Goal: Task Accomplishment & Management: Use online tool/utility

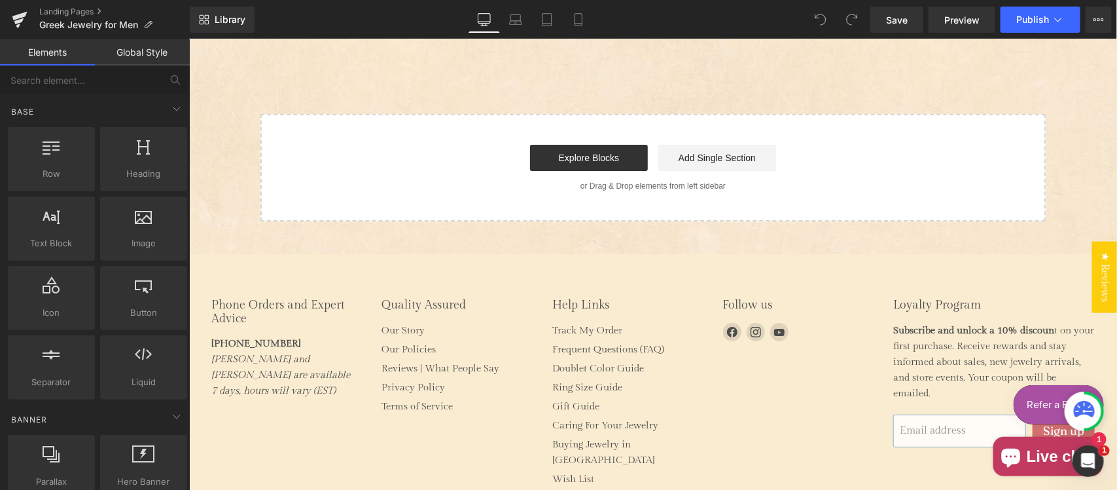
scroll to position [1885, 0]
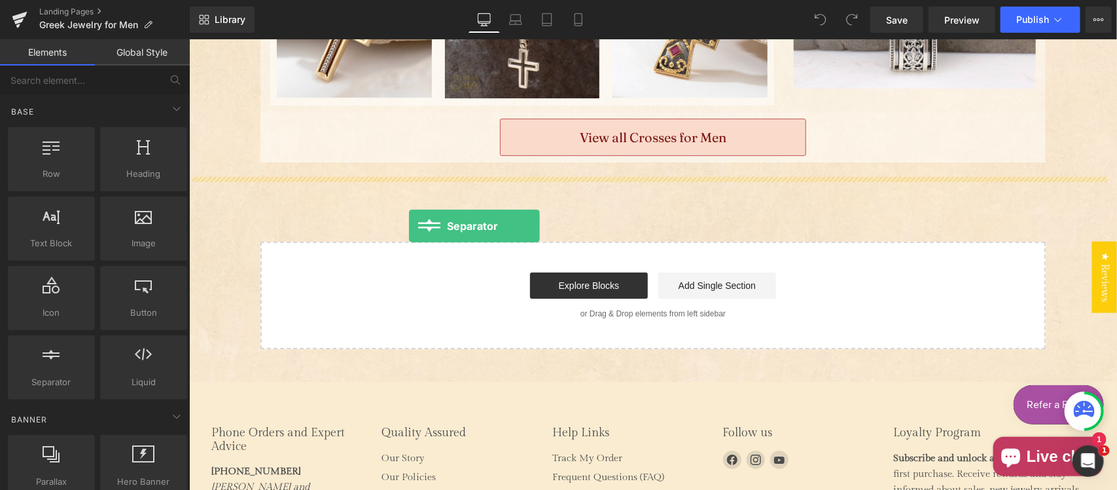
drag, startPoint x: 286, startPoint y: 370, endPoint x: 408, endPoint y: 225, distance: 189.5
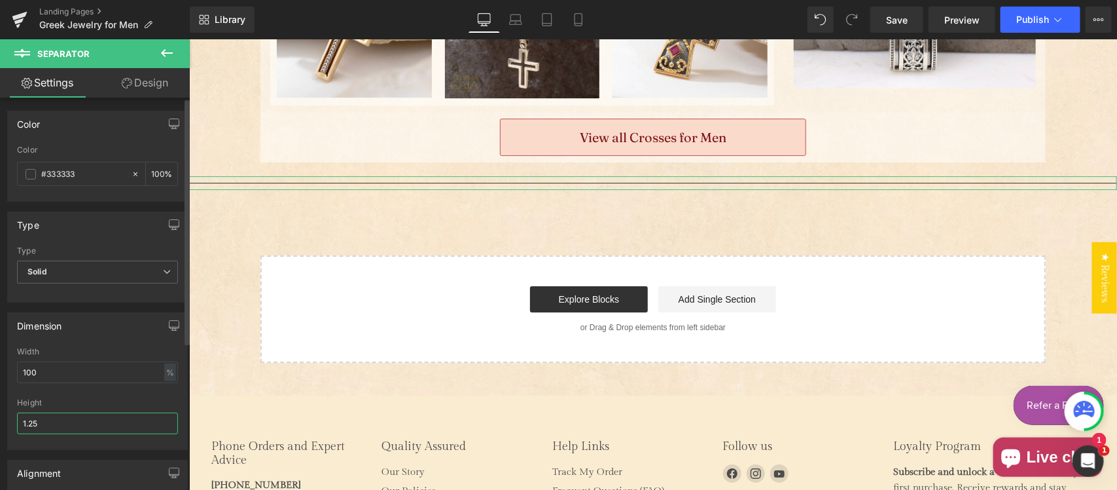
click at [50, 422] on input "1.25" at bounding box center [97, 423] width 161 height 22
click at [50, 421] on input "1.25" at bounding box center [97, 423] width 161 height 22
type input "20"
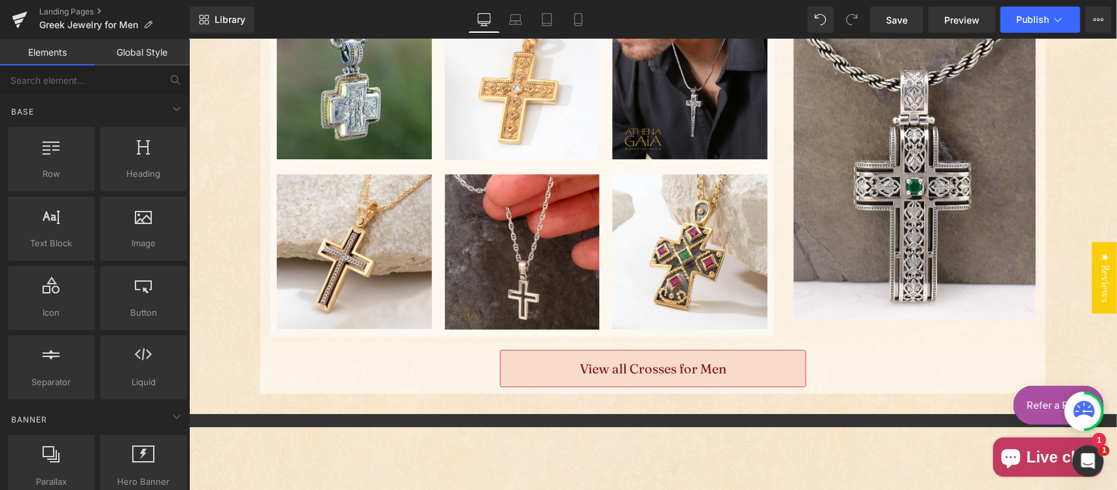
scroll to position [1749, 0]
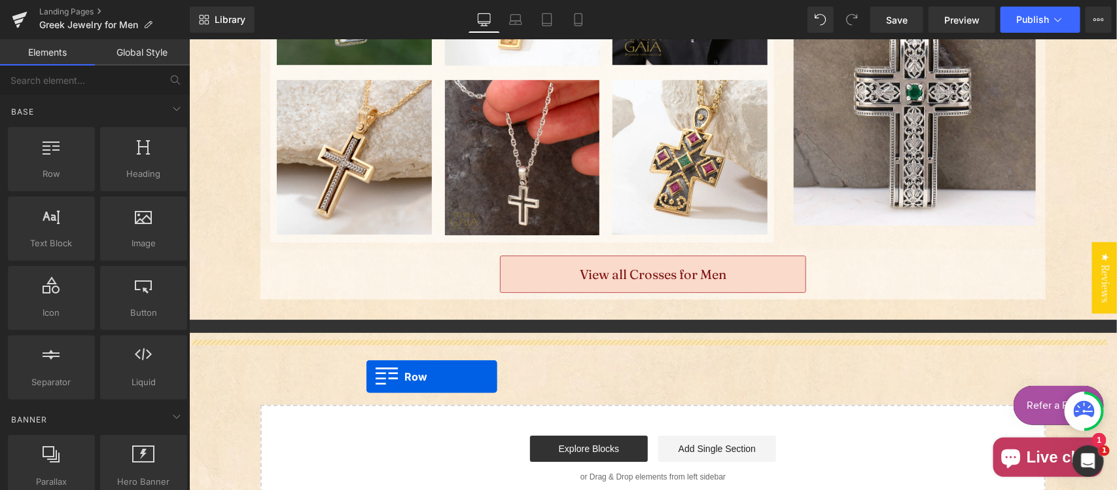
drag, startPoint x: 348, startPoint y: 262, endPoint x: 366, endPoint y: 376, distance: 116.0
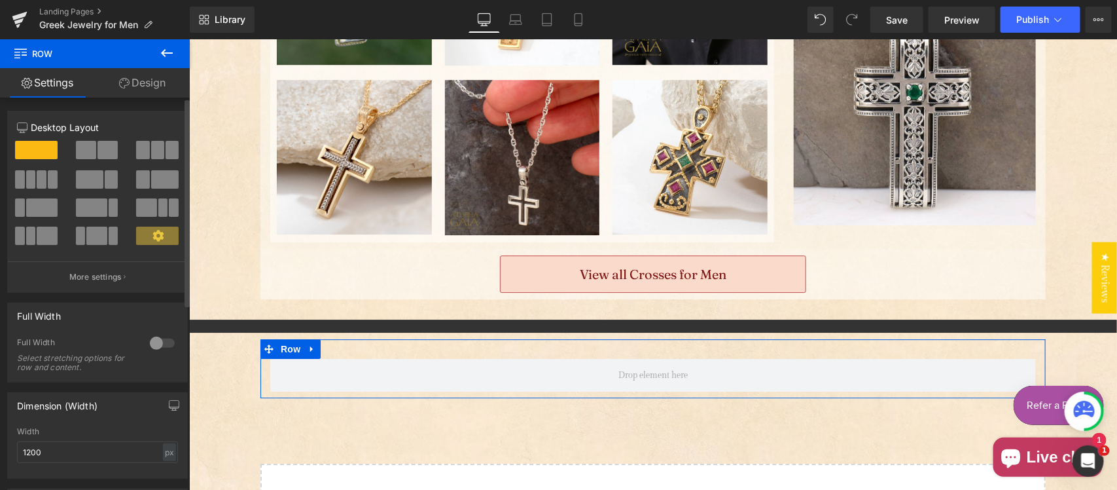
click at [38, 185] on span at bounding box center [42, 179] width 10 height 18
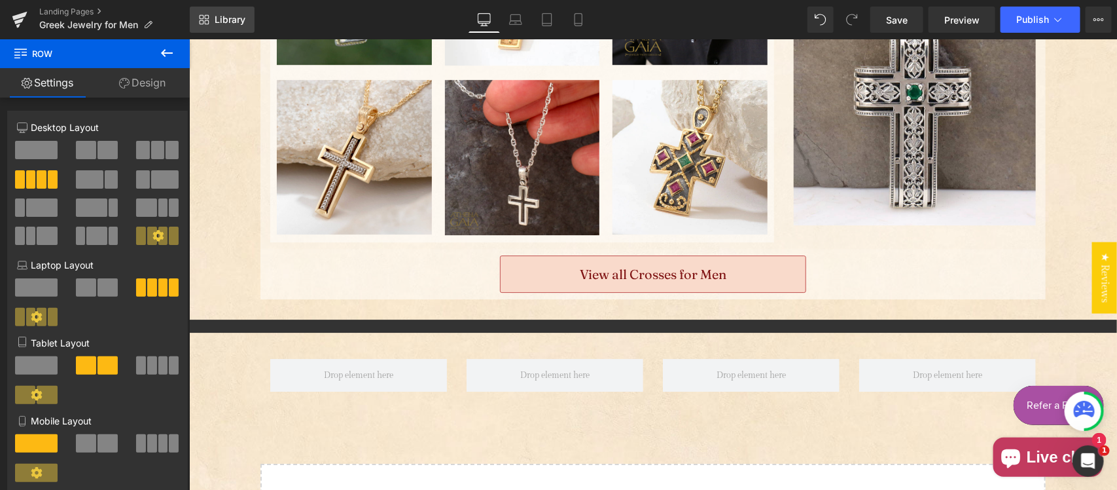
click at [221, 16] on span "Library" at bounding box center [230, 20] width 31 height 12
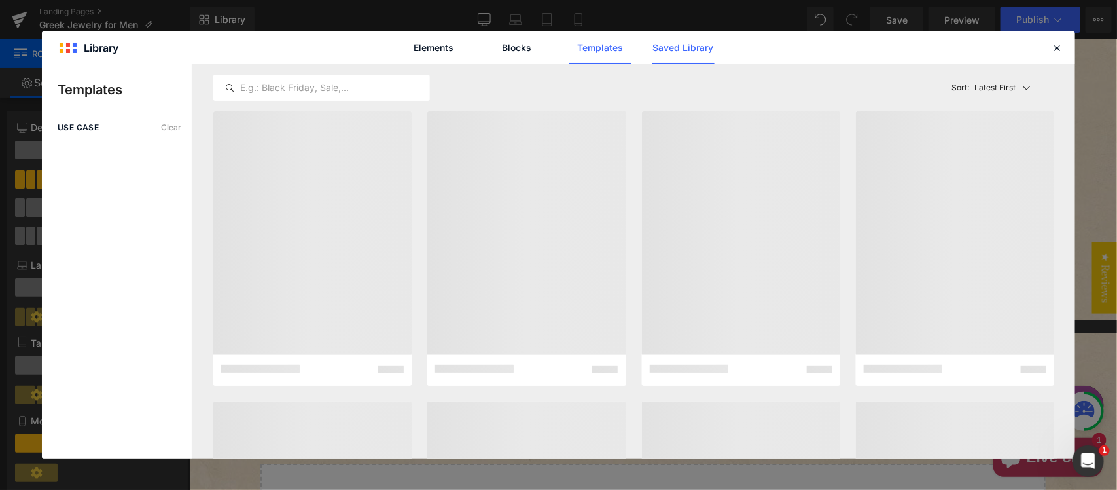
click at [683, 46] on link "Saved Library" at bounding box center [683, 47] width 62 height 33
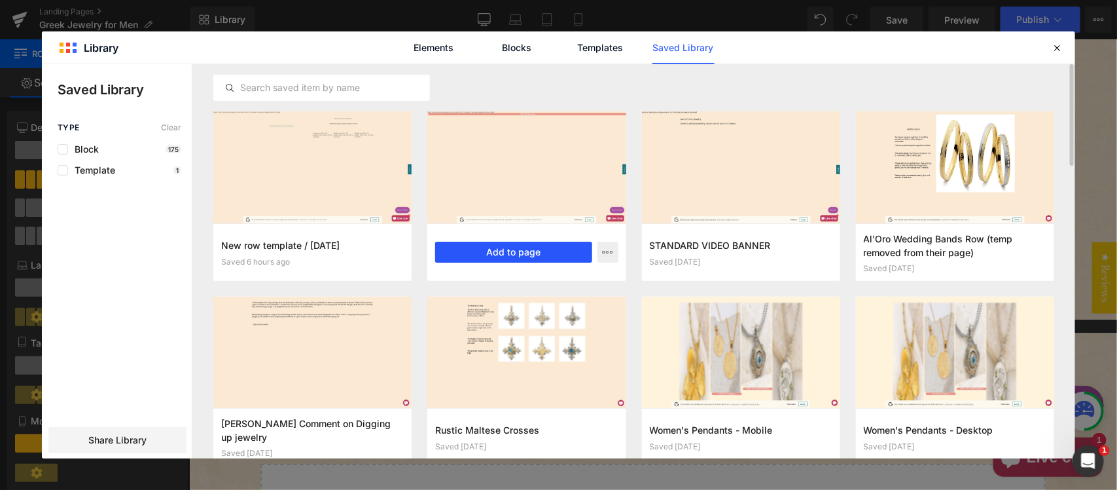
click at [567, 254] on button "Add to page" at bounding box center [513, 251] width 156 height 21
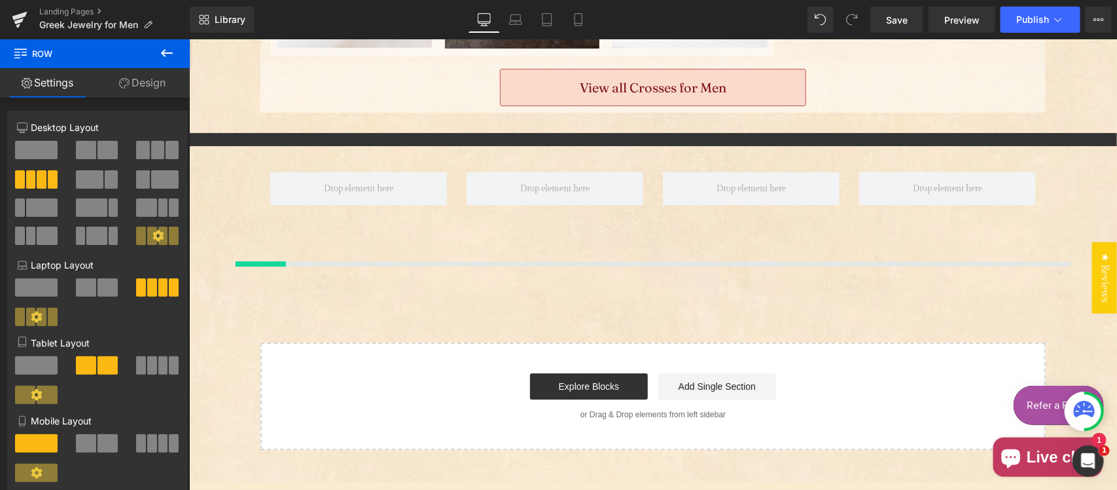
scroll to position [1906, 0]
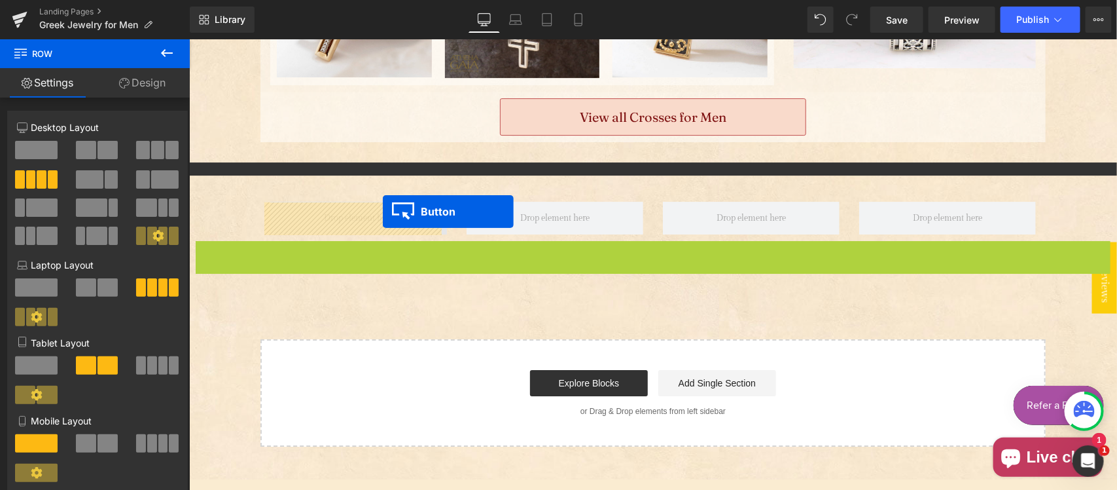
drag, startPoint x: 414, startPoint y: 217, endPoint x: 382, endPoint y: 210, distance: 32.9
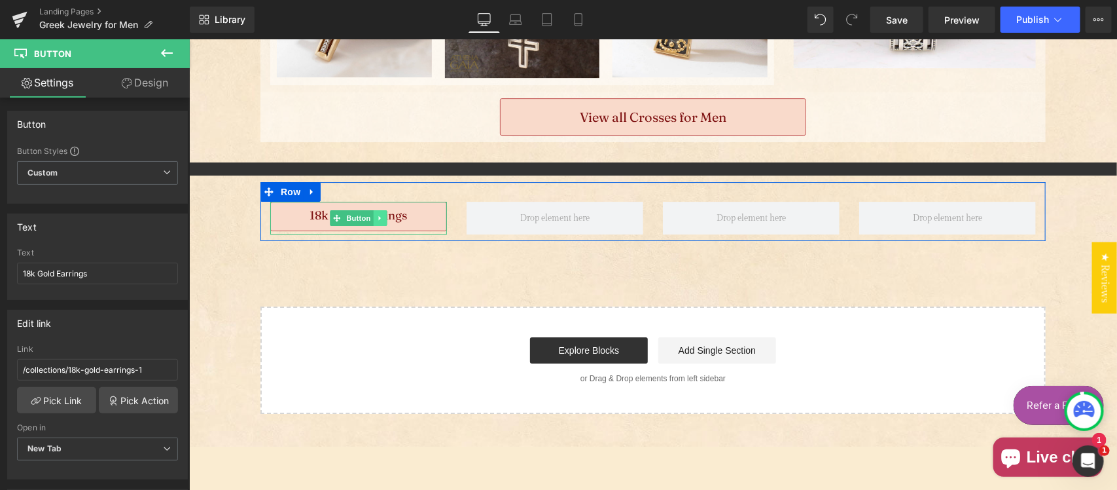
click at [378, 217] on icon "Main content" at bounding box center [379, 217] width 2 height 5
click at [369, 217] on icon "Main content" at bounding box center [372, 217] width 7 height 7
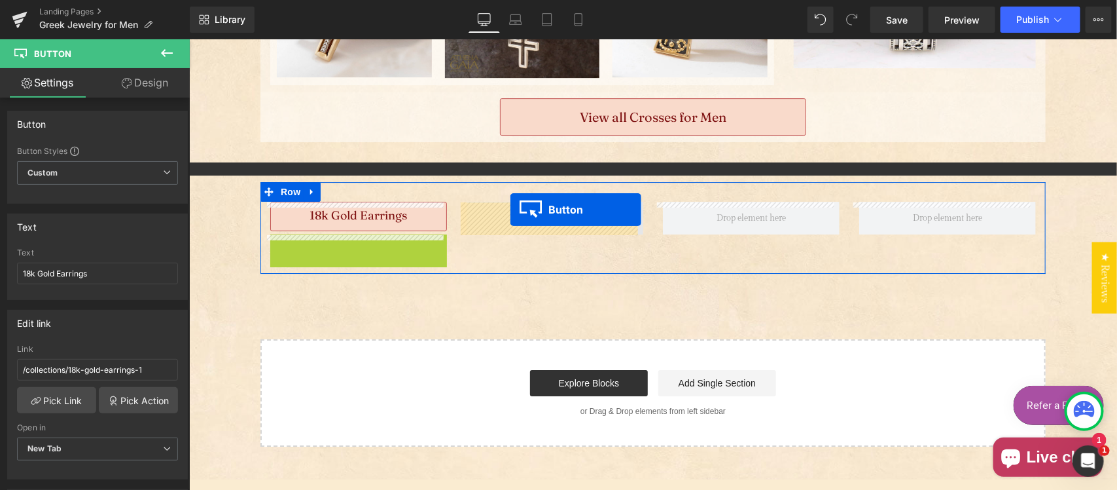
drag, startPoint x: 476, startPoint y: 219, endPoint x: 509, endPoint y: 209, distance: 34.2
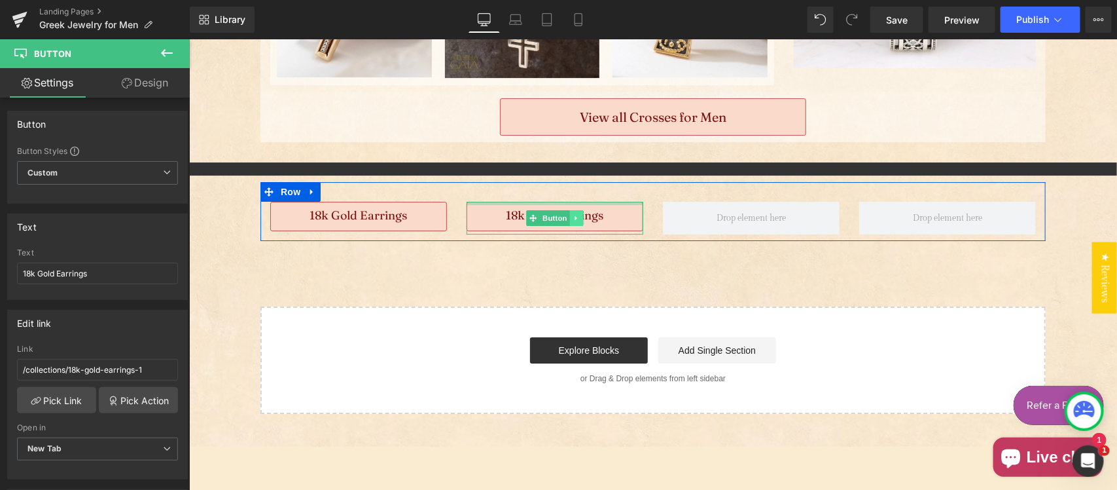
click at [573, 217] on icon "Main content" at bounding box center [576, 217] width 7 height 8
click at [565, 219] on icon "Main content" at bounding box center [568, 217] width 7 height 7
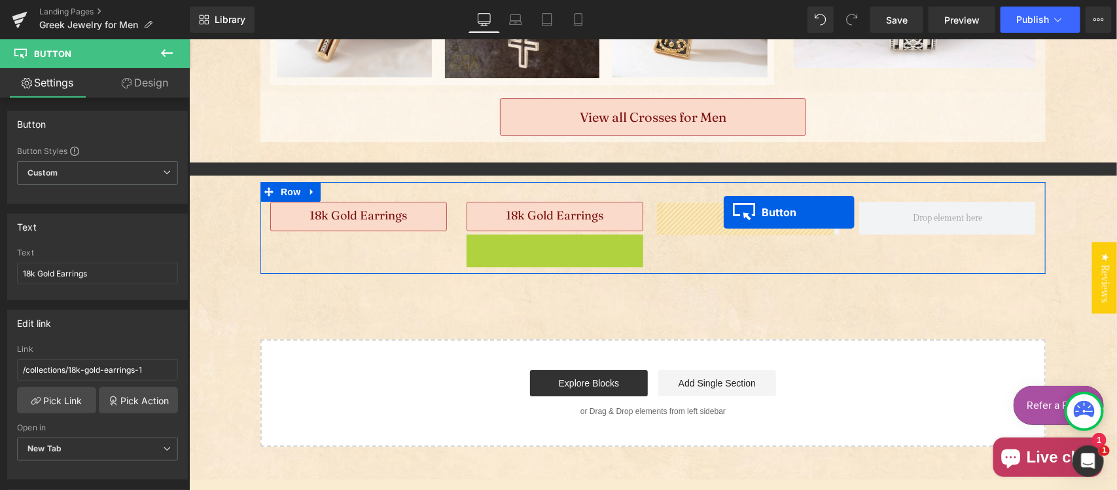
drag, startPoint x: 711, startPoint y: 211, endPoint x: 624, endPoint y: 262, distance: 101.8
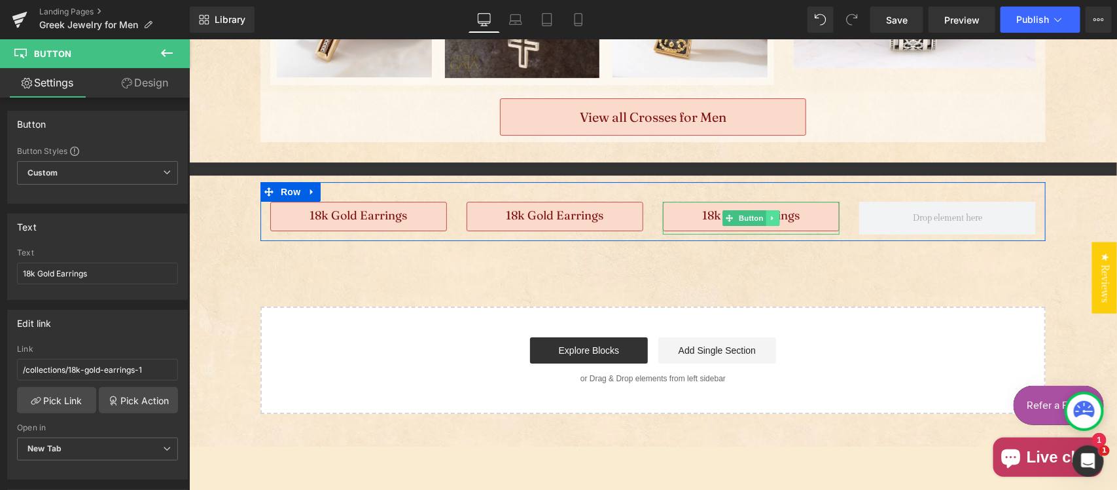
click at [769, 219] on icon "Main content" at bounding box center [772, 217] width 7 height 8
click at [762, 213] on icon "Main content" at bounding box center [765, 217] width 7 height 8
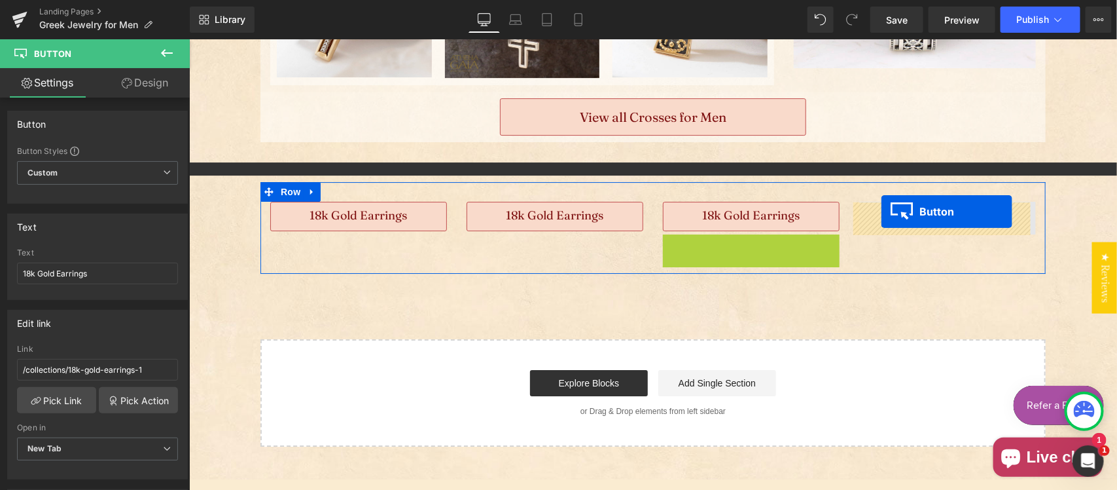
drag, startPoint x: 721, startPoint y: 249, endPoint x: 880, endPoint y: 210, distance: 163.7
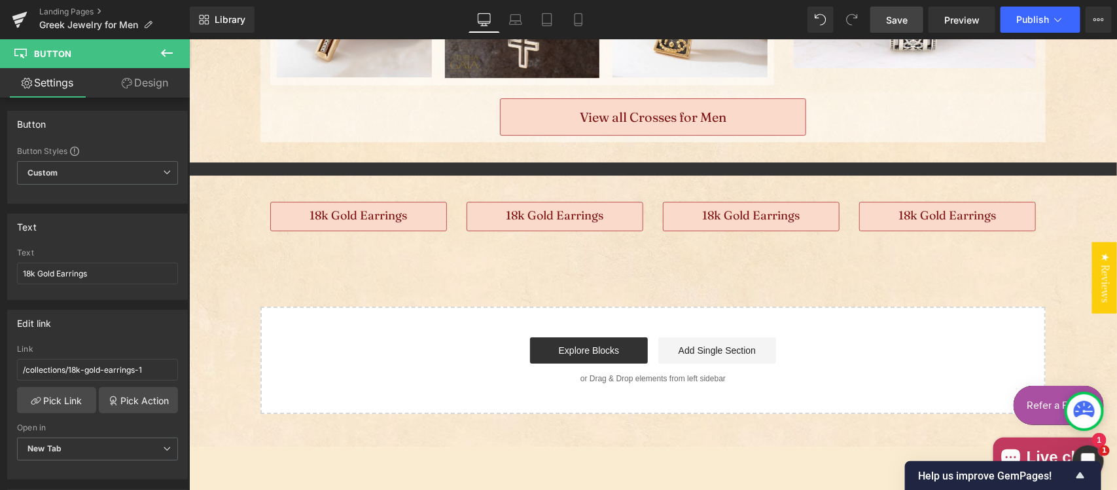
click at [897, 16] on span "Save" at bounding box center [897, 20] width 22 height 14
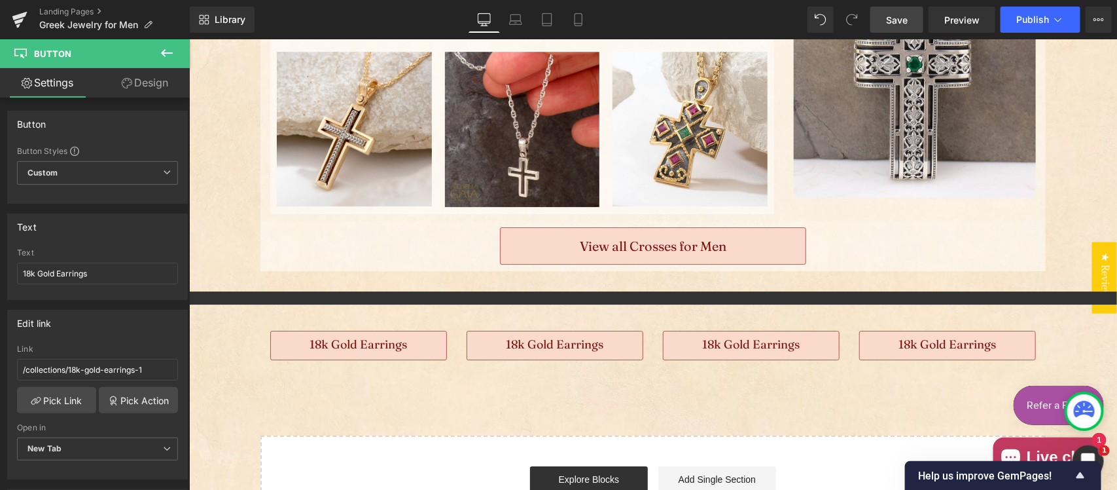
scroll to position [1772, 0]
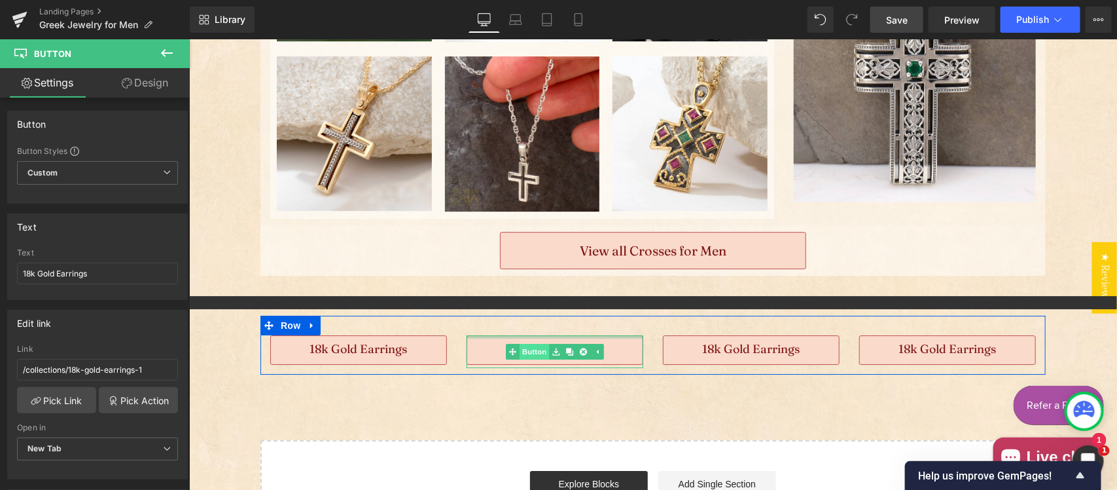
click at [538, 347] on span "Button" at bounding box center [534, 351] width 30 height 16
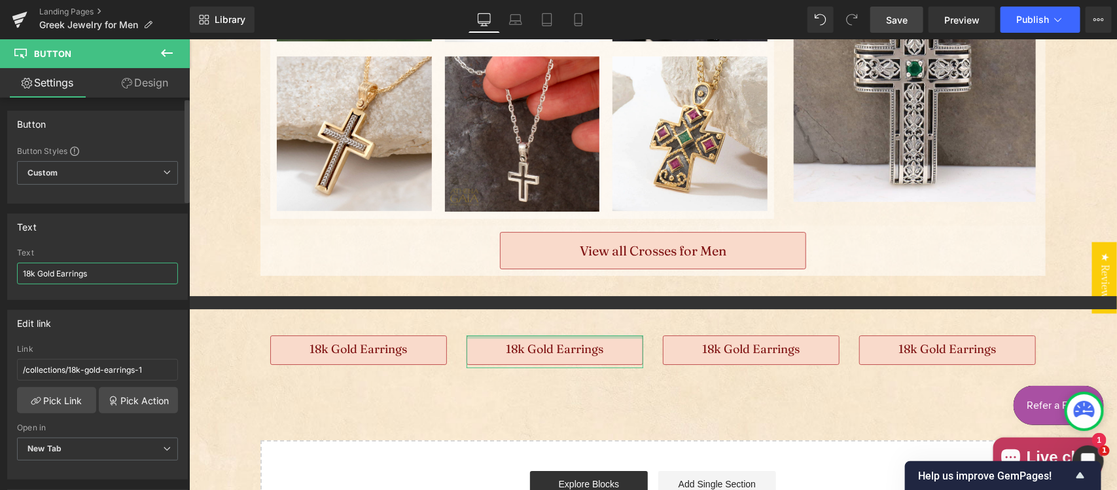
click at [31, 274] on input "18k Gold Earrings" at bounding box center [97, 273] width 161 height 22
click at [30, 274] on input "18k Gold Earrings" at bounding box center [97, 273] width 161 height 22
drag, startPoint x: 56, startPoint y: 270, endPoint x: 124, endPoint y: 265, distance: 68.3
click at [124, 265] on input "14k Gold Earrings" at bounding box center [97, 273] width 161 height 22
type input "14k Gold"
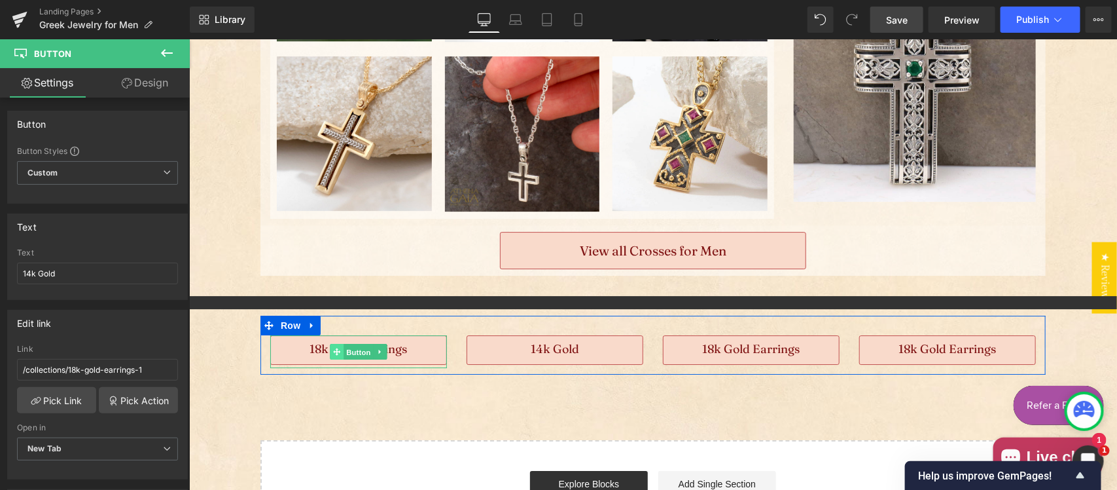
click at [329, 349] on link "Button" at bounding box center [350, 351] width 43 height 16
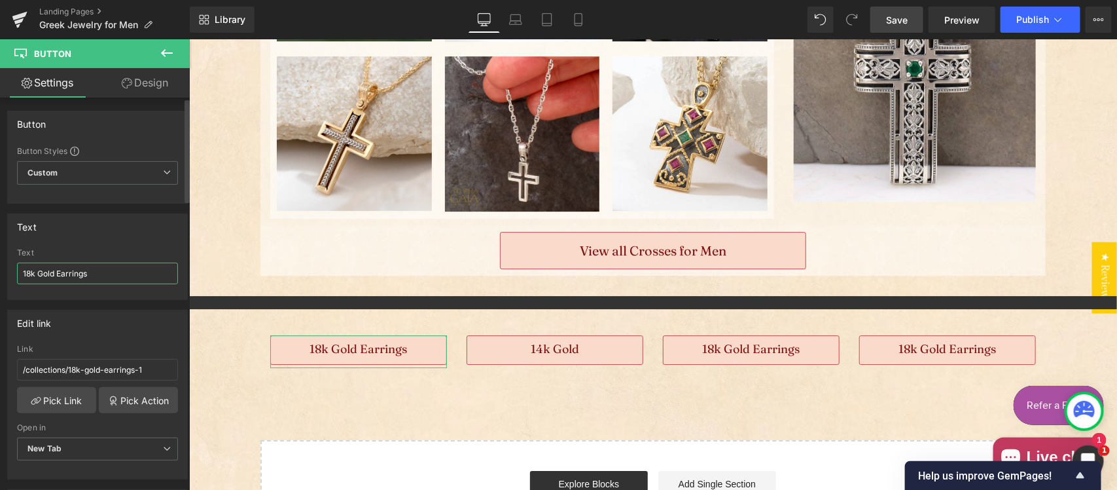
drag, startPoint x: 54, startPoint y: 270, endPoint x: 147, endPoint y: 270, distance: 92.9
click at [147, 270] on input "18k Gold Earrings" at bounding box center [97, 273] width 161 height 22
type input "18k Gold"
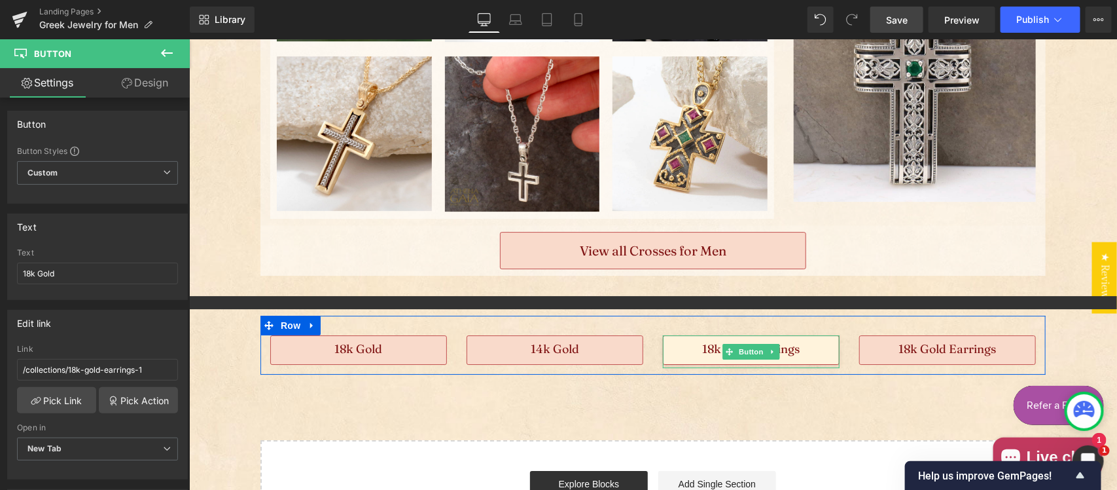
click at [705, 344] on div "18k Gold Earrings Button" at bounding box center [750, 350] width 177 height 33
click at [795, 353] on link "18k Gold Earrings" at bounding box center [750, 348] width 177 height 29
click at [736, 353] on span "Button" at bounding box center [751, 351] width 30 height 16
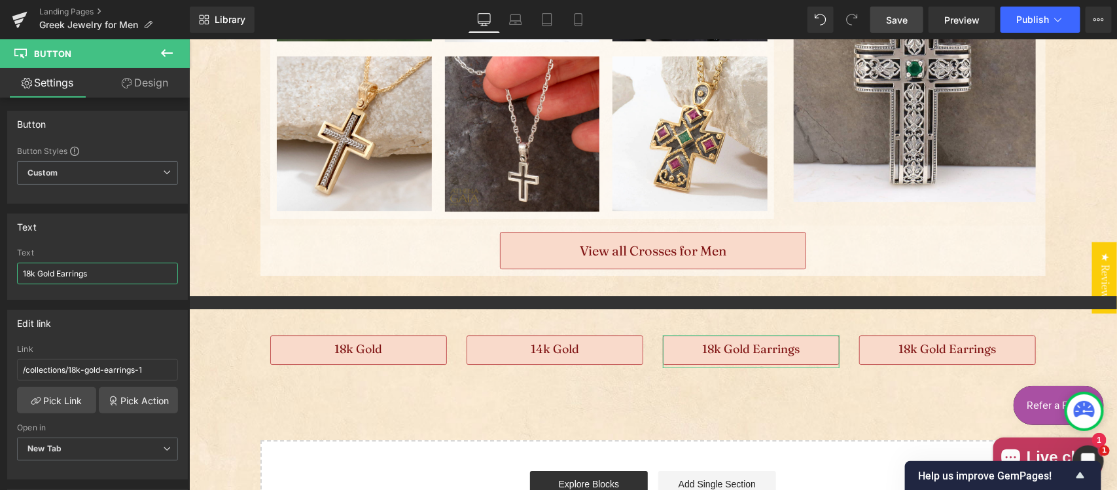
drag, startPoint x: 246, startPoint y: 312, endPoint x: 255, endPoint y: 269, distance: 43.5
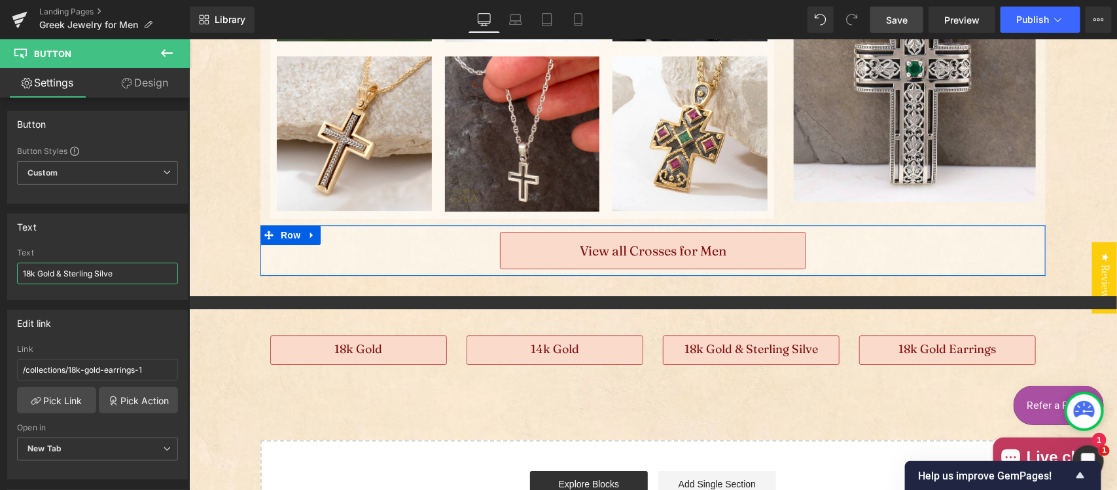
type input "18k Gold & Sterling Silver"
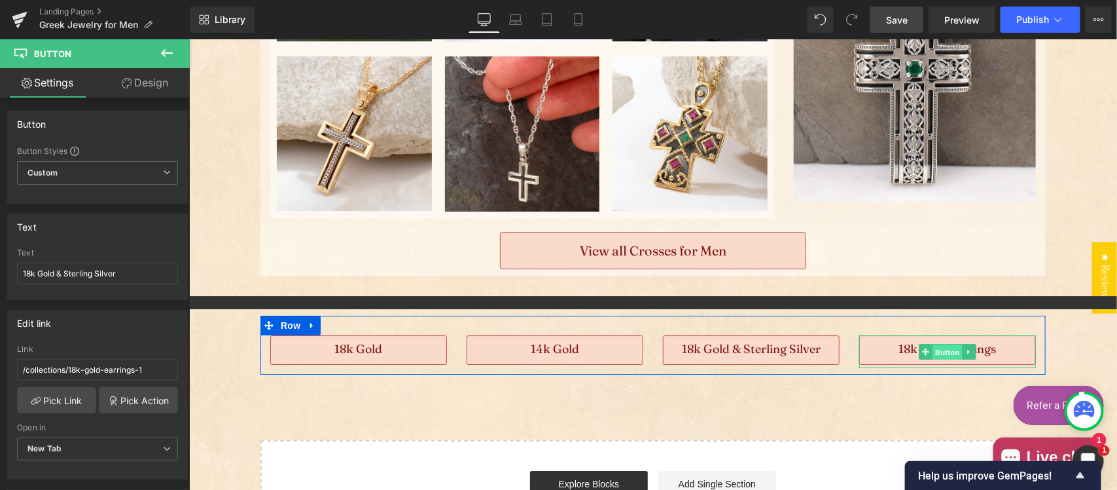
click at [940, 351] on span "Button" at bounding box center [947, 352] width 30 height 16
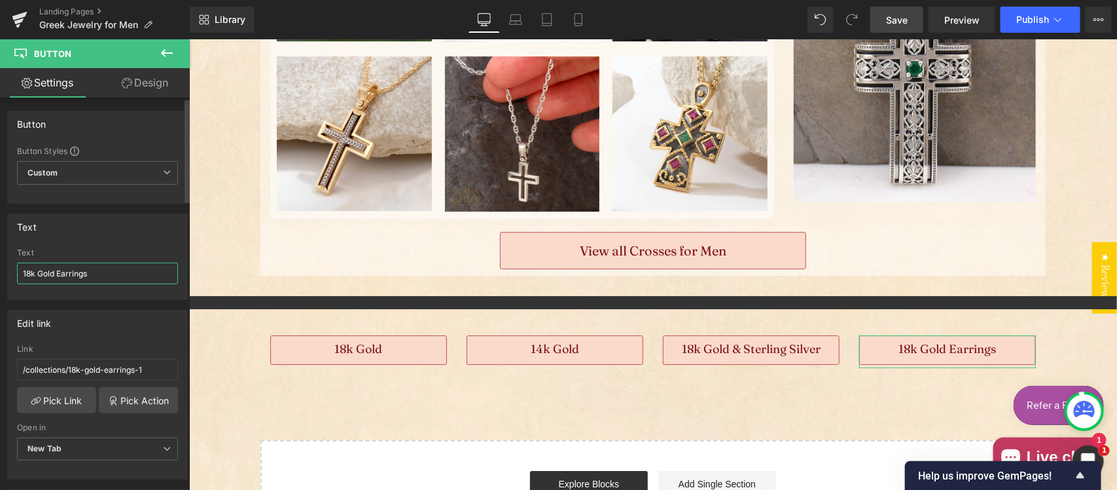
click at [80, 270] on input "18k Gold Earrings" at bounding box center [97, 273] width 161 height 22
type input "Sterling Silver"
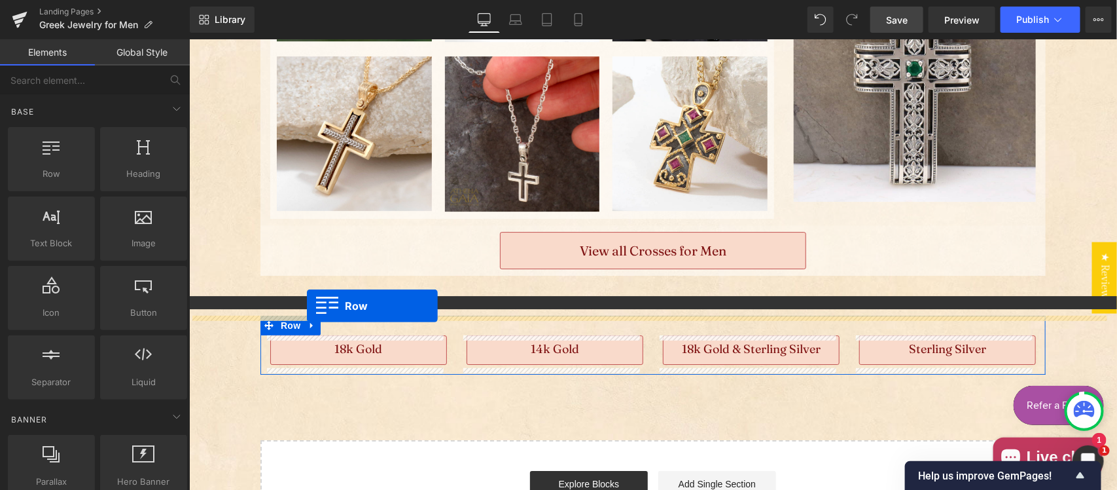
drag, startPoint x: 244, startPoint y: 213, endPoint x: 306, endPoint y: 305, distance: 110.4
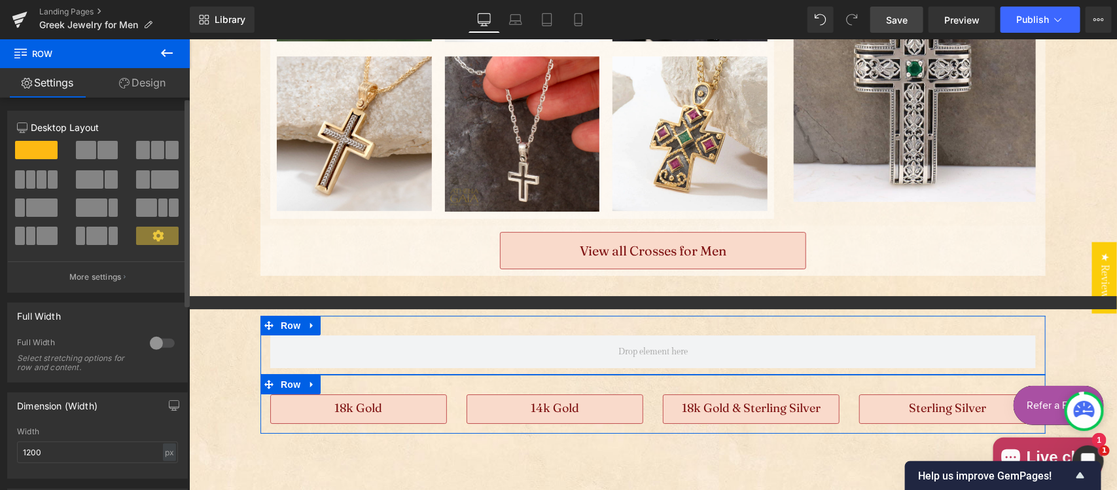
click at [45, 187] on span at bounding box center [42, 179] width 10 height 18
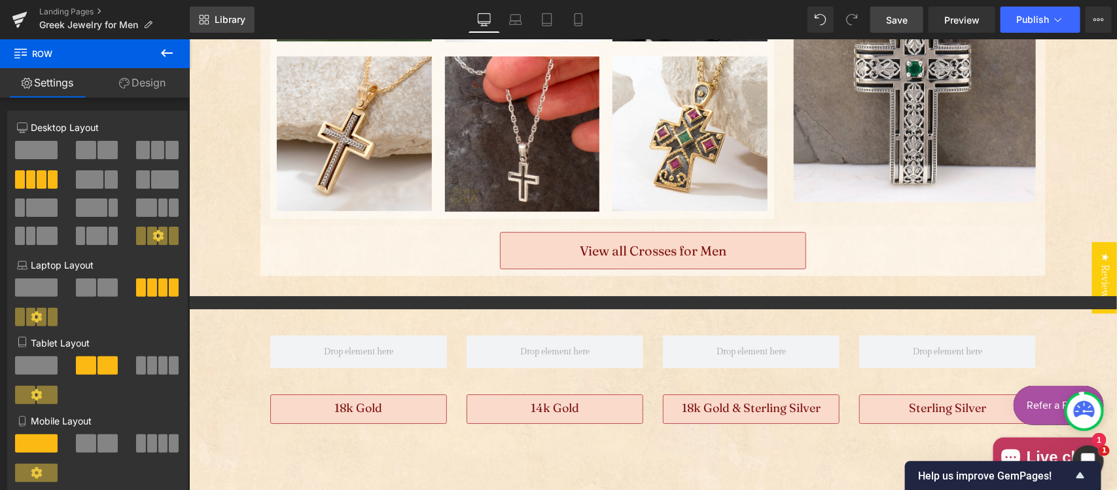
click at [231, 23] on span "Library" at bounding box center [230, 20] width 31 height 12
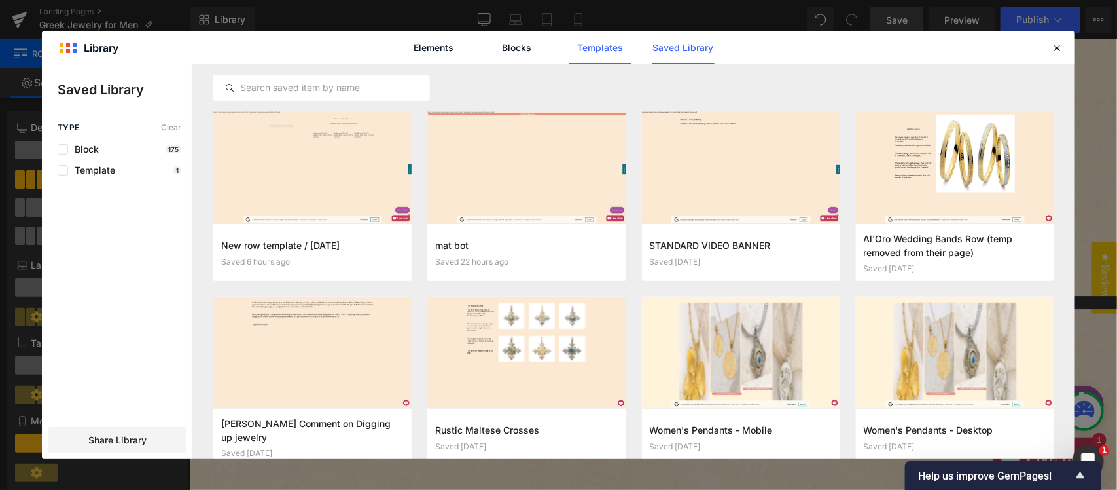
click at [622, 54] on link "Templates" at bounding box center [600, 47] width 62 height 33
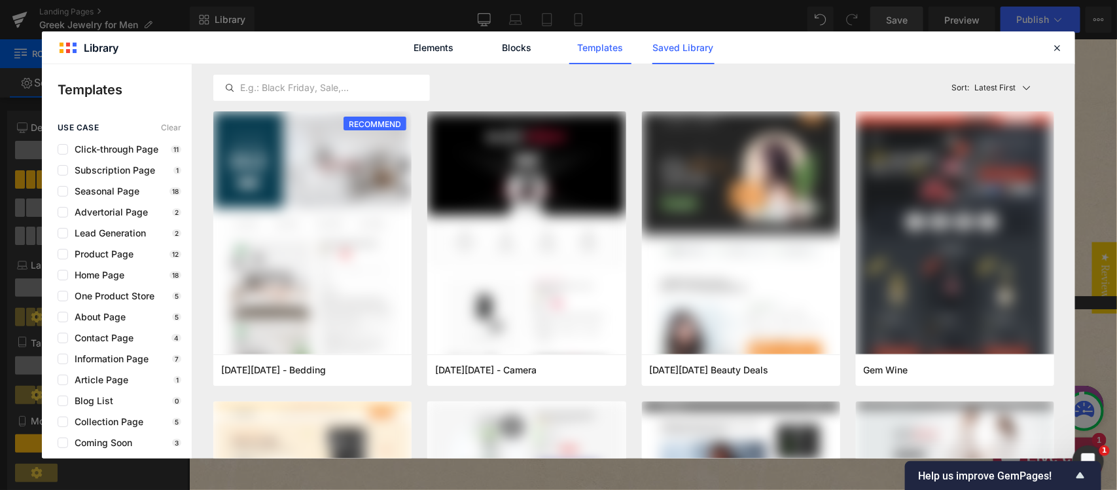
click at [673, 50] on link "Saved Library" at bounding box center [683, 47] width 62 height 33
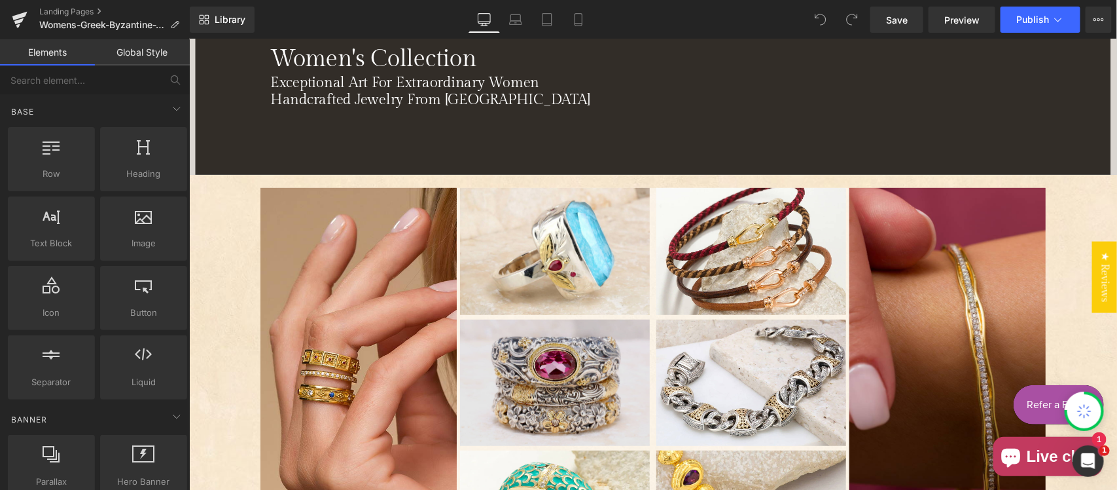
scroll to position [272, 0]
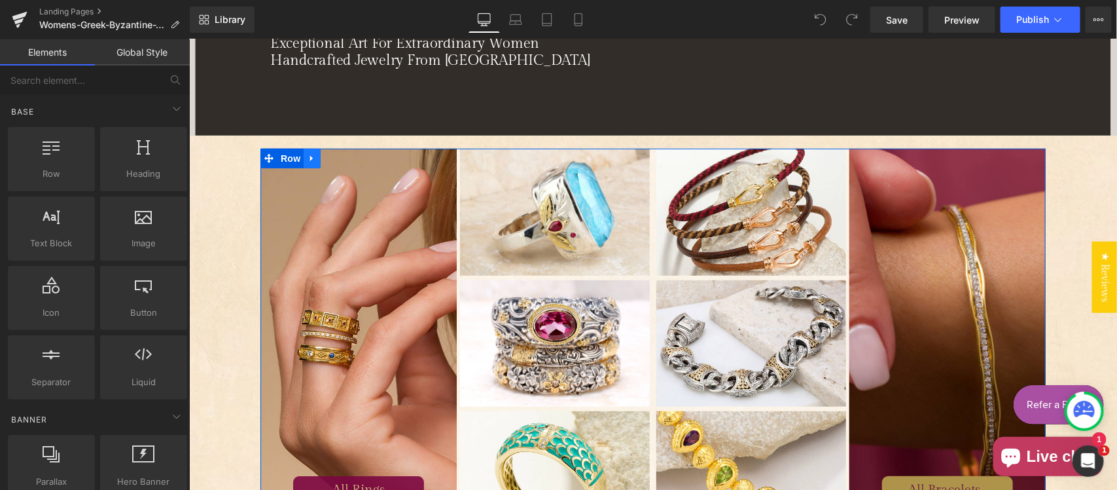
click at [304, 163] on link "Main content" at bounding box center [311, 158] width 17 height 20
click at [308, 160] on icon "Main content" at bounding box center [311, 158] width 9 height 9
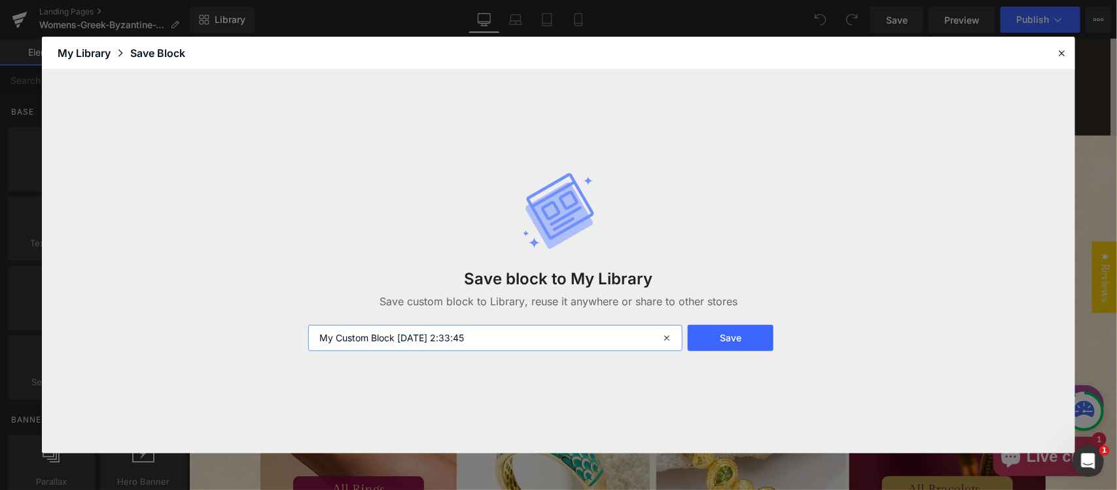
click at [521, 340] on input "My Custom Block 2025-10-10 2:33:45" at bounding box center [495, 338] width 374 height 26
type input "Top Row Model for Men"
click at [730, 334] on button "Save" at bounding box center [731, 338] width 86 height 26
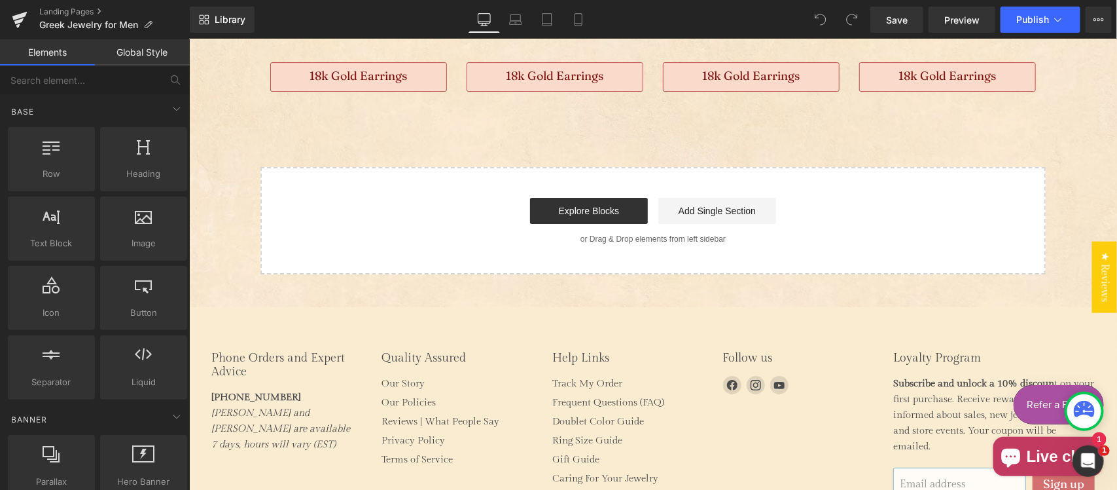
scroll to position [1772, 0]
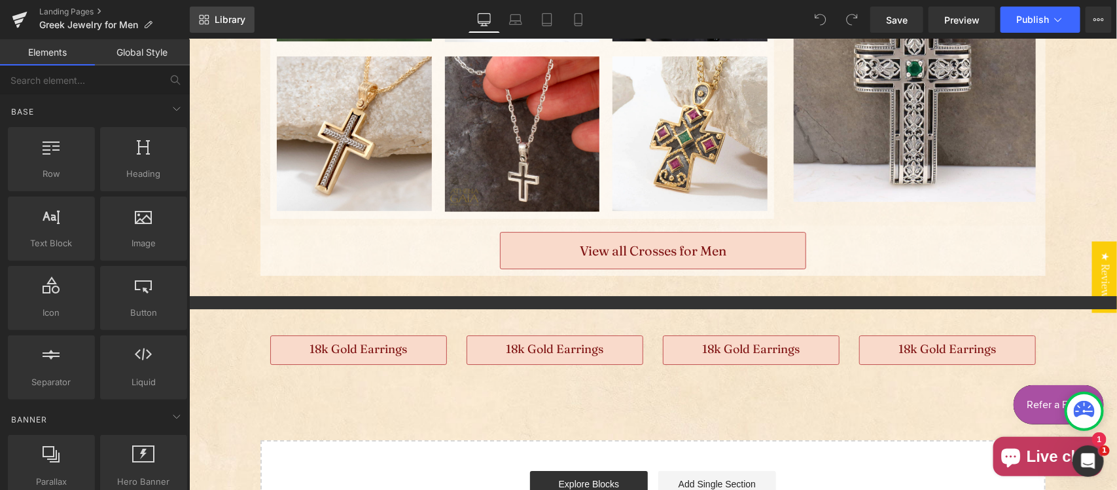
click at [230, 24] on span "Library" at bounding box center [230, 20] width 31 height 12
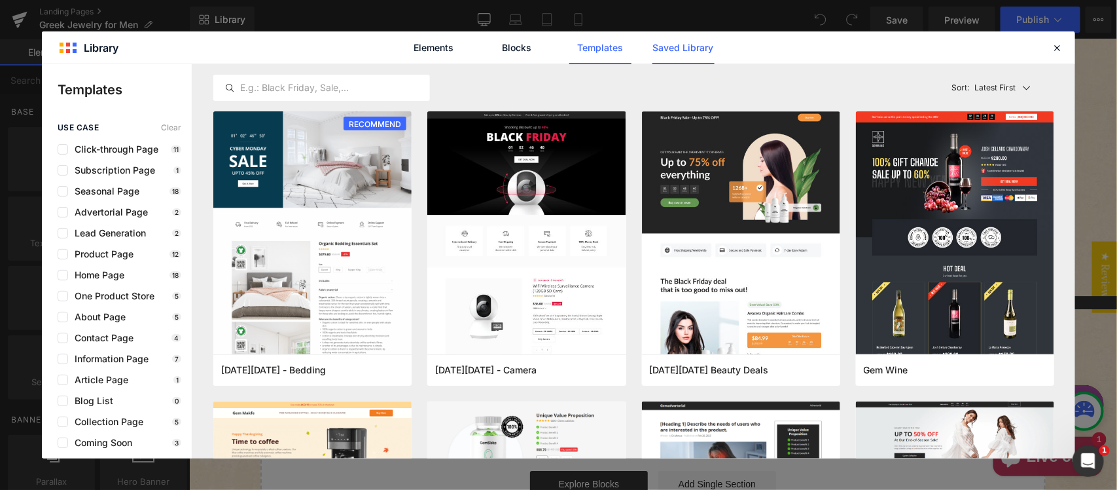
click at [700, 48] on link "Saved Library" at bounding box center [683, 47] width 62 height 33
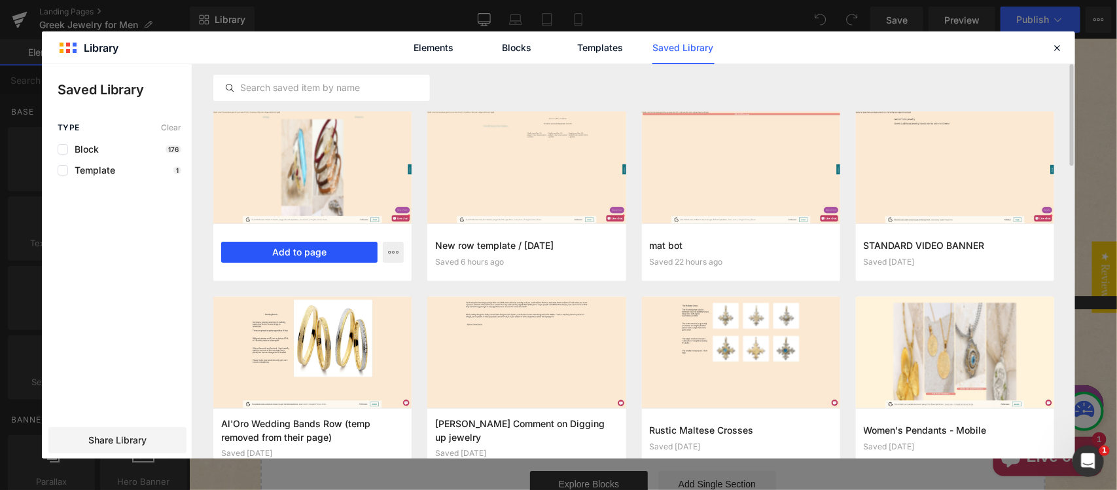
click at [337, 247] on button "Add to page" at bounding box center [299, 251] width 156 height 21
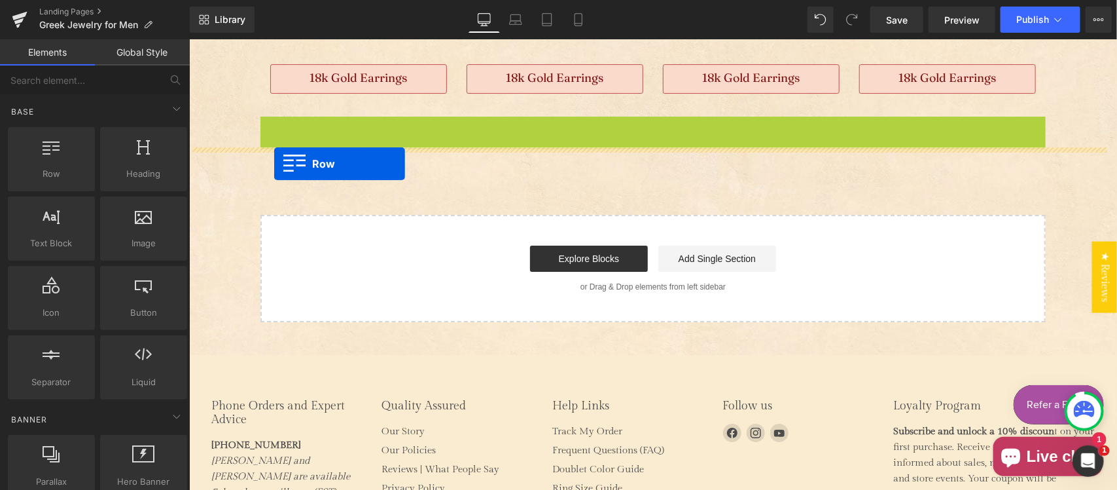
scroll to position [1906, 0]
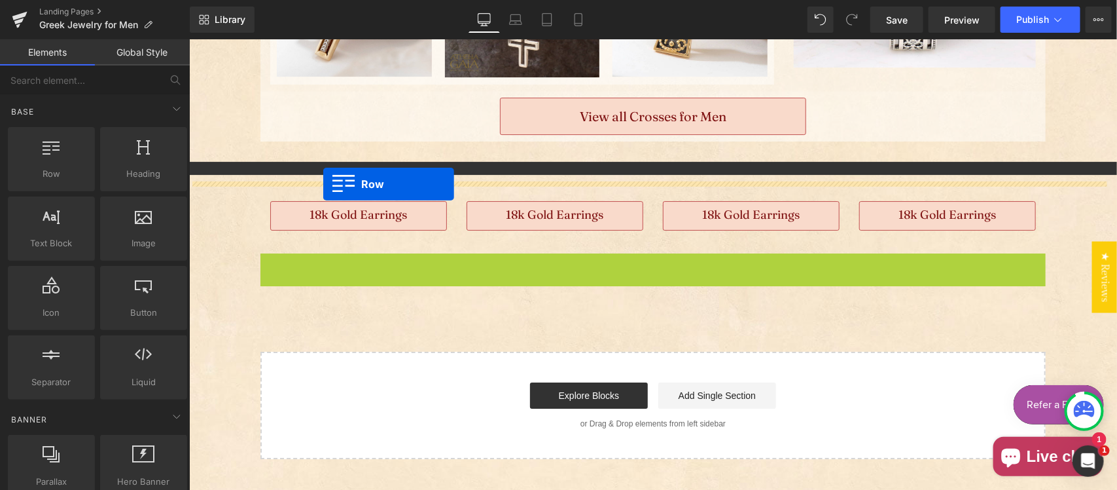
drag, startPoint x: 257, startPoint y: 122, endPoint x: 322, endPoint y: 183, distance: 88.9
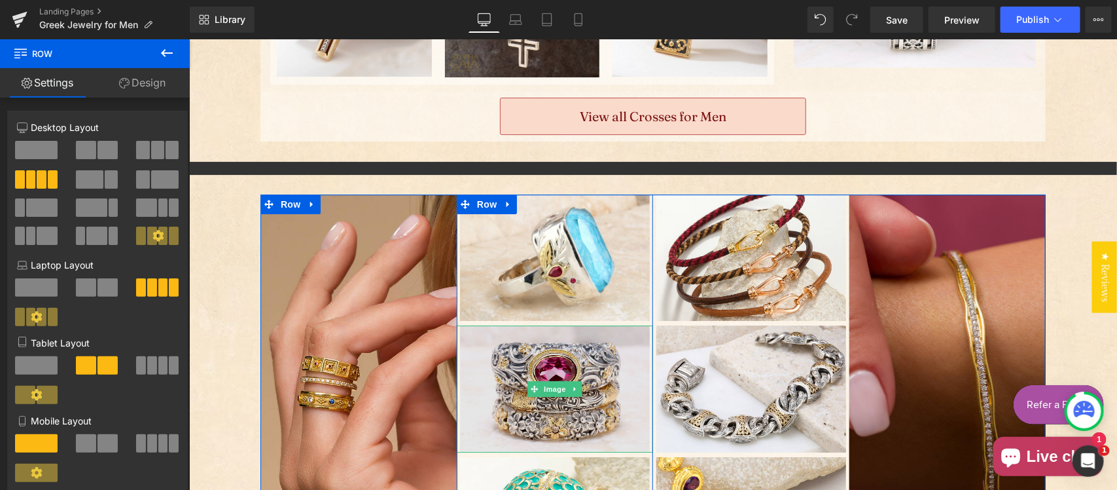
scroll to position [2043, 0]
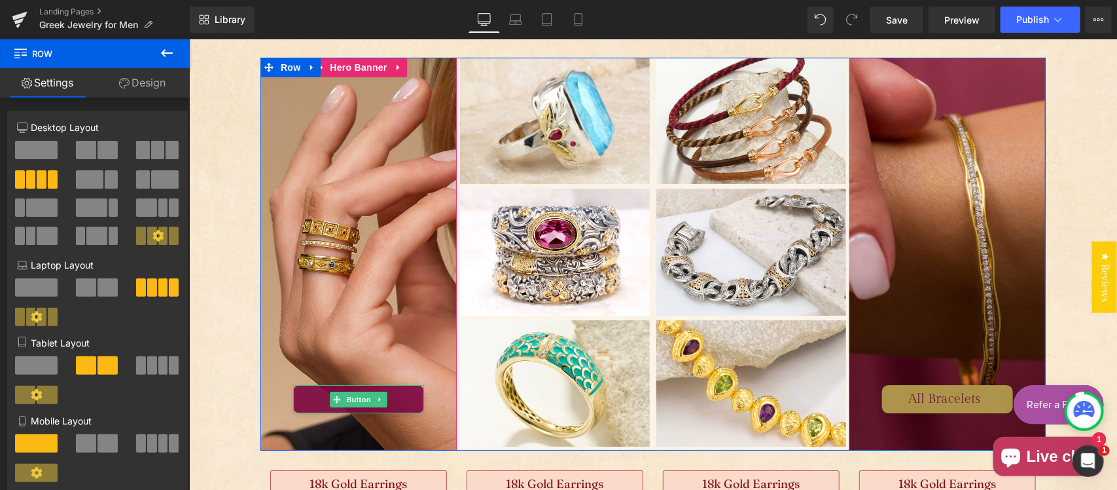
click at [396, 402] on link "All Rings" at bounding box center [358, 398] width 131 height 28
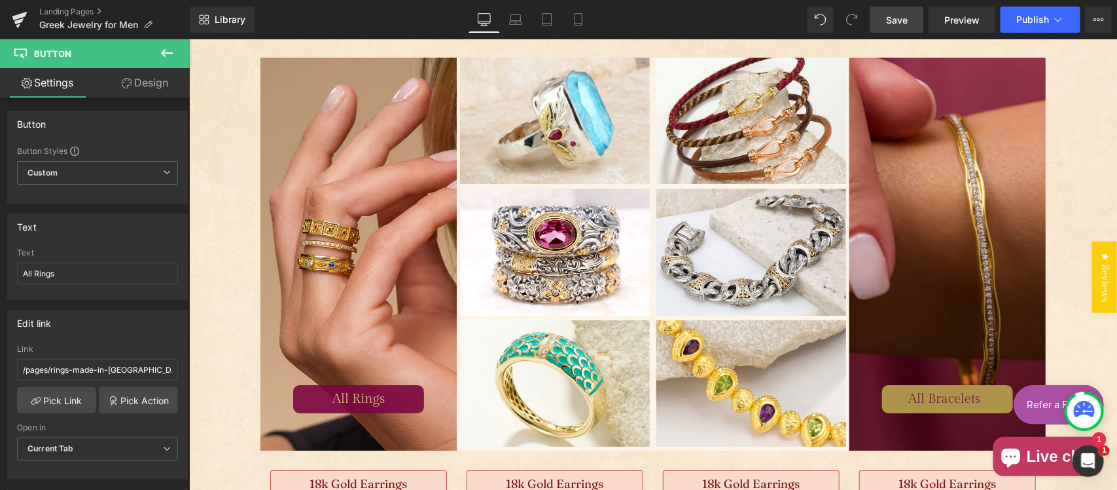
click at [892, 18] on span "Save" at bounding box center [897, 20] width 22 height 14
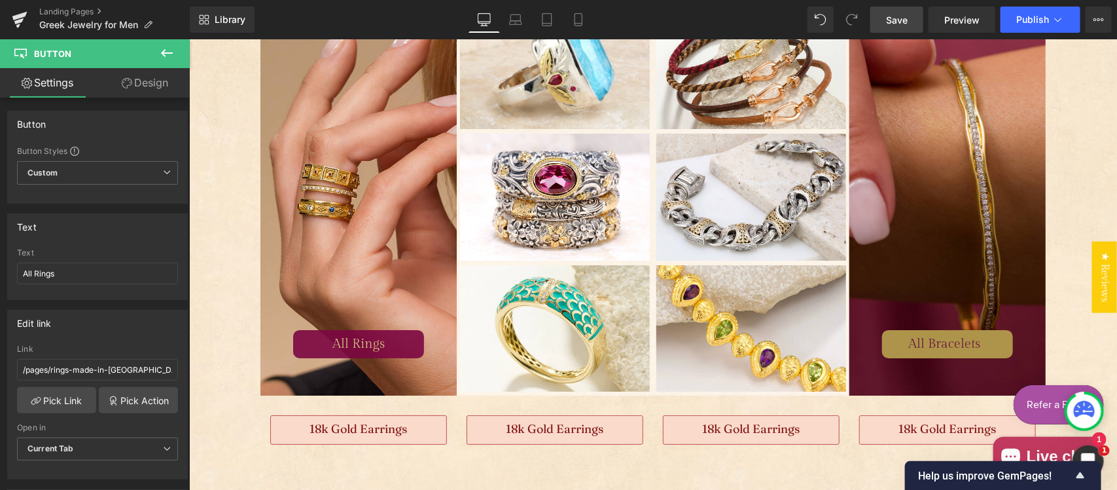
scroll to position [2104, 0]
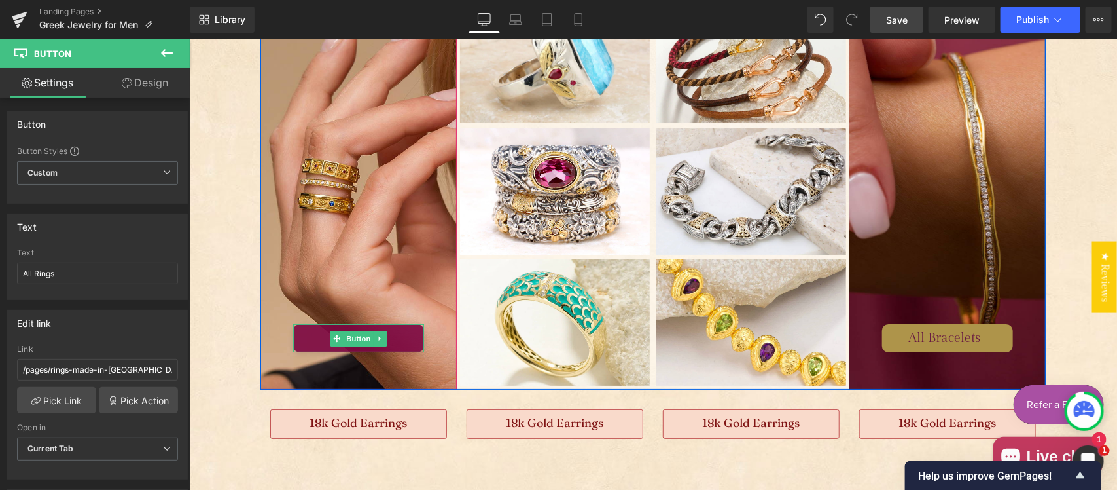
click at [389, 340] on link "All Rings" at bounding box center [358, 337] width 131 height 28
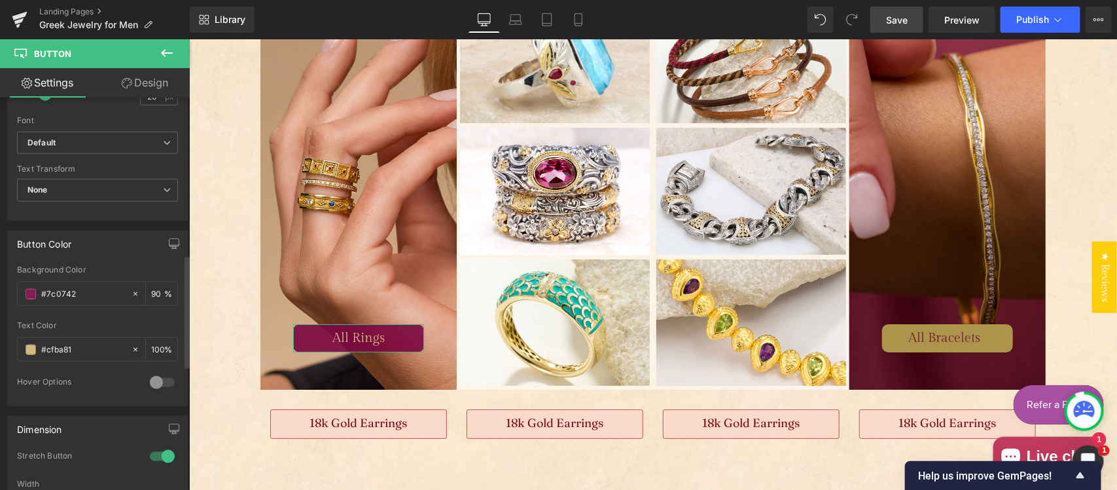
scroll to position [545, 0]
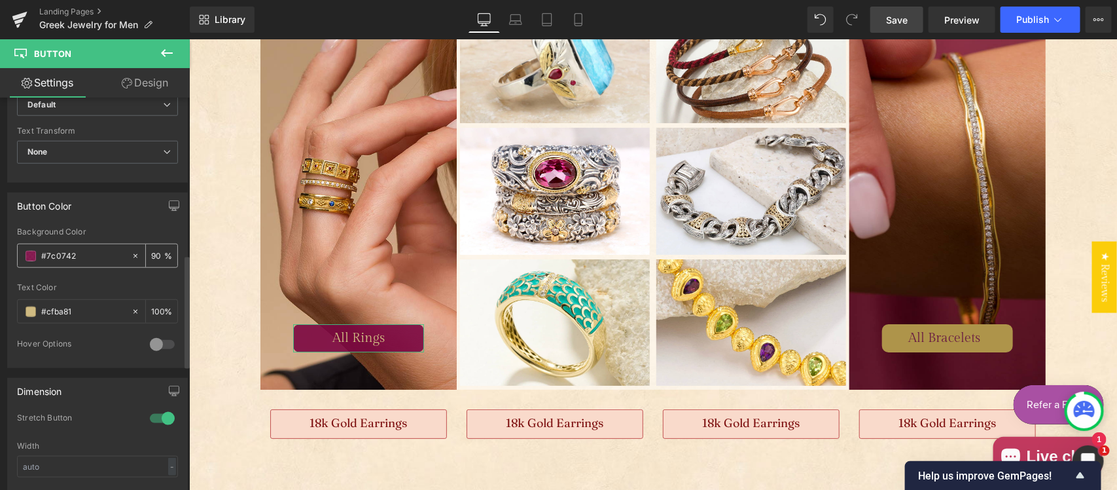
click at [87, 253] on input "#7c0742" at bounding box center [83, 256] width 84 height 14
paste input "4a3e2a"
type input "#4a3e2a"
type input "100"
type input "#4a3e2a"
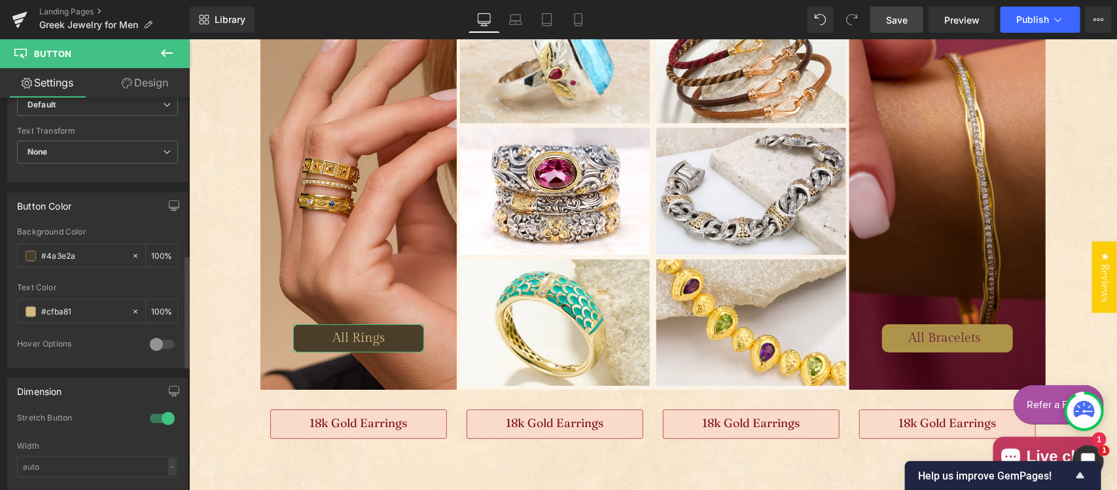
click at [151, 346] on div at bounding box center [162, 344] width 31 height 21
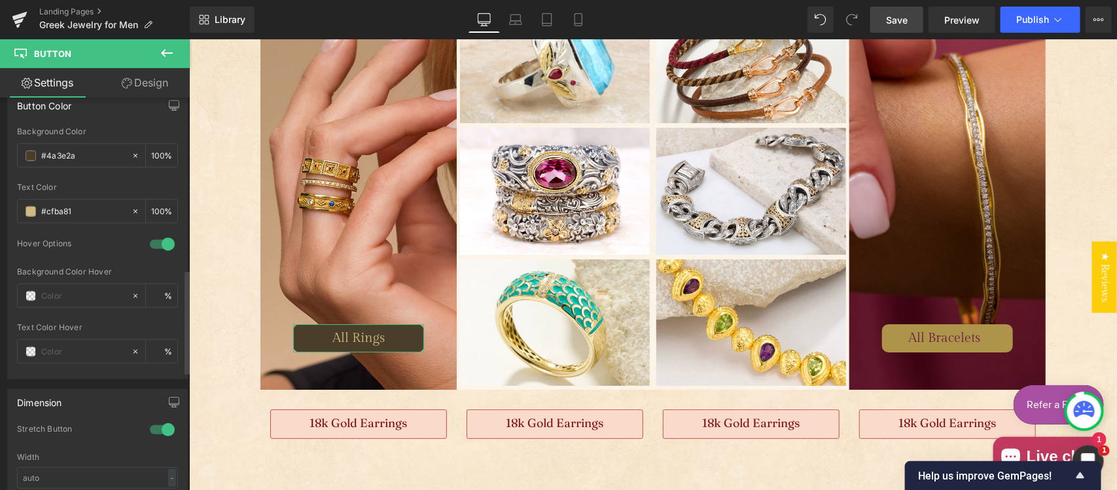
scroll to position [681, 0]
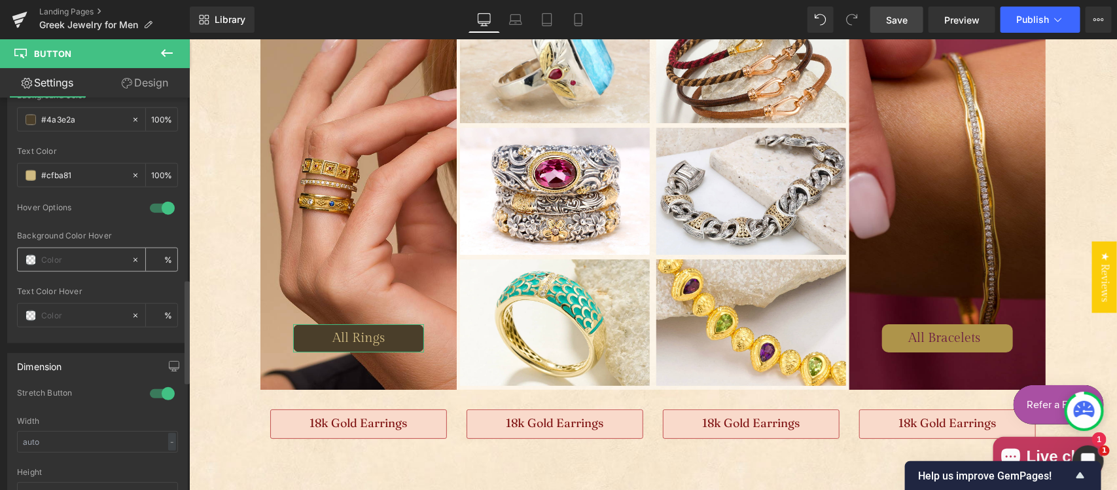
click at [67, 257] on input "text" at bounding box center [83, 260] width 84 height 14
paste input "#9e8765"
type input "#9e8765"
type input "100"
type input "#9e8765"
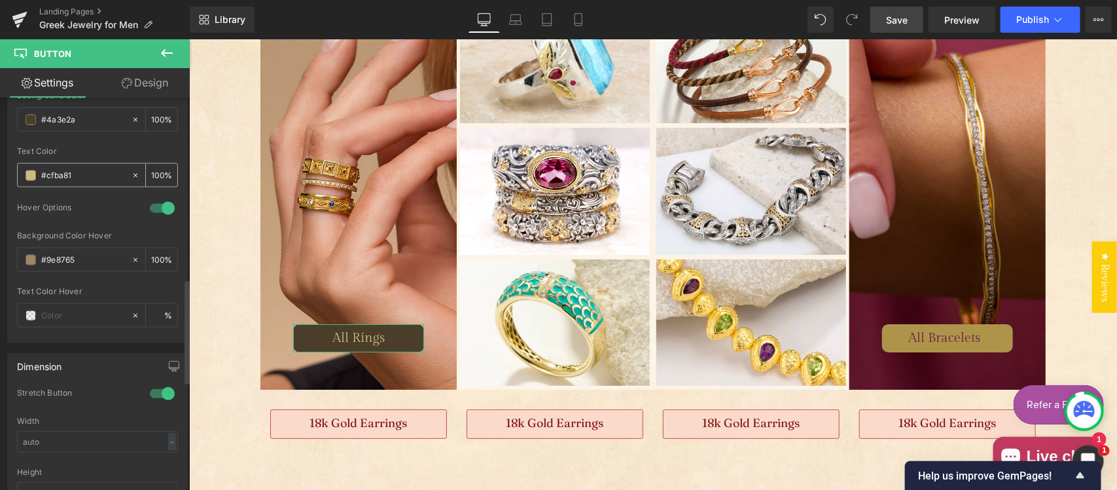
click at [131, 175] on icon at bounding box center [135, 175] width 9 height 9
type input "none"
type input "0"
click at [106, 175] on input "none" at bounding box center [83, 175] width 84 height 14
click at [44, 178] on input "none#fff" at bounding box center [83, 175] width 84 height 14
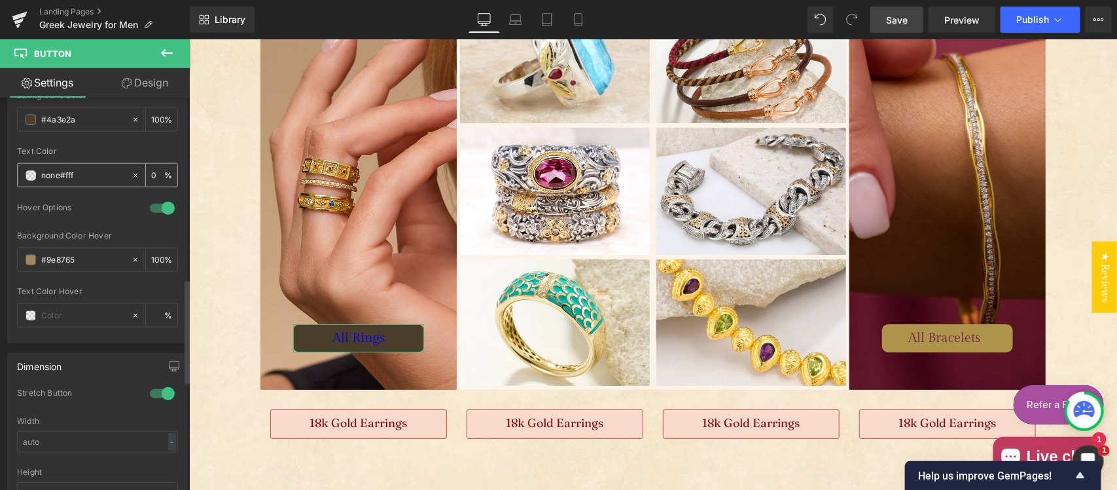
click at [85, 172] on input "none#fff" at bounding box center [83, 175] width 84 height 14
click at [86, 172] on input "none#fff" at bounding box center [83, 175] width 84 height 14
type input "#ffff"
type input "100"
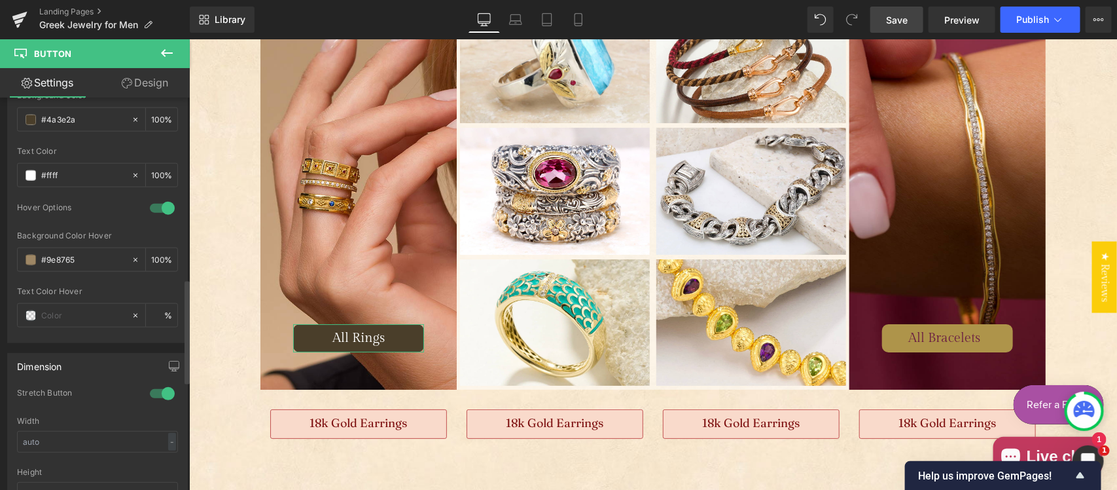
type input "#ffffff"
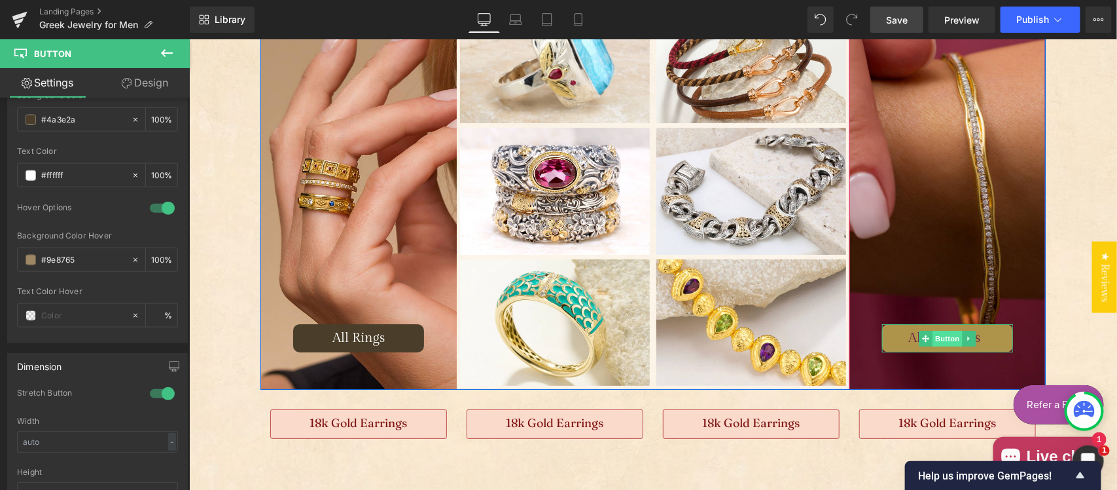
click at [934, 338] on span "Button" at bounding box center [947, 338] width 30 height 16
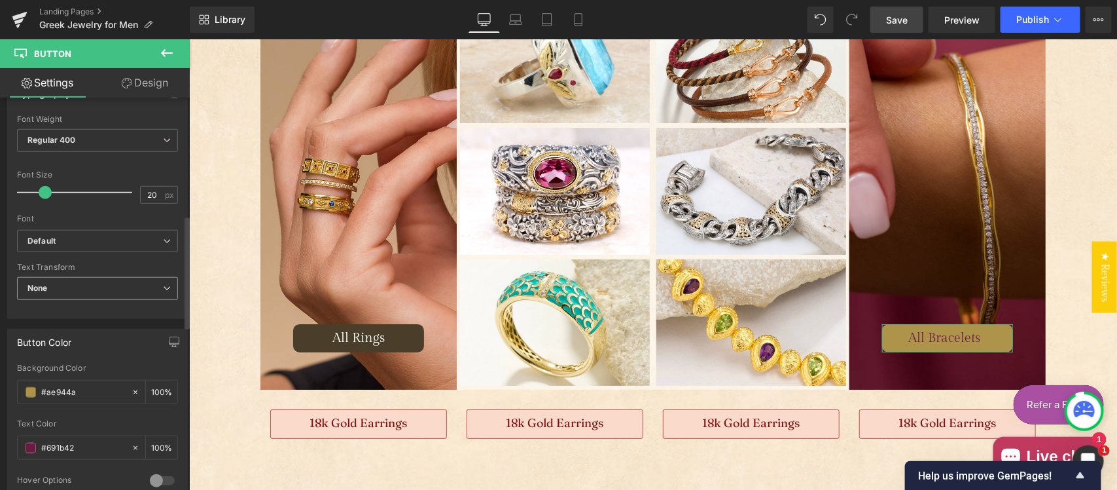
scroll to position [545, 0]
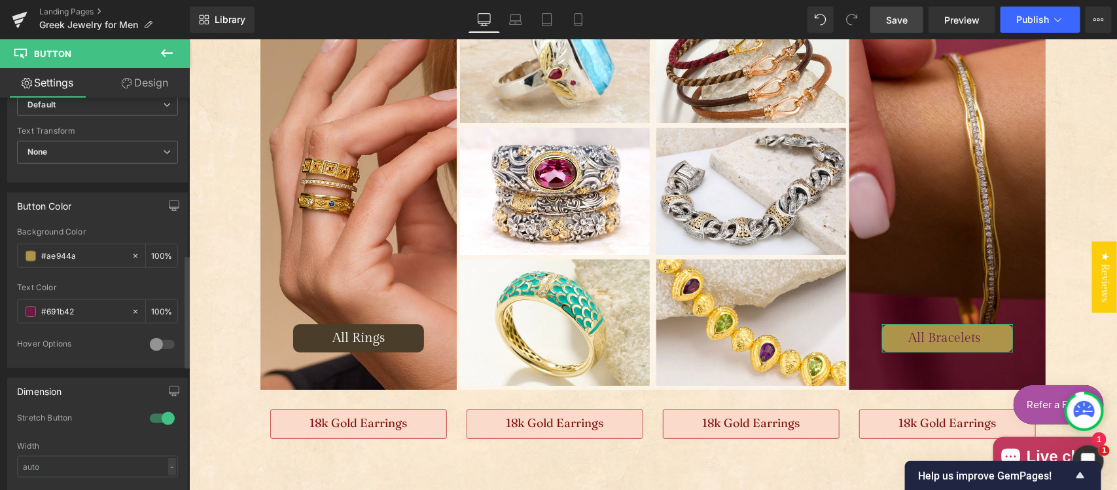
click at [156, 341] on div at bounding box center [162, 344] width 31 height 21
click at [86, 254] on input "#ae944a" at bounding box center [83, 256] width 84 height 14
paste input "4a3e2"
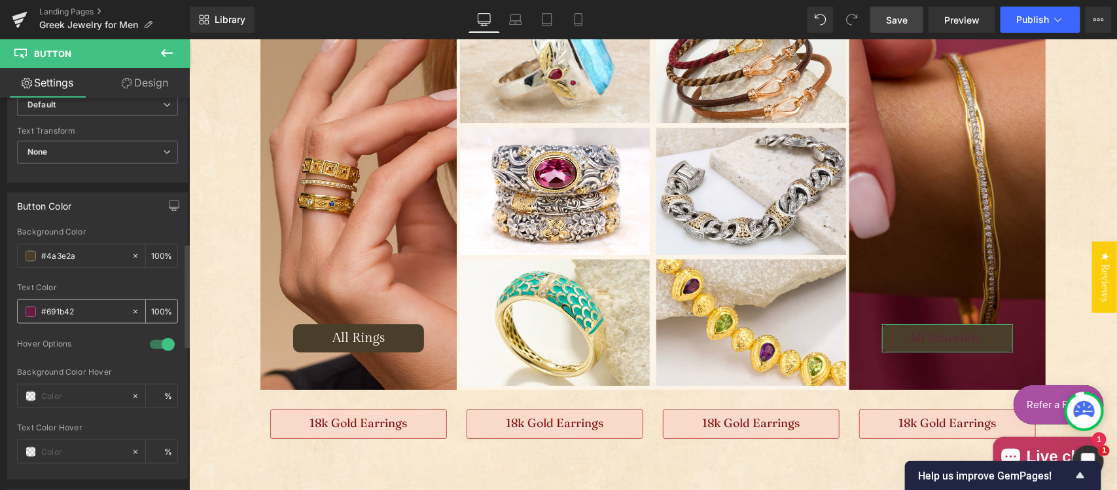
type input "#4a3e2a"
click at [112, 311] on input "#691b42" at bounding box center [83, 311] width 84 height 14
drag, startPoint x: 45, startPoint y: 317, endPoint x: 122, endPoint y: 308, distance: 77.8
click at [122, 308] on div "#691b42" at bounding box center [74, 311] width 113 height 23
type input "#ff"
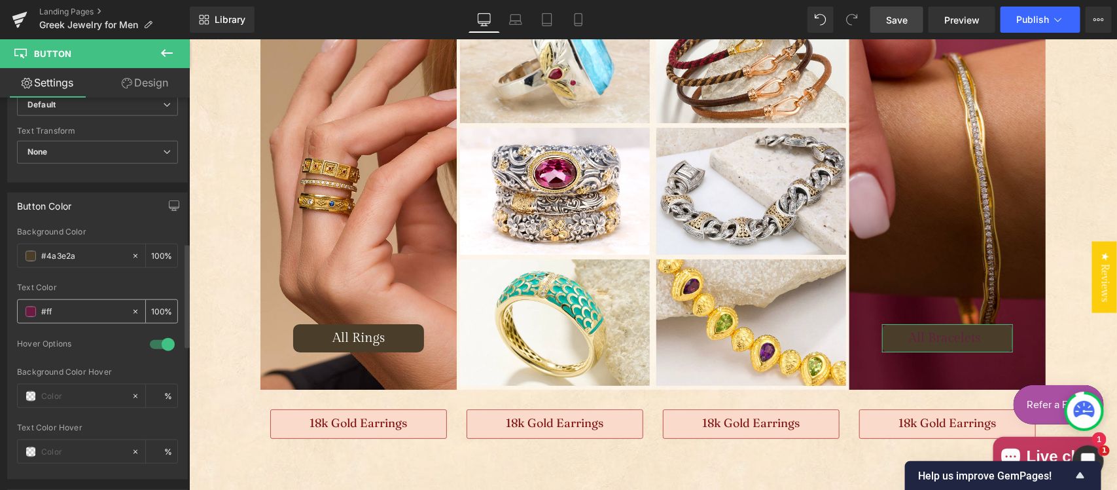
type input "0"
type input "#ffff"
type input "100"
type input "#ffffff"
click at [84, 397] on input "text" at bounding box center [83, 396] width 84 height 14
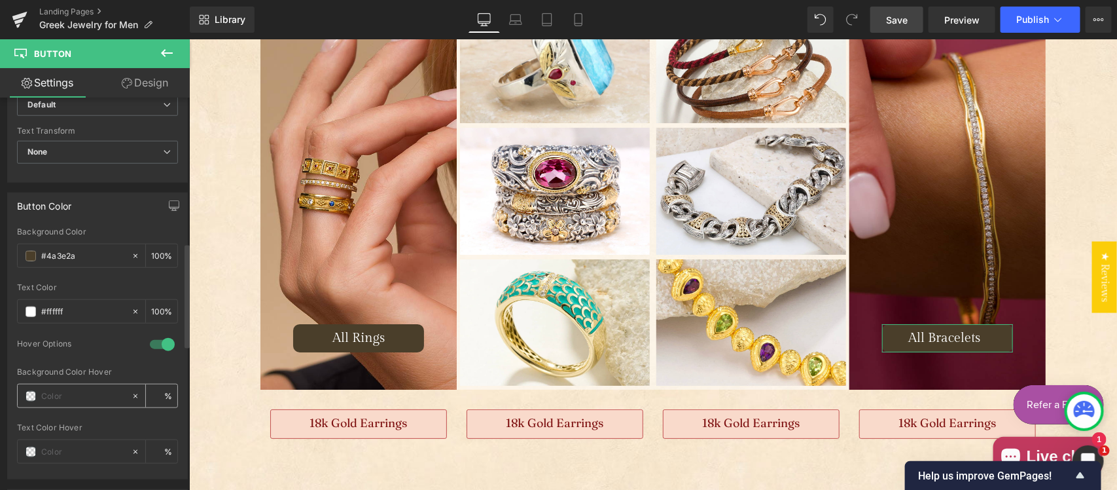
paste input "#9e8765"
type input "#9e8765"
type input "100"
type input "#9e8765"
click at [904, 23] on span "Save" at bounding box center [897, 20] width 22 height 14
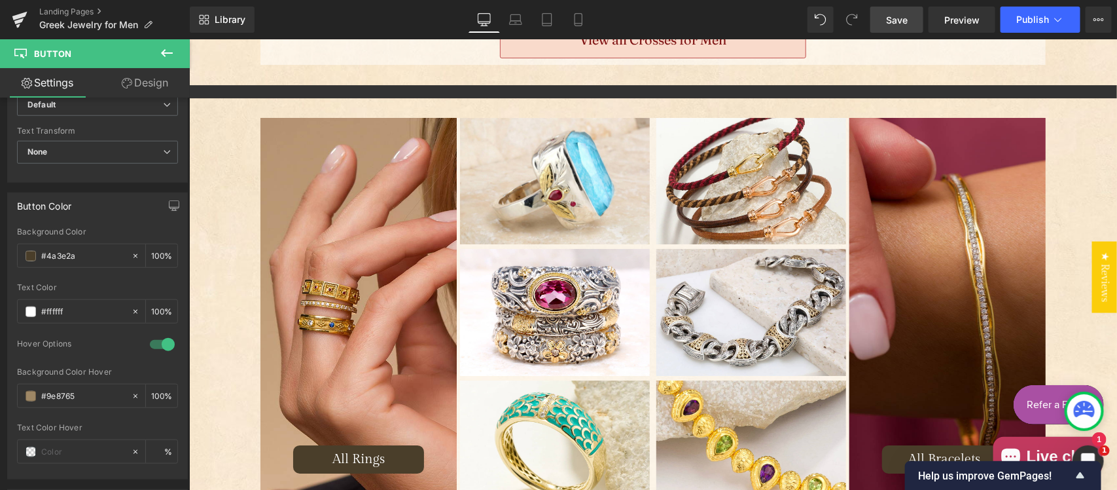
scroll to position [2104, 0]
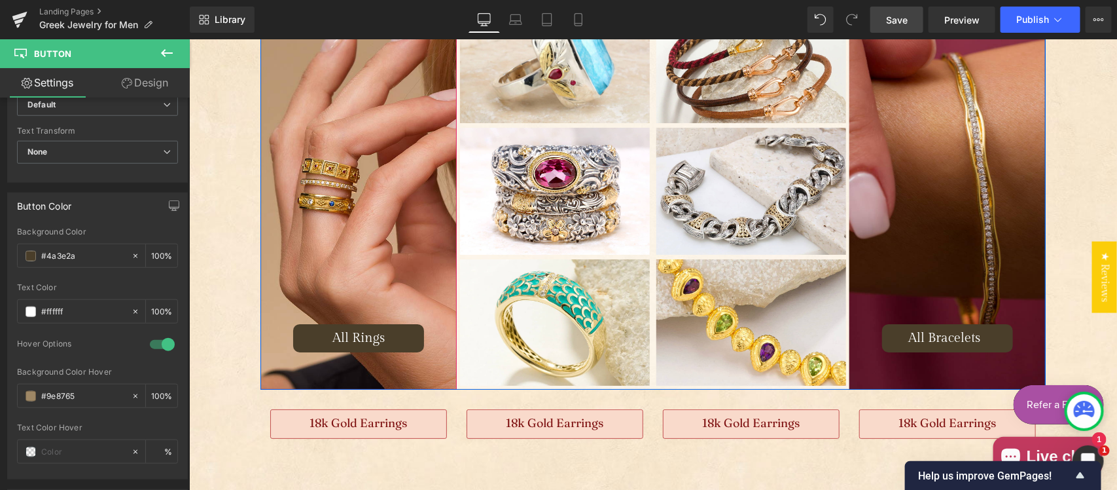
drag, startPoint x: 319, startPoint y: 201, endPoint x: 327, endPoint y: 209, distance: 11.6
click at [319, 201] on div "Main content" at bounding box center [358, 192] width 196 height 393
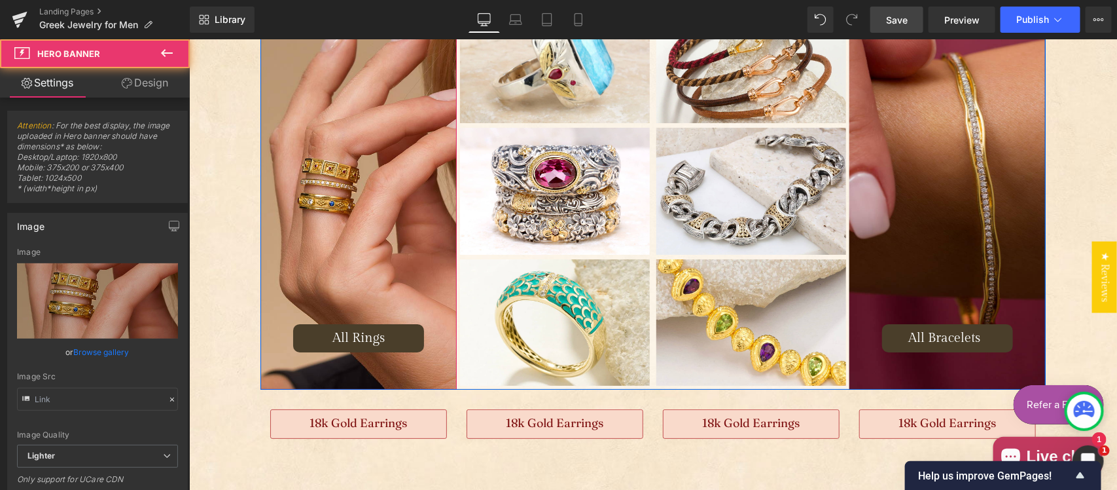
type input "https://ucarecdn.com/b668aaeb-43f8-4e7f-9122-52bf47f6e59c/-/format/auto/-/previ…"
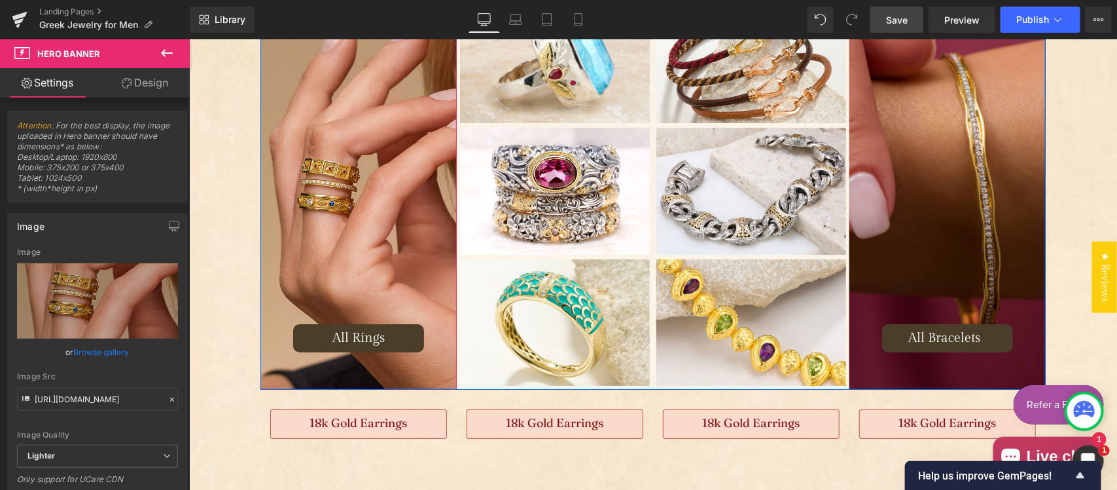
click at [342, 187] on div "Main content" at bounding box center [358, 192] width 196 height 393
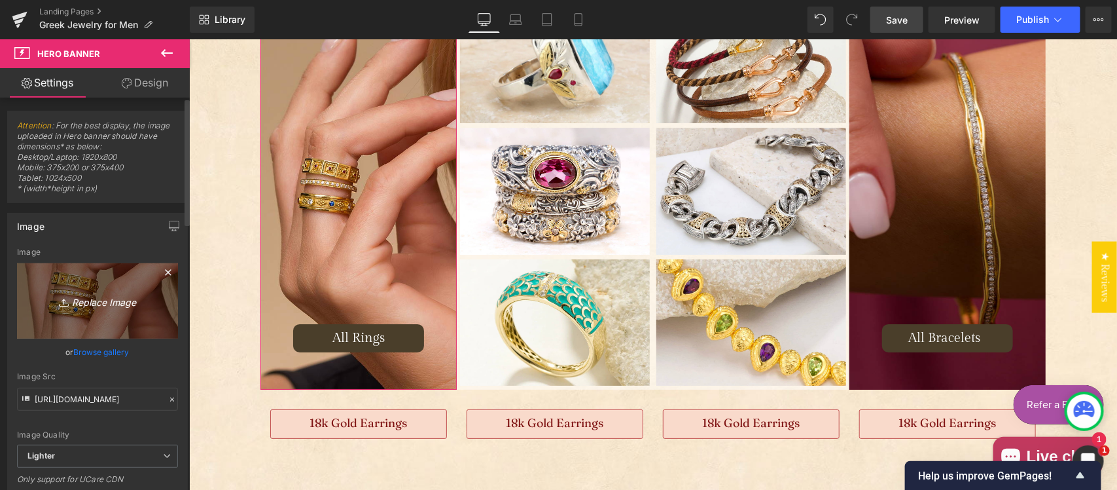
click at [92, 298] on icon "Replace Image" at bounding box center [97, 301] width 105 height 16
type input "C:\fakepath\Bracelet no logo.jpg"
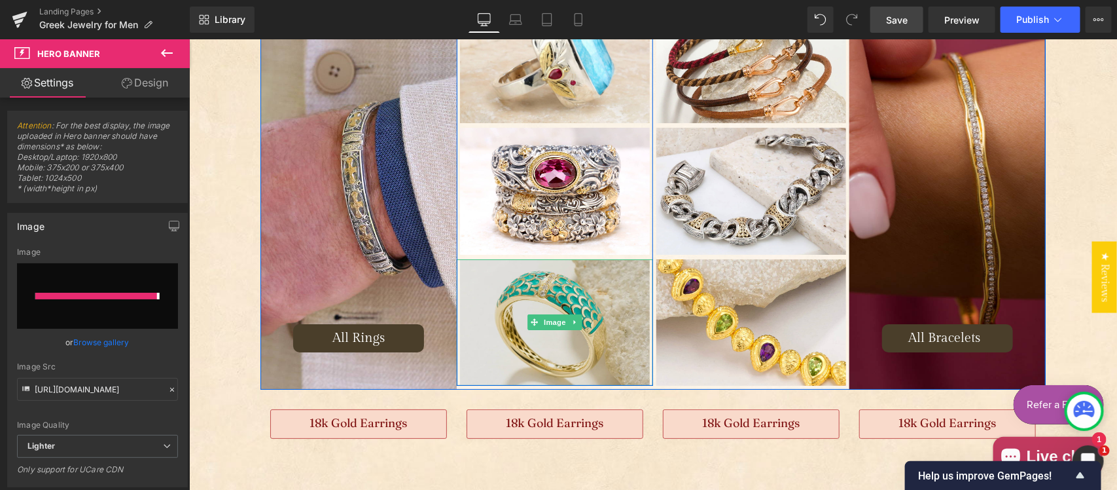
type input "https://ucarecdn.com/c19346ad-ea67-4f76-a274-b318cb403010/-/format/auto/-/previ…"
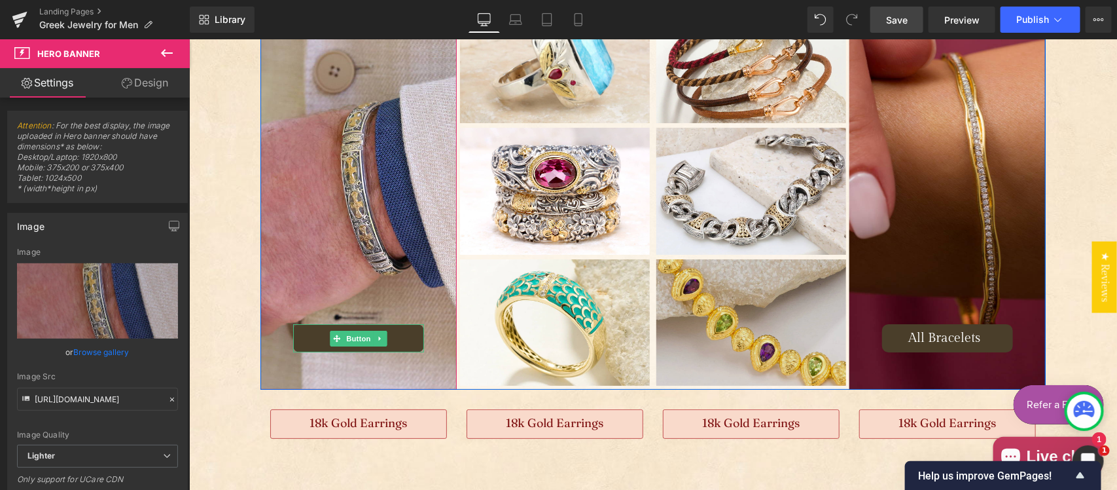
drag, startPoint x: 404, startPoint y: 343, endPoint x: 653, endPoint y: 324, distance: 250.1
click at [404, 343] on link "All Rings" at bounding box center [358, 337] width 131 height 28
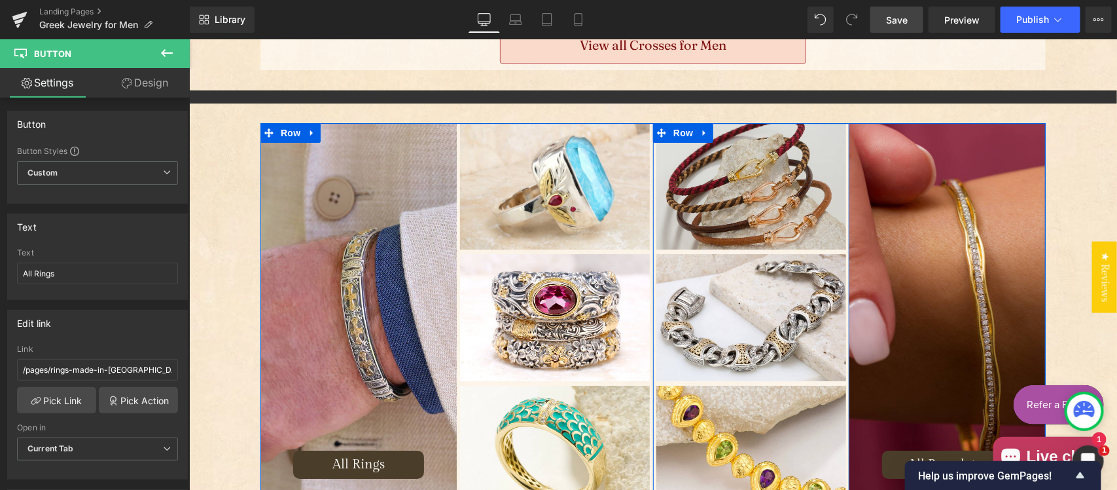
scroll to position [1968, 0]
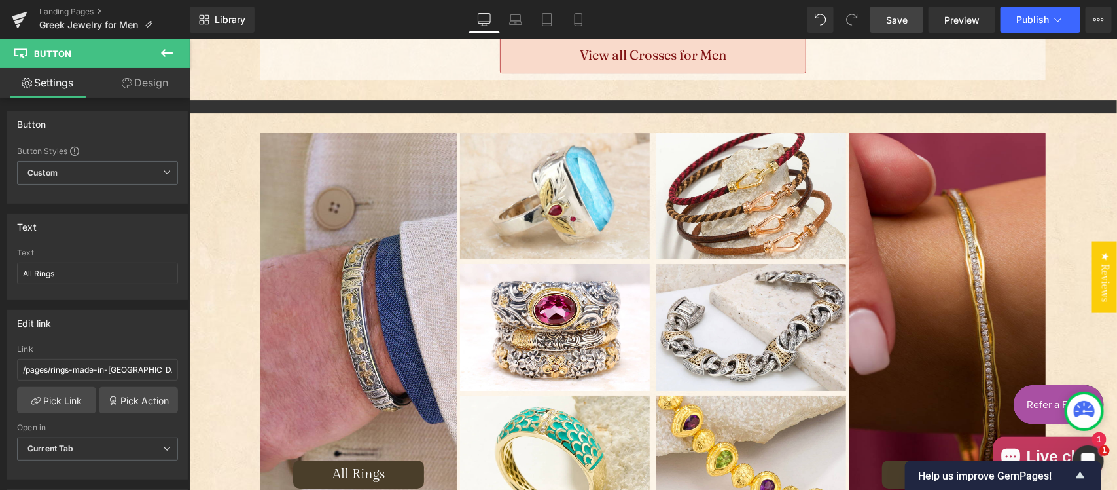
drag, startPoint x: 888, startPoint y: 20, endPoint x: 330, endPoint y: 352, distance: 649.4
click at [888, 20] on span "Save" at bounding box center [897, 20] width 22 height 14
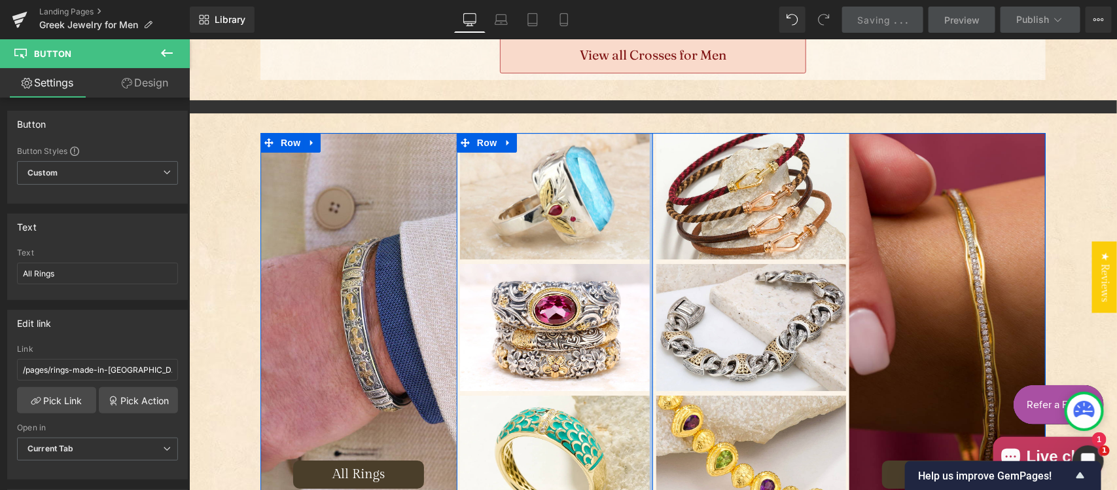
scroll to position [2104, 0]
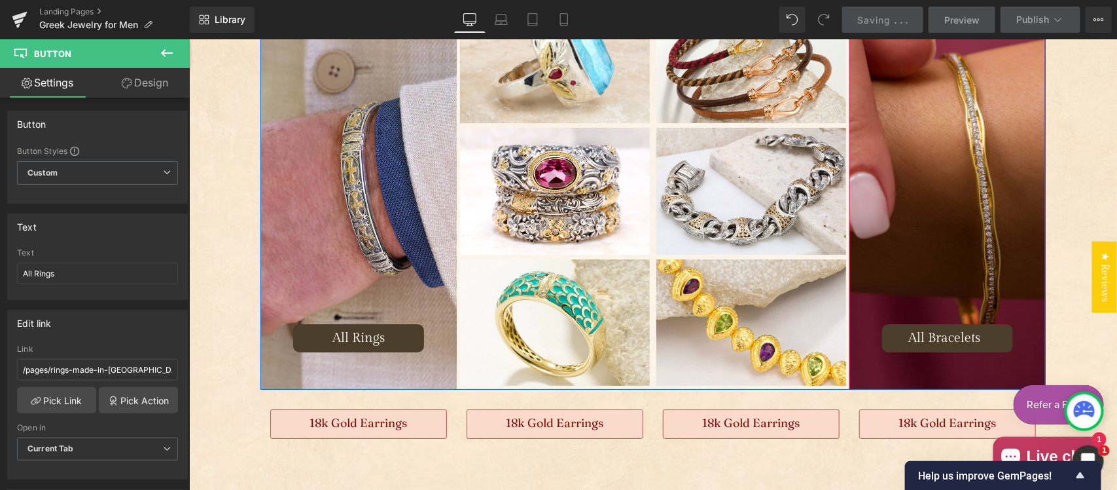
click at [956, 229] on div "Main content" at bounding box center [947, 192] width 196 height 393
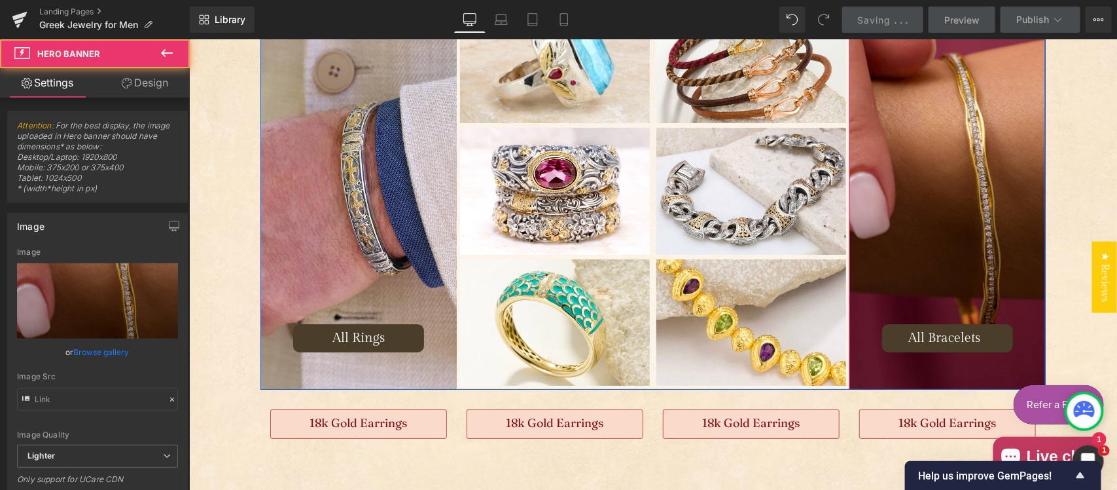
type input "https://ucarecdn.com/410910ca-420f-4c62-9e35-b1175697b892/-/format/auto/-/previ…"
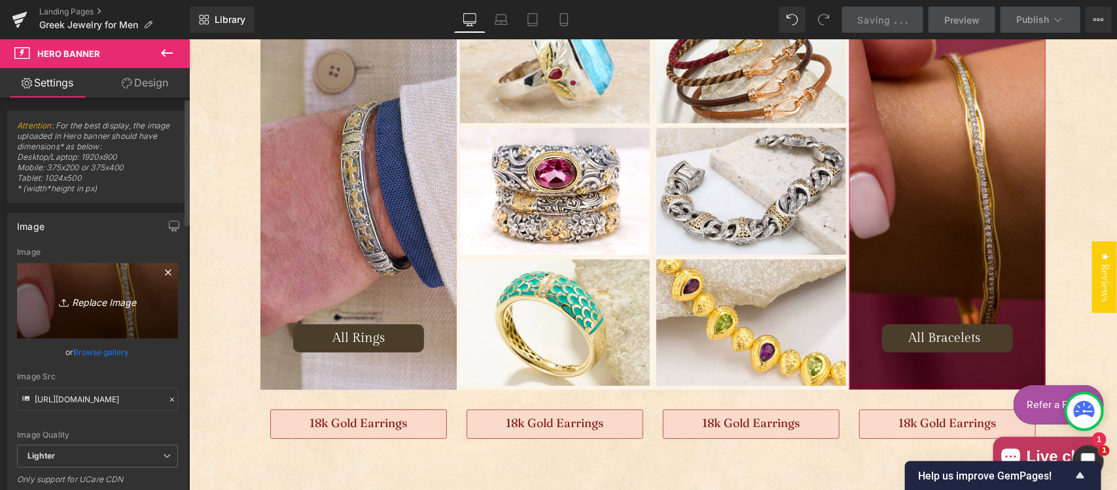
click at [77, 298] on icon "Replace Image" at bounding box center [97, 301] width 105 height 16
type input "C:\fakepath\Bracelet.jpg"
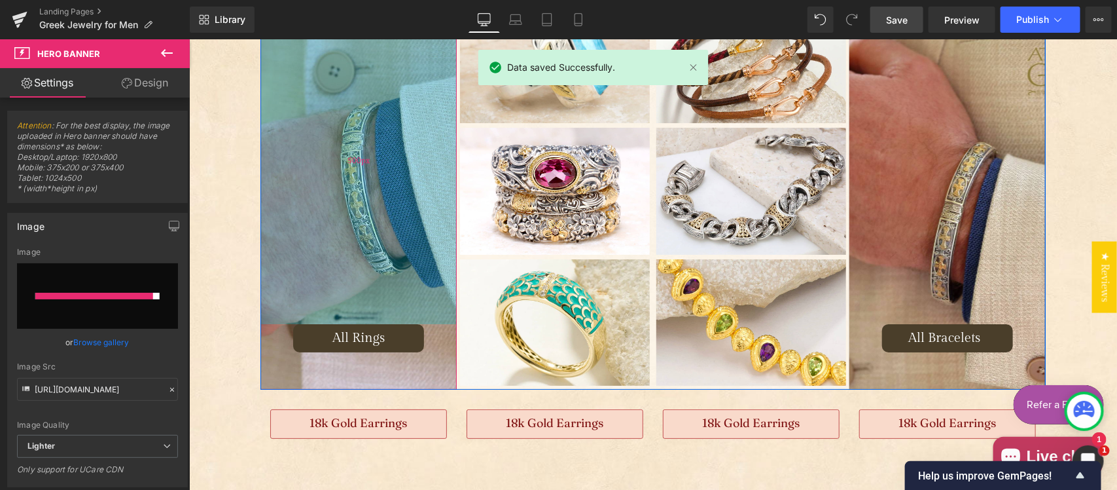
type input "https://ucarecdn.com/cb8d0432-55c9-4e9f-8ea3-9bec32828b72/-/format/auto/-/previ…"
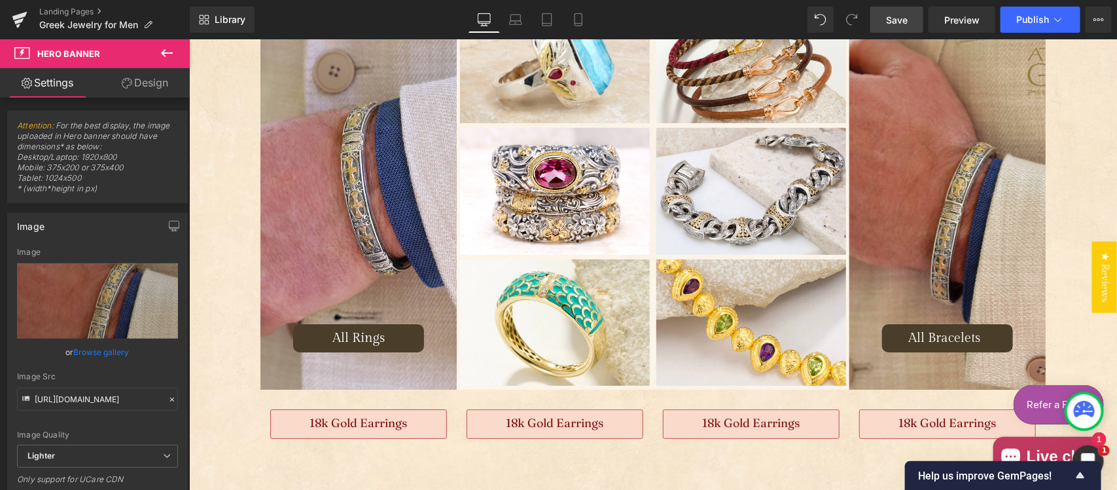
click at [901, 22] on span "Save" at bounding box center [897, 20] width 22 height 14
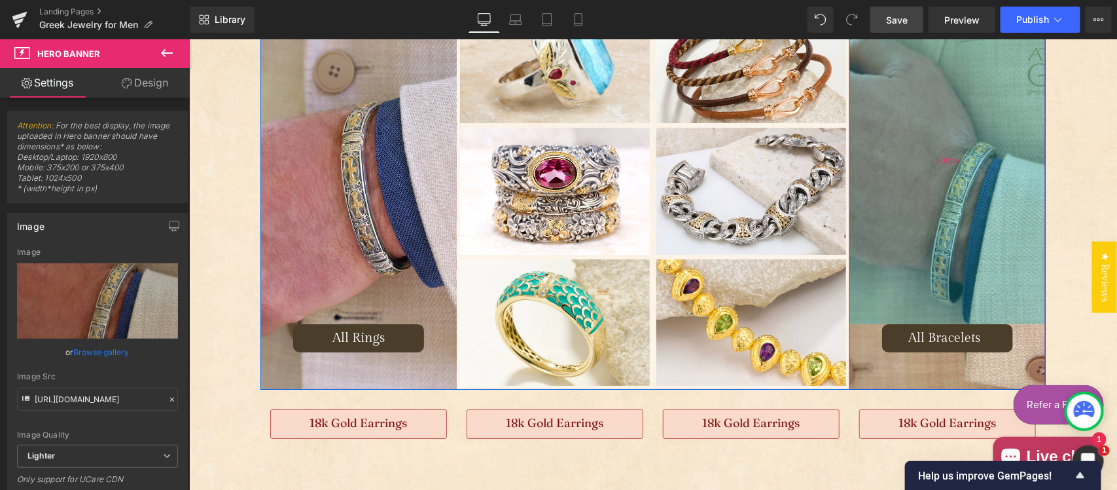
click at [937, 238] on div "500px" at bounding box center [947, 159] width 196 height 327
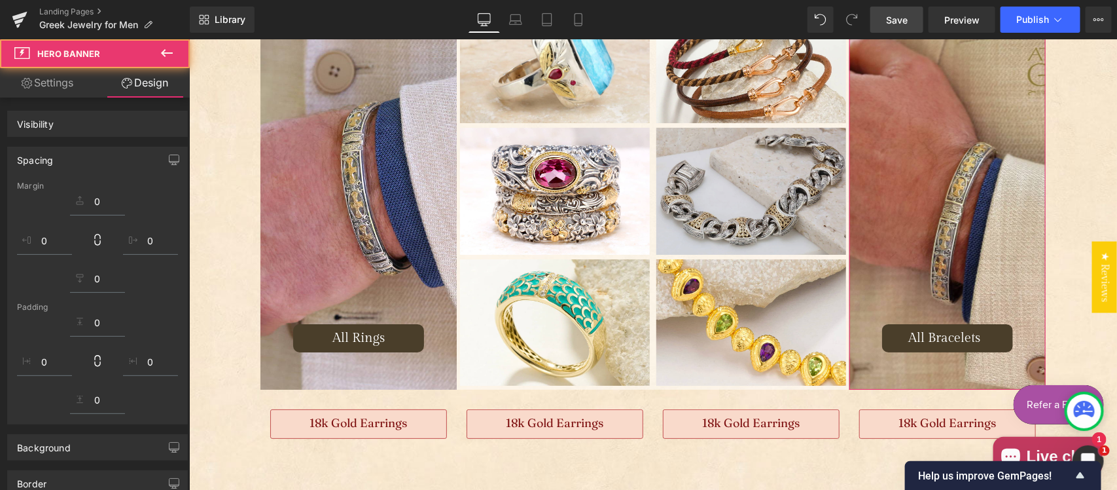
click at [918, 160] on div "All Bracelets Button Hero Banner 500px 50px" at bounding box center [947, 192] width 196 height 393
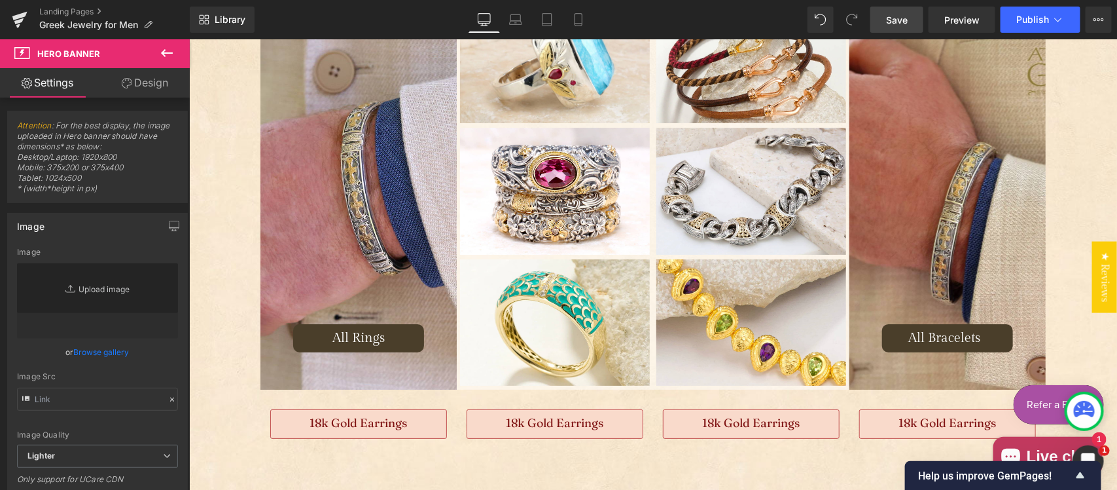
type input "https://ucarecdn.com/cb8d0432-55c9-4e9f-8ea3-9bec32828b72/-/format/auto/-/previ…"
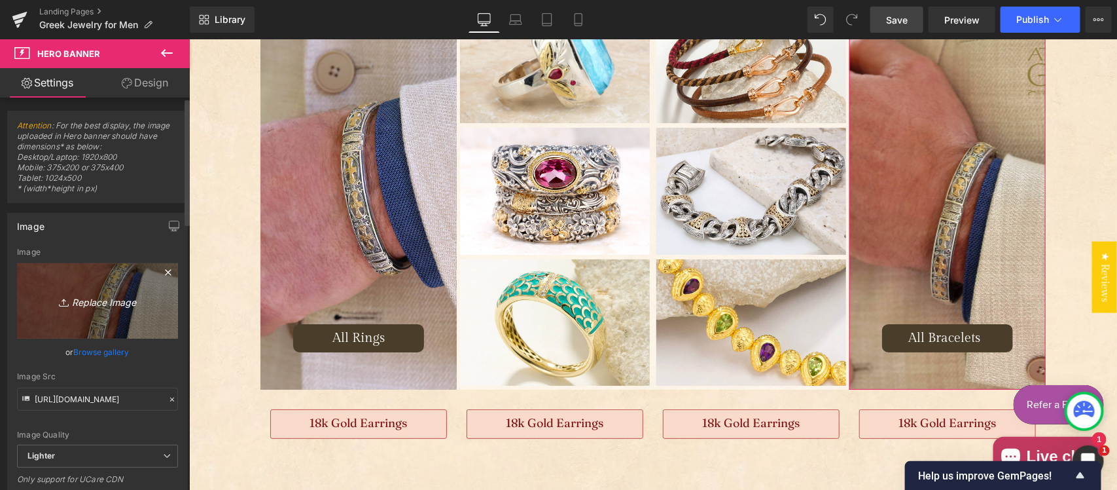
click at [96, 295] on icon "Replace Image" at bounding box center [97, 301] width 105 height 16
type input "C:\fakepath\Bracelet2.jpg"
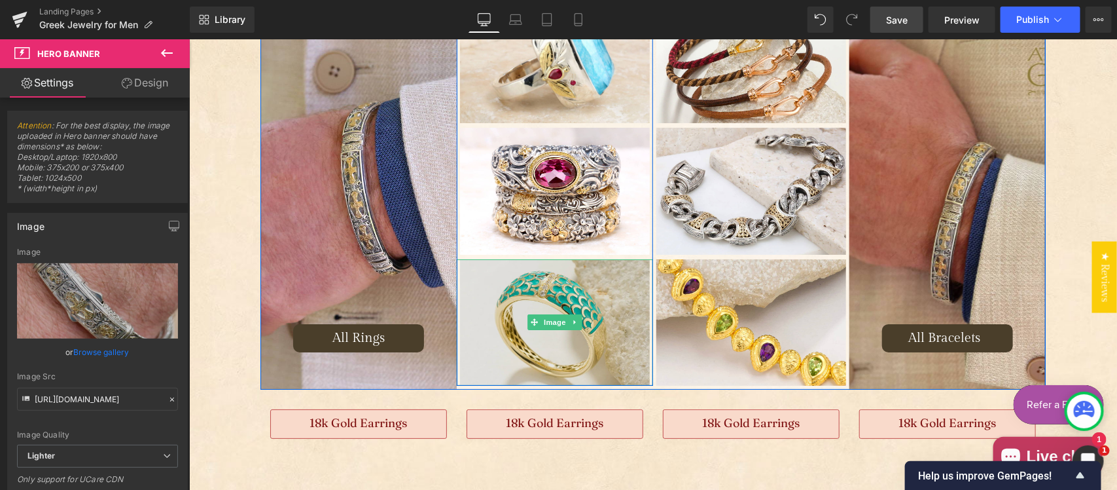
type input "https://ucarecdn.com/8b984cf9-aeee-4823-9c12-2f5d99773e40/-/format/auto/-/previ…"
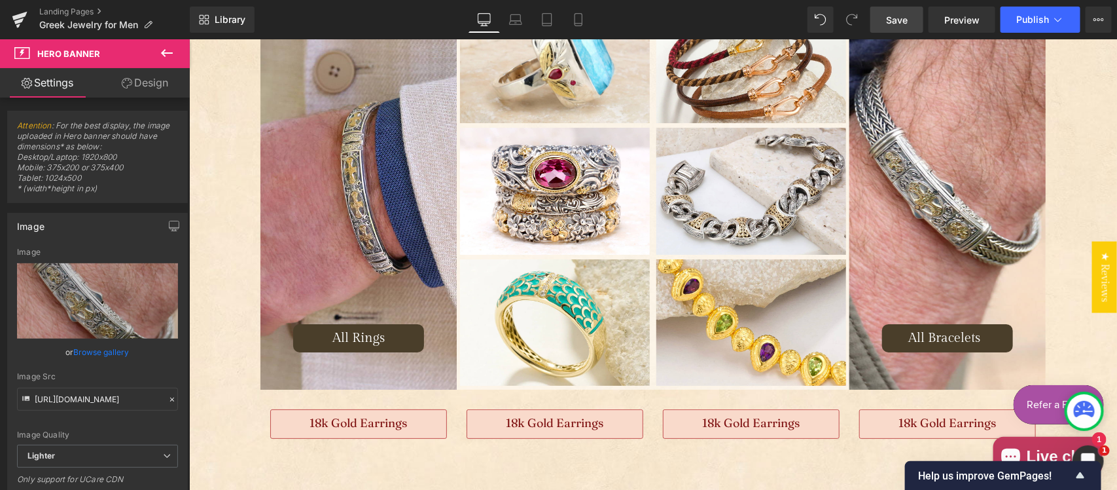
click at [889, 23] on span "Save" at bounding box center [897, 20] width 22 height 14
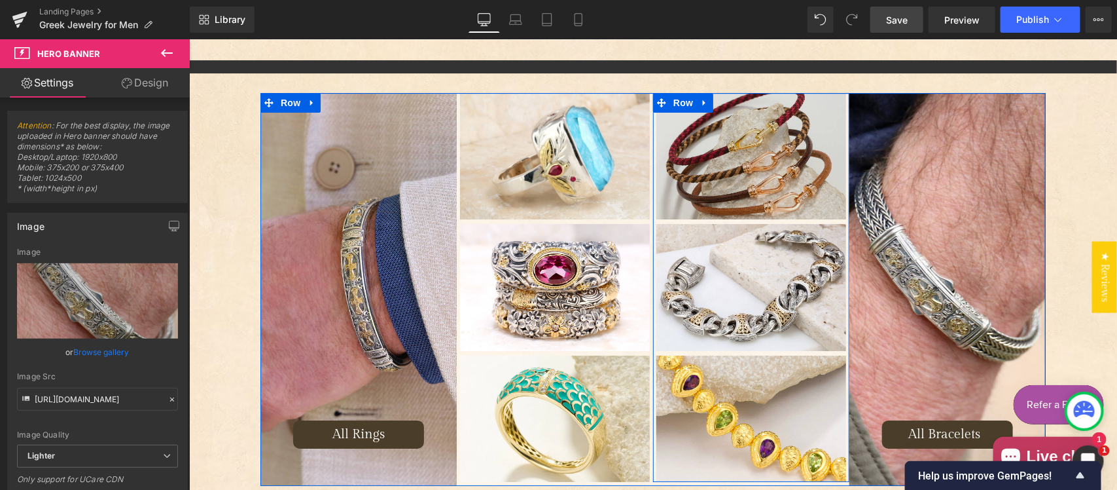
scroll to position [1968, 0]
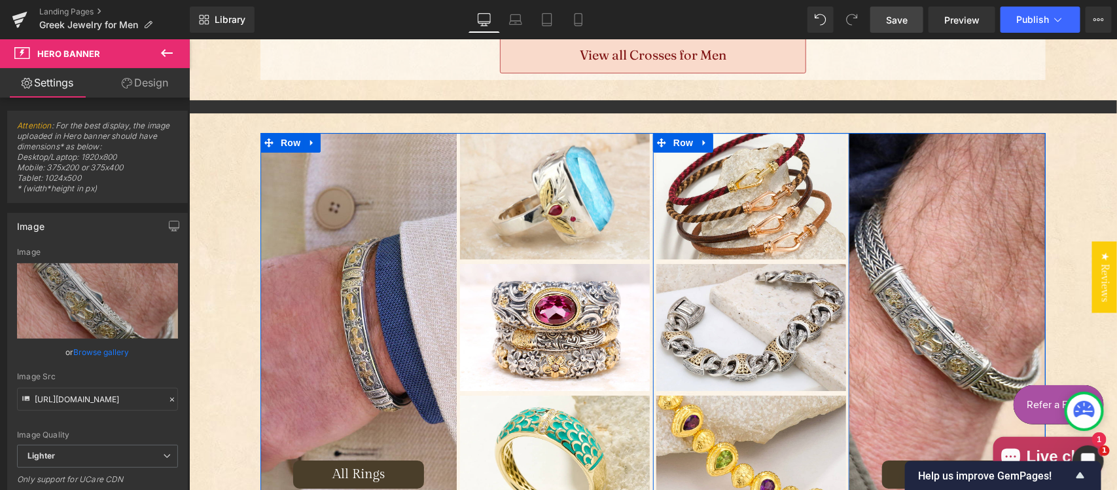
click at [741, 201] on div "Image" at bounding box center [750, 195] width 196 height 126
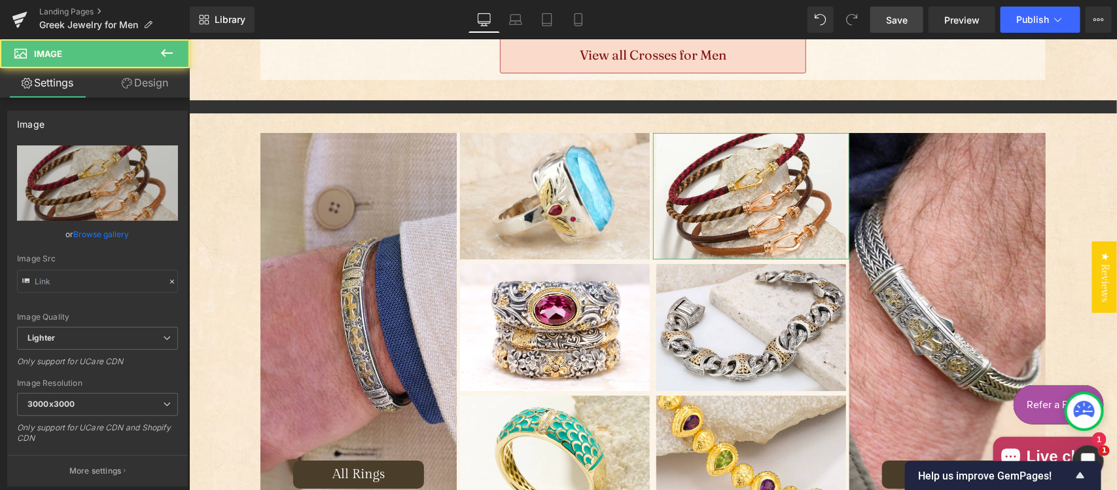
type input "https://ucarecdn.com/b5c8c019-51e5-4cab-a611-43041a24b129/-/format/auto/-/previ…"
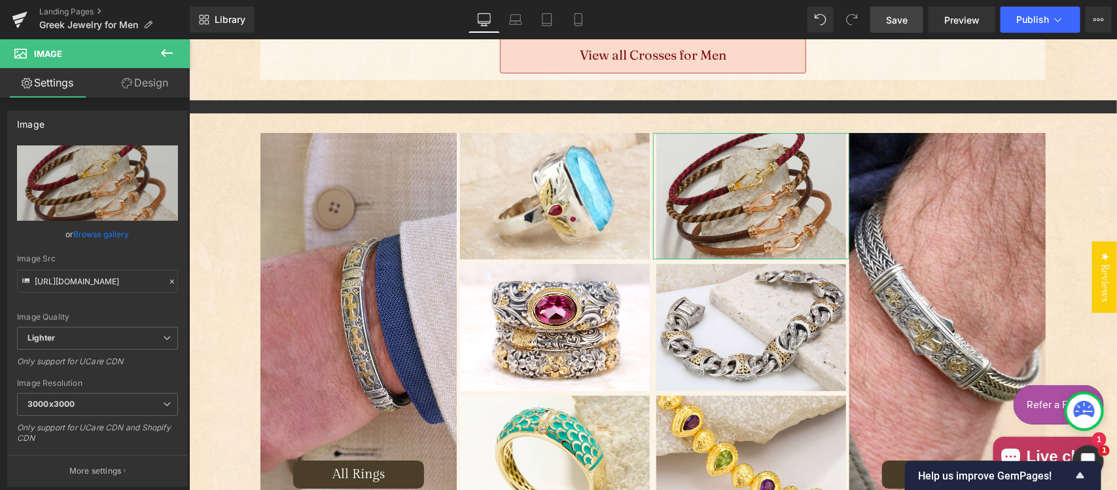
click at [721, 205] on img "Main content" at bounding box center [751, 195] width 190 height 126
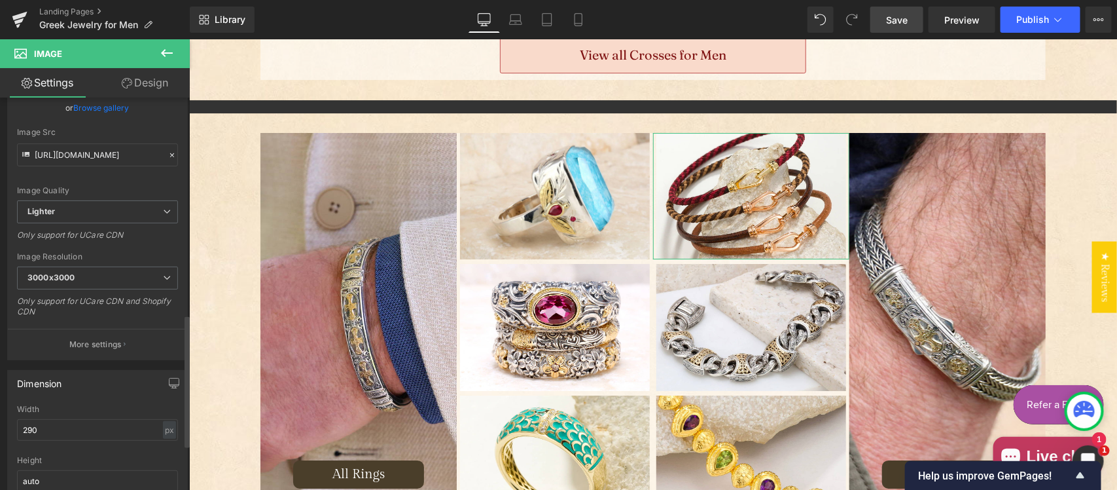
scroll to position [0, 0]
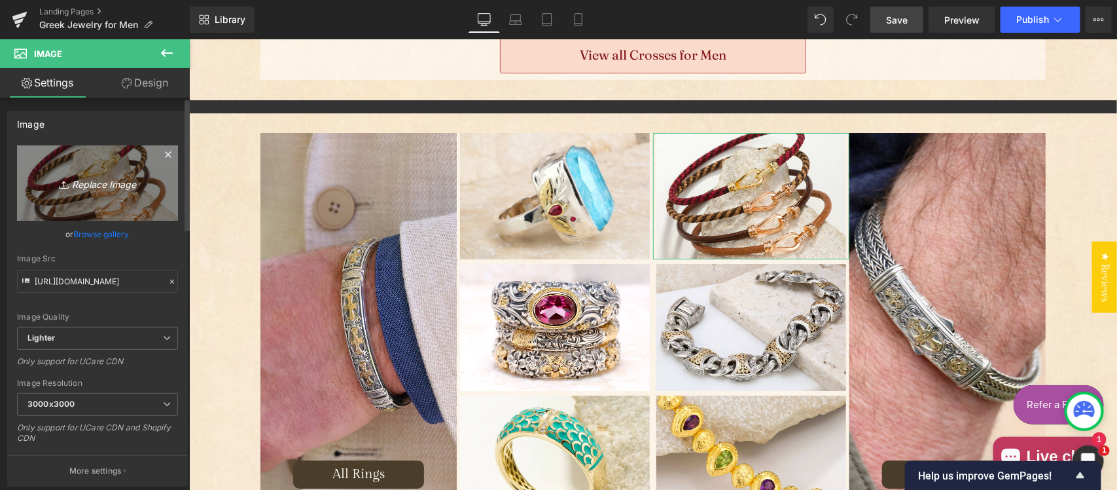
click at [79, 187] on icon "Replace Image" at bounding box center [97, 183] width 105 height 16
type input "C:\fakepath\AlOro-18k-Gold-Diamond-Bracelet-Greek-Jewelry-DSC_3828-1.jpg"
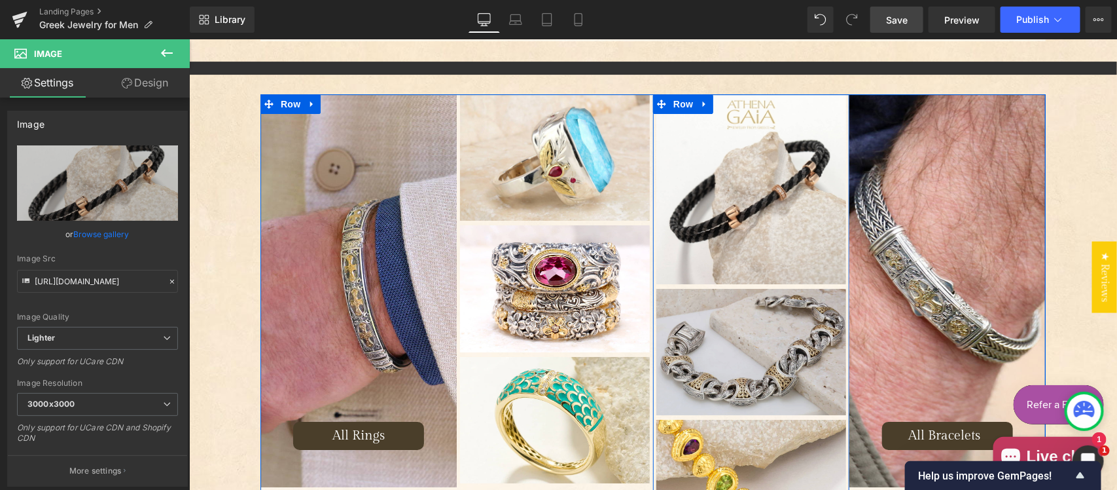
scroll to position [1968, 0]
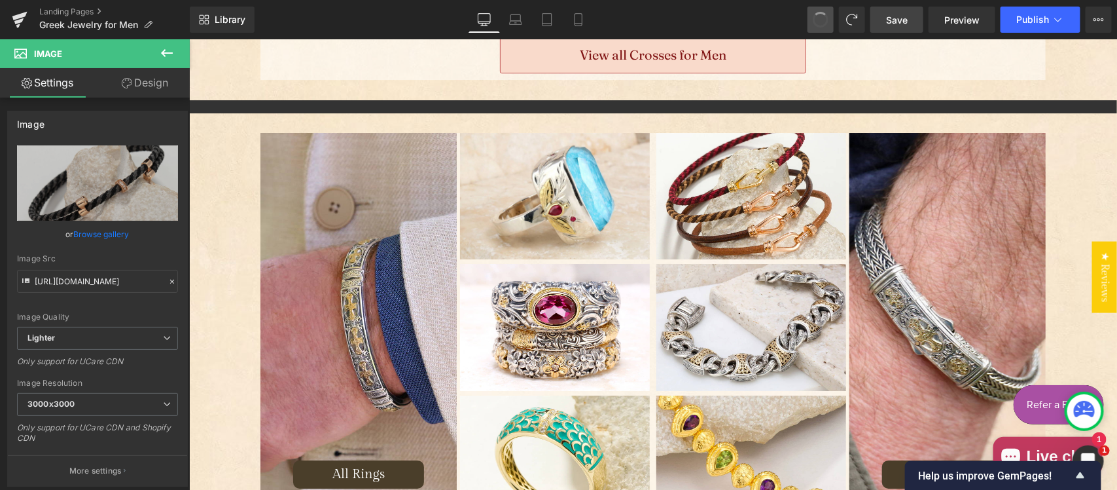
type input "https://ucarecdn.com/b5c8c019-51e5-4cab-a611-43041a24b129/-/format/auto/-/previ…"
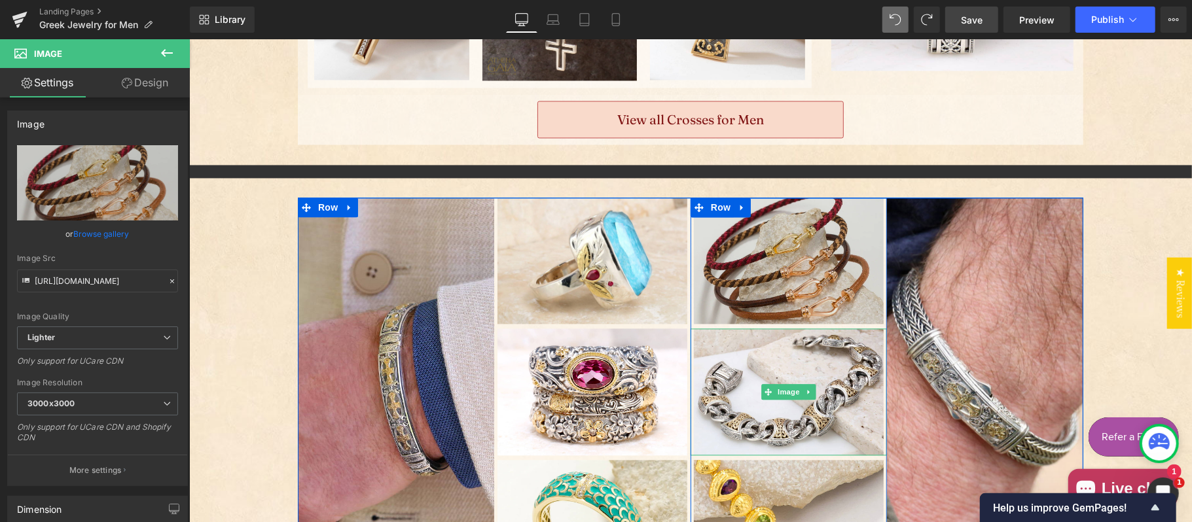
scroll to position [1902, 0]
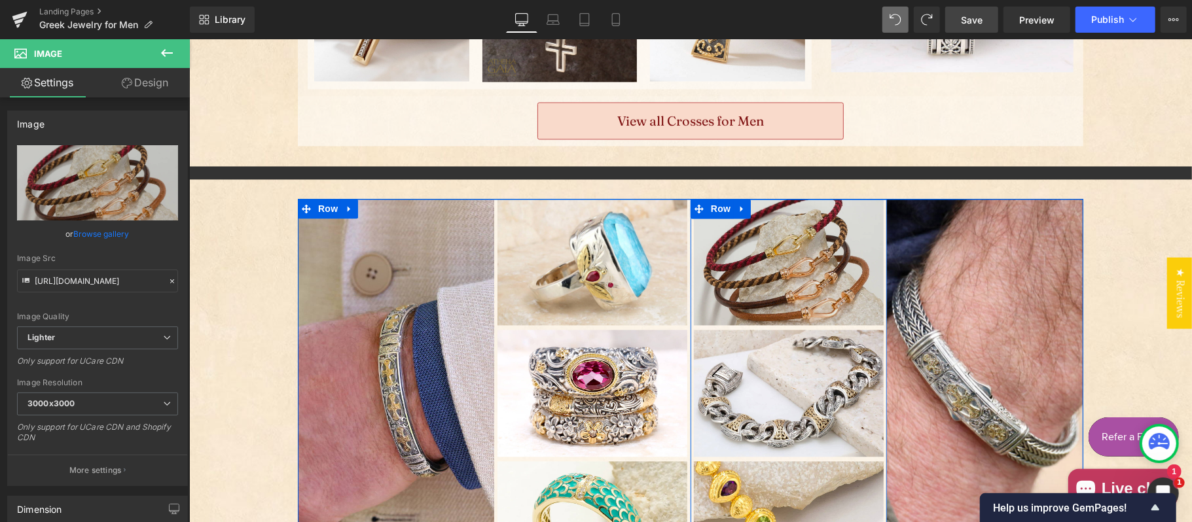
drag, startPoint x: 765, startPoint y: 273, endPoint x: 755, endPoint y: 275, distance: 10.0
click at [765, 273] on img "Main content" at bounding box center [788, 261] width 190 height 126
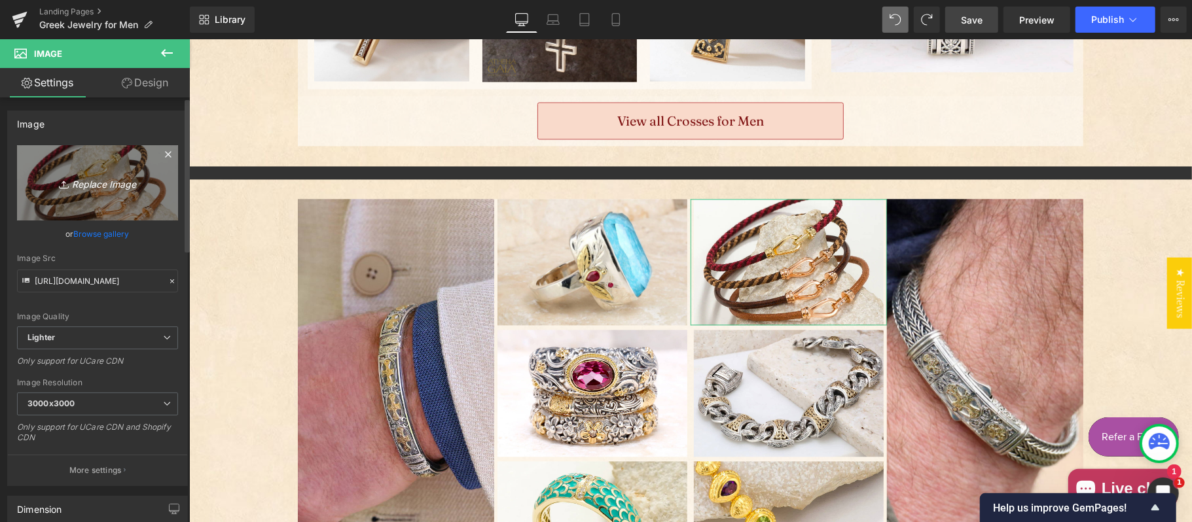
click at [111, 196] on link "Replace Image" at bounding box center [97, 182] width 161 height 75
type input "C:\fakepath\AlOro-18k-Gold-Diamond-Bracelet-Greek-Jewelry-DSC_3828-2.jpg"
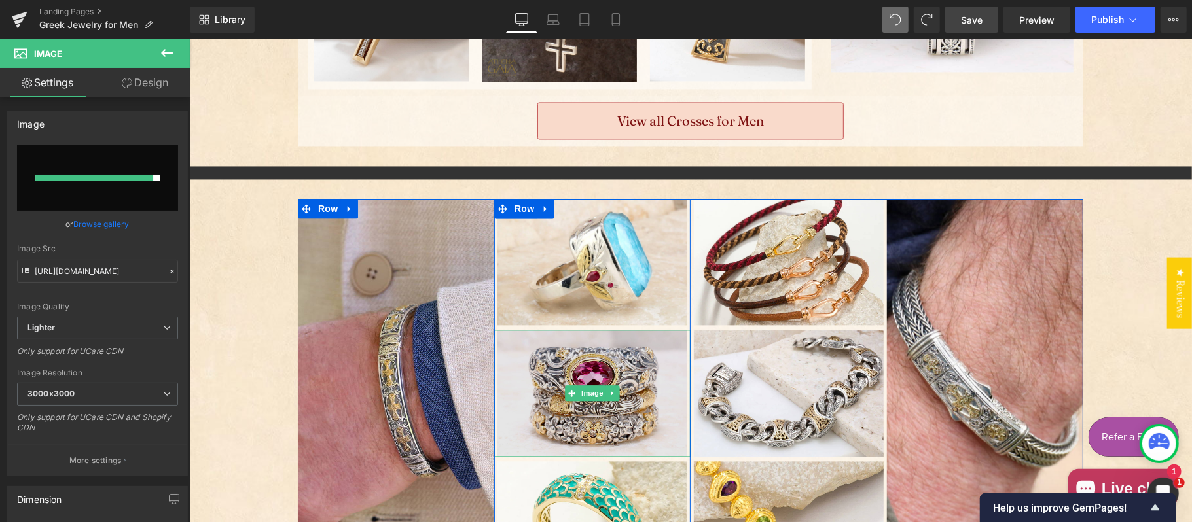
type input "https://ucarecdn.com/4332a0ed-b791-4598-b905-c1040f351477/-/format/auto/-/previ…"
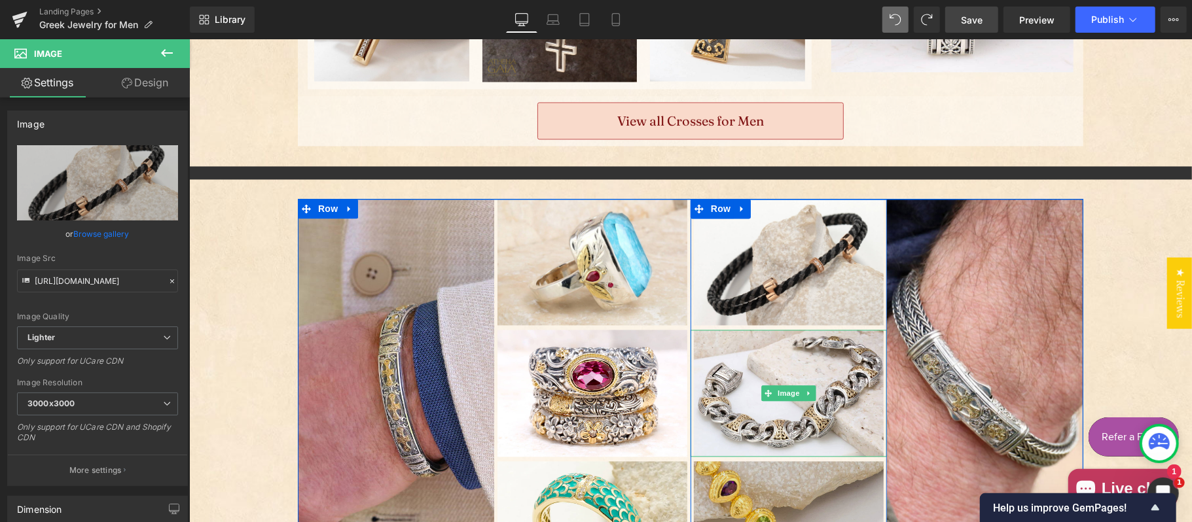
drag, startPoint x: 768, startPoint y: 372, endPoint x: 768, endPoint y: 289, distance: 83.1
click at [768, 372] on img "Main content" at bounding box center [788, 392] width 190 height 126
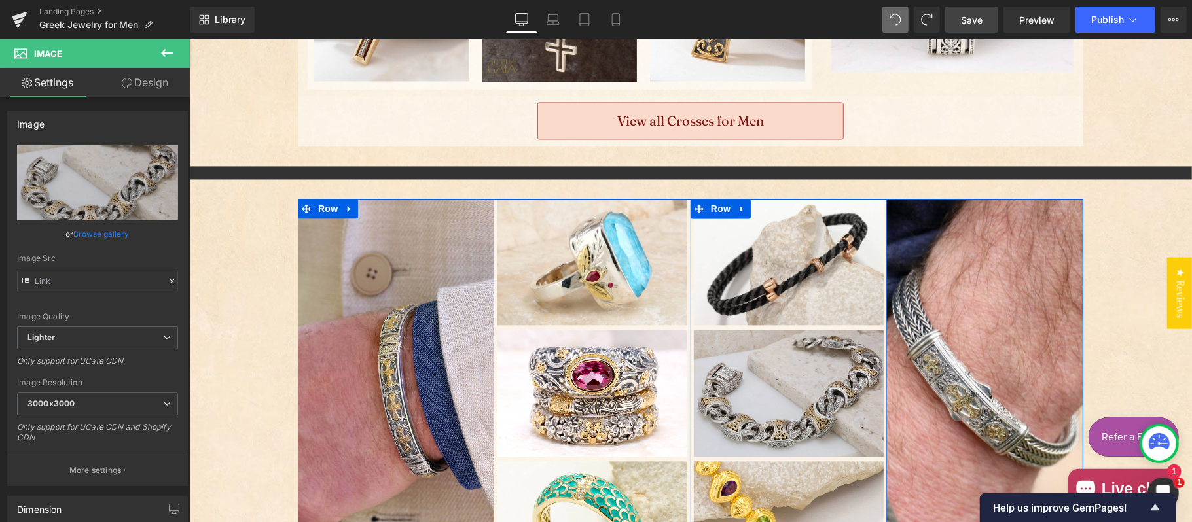
type input "https://ucarecdn.com/e9ab95f7-d843-481b-8a28-d84698b46c55/-/format/auto/-/previ…"
click at [765, 329] on img "Main content" at bounding box center [788, 392] width 190 height 126
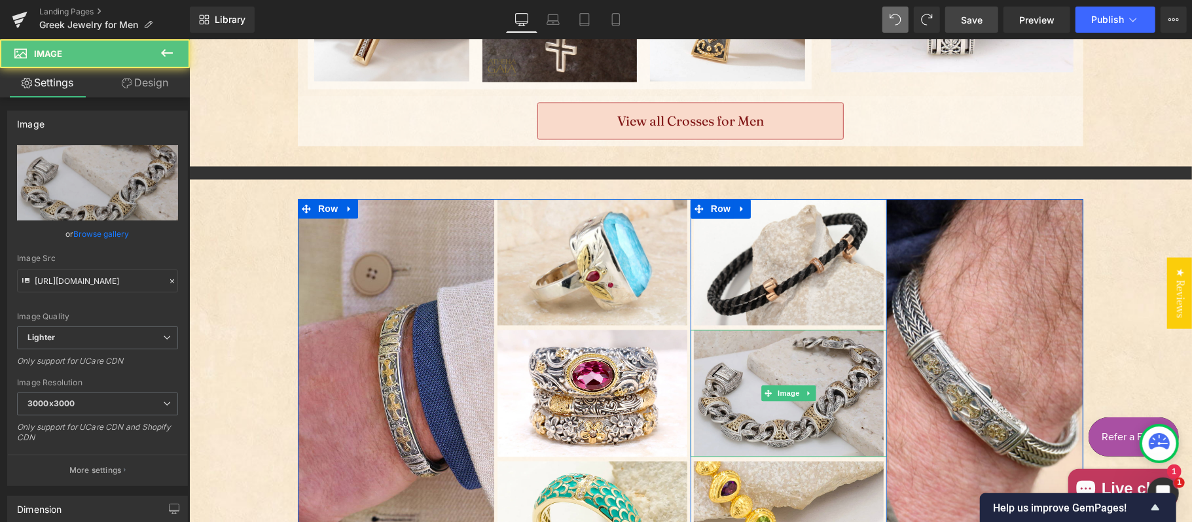
scroll to position [2048, 0]
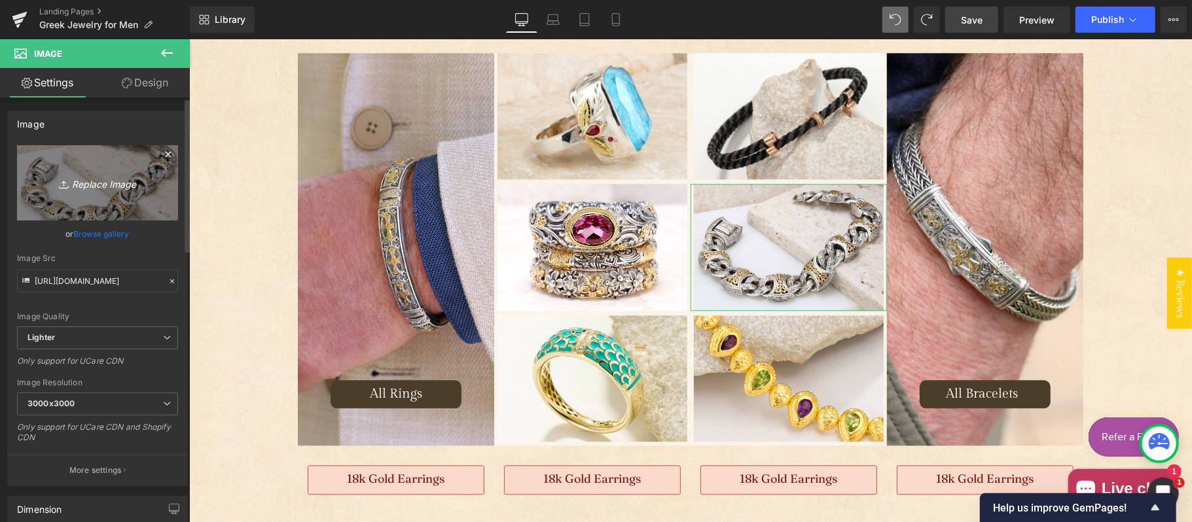
click at [105, 179] on icon "Replace Image" at bounding box center [97, 183] width 105 height 16
type input "C:\fakepath\greek-jewelry-23-02-09-19305A-2.jpg"
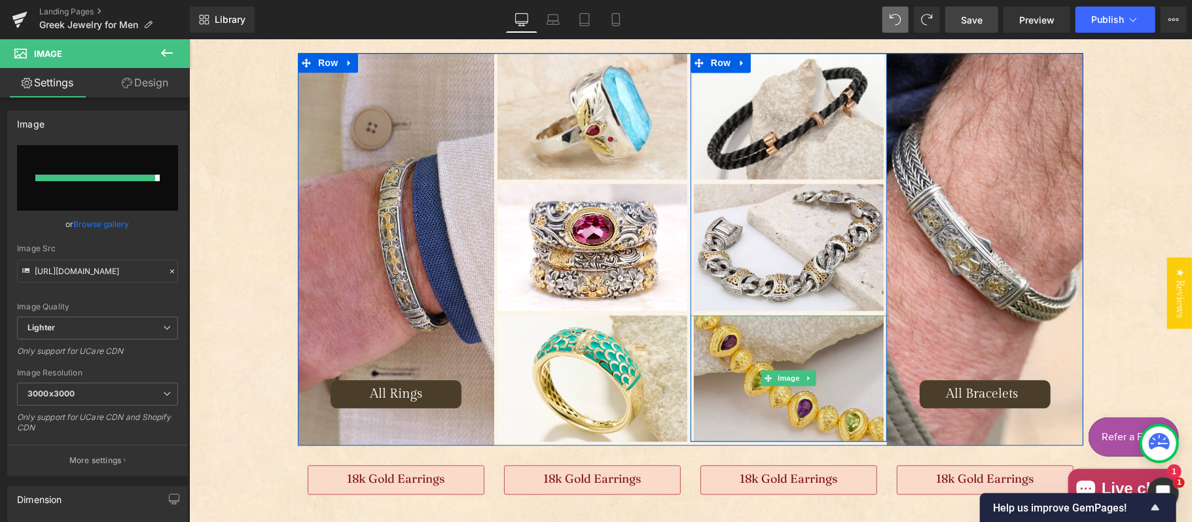
type input "https://ucarecdn.com/d3326453-9da3-4090-a821-968799e9e0a3/-/format/auto/-/previ…"
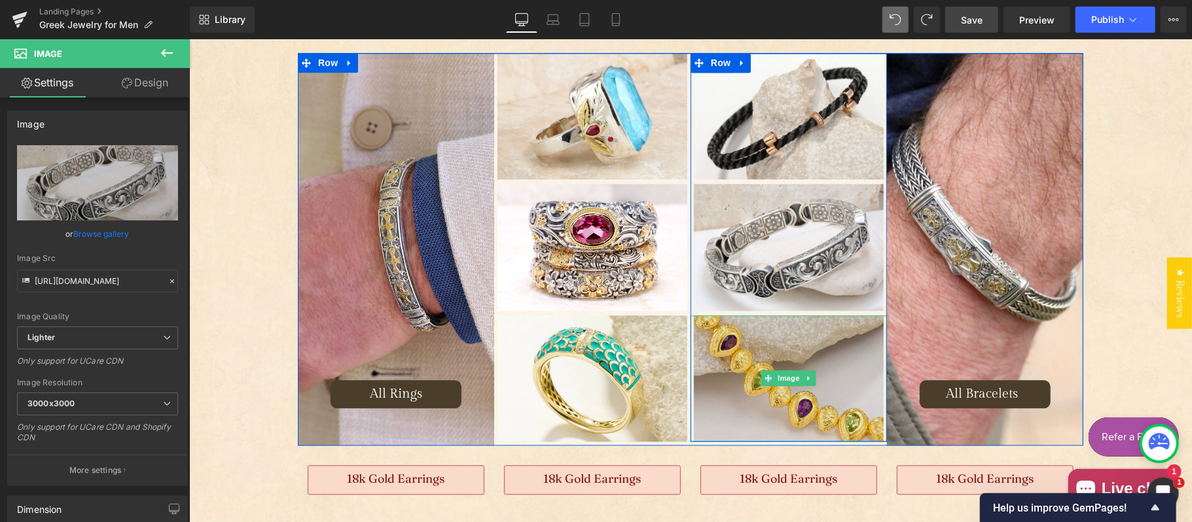
click at [779, 343] on img "Main content" at bounding box center [788, 378] width 190 height 126
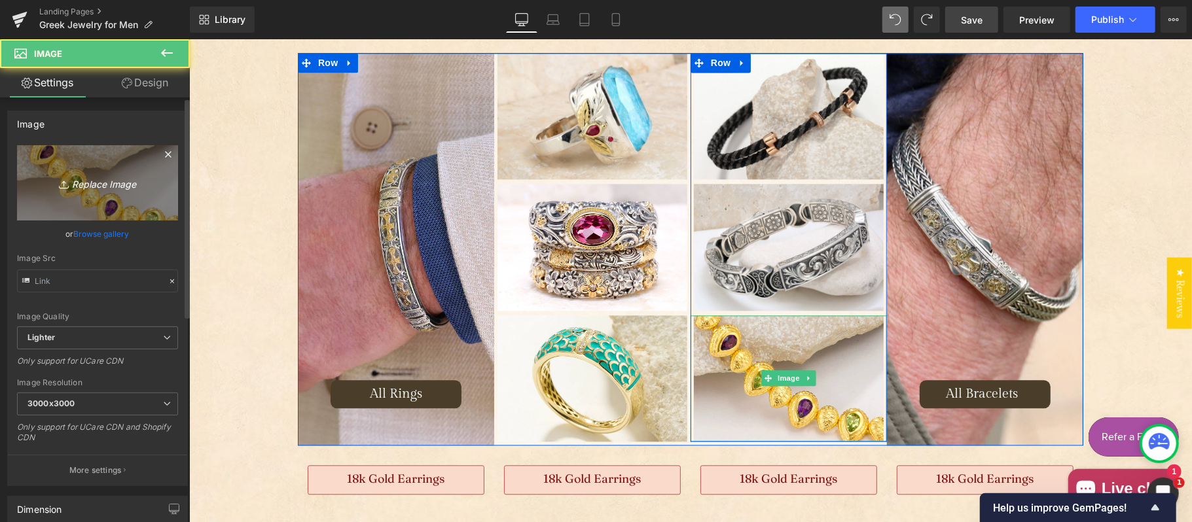
type input "https://ucarecdn.com/ced21fca-6ddc-45b0-9b90-e9b4d3df800c/-/format/auto/-/previ…"
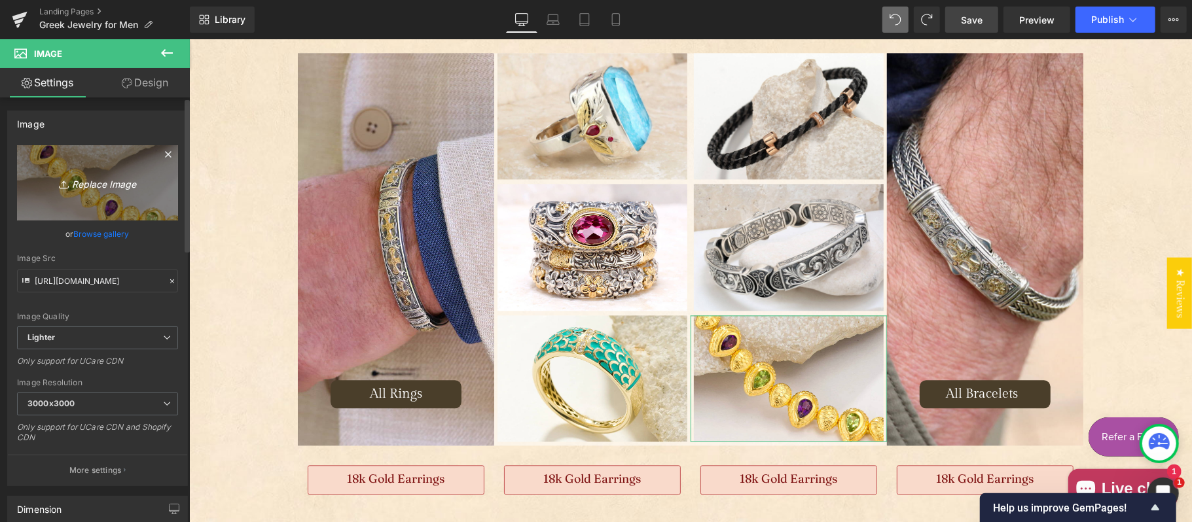
click at [61, 168] on link "Replace Image" at bounding box center [97, 182] width 161 height 75
type input "C:\fakepath\greek-jewelry-17614-2.jpg"
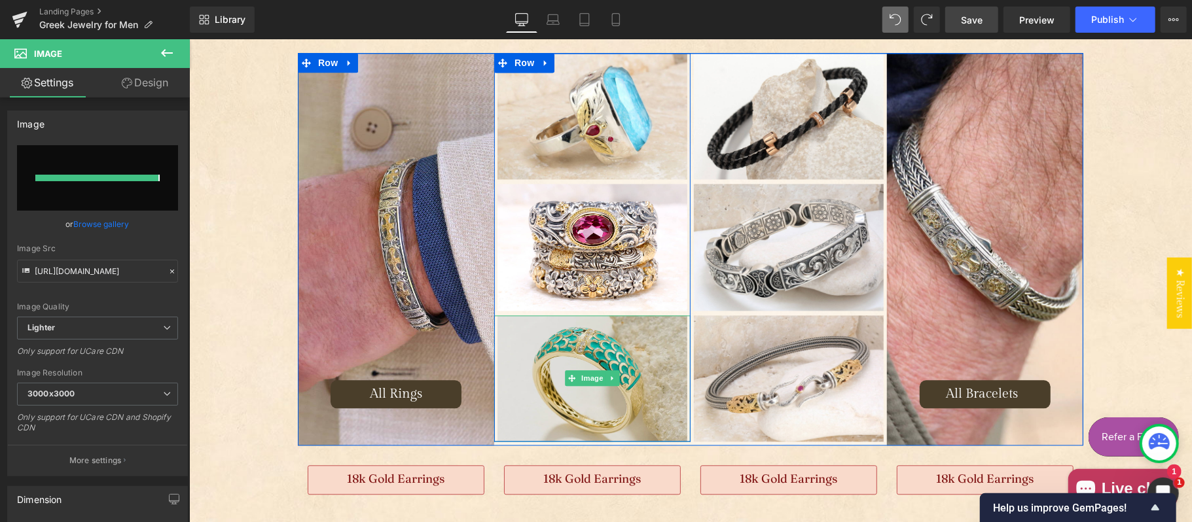
type input "https://ucarecdn.com/385f09dd-c3dd-4544-b2c0-8c763a09cc96/-/format/auto/-/previ…"
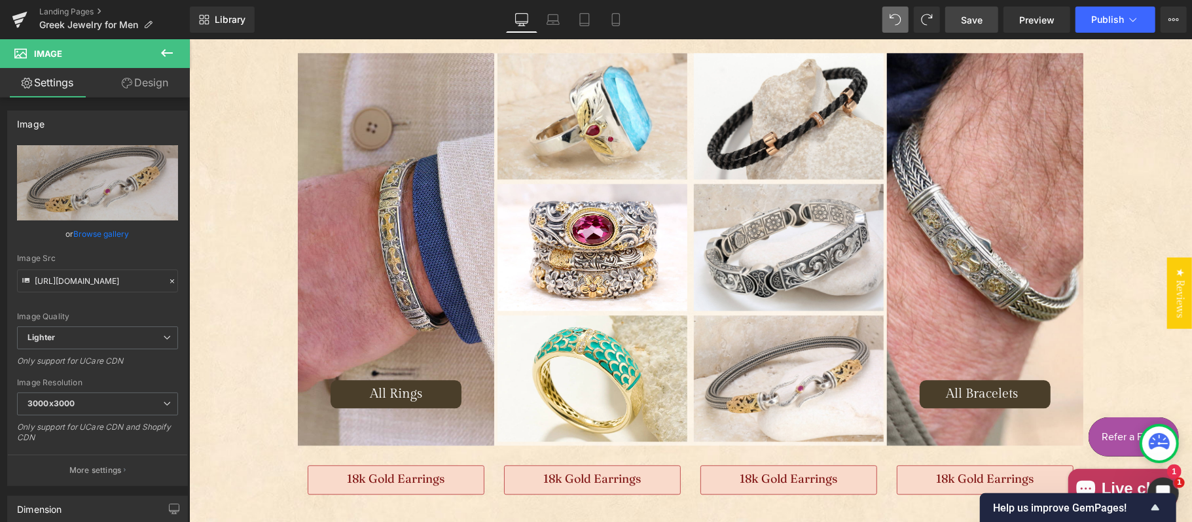
click at [978, 9] on link "Save" at bounding box center [971, 20] width 53 height 26
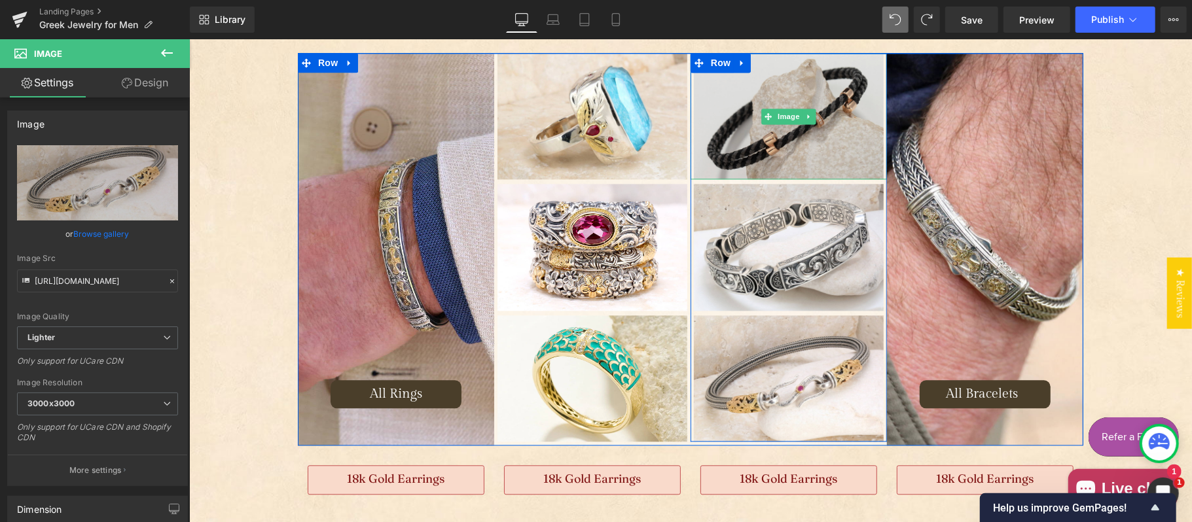
click at [757, 141] on img "Main content" at bounding box center [788, 115] width 190 height 126
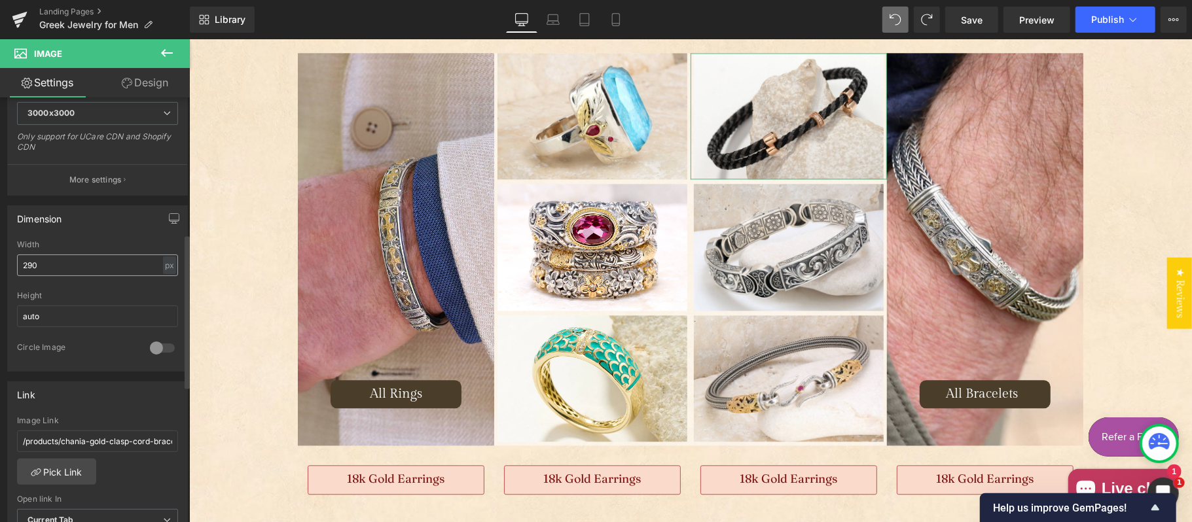
scroll to position [436, 0]
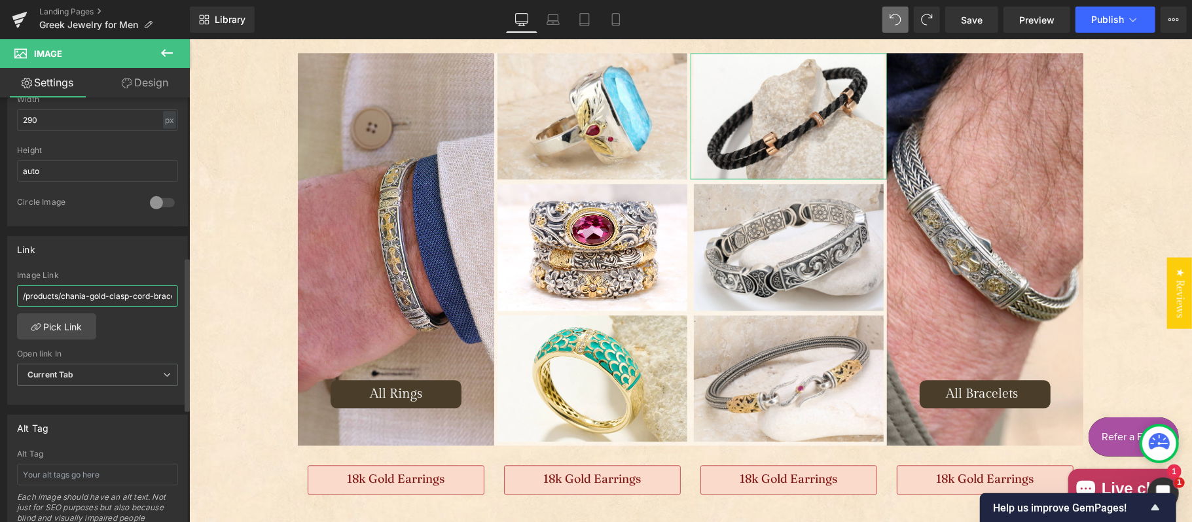
drag, startPoint x: 109, startPoint y: 299, endPoint x: 130, endPoint y: 292, distance: 22.1
click at [110, 299] on input "/products/chania-gold-clasp-cord-bracelet" at bounding box center [97, 296] width 161 height 22
type input "/products/karpathos-double-cord-with-diamond-bracelet-18k-gold-bracelet"
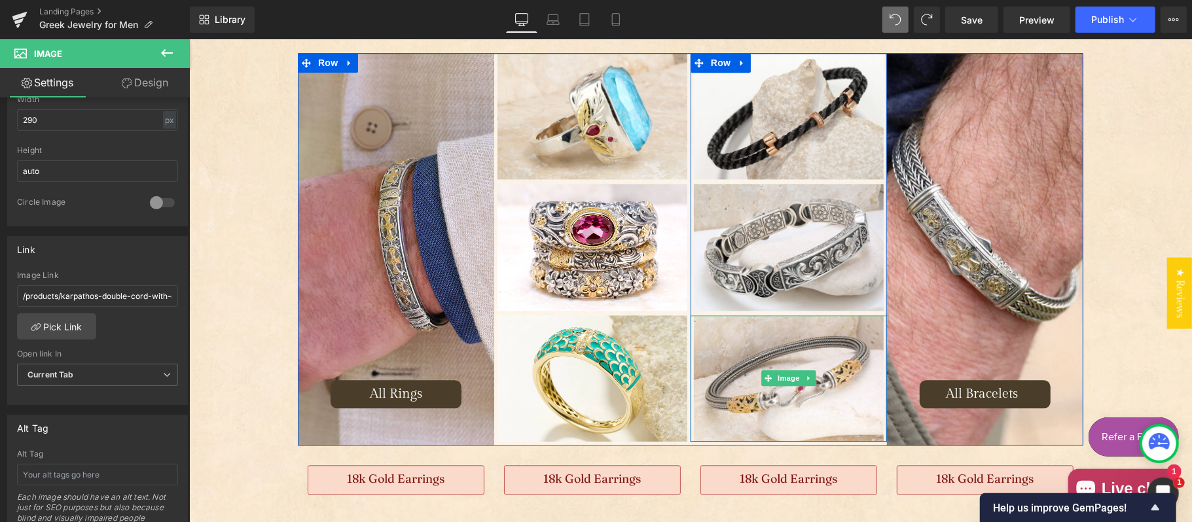
click at [755, 353] on img "Main content" at bounding box center [788, 378] width 190 height 126
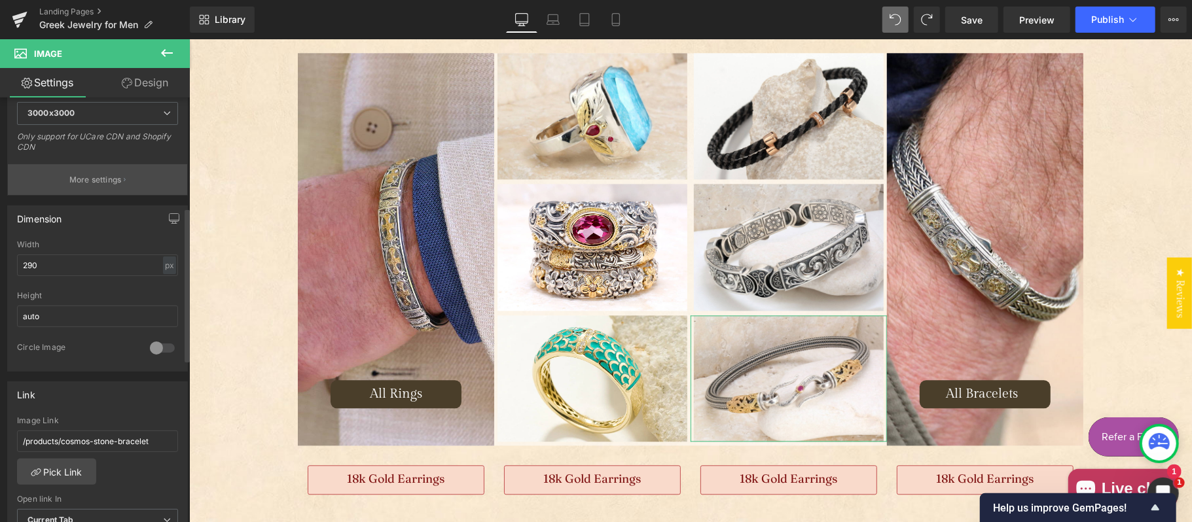
scroll to position [436, 0]
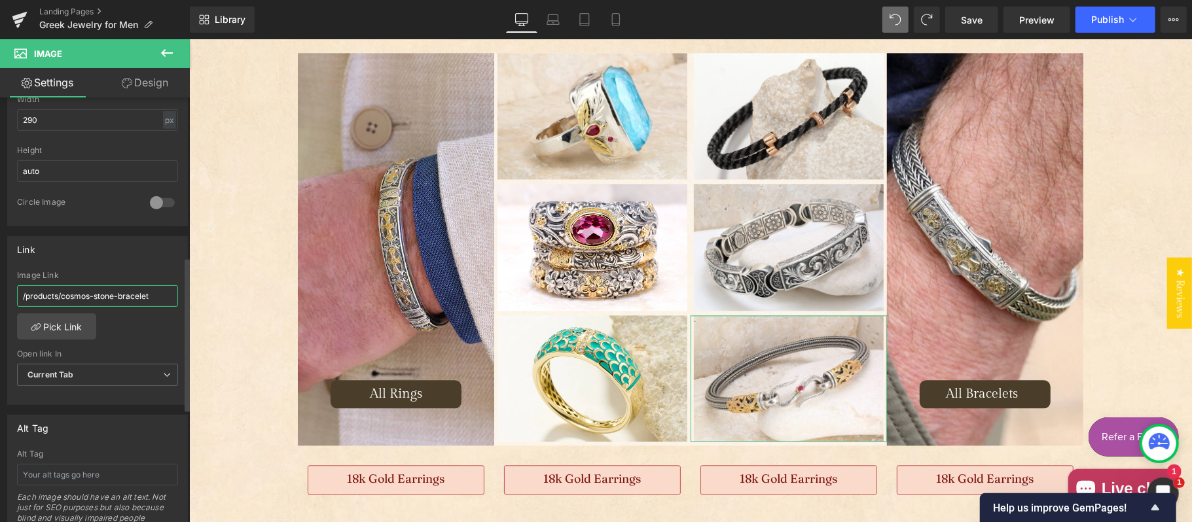
click at [116, 295] on input "/products/cosmos-stone-bracelet" at bounding box center [97, 296] width 161 height 22
type input "/products/gold-collar-strap-bracelet-18k-gold-sterling-silver-bracelet"
click at [977, 18] on span "Save" at bounding box center [972, 20] width 22 height 14
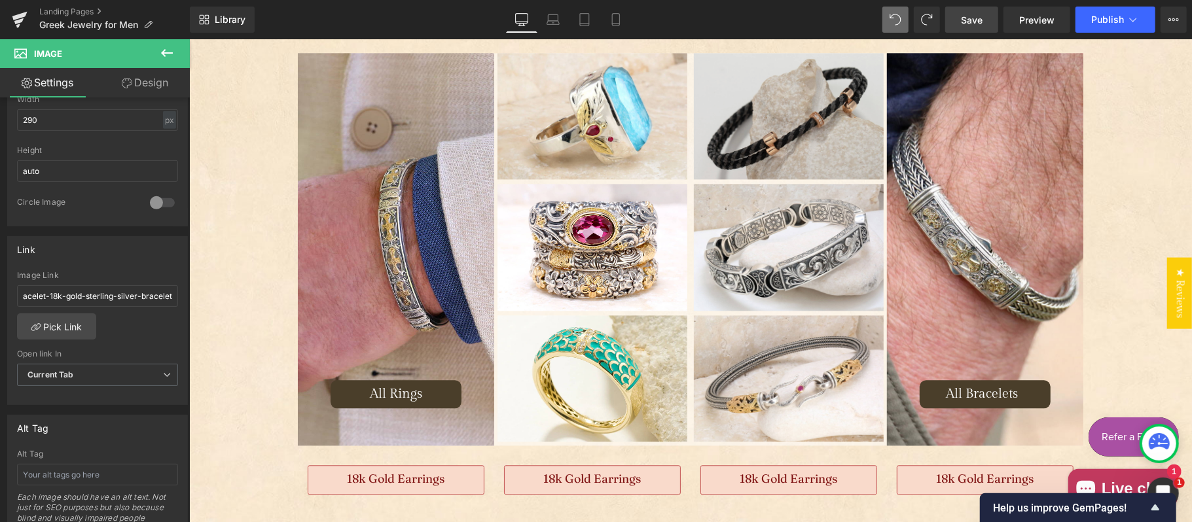
scroll to position [0, 0]
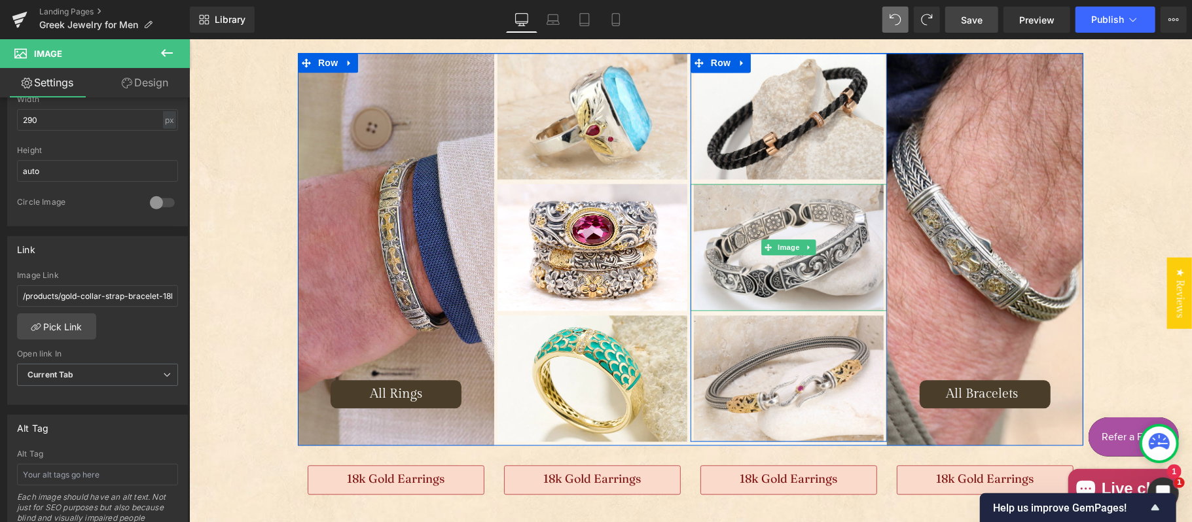
drag, startPoint x: 777, startPoint y: 206, endPoint x: 240, endPoint y: 277, distance: 542.6
click at [777, 206] on img "Main content" at bounding box center [788, 246] width 190 height 126
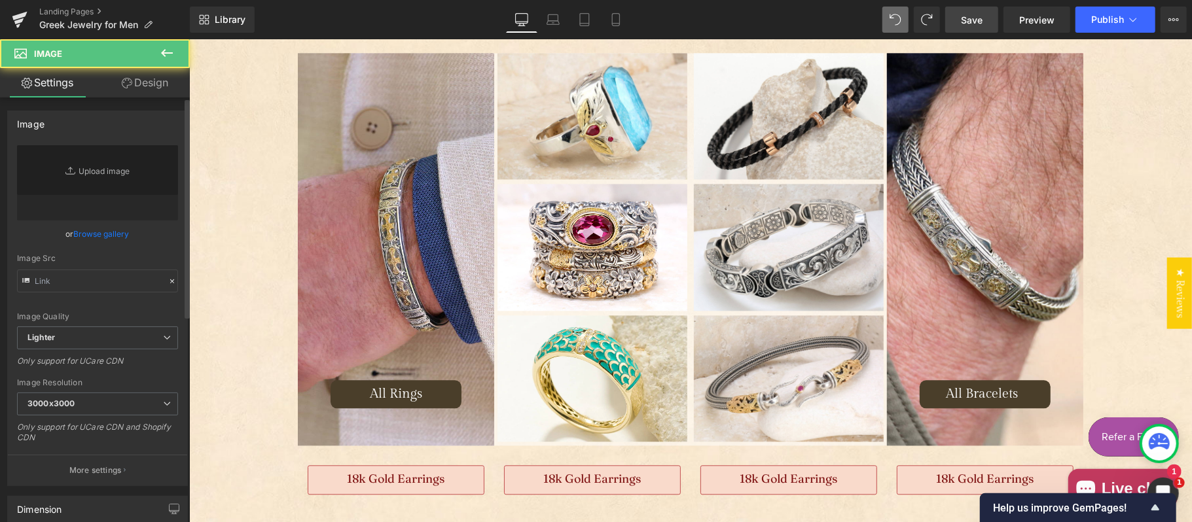
type input "https://ucarecdn.com/d3326453-9da3-4090-a821-968799e9e0a3/-/format/auto/-/previ…"
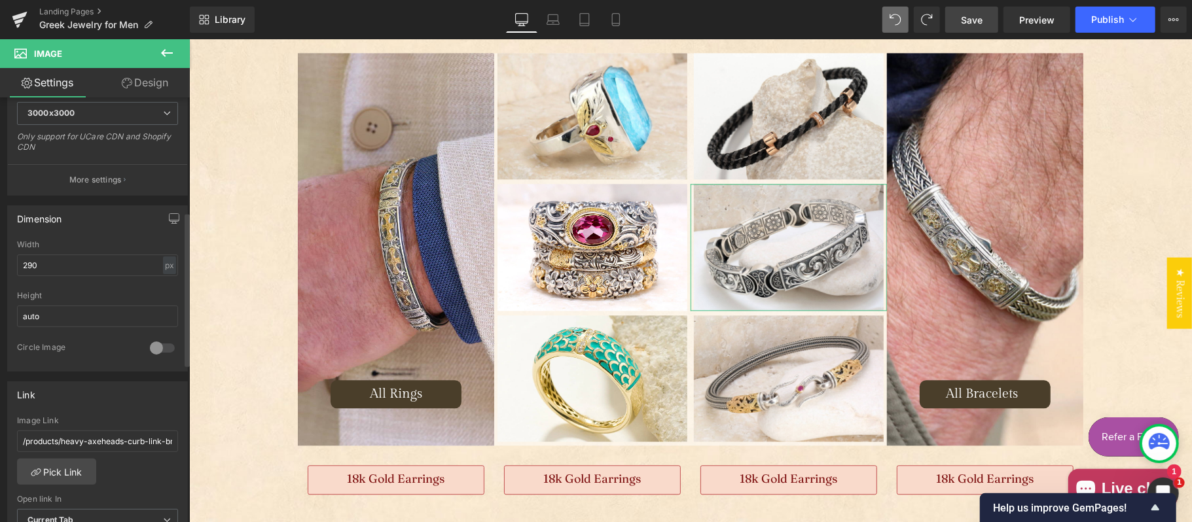
scroll to position [436, 0]
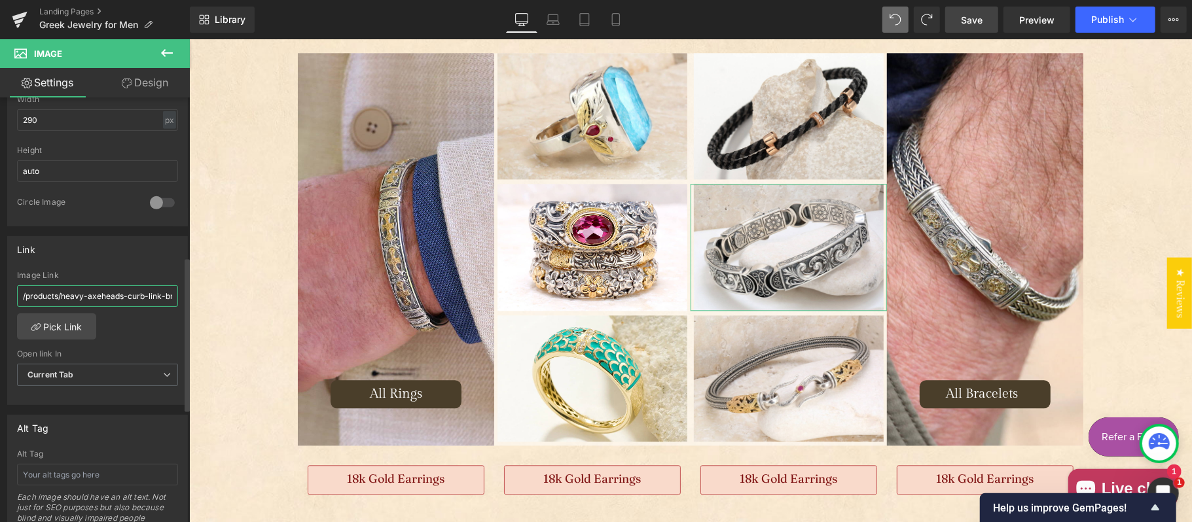
drag, startPoint x: 86, startPoint y: 298, endPoint x: 107, endPoint y: 294, distance: 21.4
click at [87, 298] on input "/products/heavy-axeheads-curb-link-bracelet" at bounding box center [97, 296] width 161 height 22
paste input "windy-vines-segmented-bracelet-sterling-silver-cuff"
type input "/products/windy-vines-segmented-bracelet-sterling-silver-cuff-bracelet"
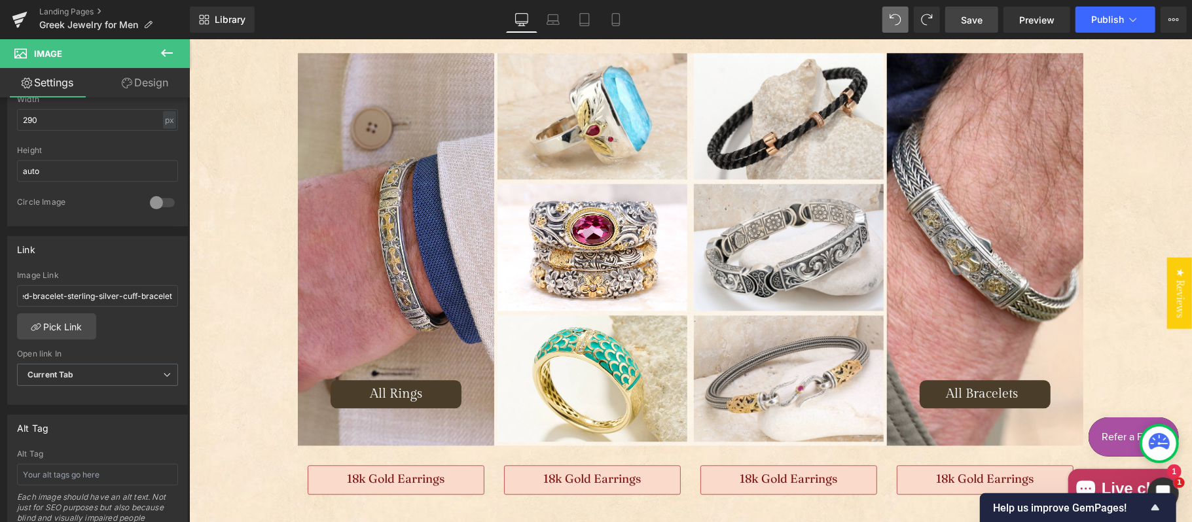
click at [967, 19] on span "Save" at bounding box center [972, 20] width 22 height 14
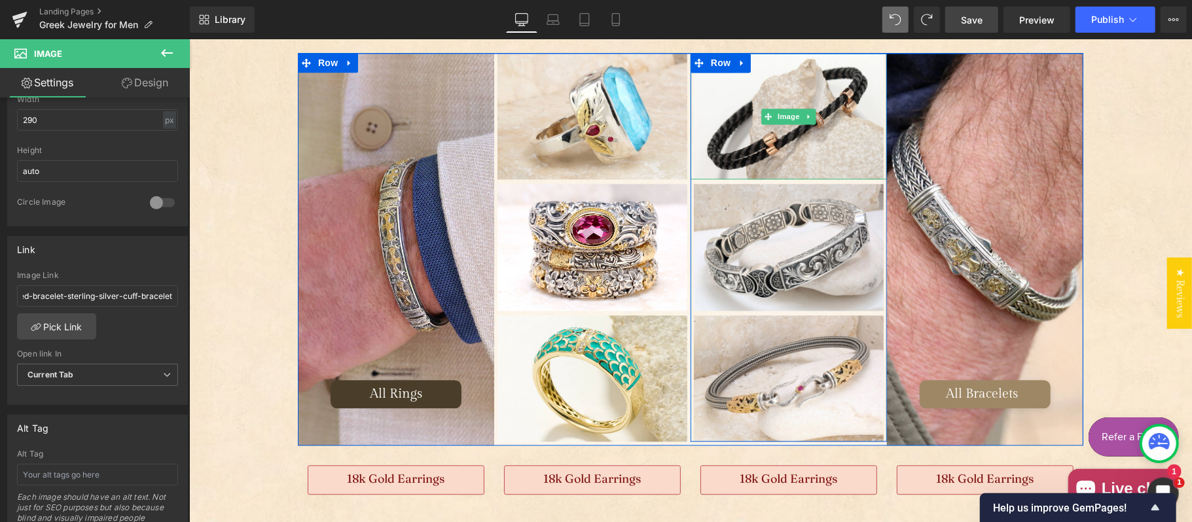
scroll to position [0, 0]
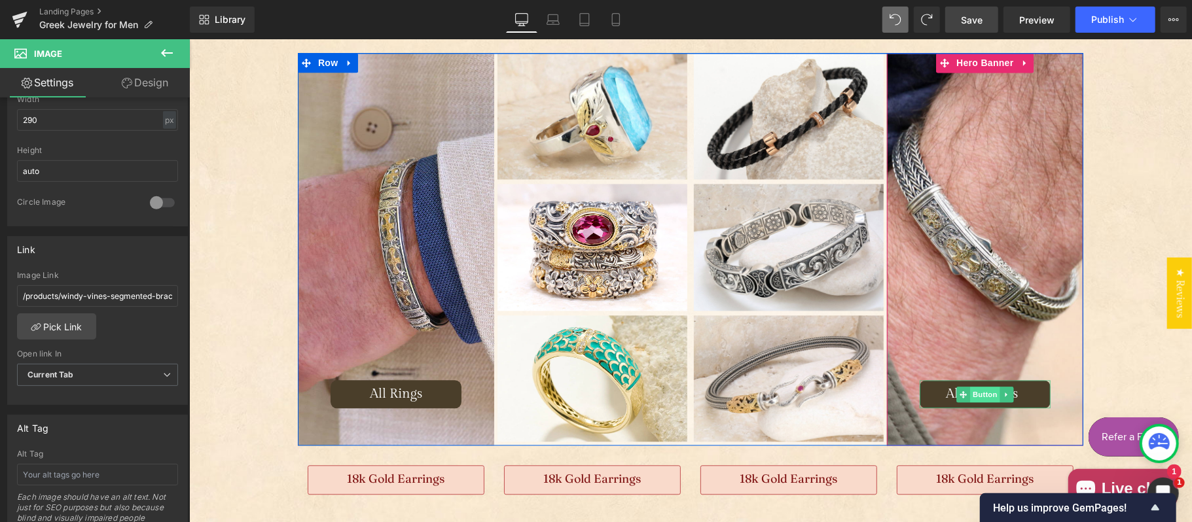
click at [986, 395] on span "Button" at bounding box center [984, 394] width 30 height 16
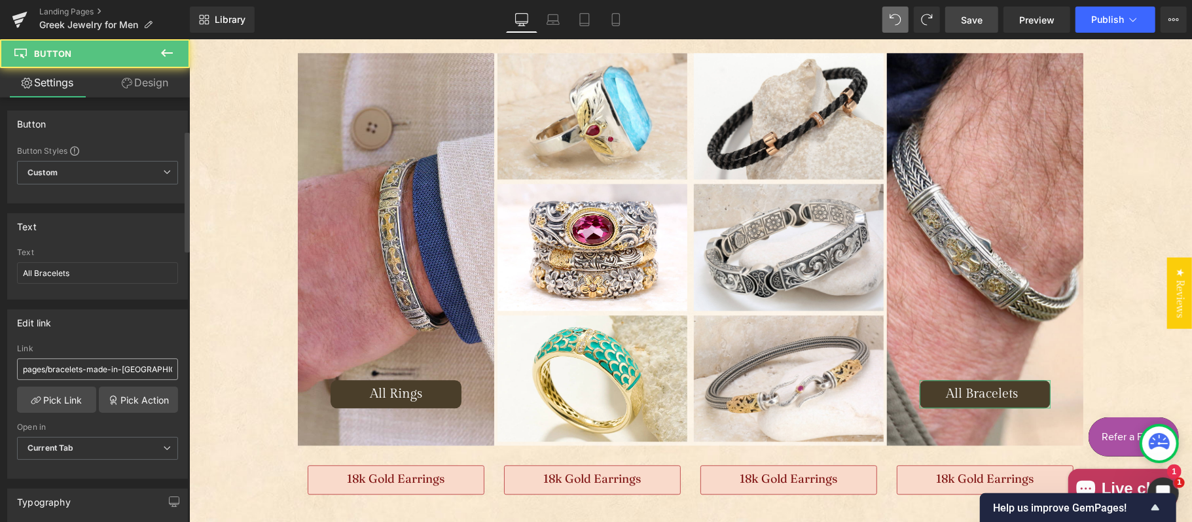
scroll to position [145, 0]
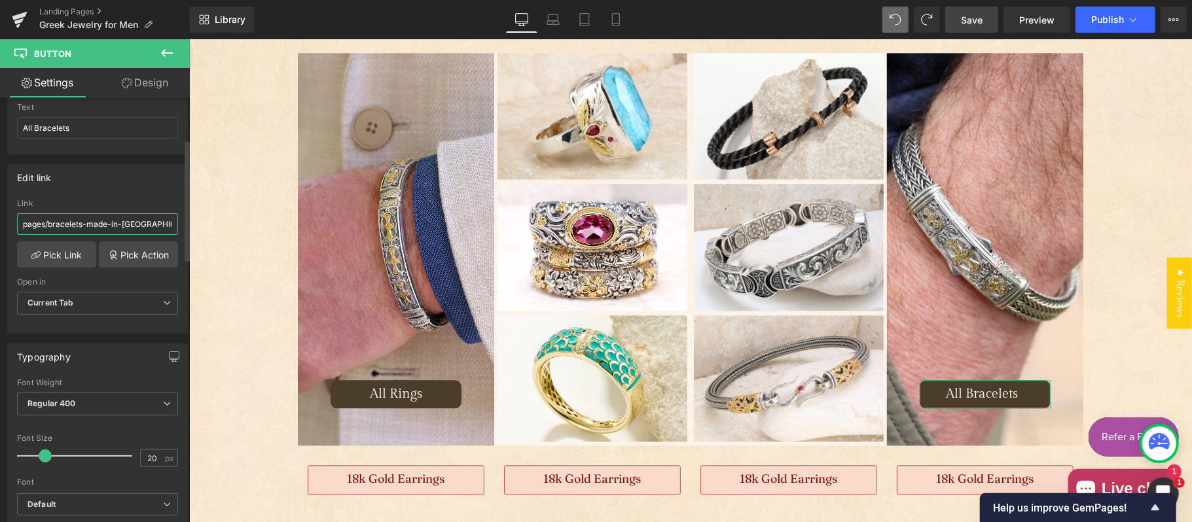
click at [123, 217] on input "pages/bracelets-made-in-greece" at bounding box center [97, 224] width 161 height 22
paste input "/collections/mens-bracelets"
type input "/collections/mens-bracelets"
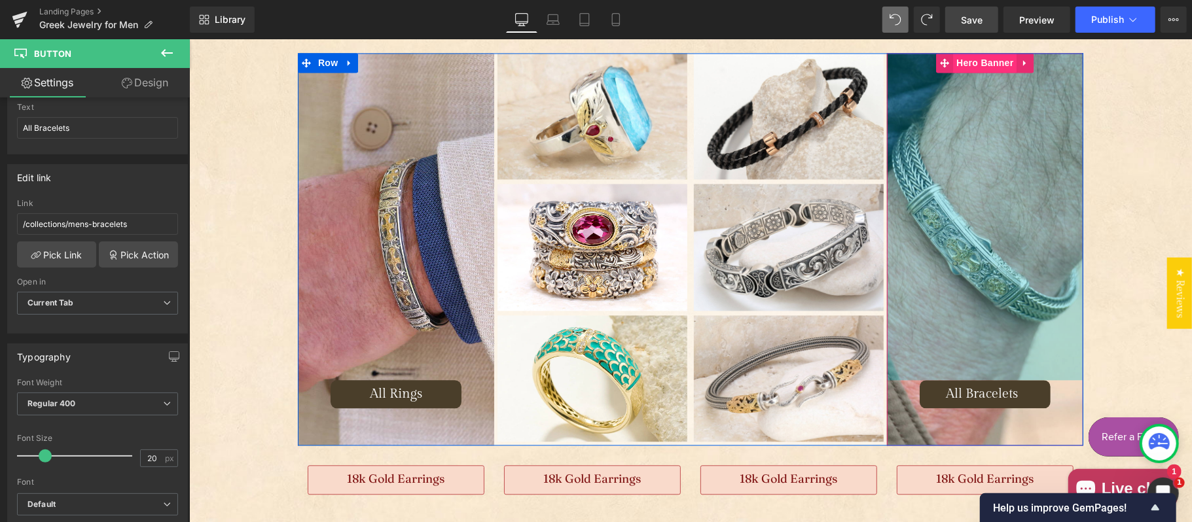
drag, startPoint x: 958, startPoint y: 231, endPoint x: 977, endPoint y: 63, distance: 168.6
click at [958, 230] on div "500px" at bounding box center [984, 215] width 196 height 327
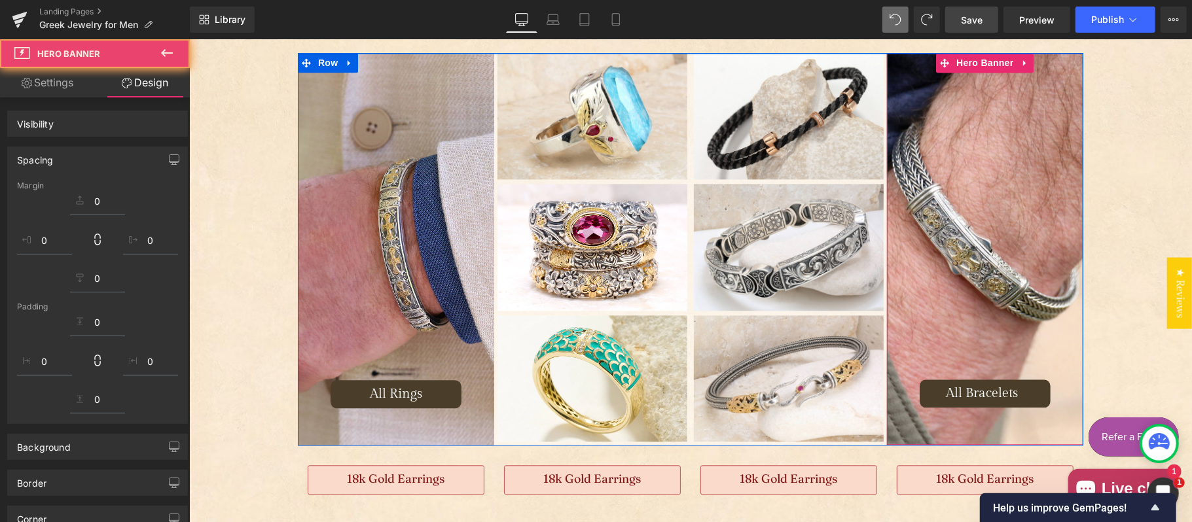
click at [974, 63] on span "Hero Banner" at bounding box center [983, 62] width 63 height 20
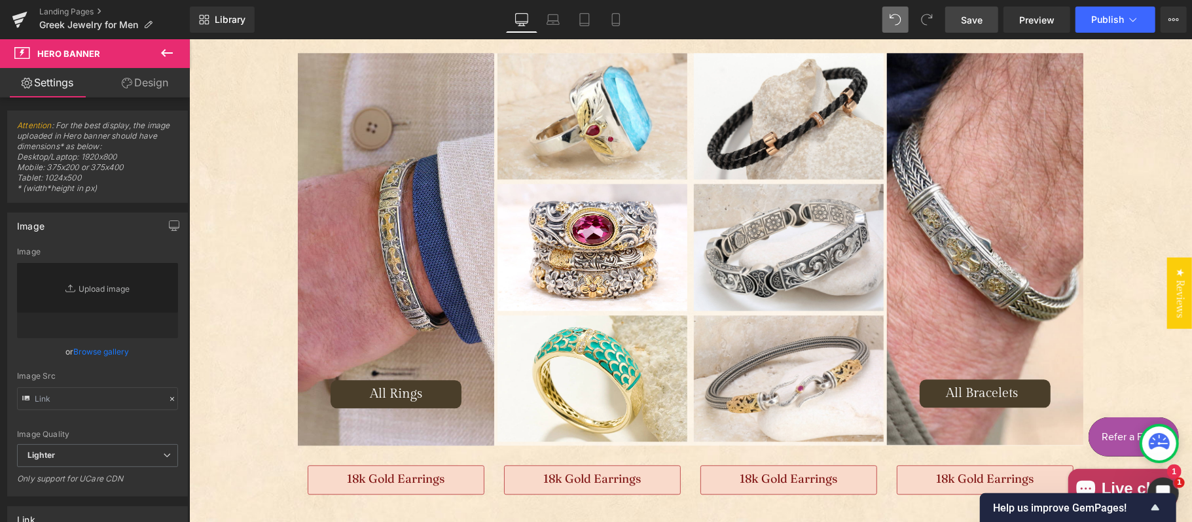
type input "https://ucarecdn.com/8b984cf9-aeee-4823-9c12-2f5d99773e40/-/format/auto/-/previ…"
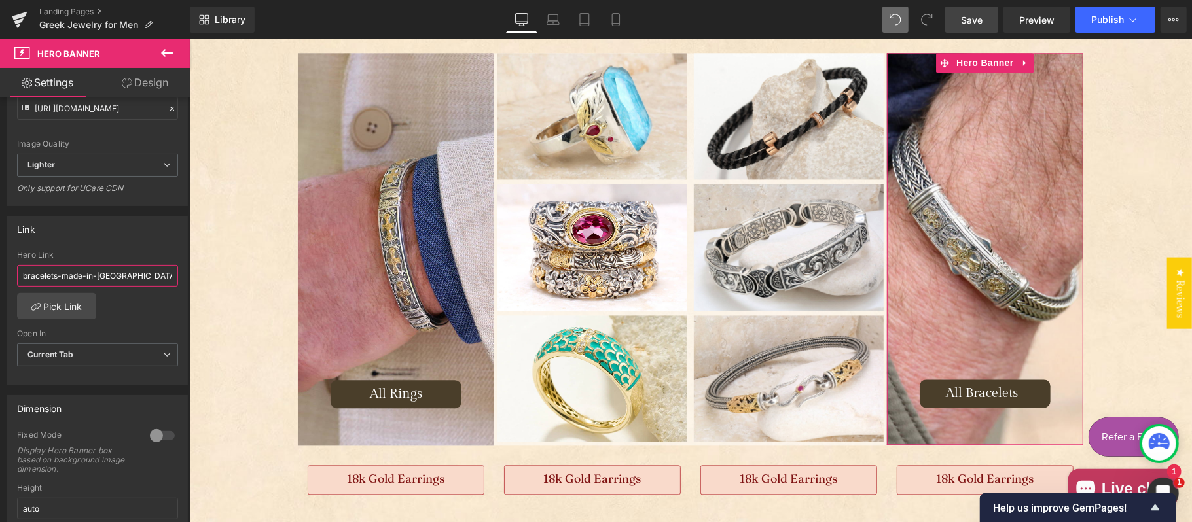
paste input "/collections/mens-bracelets"
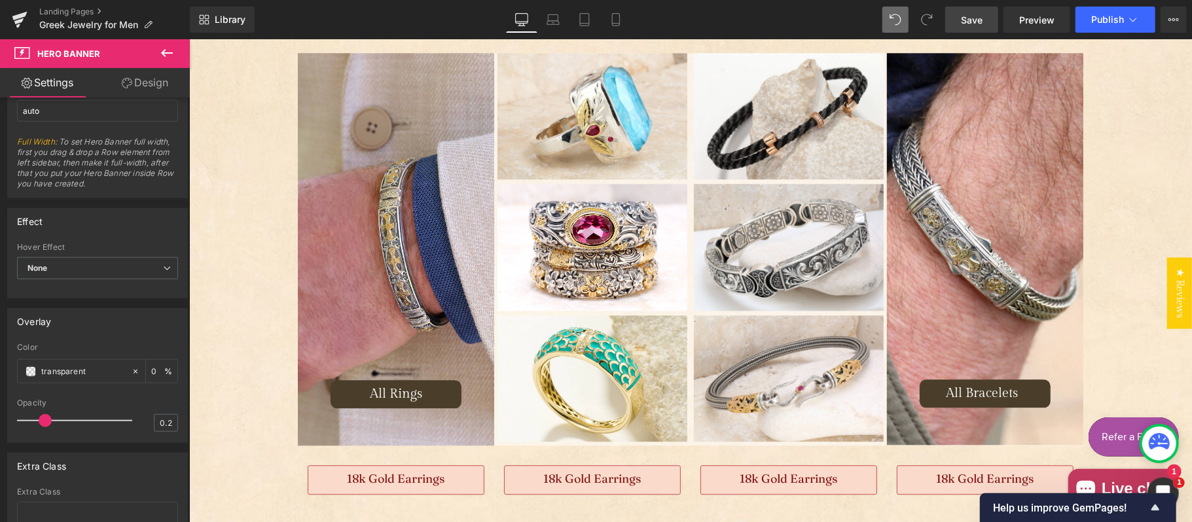
scroll to position [726, 0]
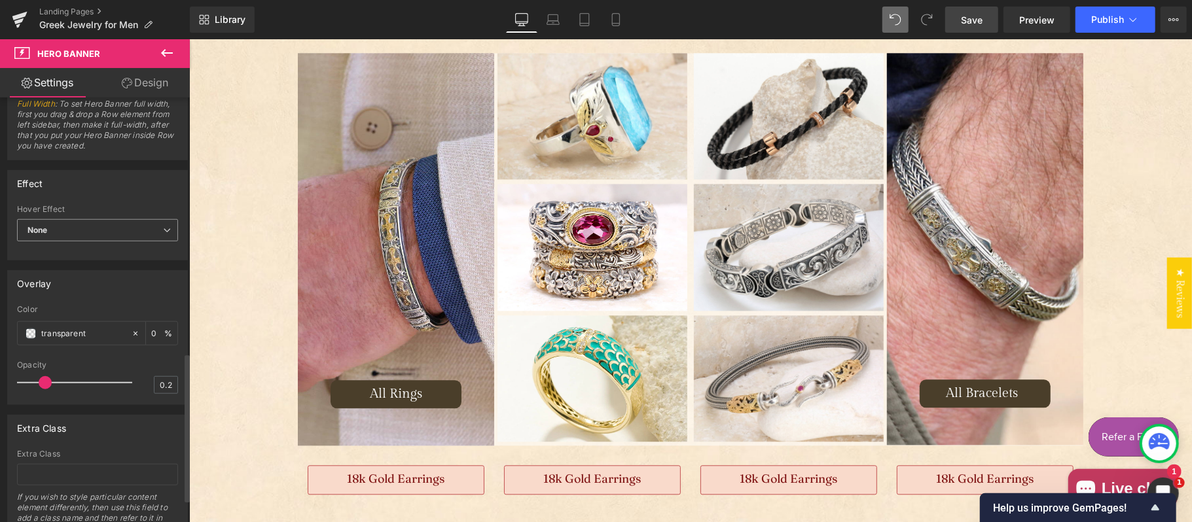
type input "/collections/mens-bracelets"
click at [118, 234] on span "None" at bounding box center [97, 230] width 161 height 23
click at [72, 281] on li "Zoom" at bounding box center [95, 273] width 156 height 20
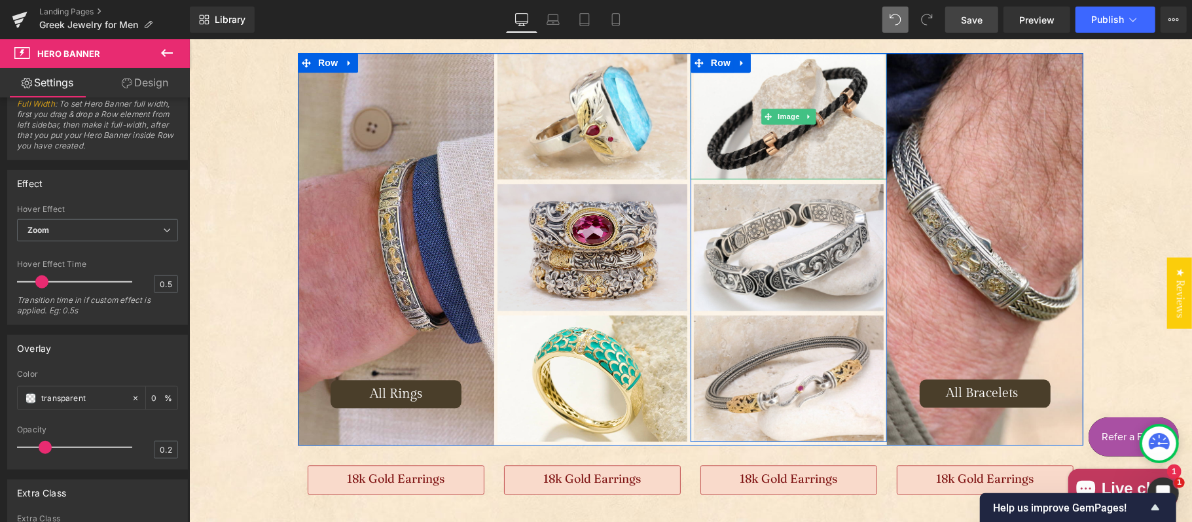
drag, startPoint x: 796, startPoint y: 146, endPoint x: 603, endPoint y: 209, distance: 203.2
click at [796, 146] on img "Main content" at bounding box center [788, 115] width 190 height 126
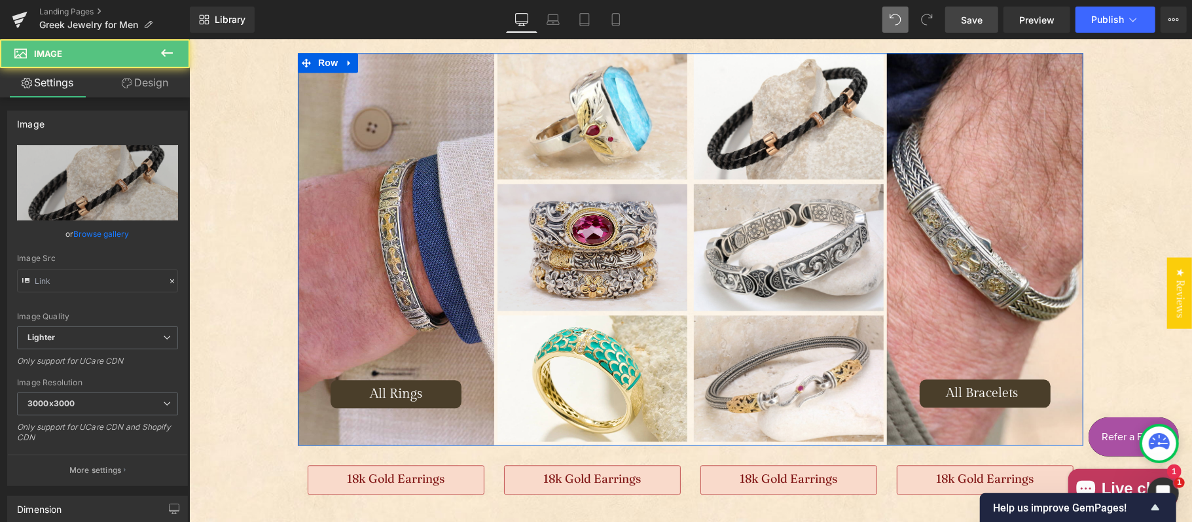
type input "https://ucarecdn.com/4332a0ed-b791-4598-b905-c1040f351477/-/format/auto/-/previ…"
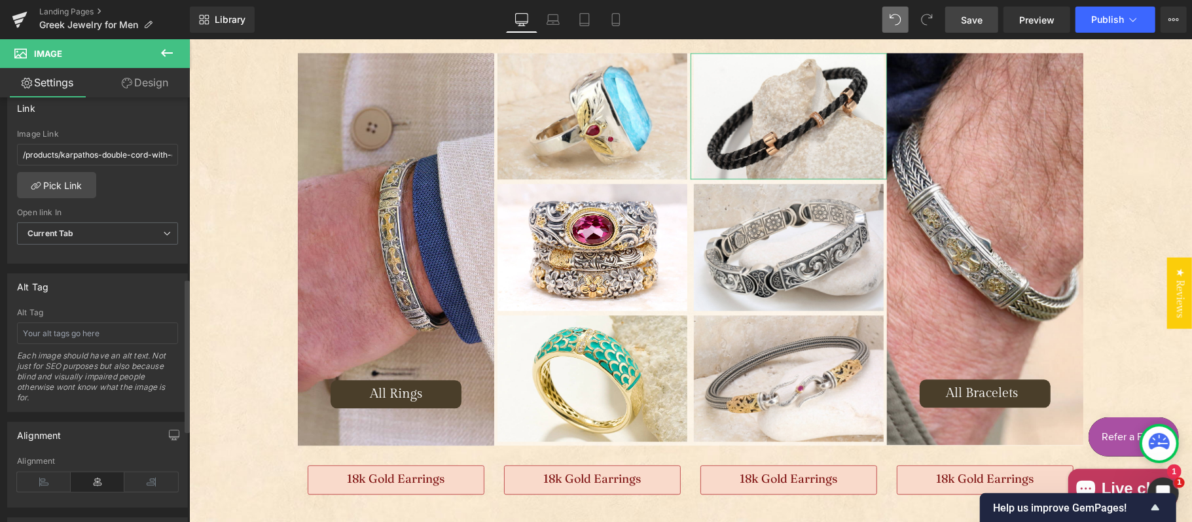
scroll to position [456, 0]
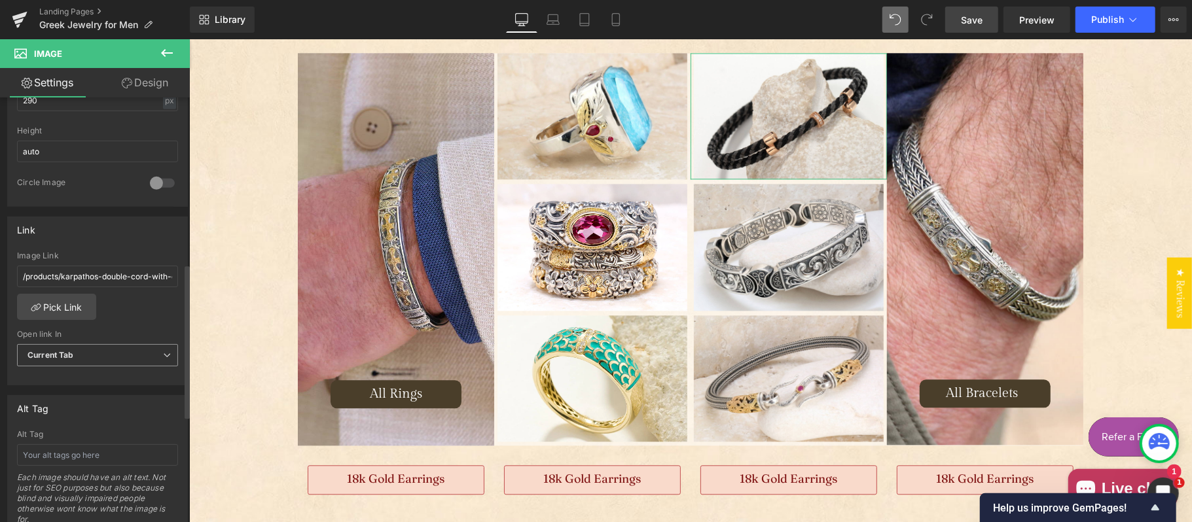
click at [126, 353] on span "Current Tab" at bounding box center [97, 355] width 161 height 23
click at [77, 396] on li "New Tab" at bounding box center [95, 398] width 156 height 20
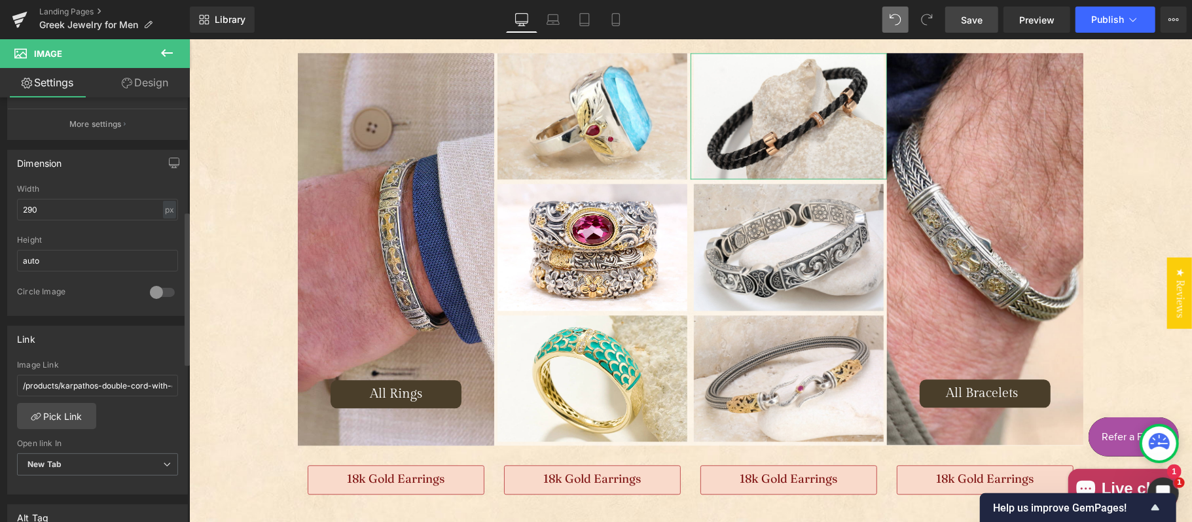
scroll to position [310, 0]
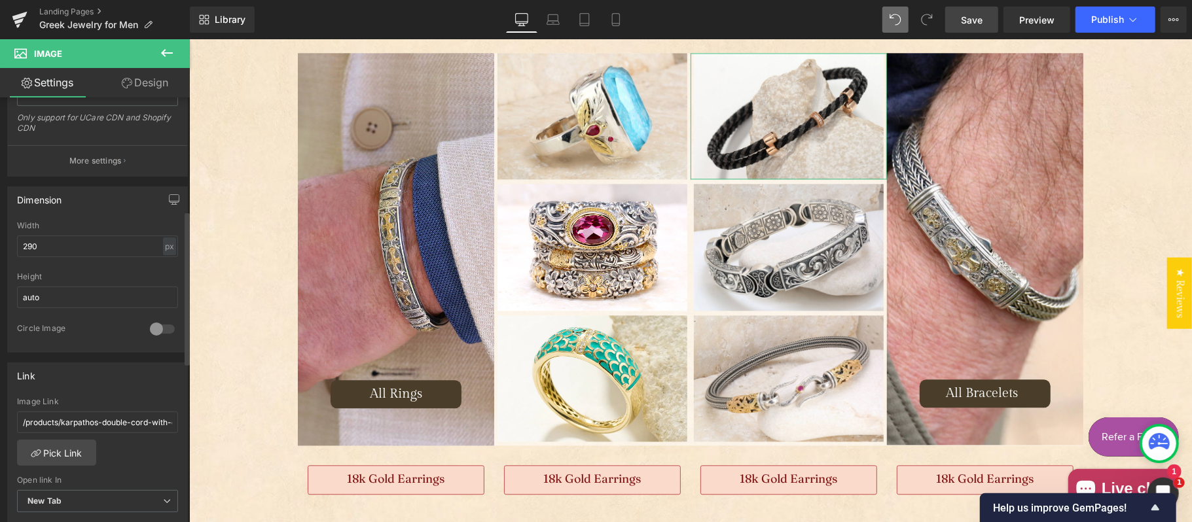
click at [158, 329] on div at bounding box center [162, 329] width 31 height 21
click at [162, 335] on div at bounding box center [162, 329] width 31 height 21
click at [158, 330] on div at bounding box center [162, 329] width 31 height 21
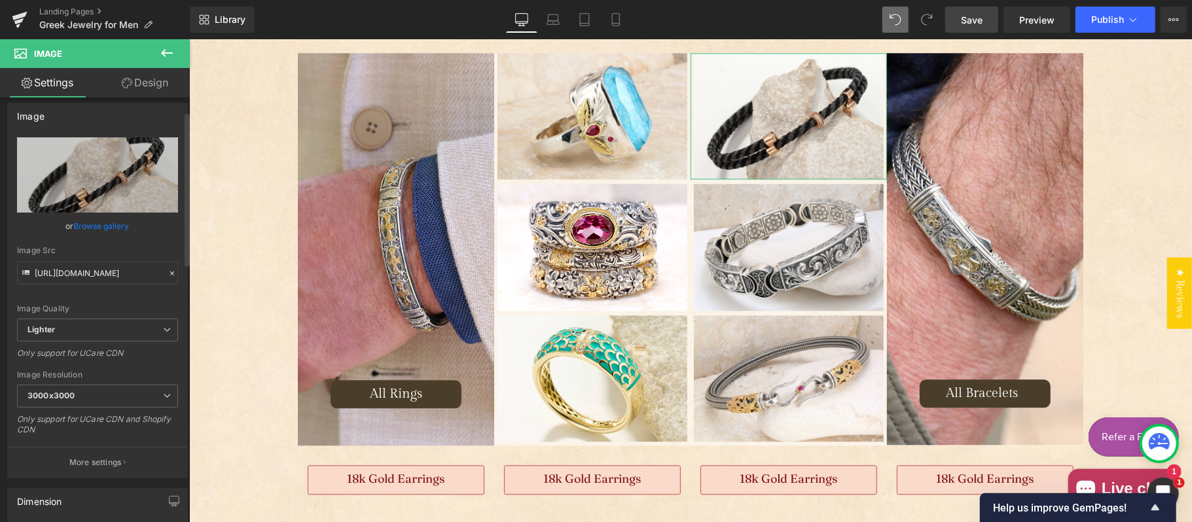
scroll to position [0, 0]
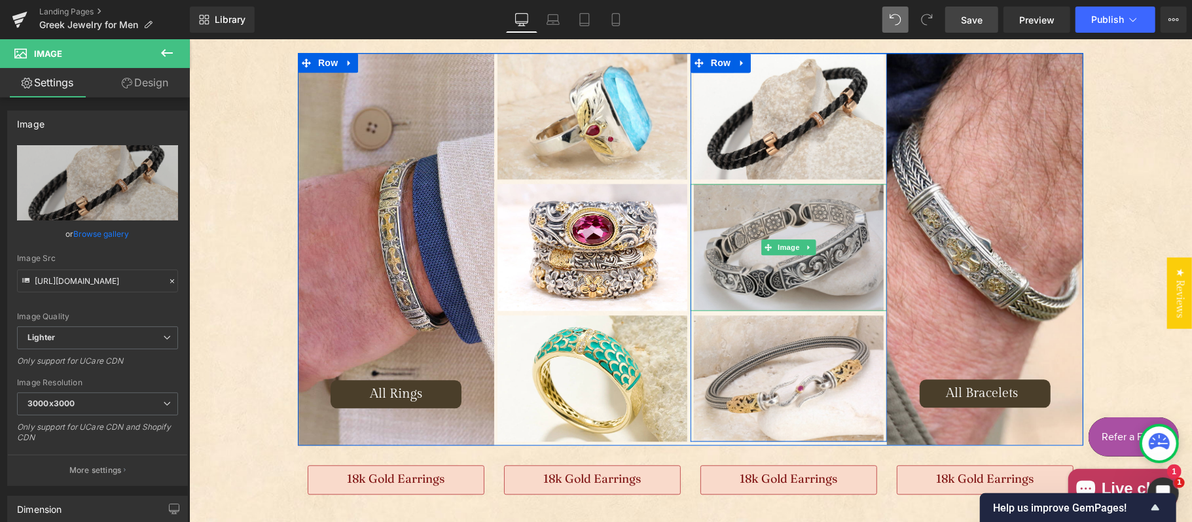
click at [743, 201] on img "Main content" at bounding box center [788, 246] width 190 height 126
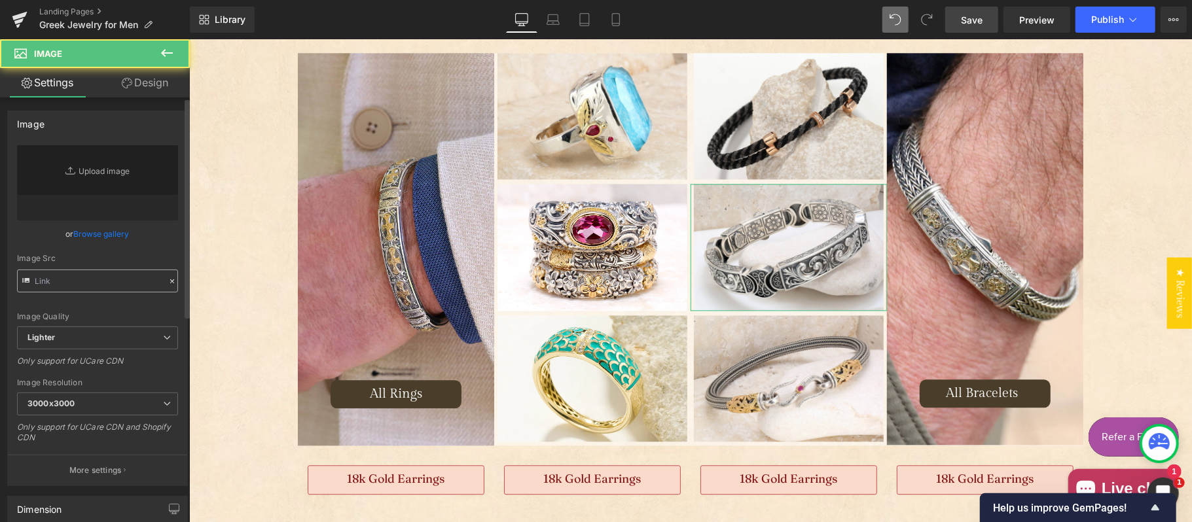
type input "https://ucarecdn.com/d3326453-9da3-4090-a821-968799e9e0a3/-/format/auto/-/previ…"
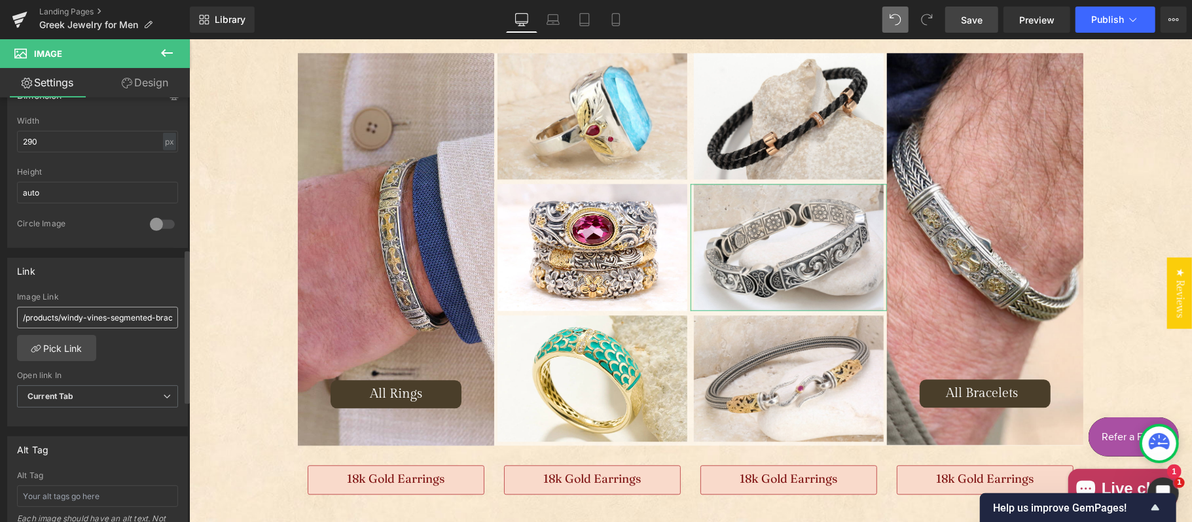
scroll to position [436, 0]
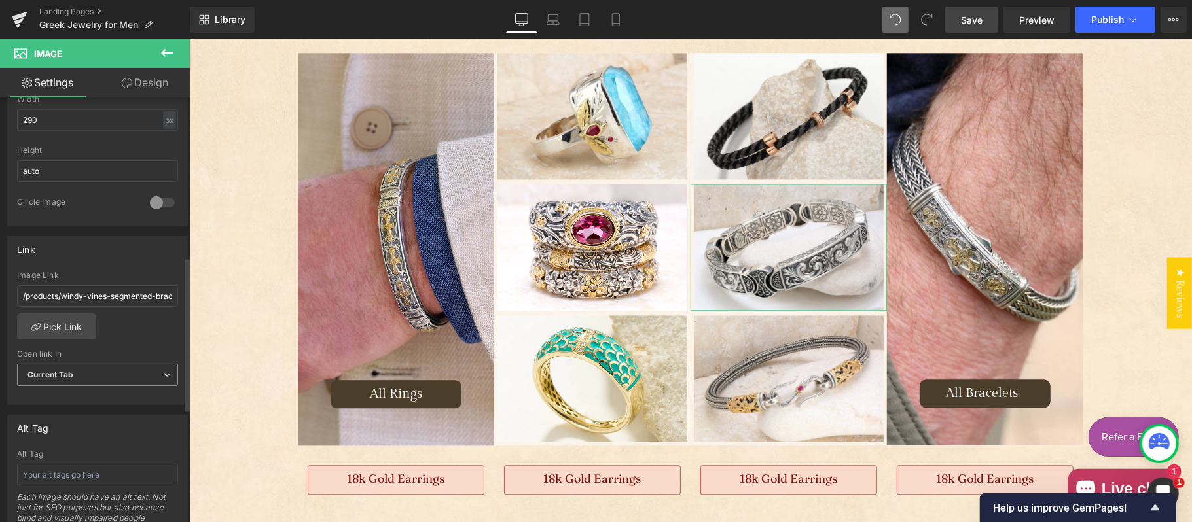
drag, startPoint x: 75, startPoint y: 370, endPoint x: 76, endPoint y: 380, distance: 9.3
click at [76, 373] on span "Current Tab" at bounding box center [97, 375] width 161 height 23
click at [74, 421] on li "New Tab" at bounding box center [95, 418] width 156 height 20
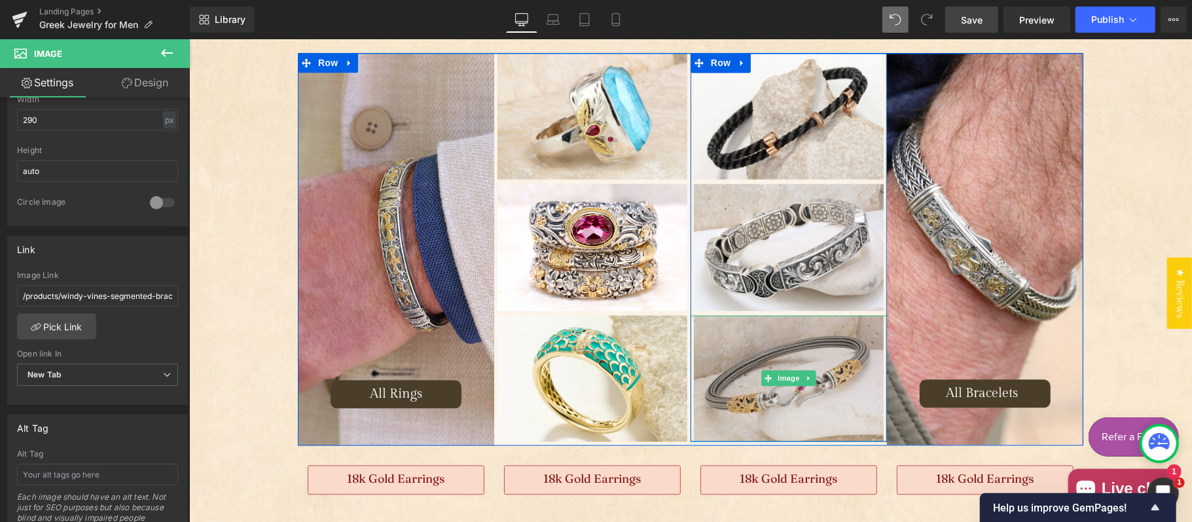
click at [757, 349] on img "Main content" at bounding box center [788, 378] width 190 height 126
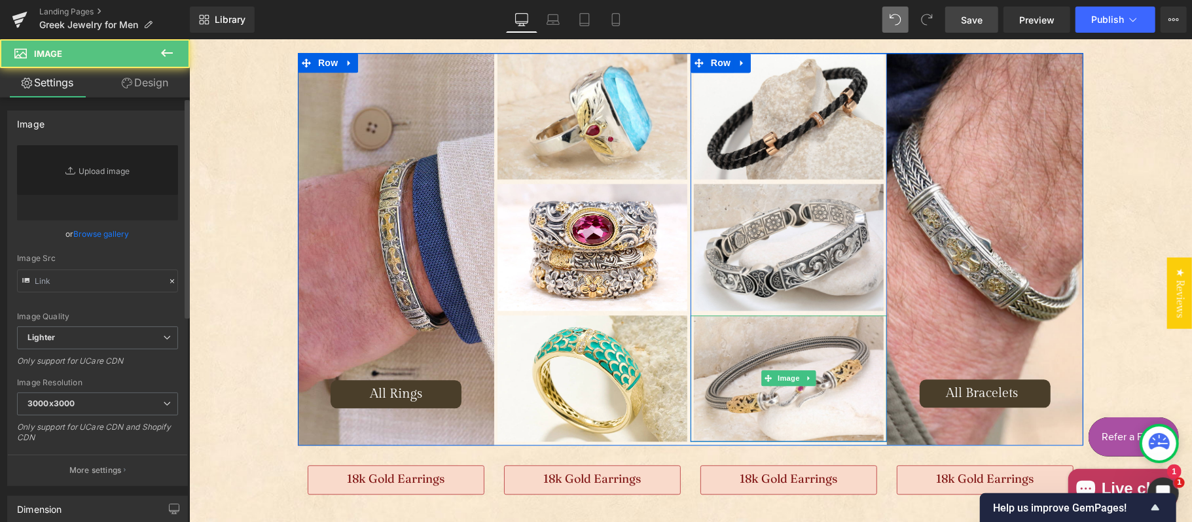
type input "https://ucarecdn.com/385f09dd-c3dd-4544-b2c0-8c763a09cc96/-/format/auto/-/previ…"
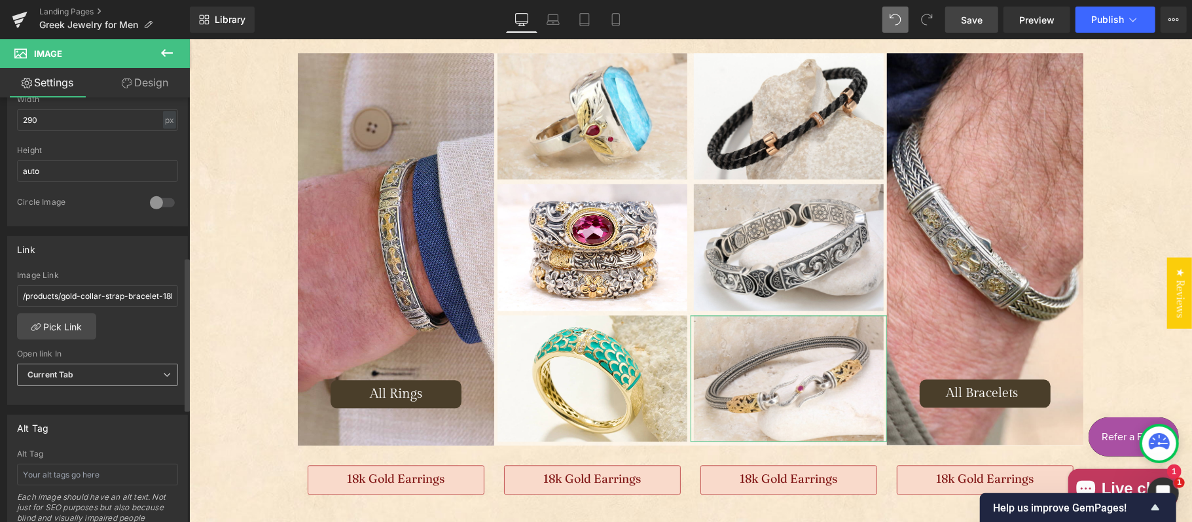
click at [72, 372] on span "Current Tab" at bounding box center [97, 375] width 161 height 23
click at [76, 417] on li "New Tab" at bounding box center [95, 418] width 156 height 20
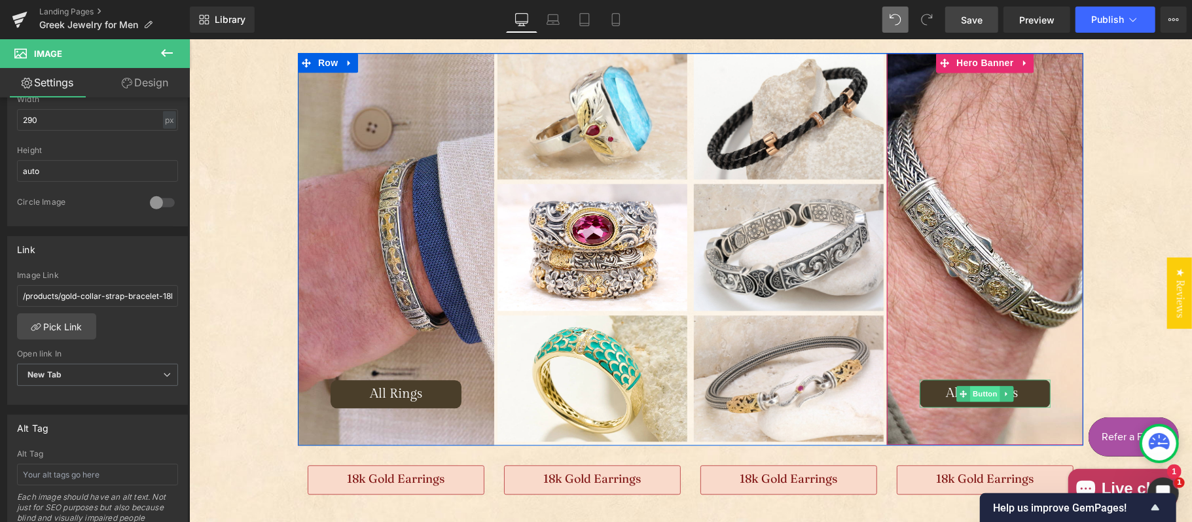
click at [969, 392] on span "Button" at bounding box center [984, 393] width 30 height 16
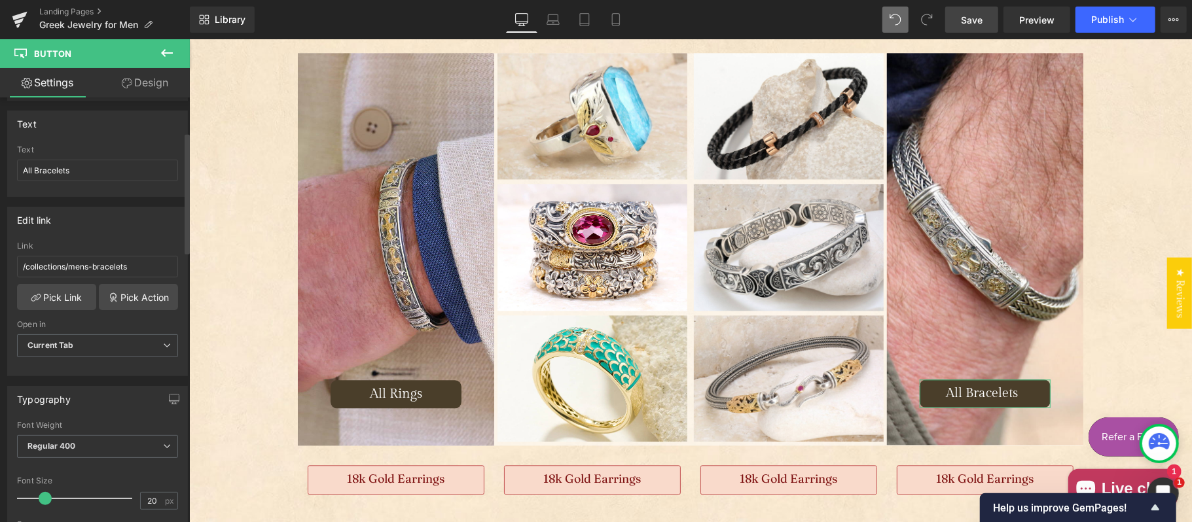
scroll to position [145, 0]
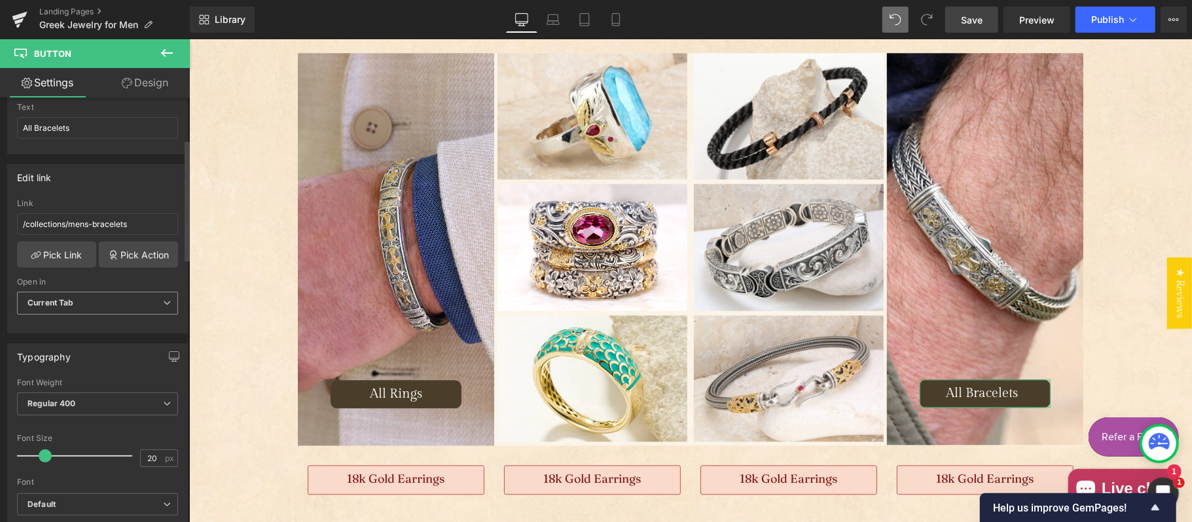
click at [87, 306] on span "Current Tab" at bounding box center [97, 303] width 161 height 23
click at [74, 351] on li "New Tab" at bounding box center [95, 346] width 156 height 20
click at [980, 16] on span "Save" at bounding box center [972, 20] width 22 height 14
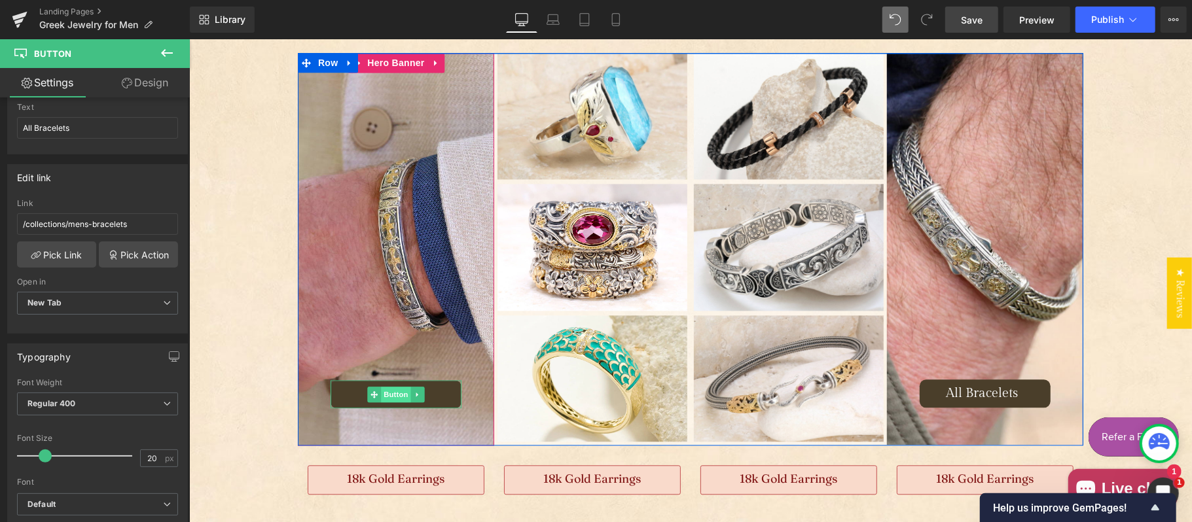
click at [384, 393] on span "Button" at bounding box center [395, 394] width 30 height 16
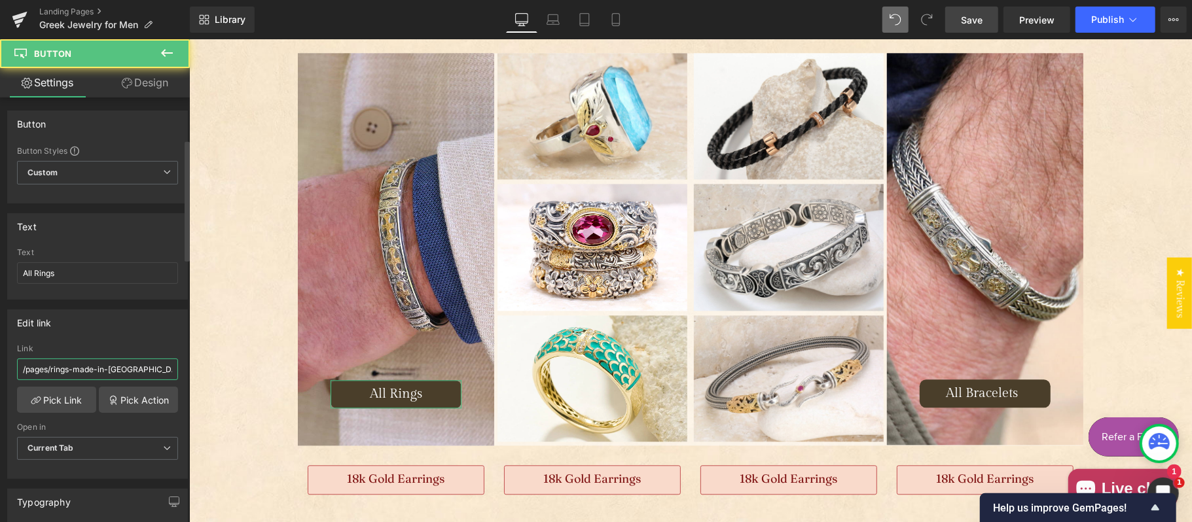
click at [100, 359] on input "/pages/rings-made-in-greece-greek-jewelry" at bounding box center [97, 370] width 161 height 22
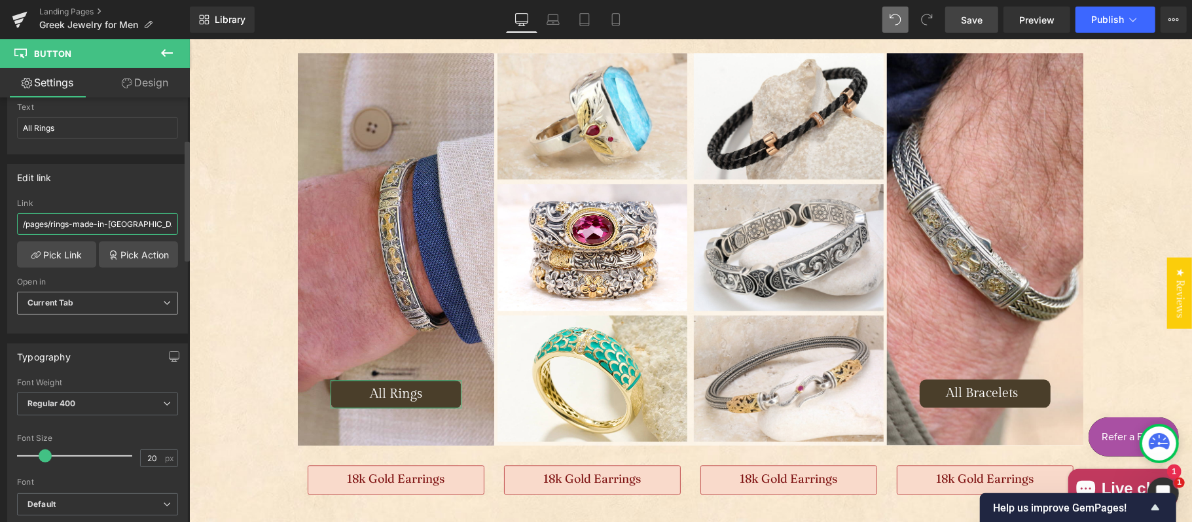
paste input "https://athenagaia.com/pages/mens-rings"
type input "https://athenagaia.com/pages/mens-rings"
click at [88, 302] on span "Current Tab" at bounding box center [97, 303] width 161 height 23
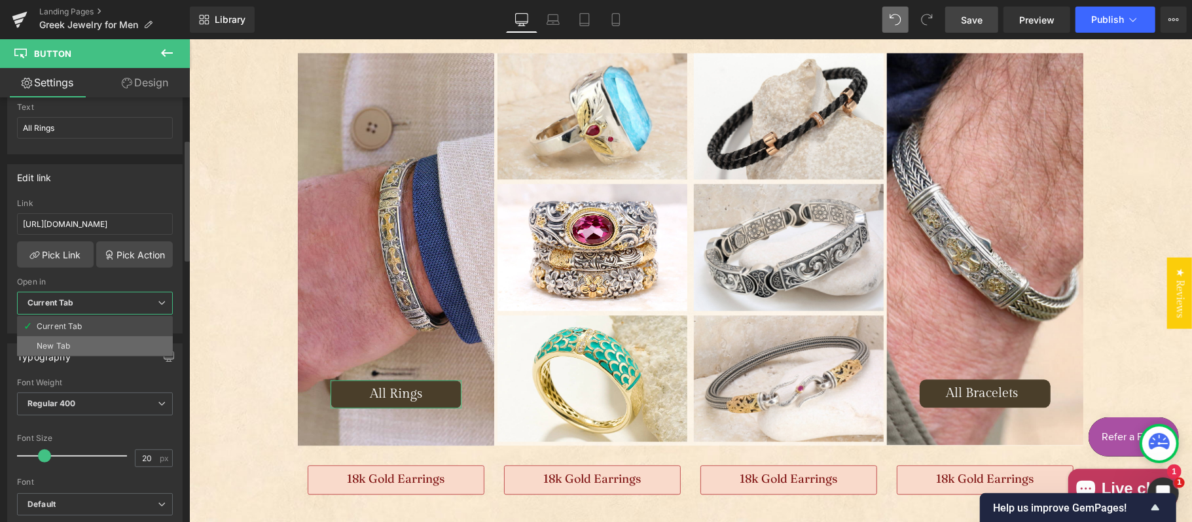
scroll to position [0, 0]
click at [76, 346] on li "New Tab" at bounding box center [95, 346] width 156 height 20
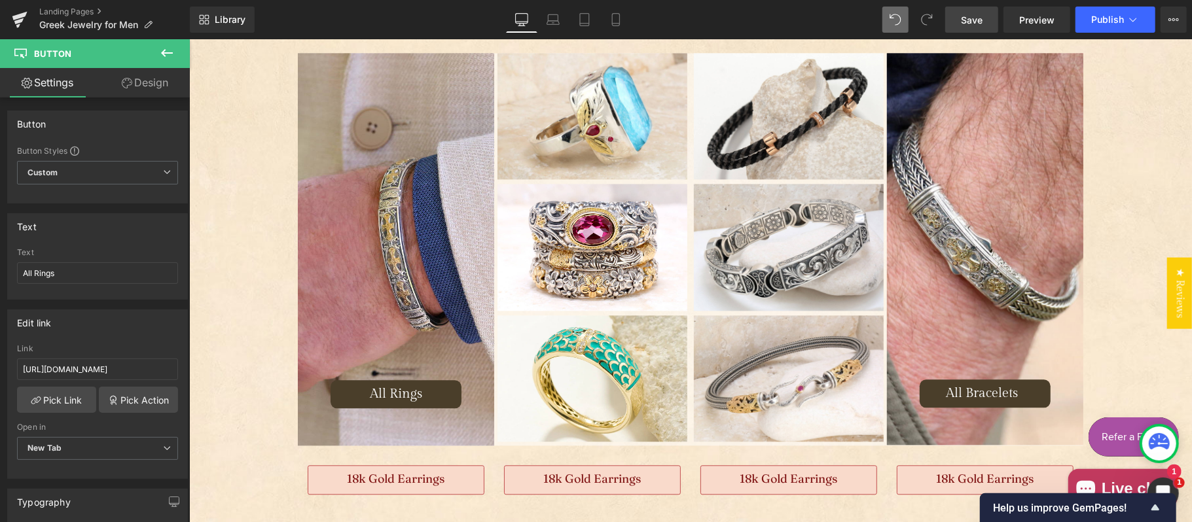
click at [973, 16] on span "Save" at bounding box center [972, 20] width 22 height 14
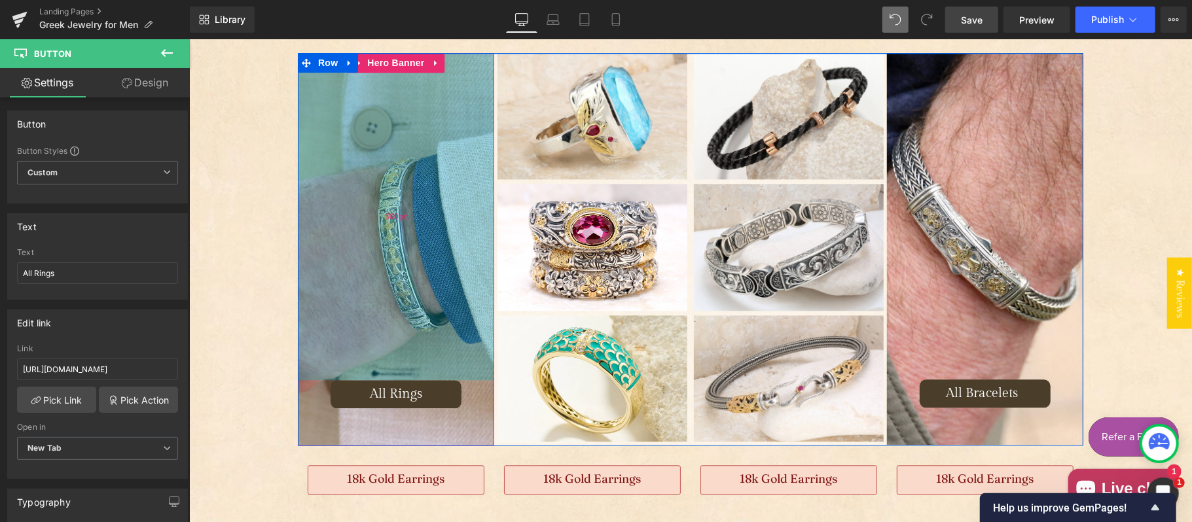
click at [389, 273] on div "500px" at bounding box center [395, 215] width 196 height 327
click at [394, 60] on span "Hero Banner" at bounding box center [394, 62] width 63 height 20
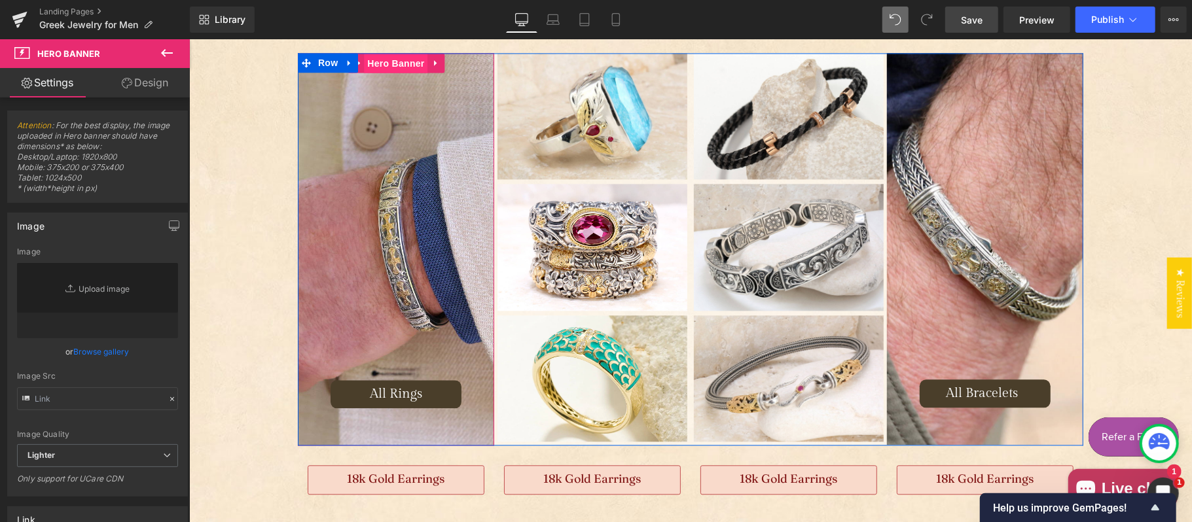
click at [388, 62] on span "Hero Banner" at bounding box center [394, 63] width 63 height 20
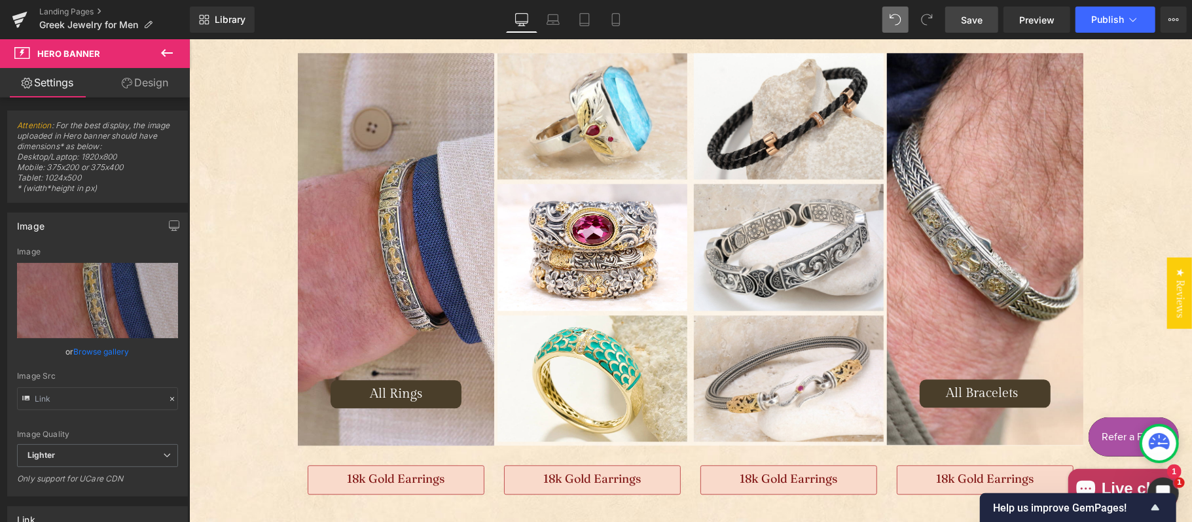
type input "https://ucarecdn.com/c19346ad-ea67-4f76-a274-b318cb403010/-/format/auto/-/previ…"
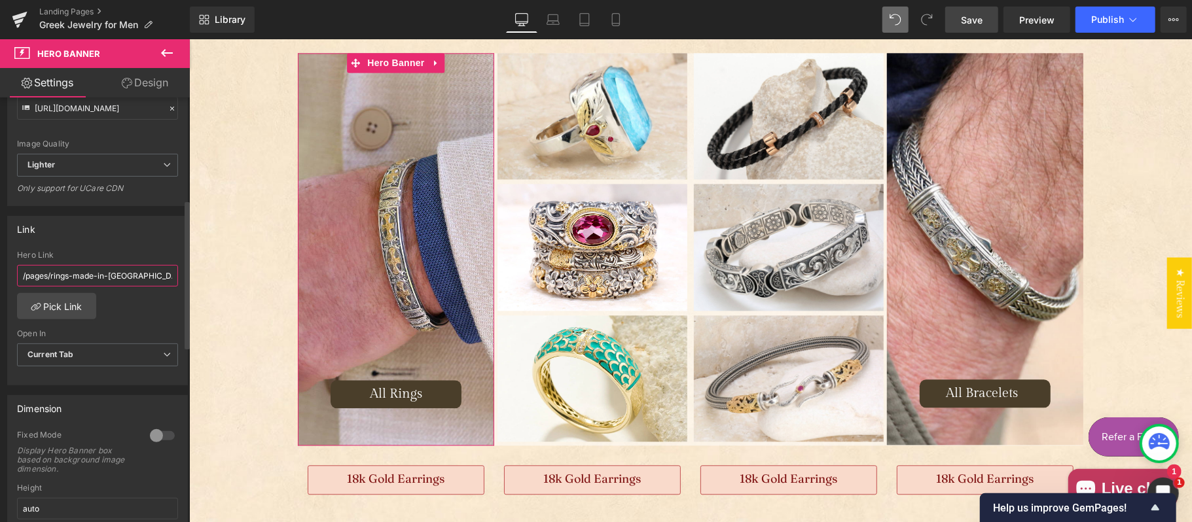
click at [108, 276] on input "/pages/rings-made-in-greece-greek-jewelry" at bounding box center [97, 276] width 161 height 22
paste input "roducts/monastiraki-garden-trellis-ring-18k-gold-sterling-silver-ring-club-ring…"
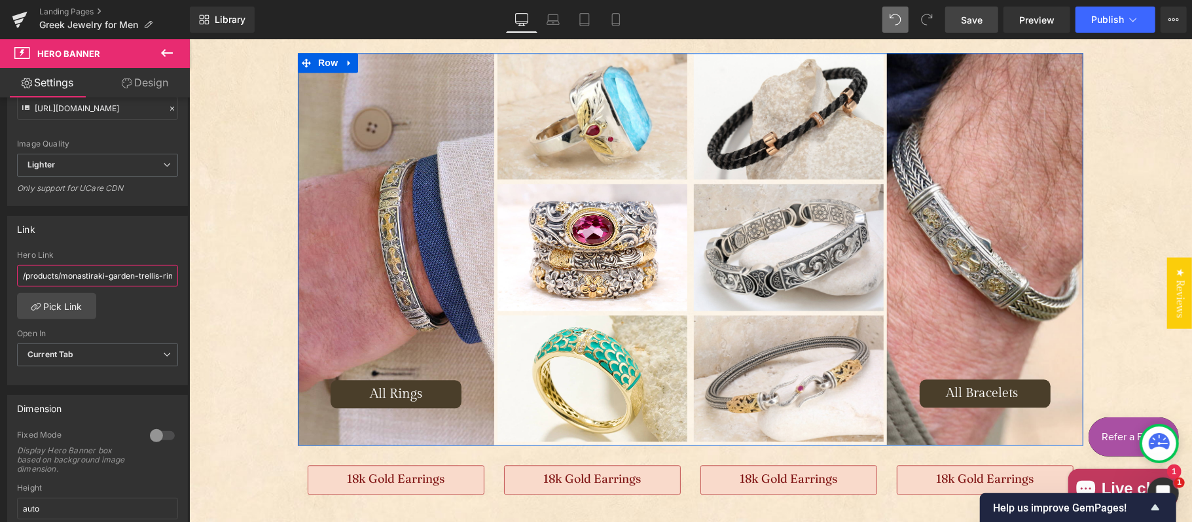
scroll to position [0, 161]
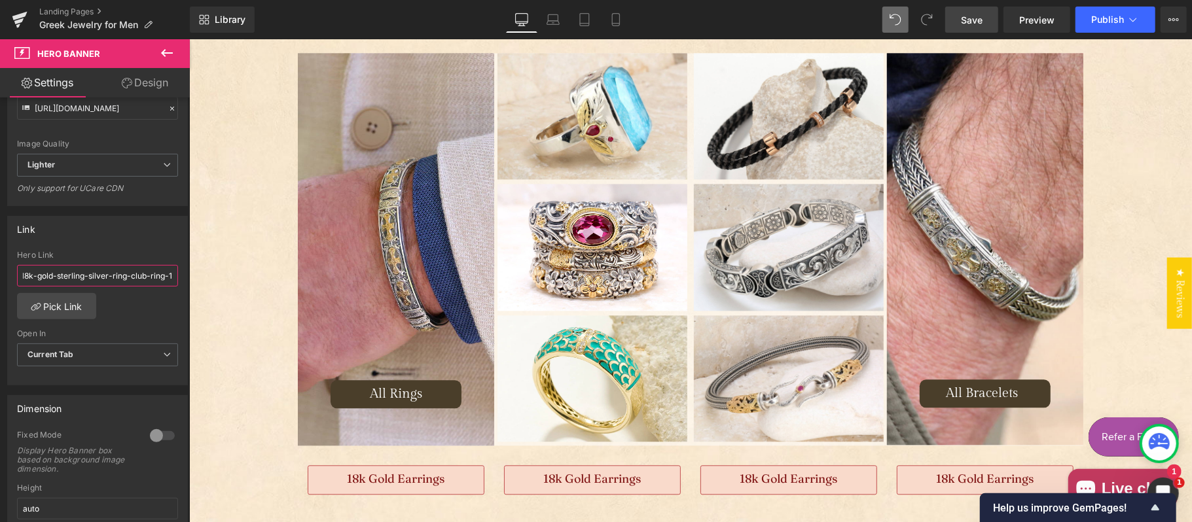
type input "/products/monastiraki-garden-trellis-ring-18k-gold-sterling-silver-ring-club-ri…"
drag, startPoint x: 495, startPoint y: 197, endPoint x: 969, endPoint y: 18, distance: 505.8
click at [969, 18] on span "Save" at bounding box center [972, 20] width 22 height 14
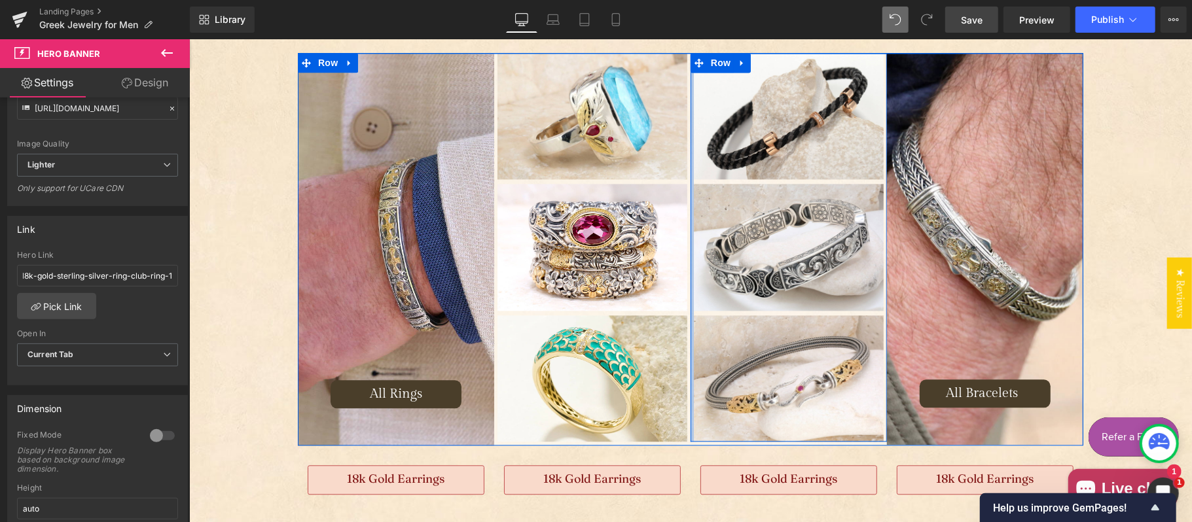
scroll to position [0, 0]
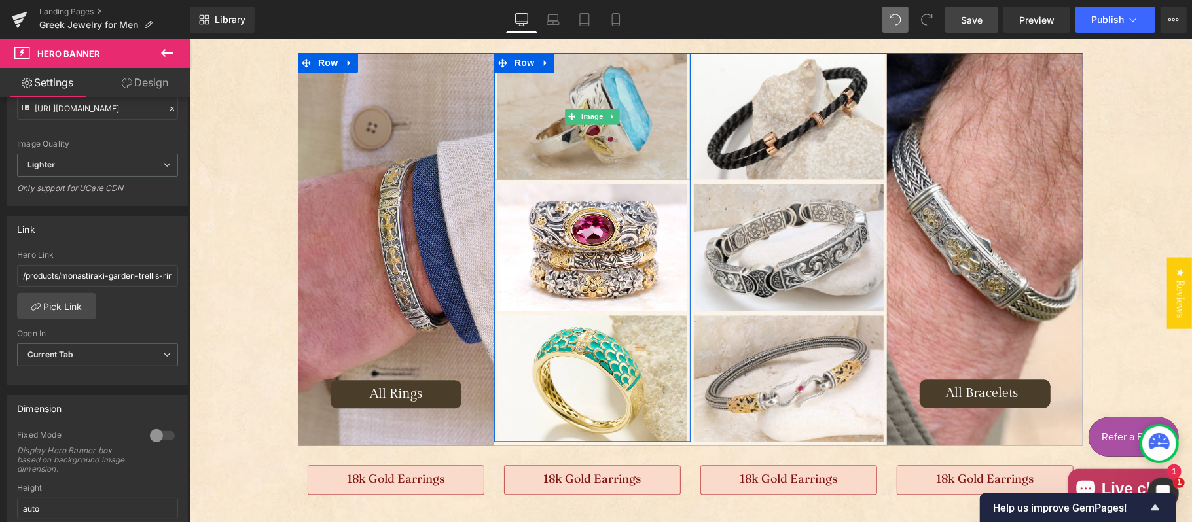
click at [598, 147] on img "Main content" at bounding box center [592, 115] width 190 height 126
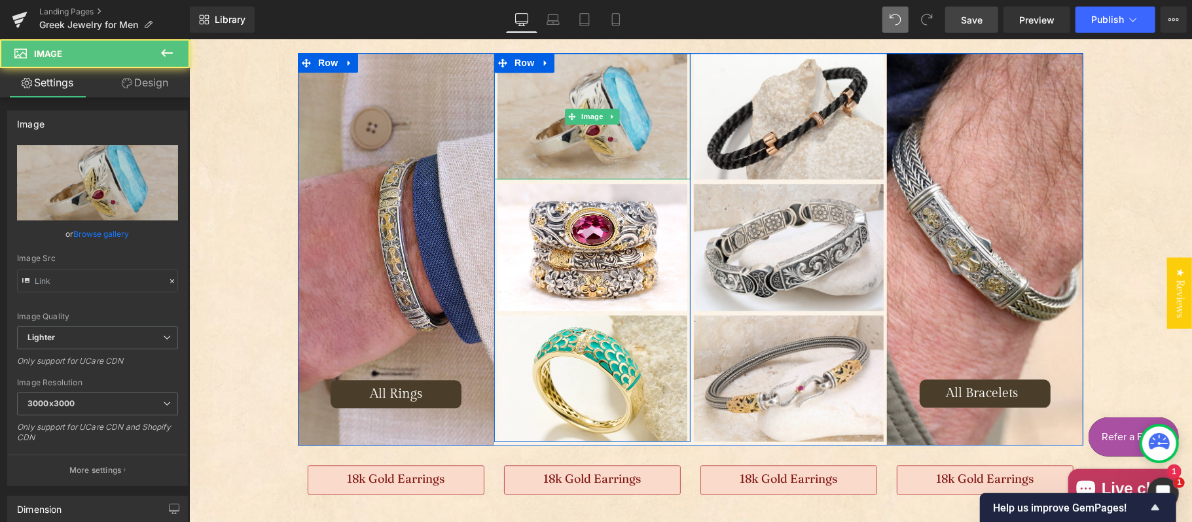
type input "https://ucarecdn.com/ef3d5794-52bc-42a8-a04e-03af10b61aef/-/format/auto/-/previ…"
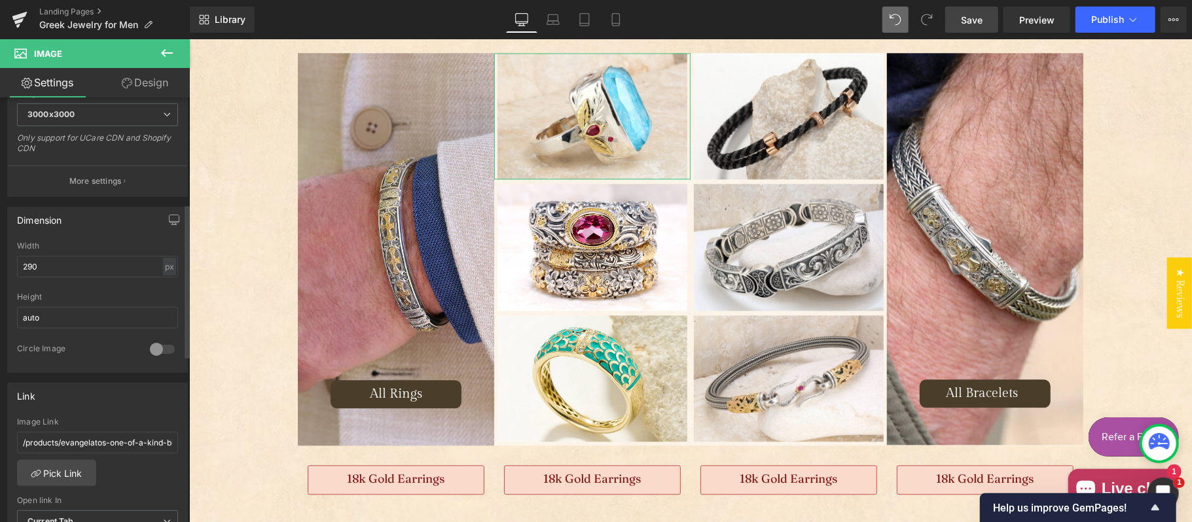
scroll to position [291, 0]
click at [102, 446] on input "/products/evangelatos-one-of-a-kind-big-and-juicy-turquoise-doublet-ring" at bounding box center [97, 442] width 161 height 22
paste input "cabochon-circle-ring-18k-gold-sterling-silver-ring-club"
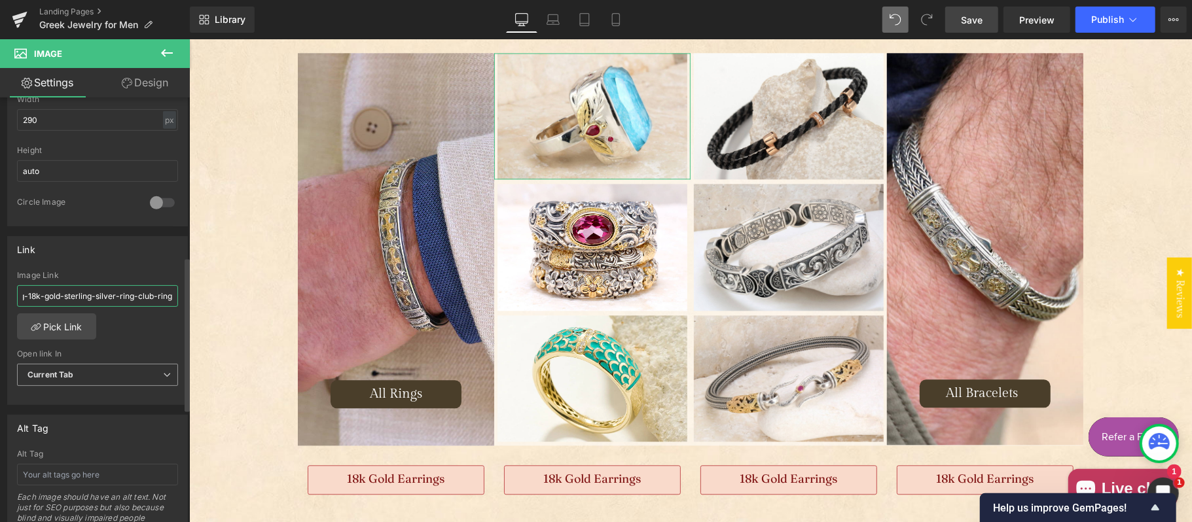
type input "/products/cabochon-circle-ring-18k-gold-sterling-silver-ring-club-ring"
click at [100, 380] on span "Current Tab" at bounding box center [97, 375] width 161 height 23
click at [68, 422] on div "New Tab" at bounding box center [53, 417] width 33 height 9
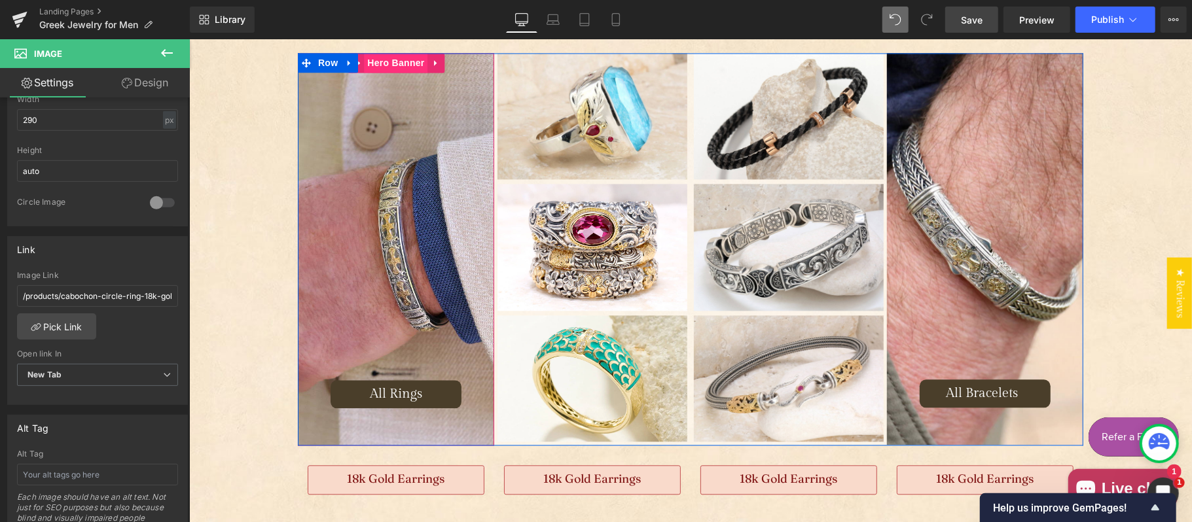
click at [391, 62] on span "Hero Banner" at bounding box center [394, 62] width 63 height 20
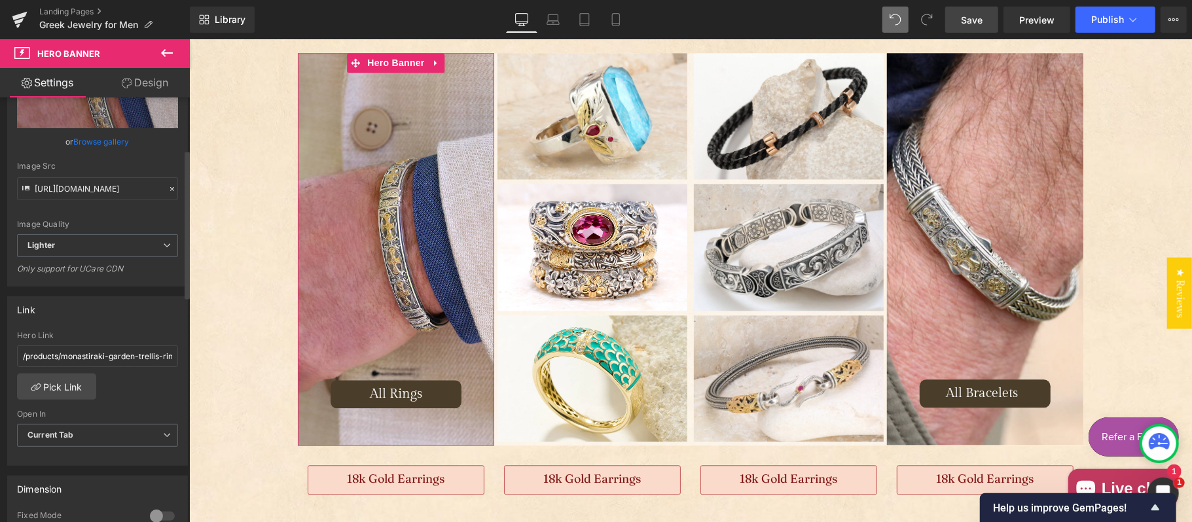
scroll to position [291, 0]
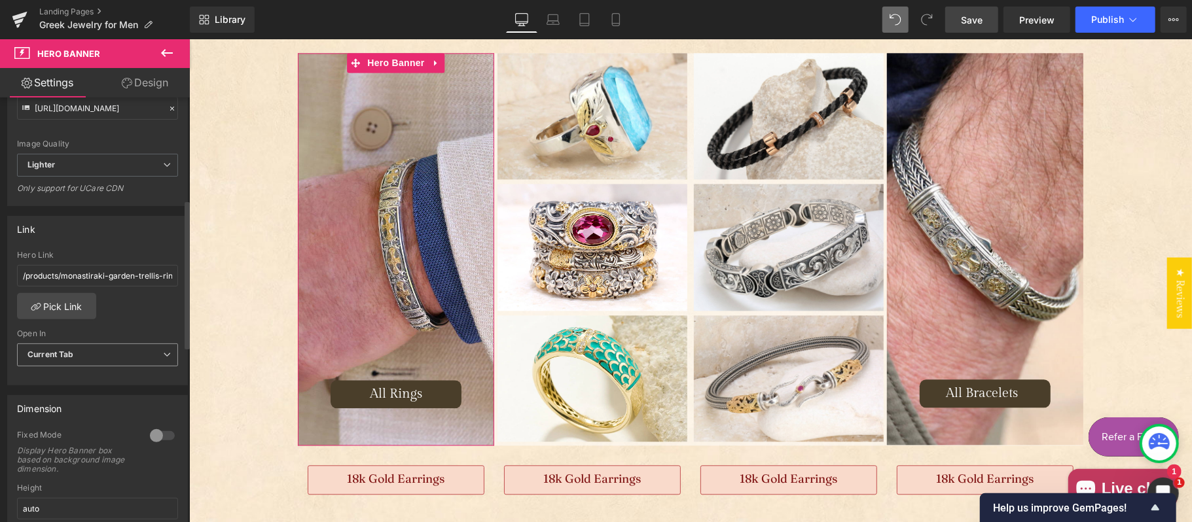
click at [74, 359] on b "Current Tab" at bounding box center [50, 354] width 46 height 10
drag, startPoint x: 79, startPoint y: 391, endPoint x: 420, endPoint y: 210, distance: 386.7
click at [79, 391] on li "New Tab" at bounding box center [95, 398] width 156 height 20
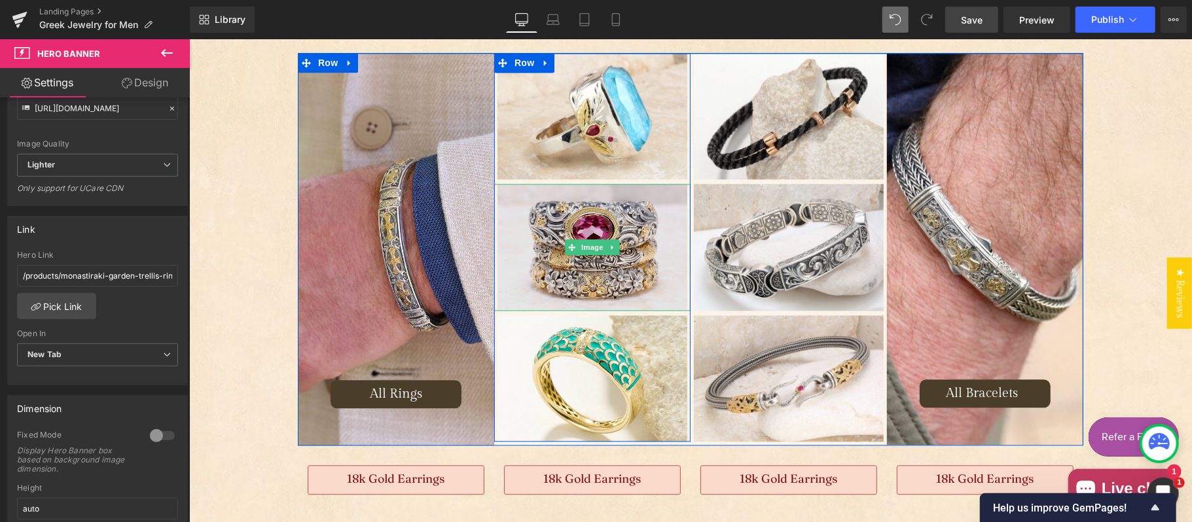
click at [637, 219] on img "Main content" at bounding box center [592, 246] width 190 height 126
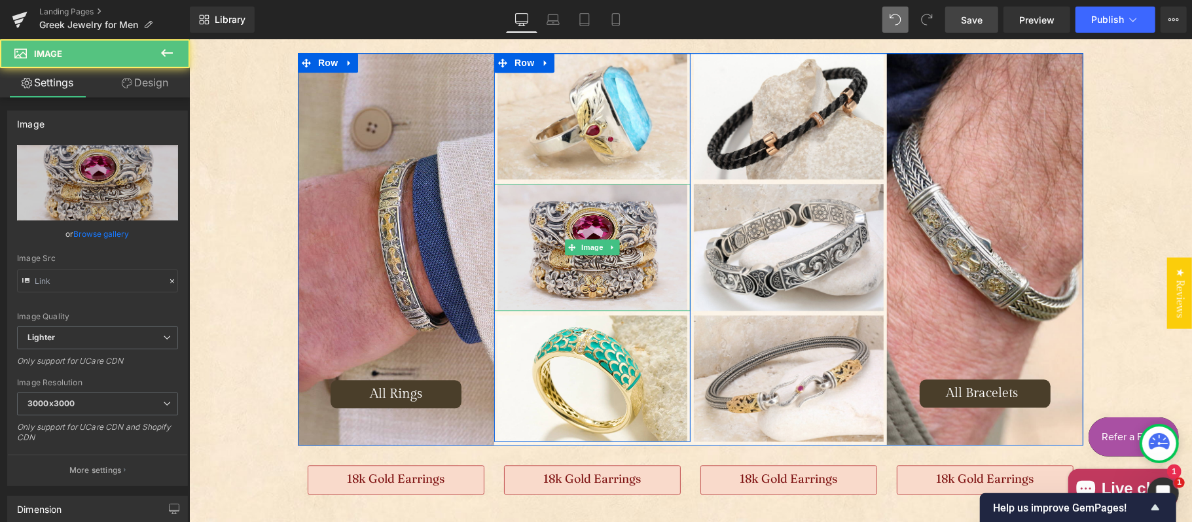
type input "https://ucarecdn.com/c55e2499-ce49-432d-9c3c-4127be92a3ab/-/format/auto/-/previ…"
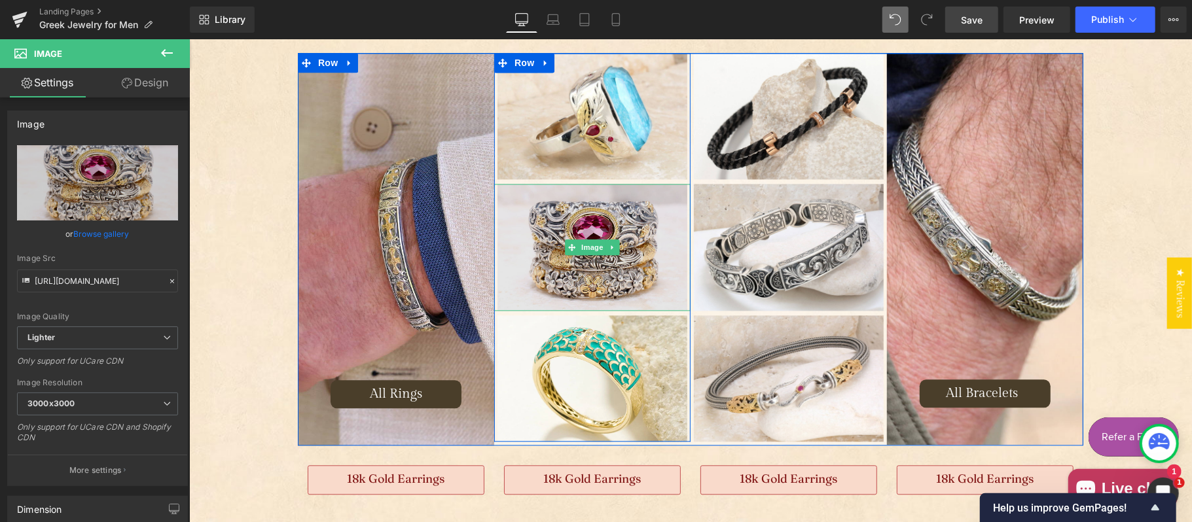
click at [572, 211] on img "Main content" at bounding box center [592, 246] width 190 height 126
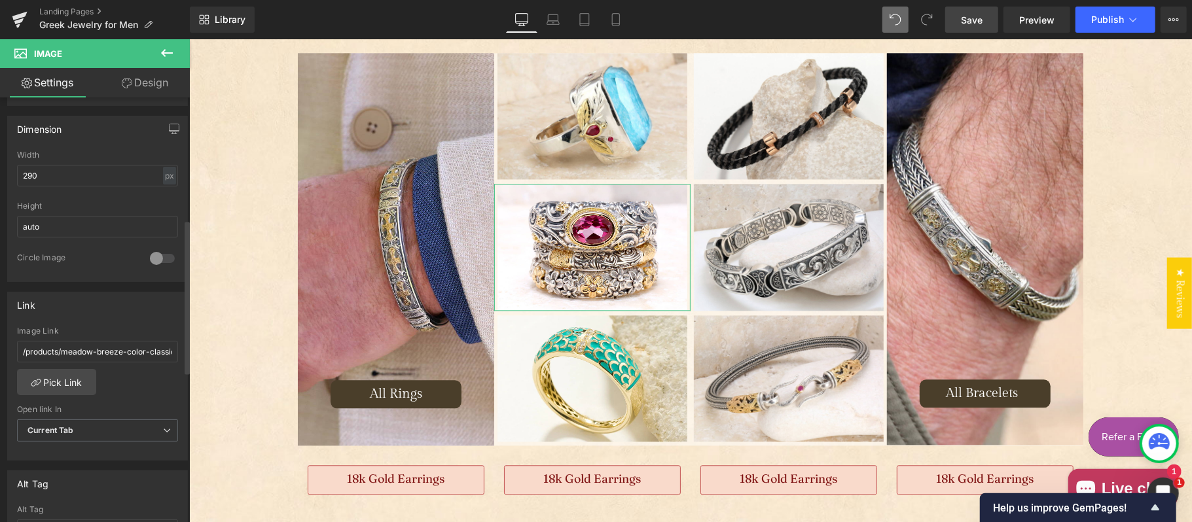
scroll to position [436, 0]
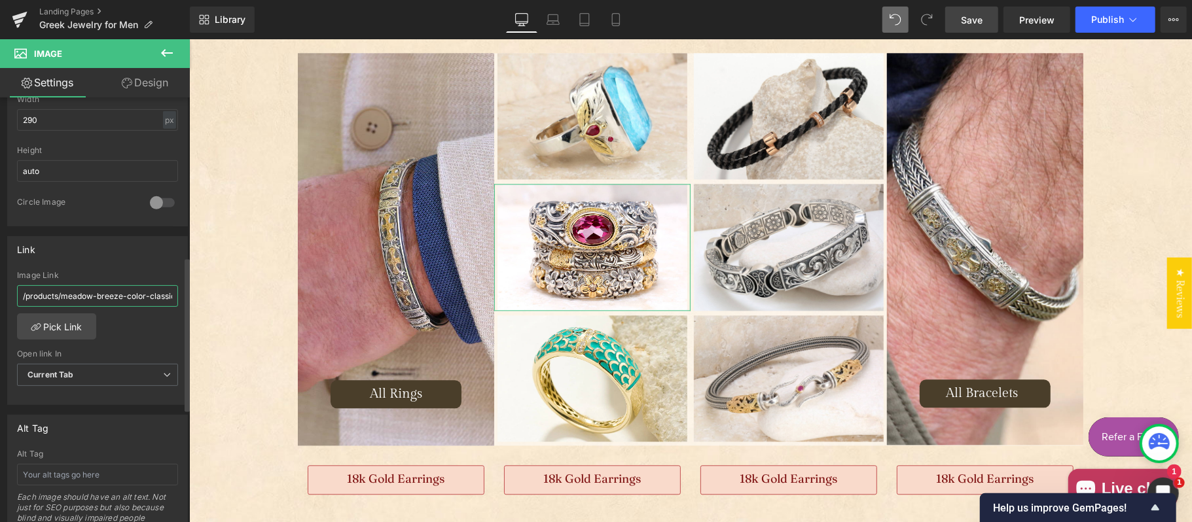
click at [93, 297] on input "/products/meadow-breeze-color-classic-3-ring-triple-stack" at bounding box center [97, 296] width 161 height 22
paste input "open-cross-floral-ring-sterling-silver-ring-club-ring"
type input "/products/open-cross-floral-ring-sterling-silver-ring-club-ring"
click at [79, 374] on span "Current Tab" at bounding box center [97, 375] width 161 height 23
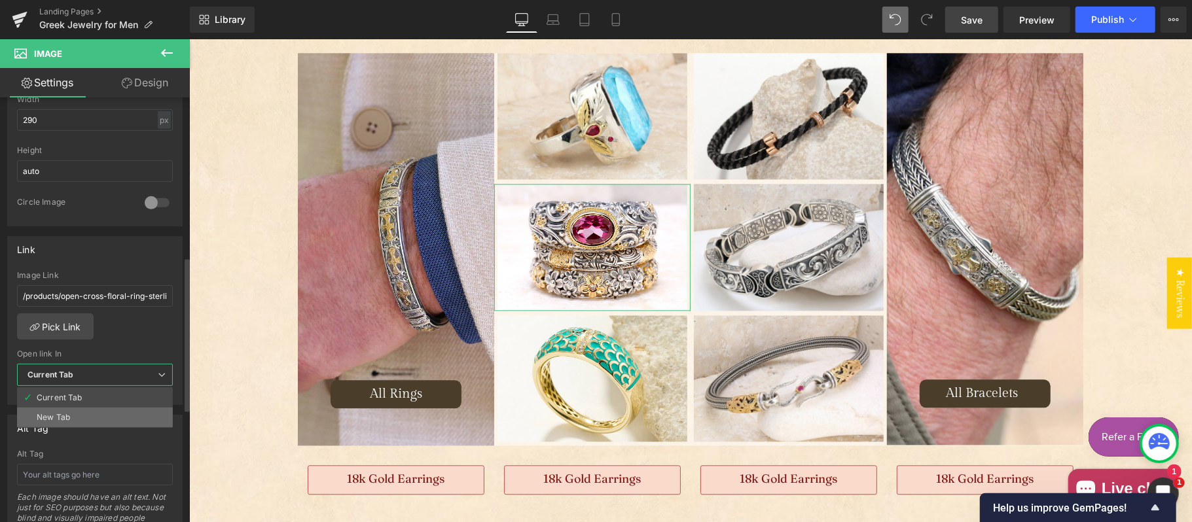
click at [81, 418] on li "New Tab" at bounding box center [95, 418] width 156 height 20
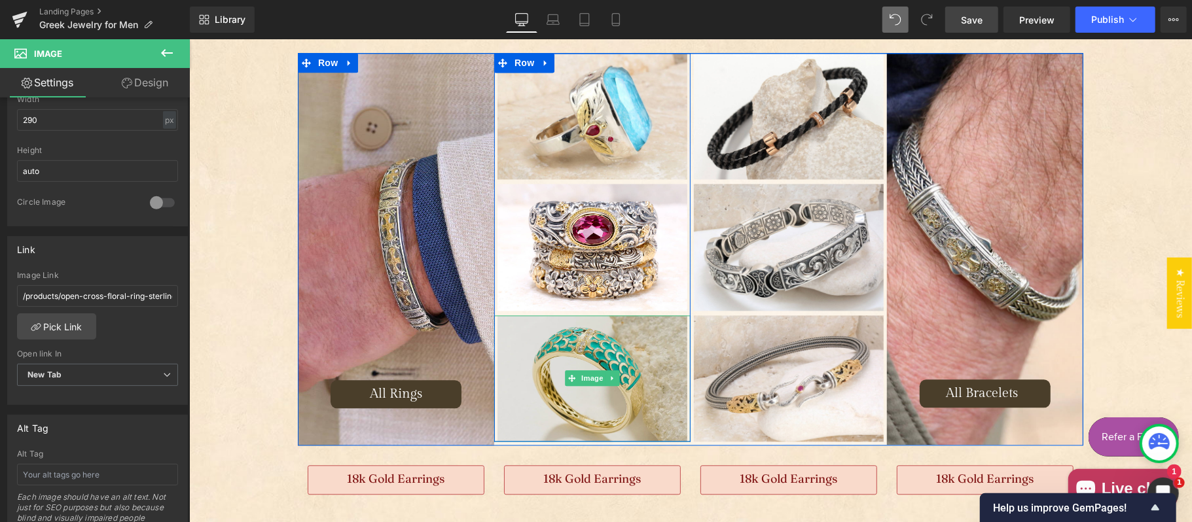
click at [543, 341] on img "Main content" at bounding box center [592, 378] width 190 height 126
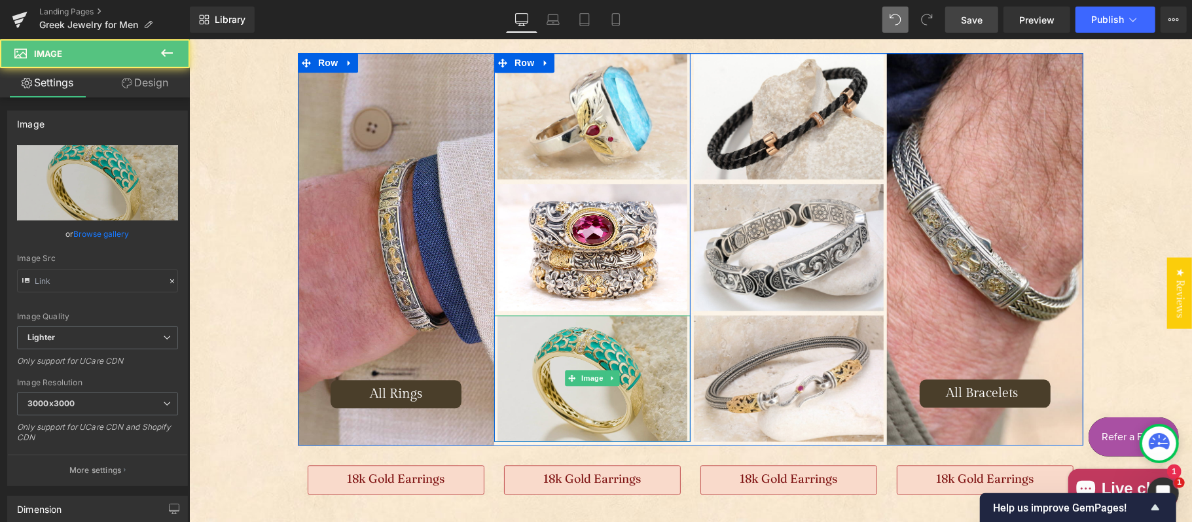
type input "https://ucarecdn.com/525cdfcc-2159-40ff-8d9c-de7d0019b27c/-/format/auto/-/previ…"
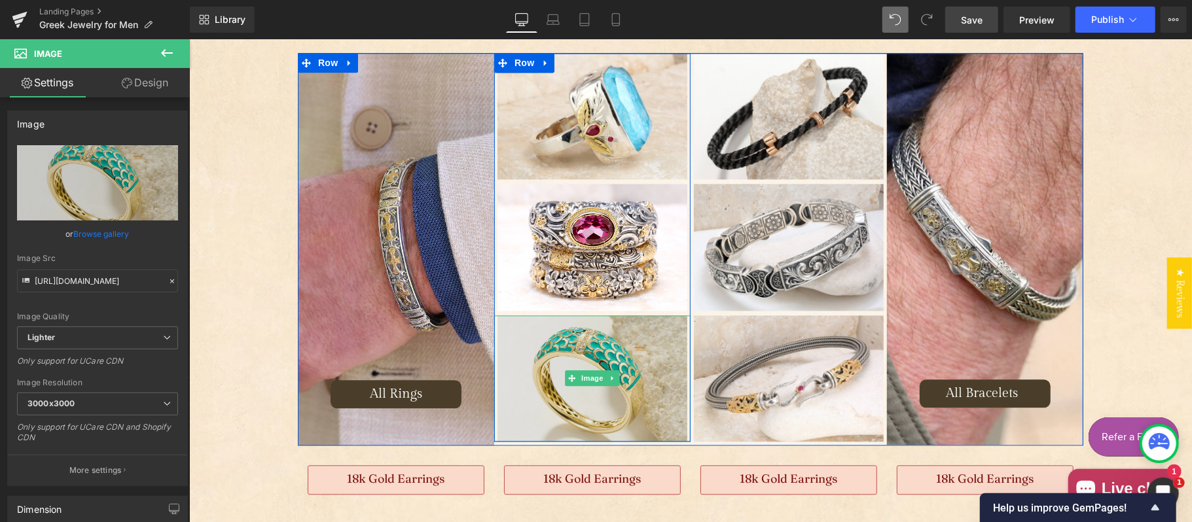
click at [598, 340] on img "Main content" at bounding box center [592, 378] width 190 height 126
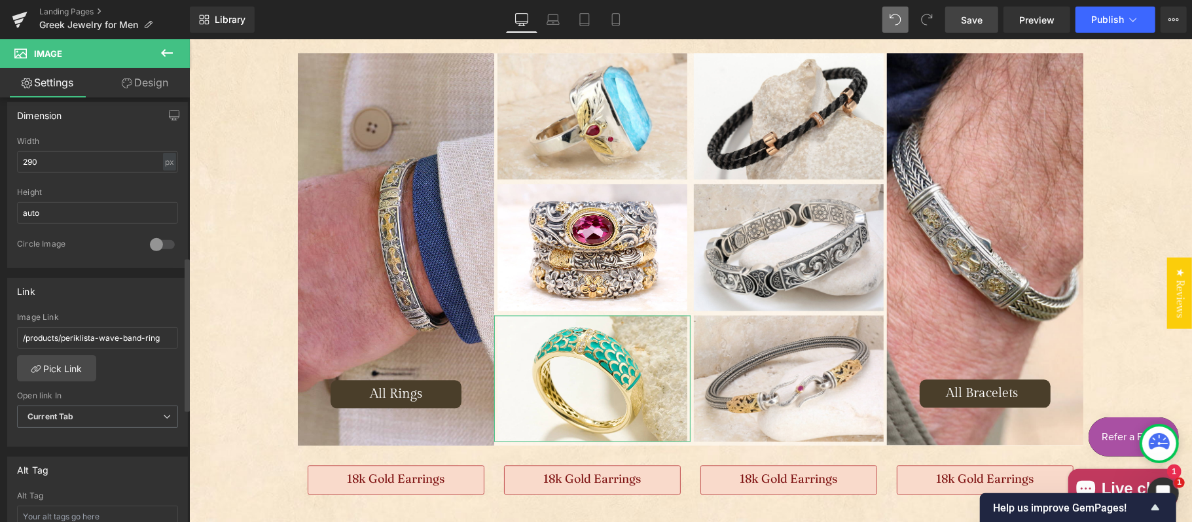
scroll to position [436, 0]
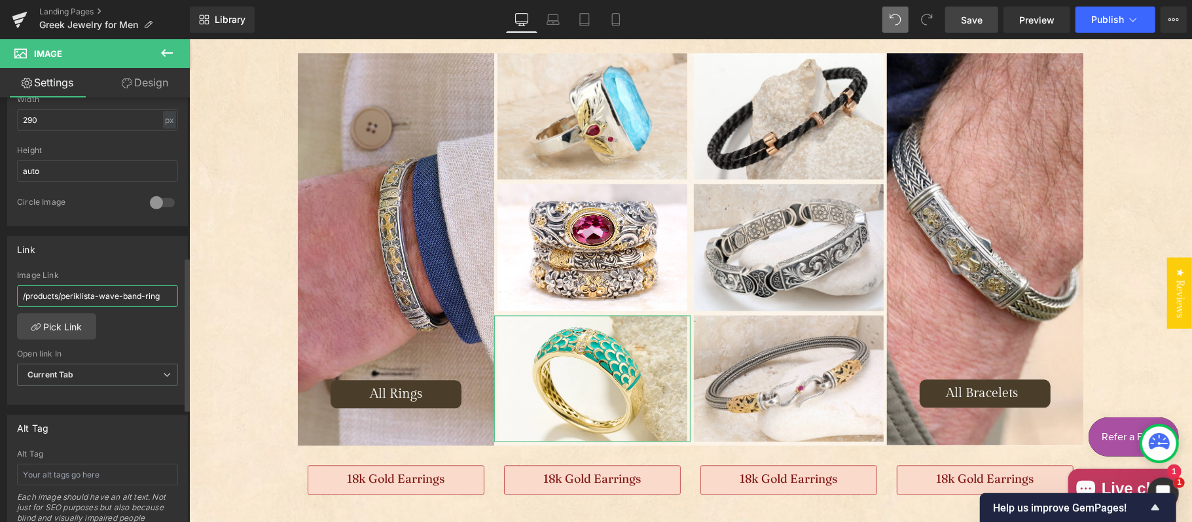
click at [105, 292] on input "/products/periklista-wave-band-ring" at bounding box center [97, 296] width 161 height 22
paste input "flat-faced-ring-18k-gold-sterling-silver-ring-club"
type input "/products/flat-faced-ring-18k-gold-sterling-silver-ring-club-ring"
click at [80, 378] on span "Current Tab" at bounding box center [97, 375] width 161 height 23
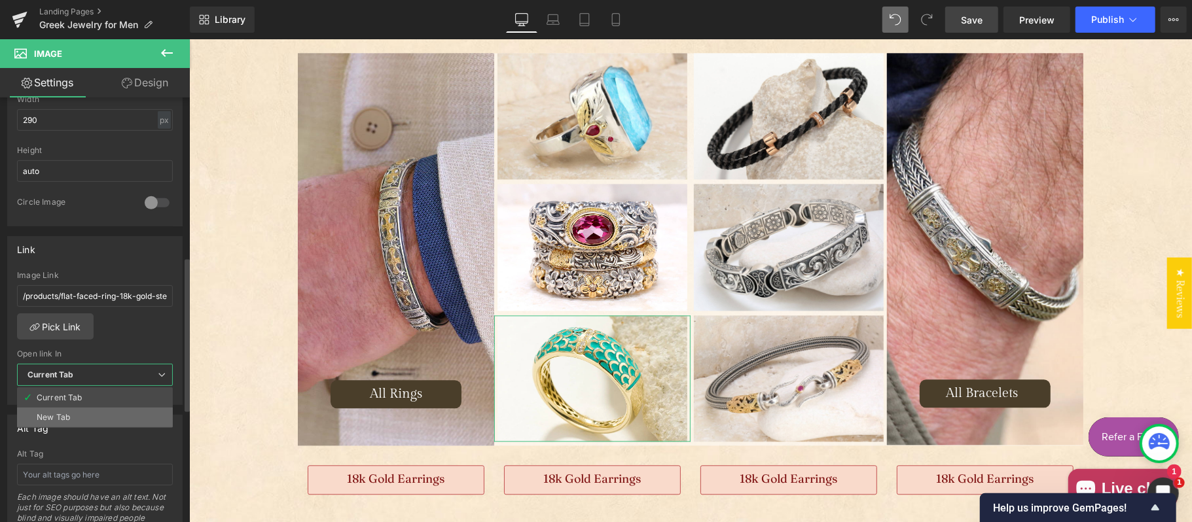
drag, startPoint x: 64, startPoint y: 420, endPoint x: 94, endPoint y: 325, distance: 99.6
click at [64, 420] on div "New Tab" at bounding box center [53, 417] width 33 height 9
click at [971, 18] on span "Save" at bounding box center [972, 20] width 22 height 14
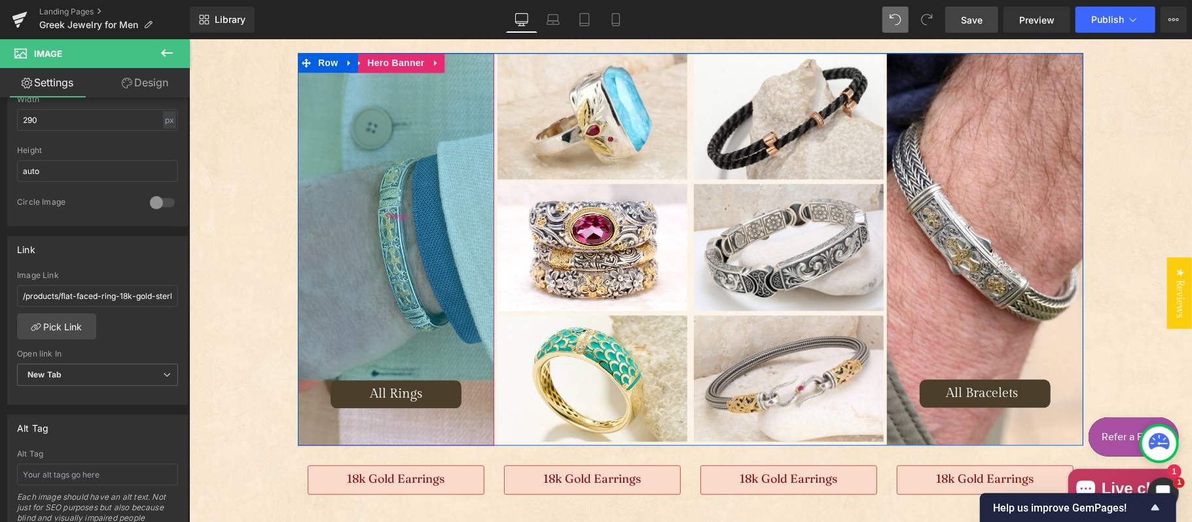
click at [384, 249] on div "500px" at bounding box center [395, 215] width 196 height 327
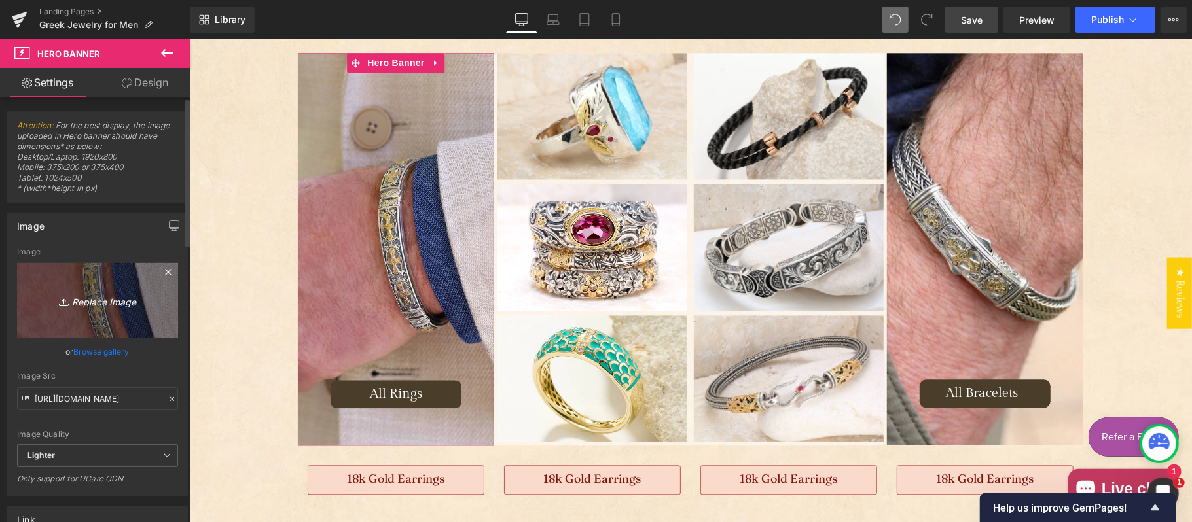
drag, startPoint x: 100, startPoint y: 300, endPoint x: 121, endPoint y: 300, distance: 20.9
click at [100, 300] on icon "Replace Image" at bounding box center [97, 301] width 105 height 16
type input "C:\fakepath\Gerochristo20351GardenTrellisMonestirakiClubRingSterlingSilver18kGo…"
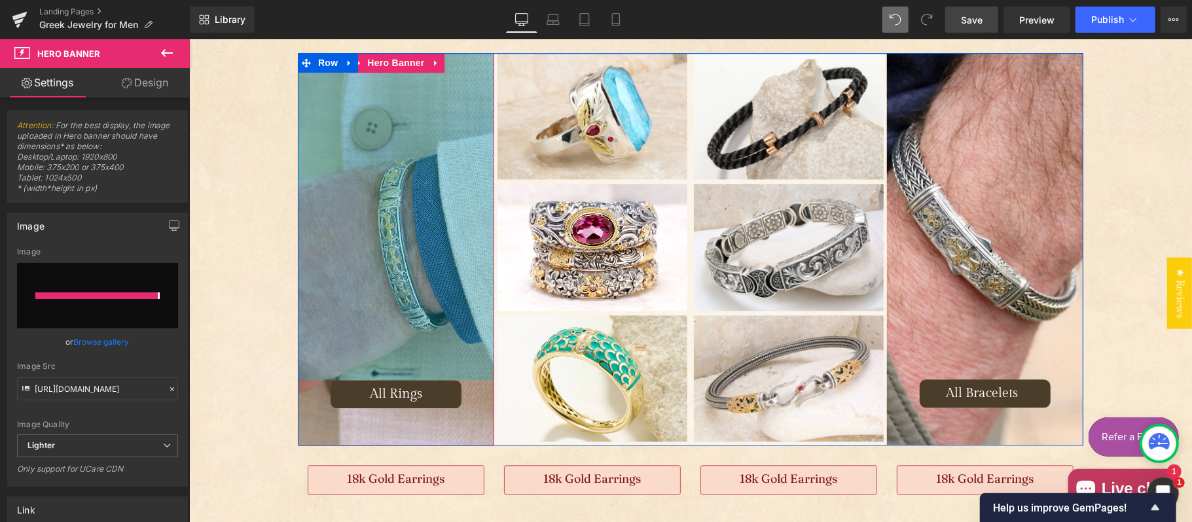
type input "https://ucarecdn.com/b85a8d01-60ca-4e47-8775-602eba025f8e/-/format/auto/-/previ…"
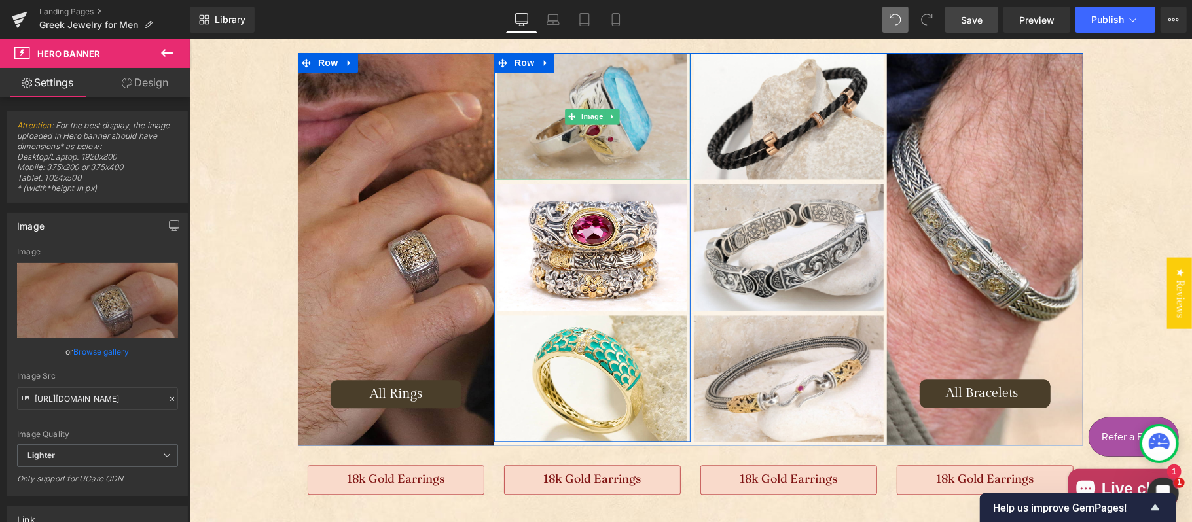
drag, startPoint x: 283, startPoint y: 302, endPoint x: 576, endPoint y: 146, distance: 332.0
click at [576, 146] on img "Main content" at bounding box center [592, 115] width 190 height 126
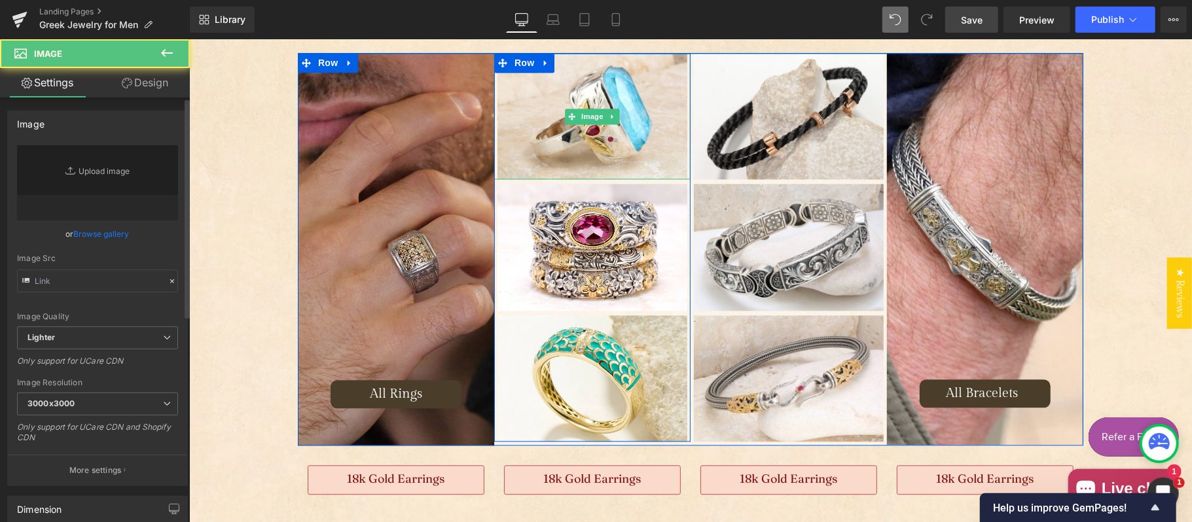
type input "https://ucarecdn.com/ef3d5794-52bc-42a8-a04e-03af10b61aef/-/format/auto/-/previ…"
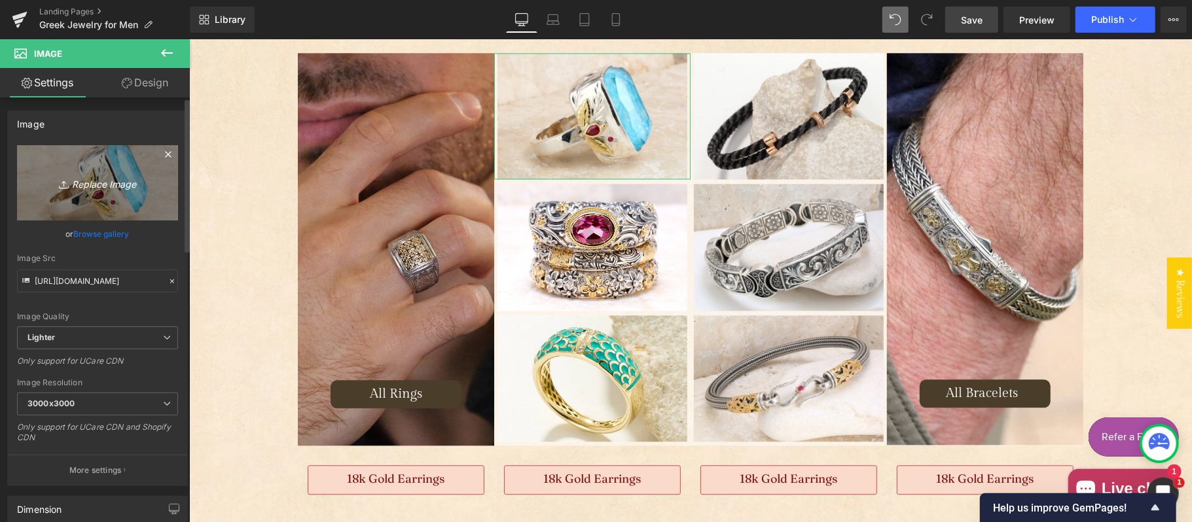
click at [110, 185] on icon "Replace Image" at bounding box center [97, 183] width 105 height 16
type input "C:\fakepath\greek-jewelry-25-01-29-40106A-2.jpg"
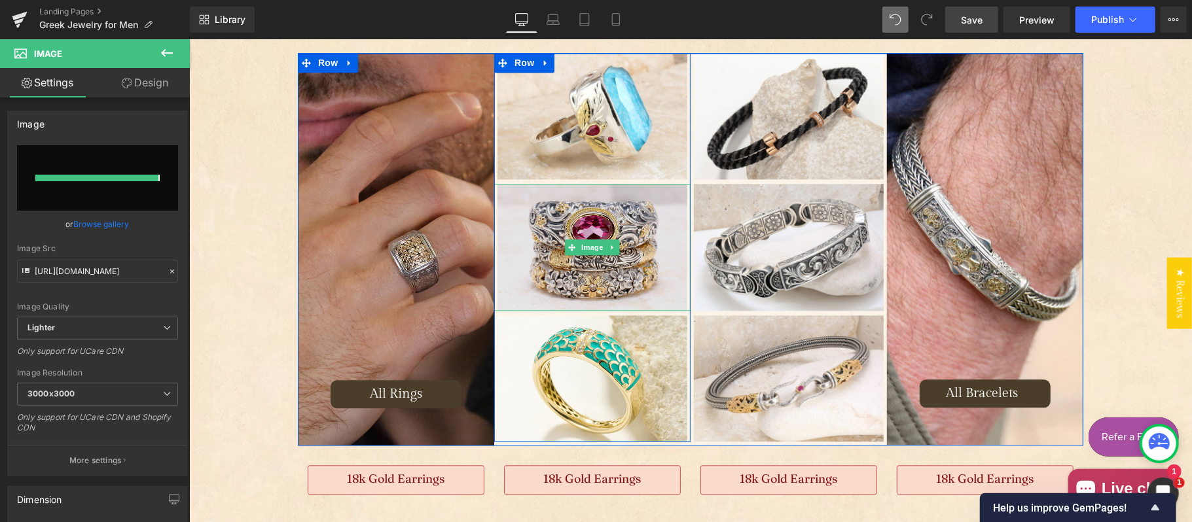
type input "https://ucarecdn.com/66599c18-5b41-41ce-a9e7-488d6af9797a/-/format/auto/-/previ…"
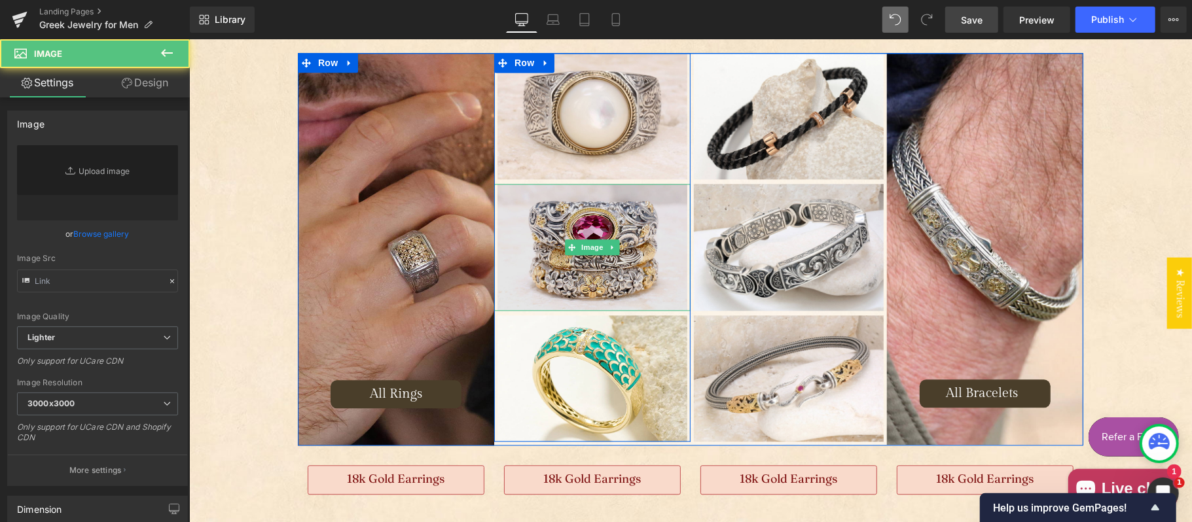
click at [558, 214] on img "Main content" at bounding box center [592, 246] width 190 height 126
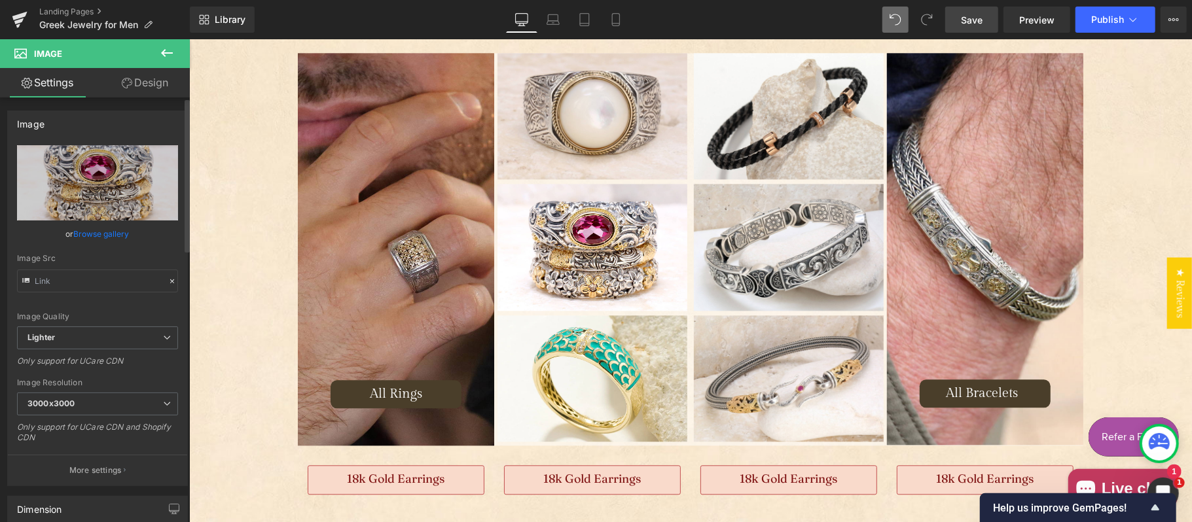
type input "https://ucarecdn.com/c55e2499-ce49-432d-9c3c-4127be92a3ab/-/format/auto/-/previ…"
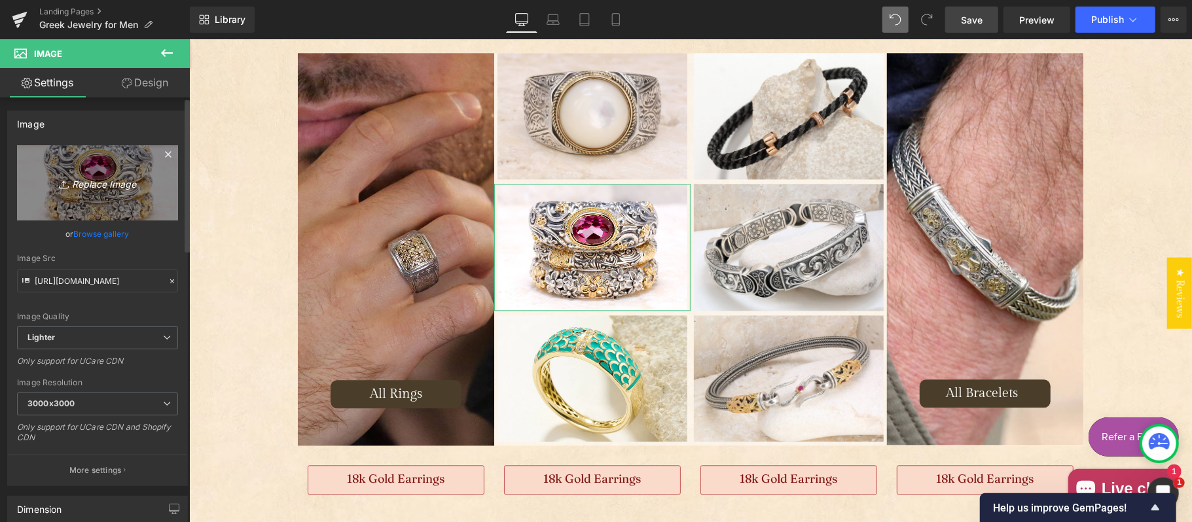
click at [101, 183] on icon "Replace Image" at bounding box center [97, 183] width 105 height 16
type input "C:\fakepath\greek-jewelry-24-07-26-37518-2.jpg"
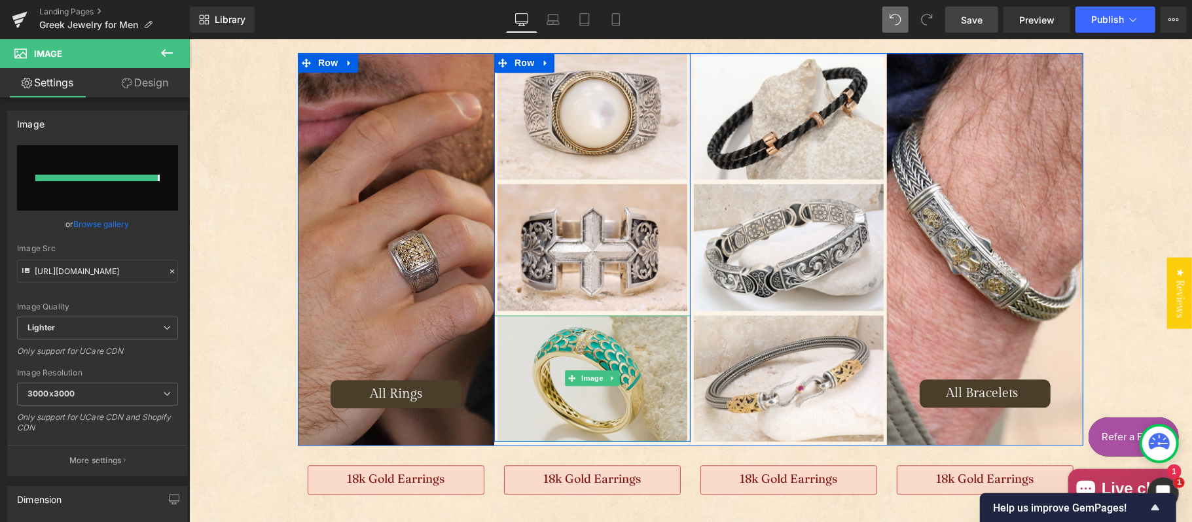
type input "https://ucarecdn.com/0fd640f5-4c95-4035-8442-605fa730148d/-/format/auto/-/previ…"
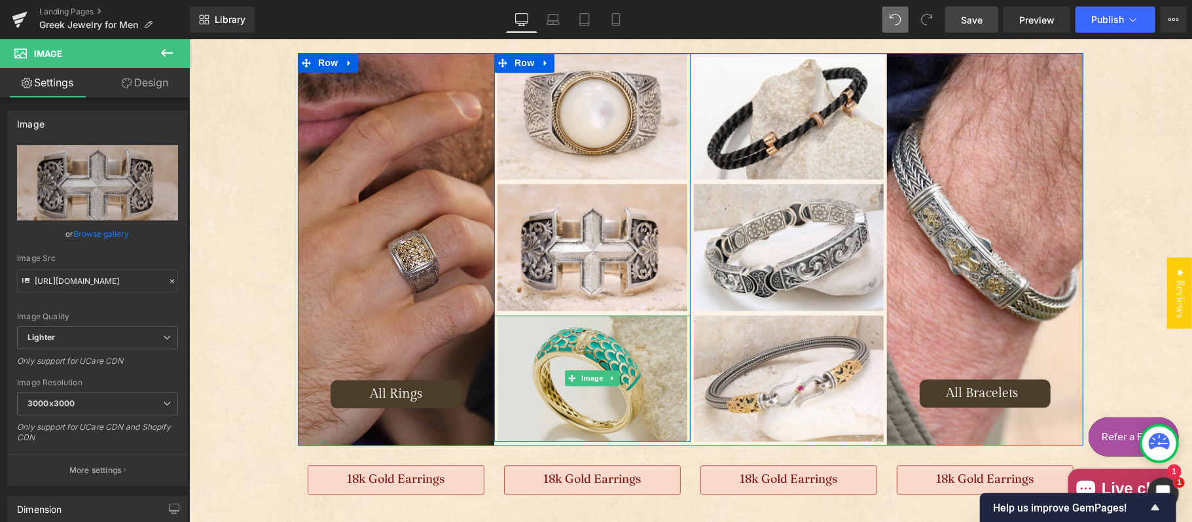
click at [580, 329] on img "Main content" at bounding box center [592, 378] width 190 height 126
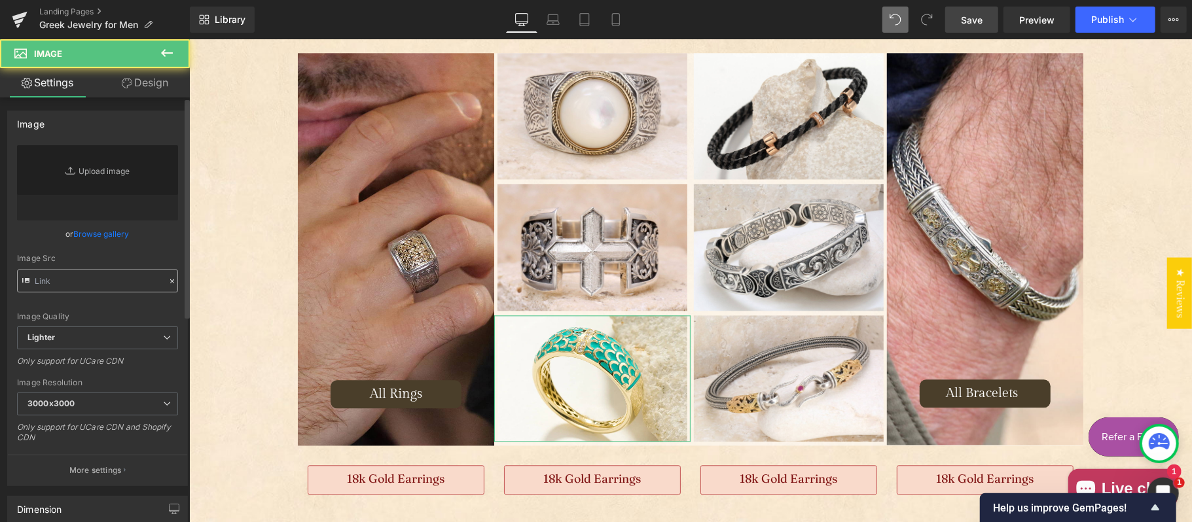
type input "https://ucarecdn.com/525cdfcc-2159-40ff-8d9c-de7d0019b27c/-/format/auto/-/previ…"
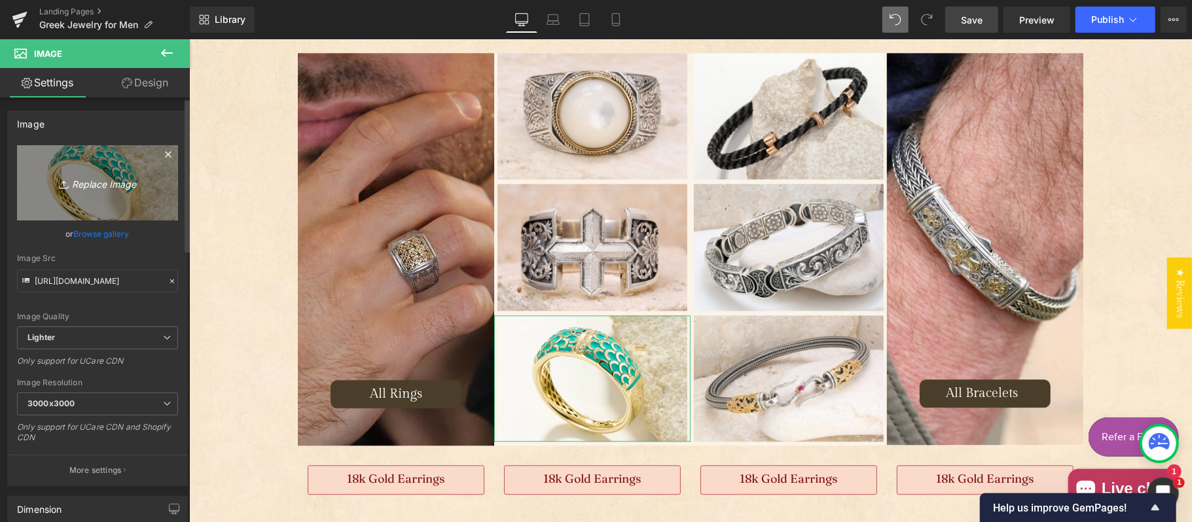
click at [103, 179] on icon "Replace Image" at bounding box center [97, 183] width 105 height 16
type input "C:\fakepath\greek-jewelry-23-10-03-29213A-2.jpg"
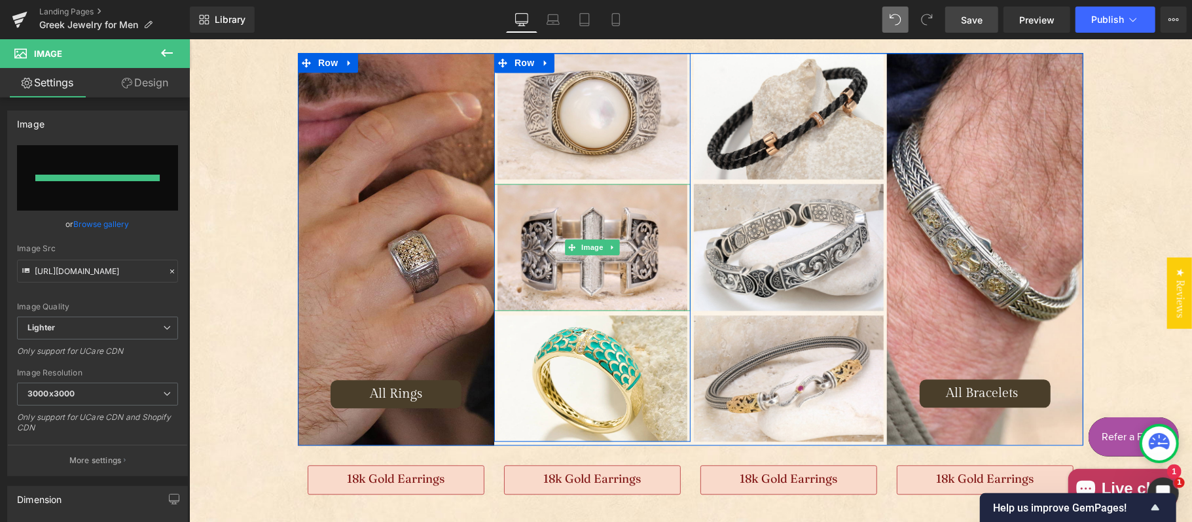
type input "https://ucarecdn.com/f7f1393d-bcb1-4643-864e-4e82ce23ce7b/-/format/auto/-/previ…"
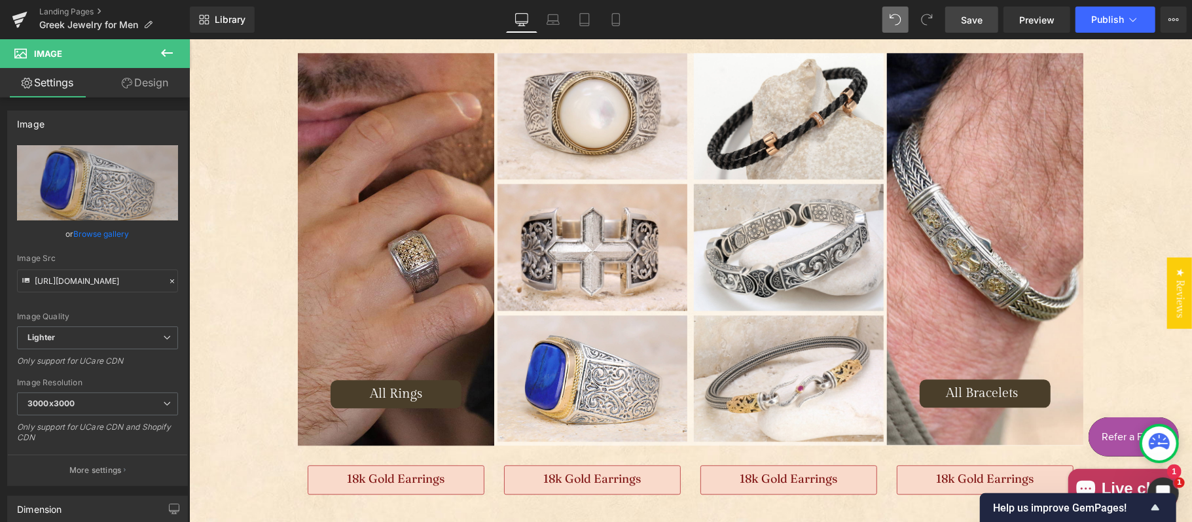
drag, startPoint x: 974, startPoint y: 18, endPoint x: 435, endPoint y: 307, distance: 611.1
click at [974, 18] on span "Save" at bounding box center [972, 20] width 22 height 14
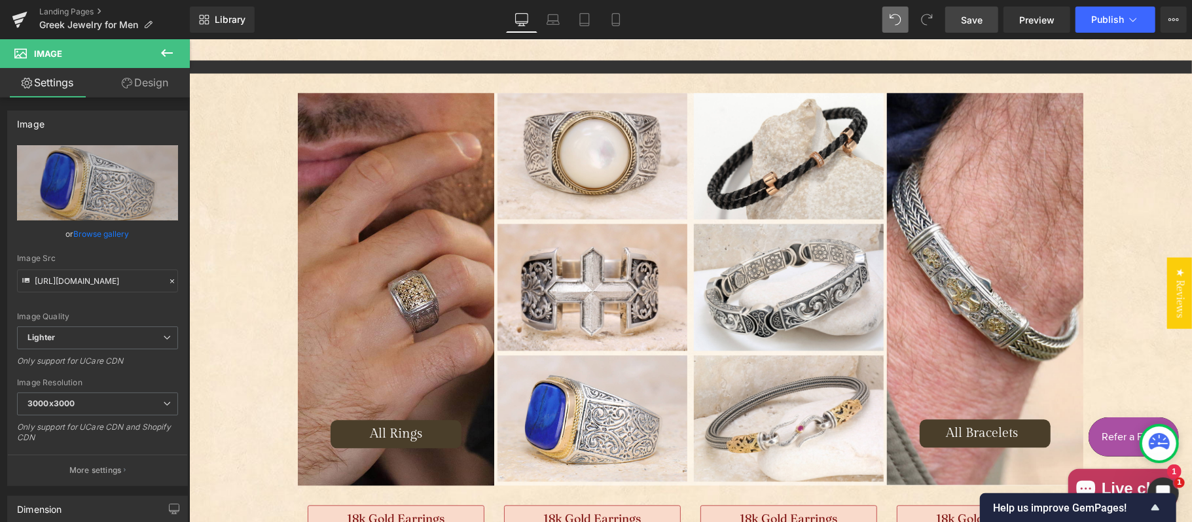
scroll to position [2048, 0]
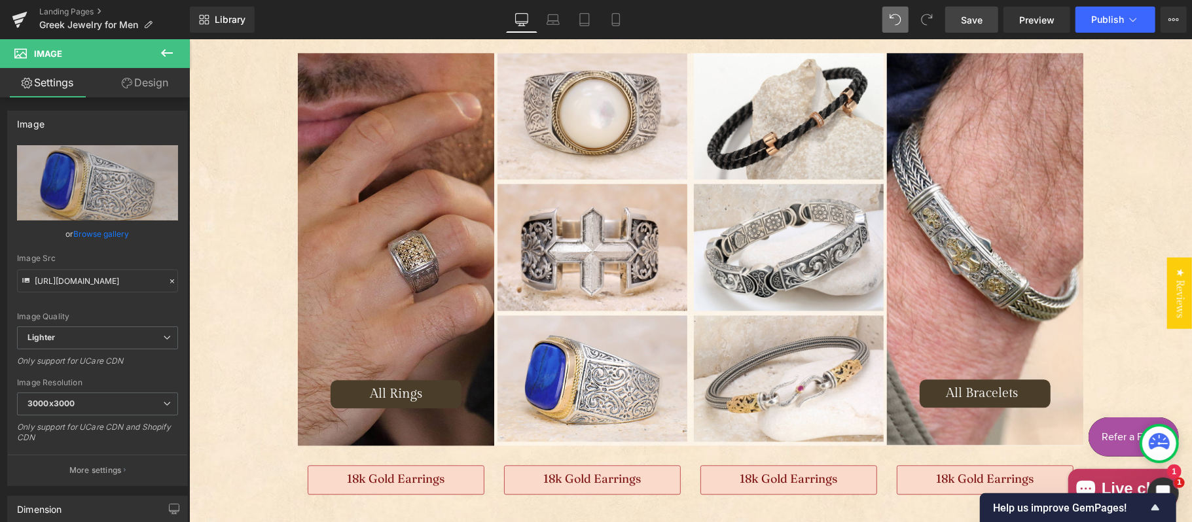
click at [967, 17] on span "Save" at bounding box center [972, 20] width 22 height 14
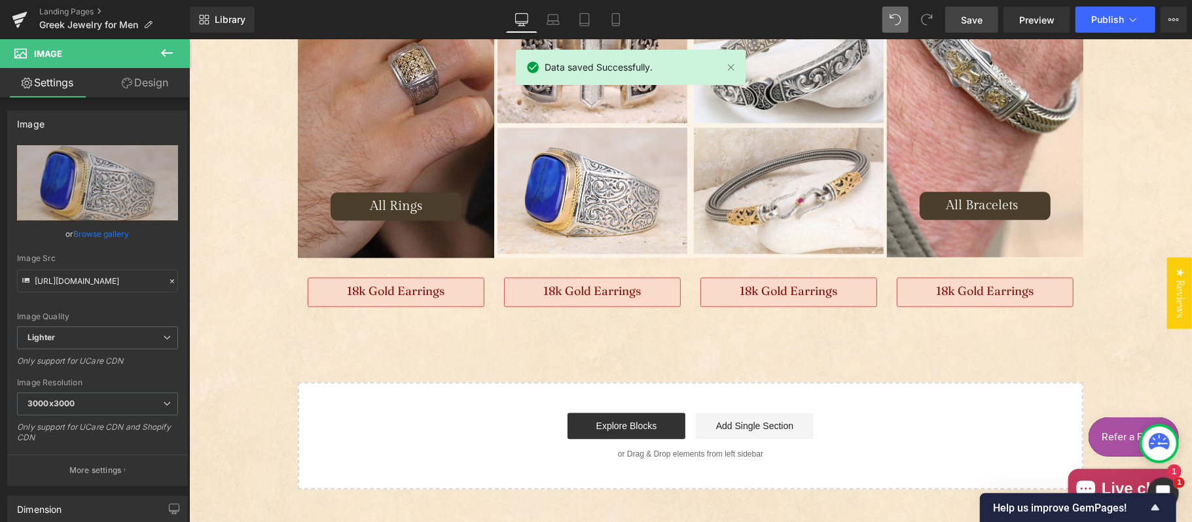
scroll to position [2194, 0]
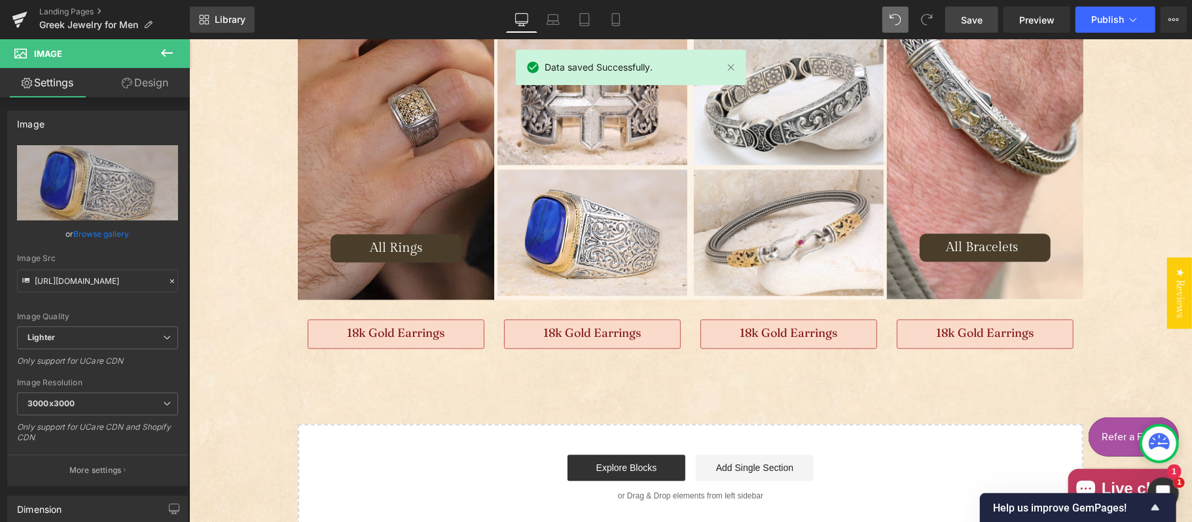
click at [226, 22] on span "Library" at bounding box center [230, 20] width 31 height 12
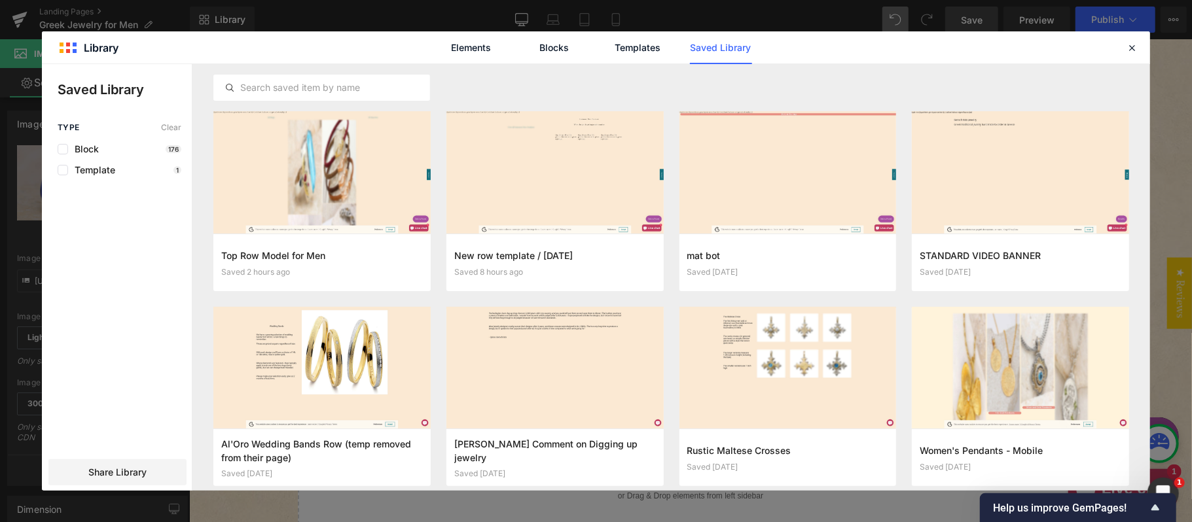
click at [709, 43] on link "Saved Library" at bounding box center [721, 47] width 62 height 33
drag, startPoint x: 1132, startPoint y: 50, endPoint x: 517, endPoint y: 4, distance: 616.3
click at [1116, 50] on icon at bounding box center [1132, 48] width 12 height 12
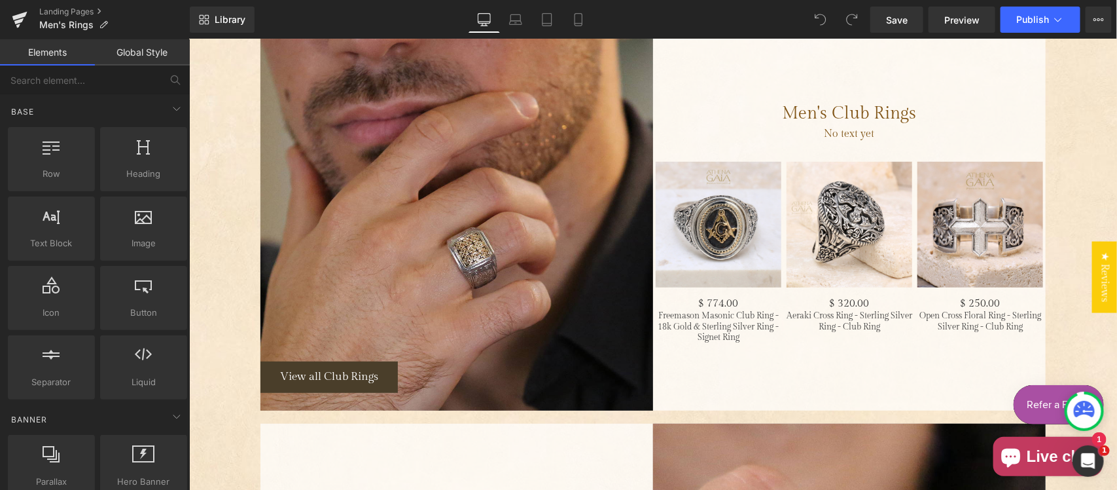
scroll to position [2590, 0]
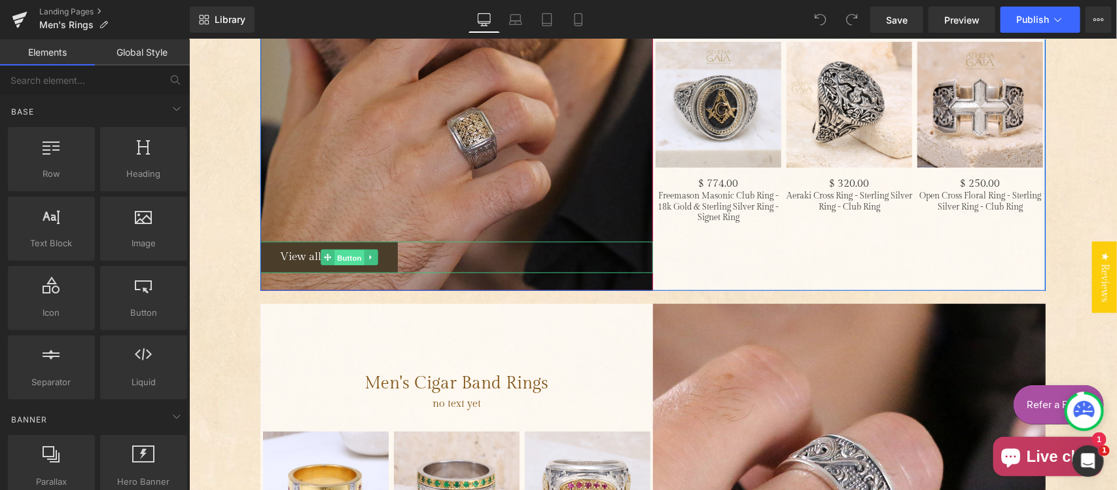
click at [335, 255] on span "Button" at bounding box center [349, 257] width 30 height 16
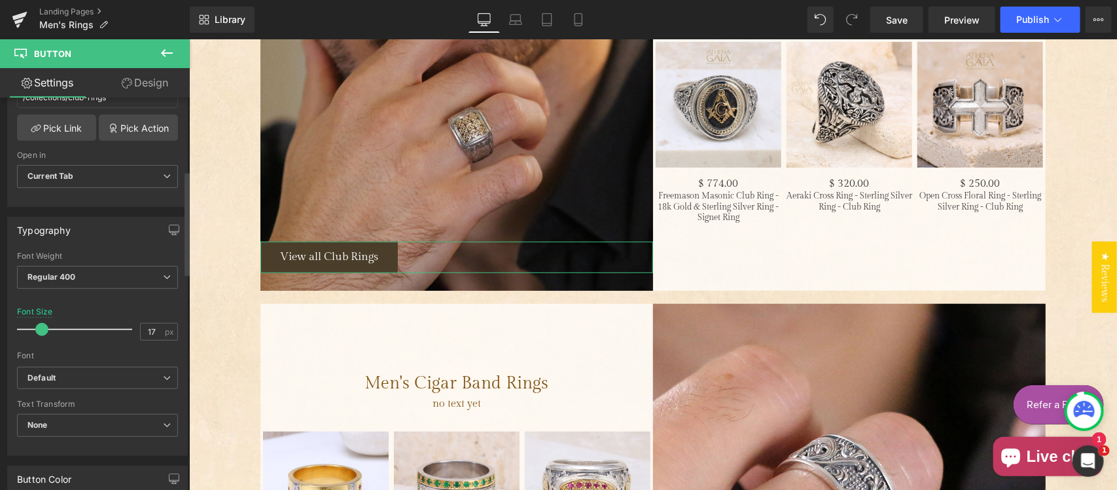
scroll to position [409, 0]
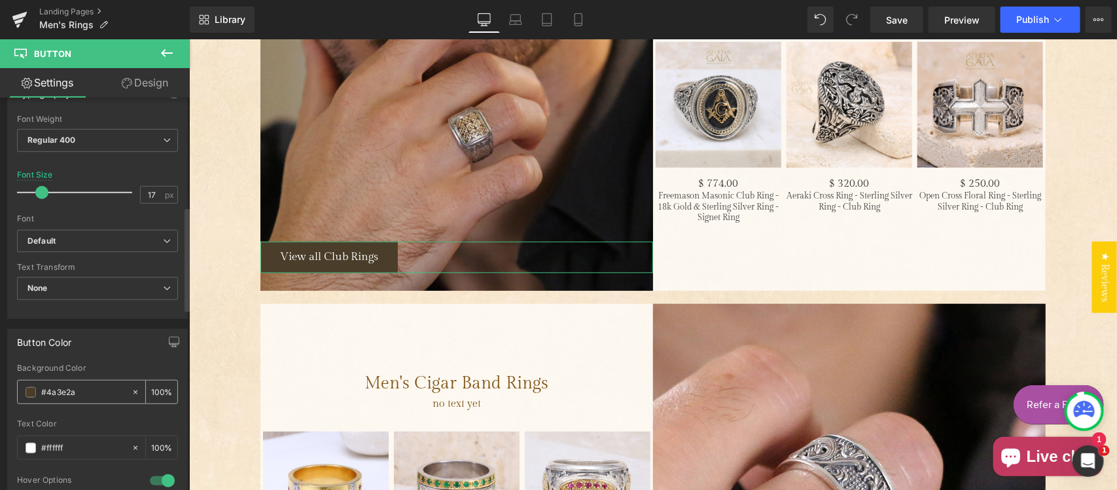
click at [79, 391] on input "#4a3e2a" at bounding box center [83, 392] width 84 height 14
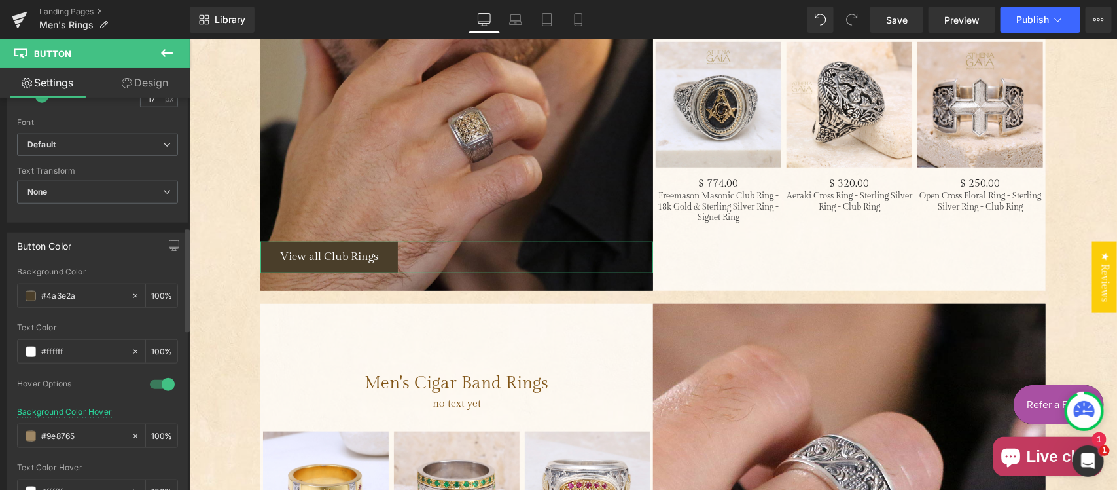
scroll to position [545, 0]
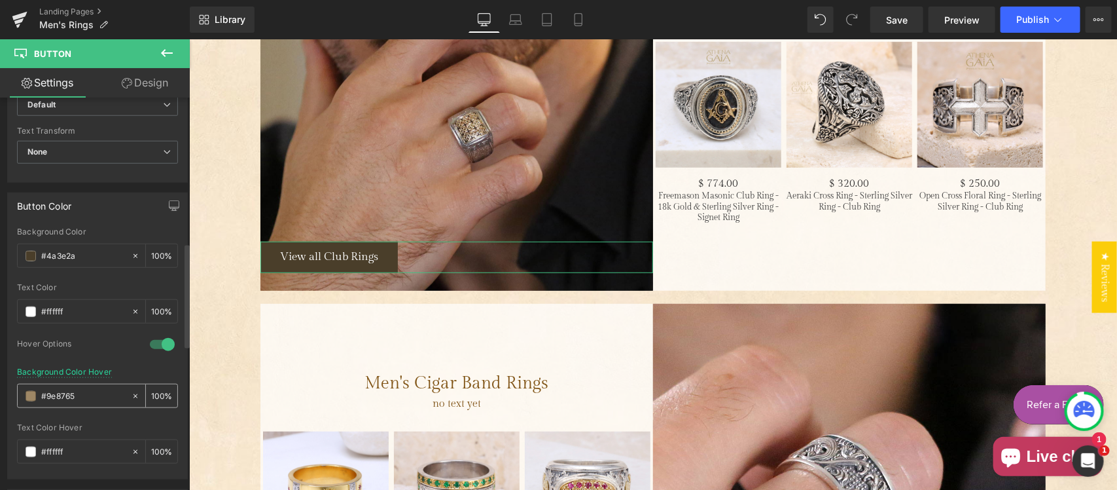
drag, startPoint x: 86, startPoint y: 395, endPoint x: 95, endPoint y: 393, distance: 9.4
click at [86, 395] on input "#9e8765" at bounding box center [83, 396] width 84 height 14
click at [89, 255] on input "#4a3e2a" at bounding box center [83, 256] width 84 height 14
click at [86, 399] on input "#9e8765" at bounding box center [83, 396] width 84 height 14
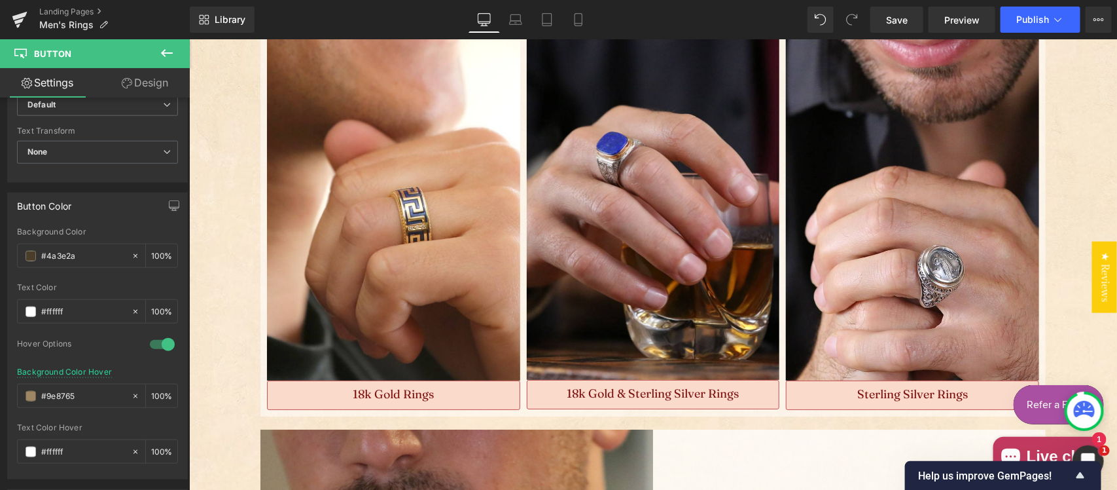
scroll to position [2454, 0]
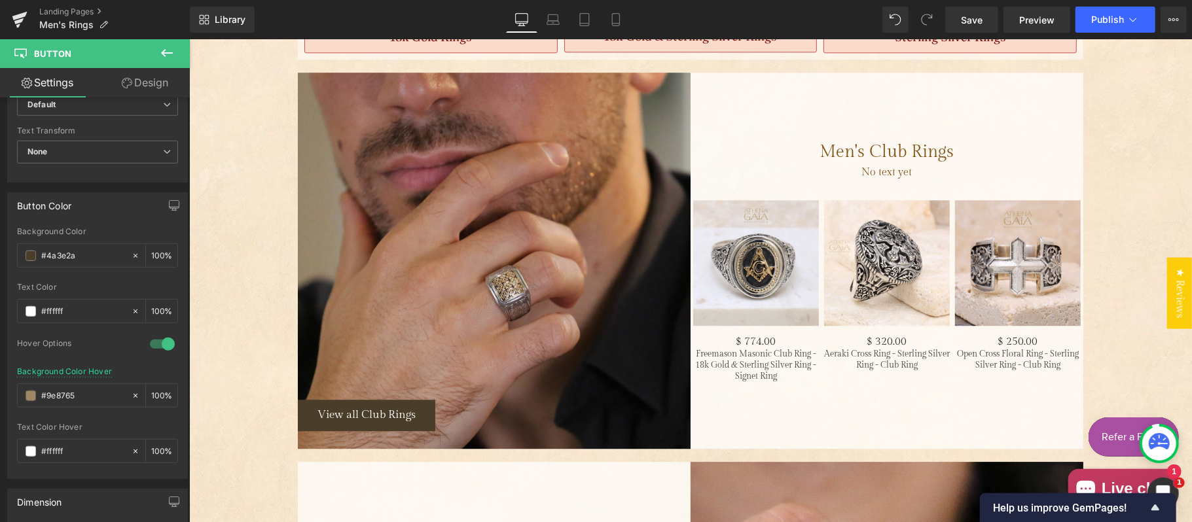
scroll to position [2572, 0]
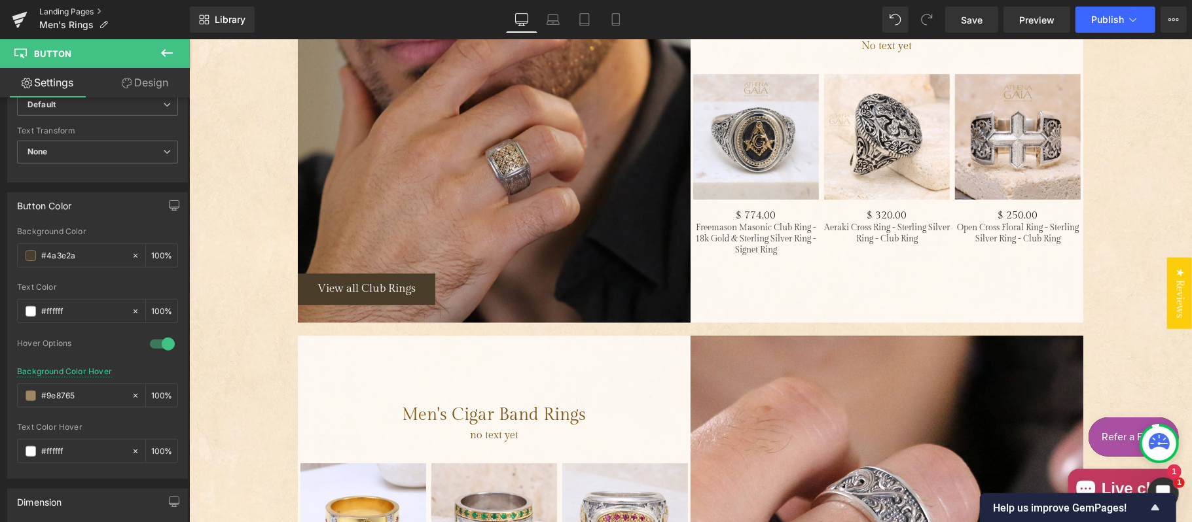
click at [82, 9] on link "Landing Pages" at bounding box center [114, 12] width 151 height 10
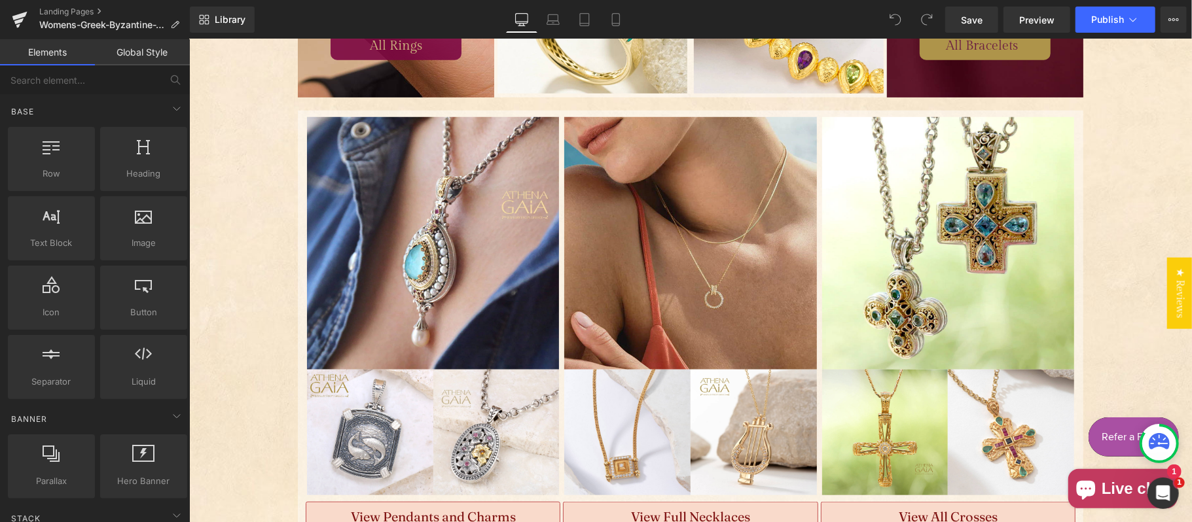
scroll to position [726, 0]
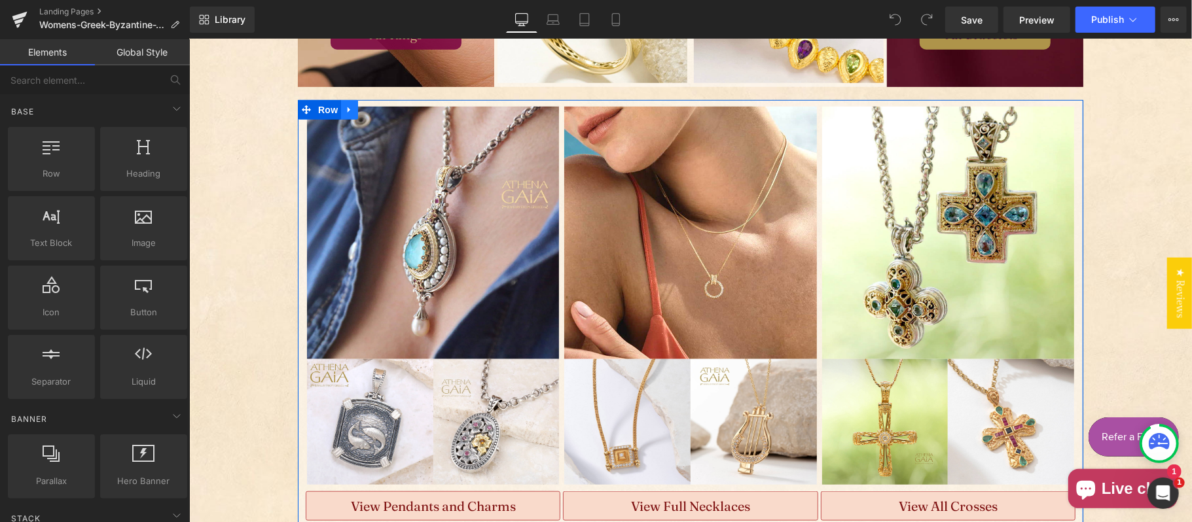
click at [347, 108] on icon "Main content" at bounding box center [348, 110] width 3 height 6
click at [346, 107] on icon "Main content" at bounding box center [348, 110] width 9 height 10
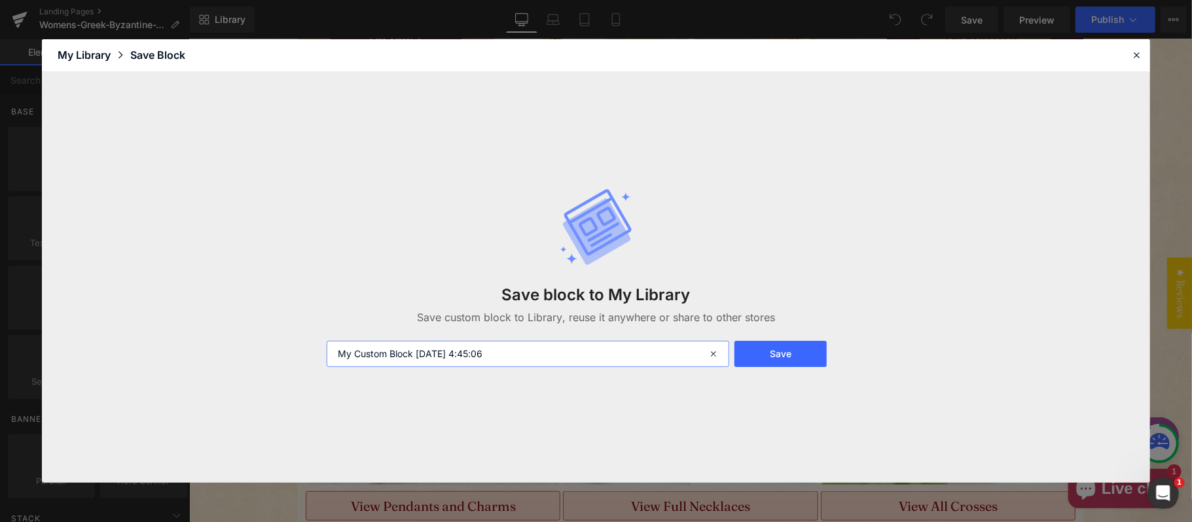
click at [514, 351] on input "My Custom Block 2025-10-10 4:45:06" at bounding box center [528, 354] width 402 height 26
type input "for mens 2nd row"
click at [796, 351] on button "Save" at bounding box center [780, 354] width 92 height 26
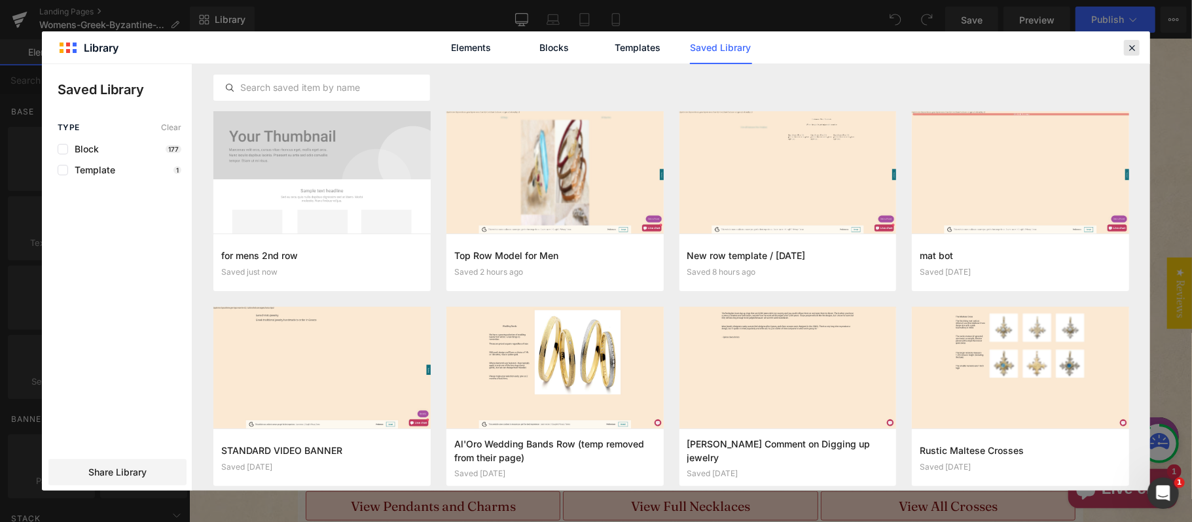
click at [1130, 47] on icon at bounding box center [1132, 48] width 12 height 12
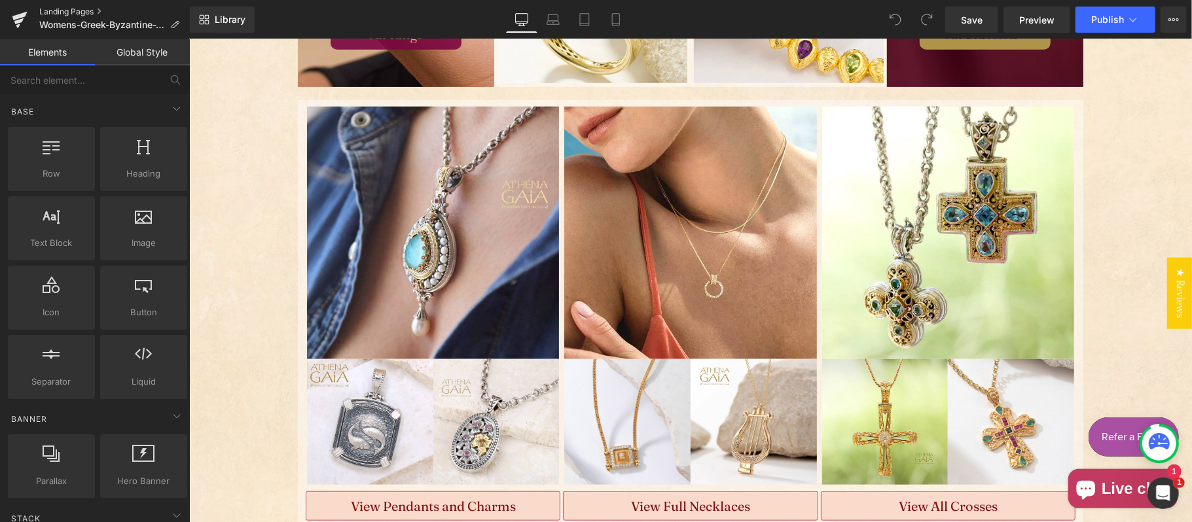
click at [86, 12] on link "Landing Pages" at bounding box center [114, 12] width 151 height 10
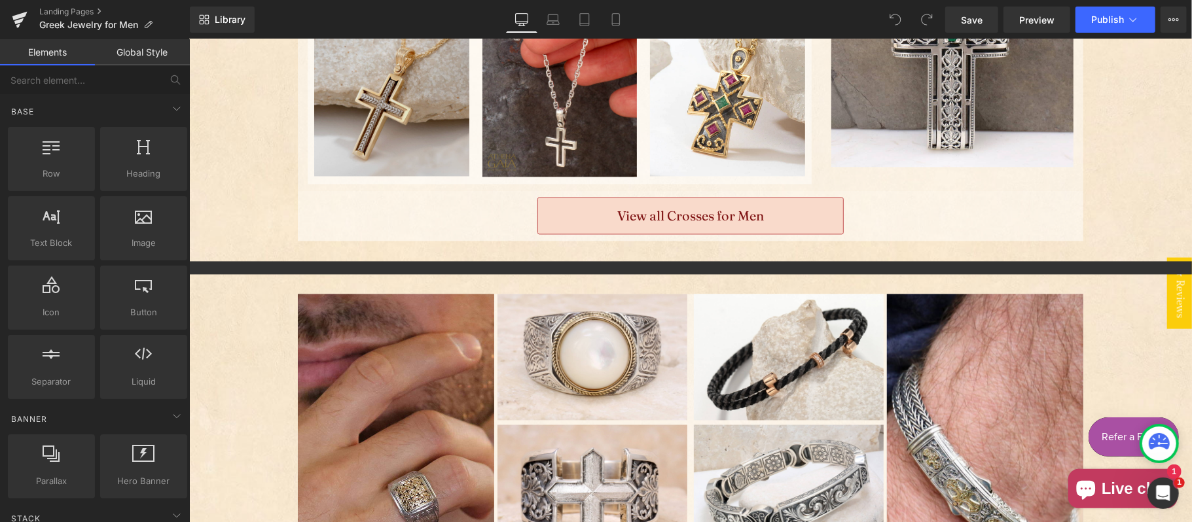
scroll to position [1891, 0]
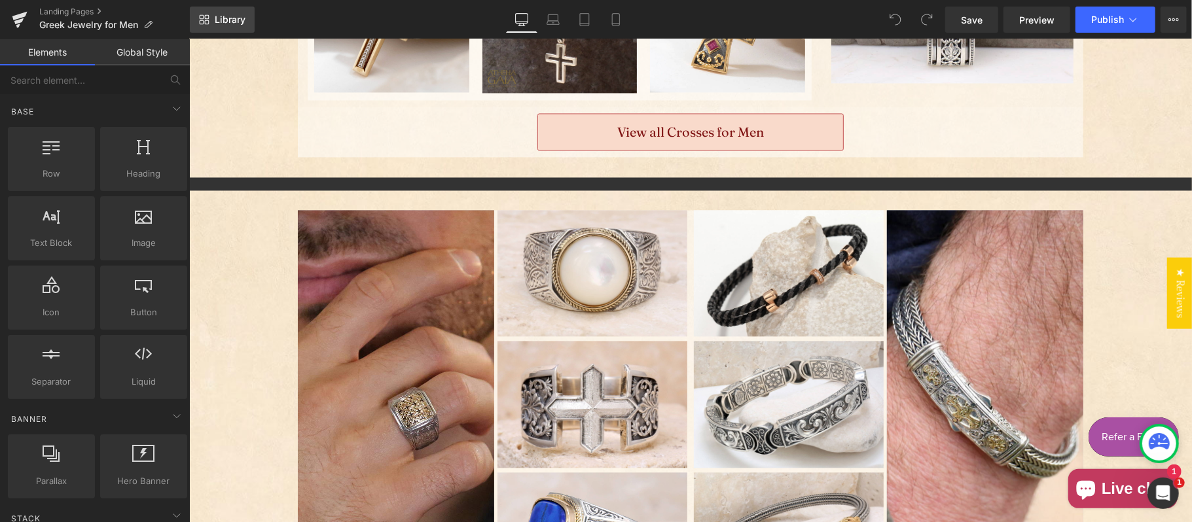
click at [239, 29] on link "Library" at bounding box center [222, 20] width 65 height 26
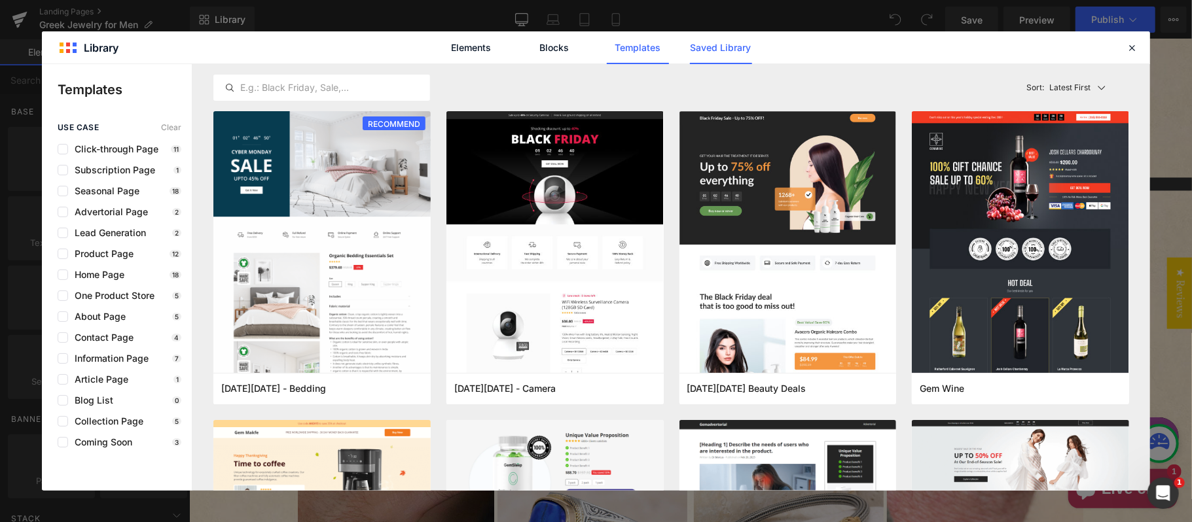
click at [729, 48] on link "Saved Library" at bounding box center [721, 47] width 62 height 33
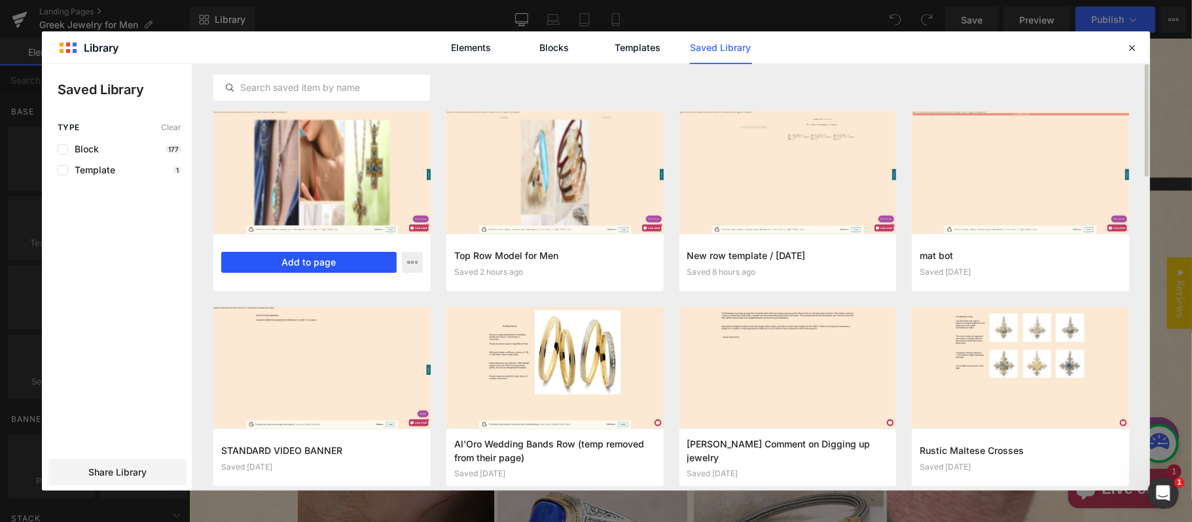
click at [310, 260] on button "Add to page" at bounding box center [308, 262] width 175 height 21
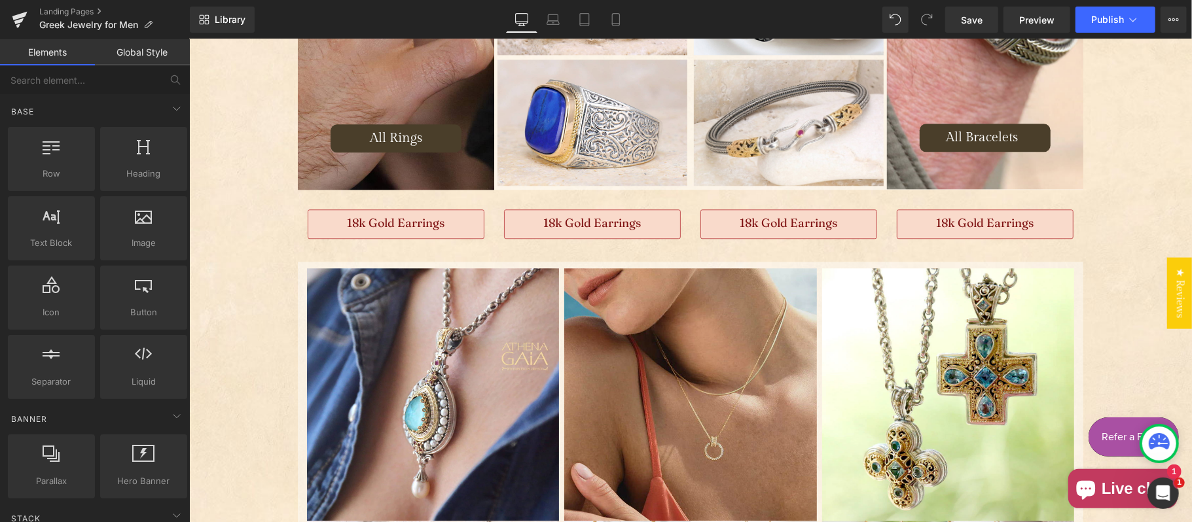
scroll to position [2301, 0]
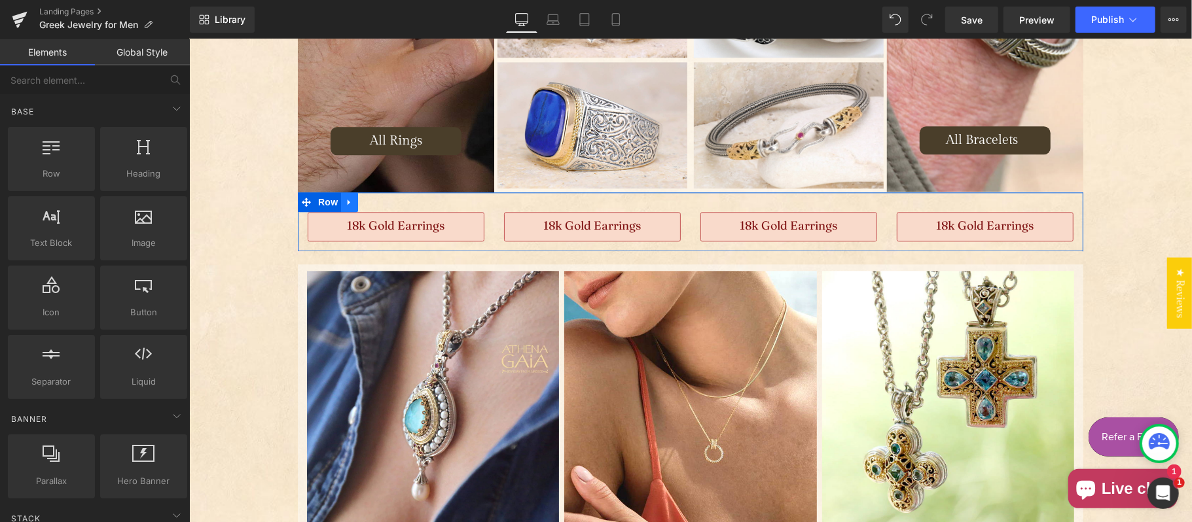
click at [344, 202] on icon "Main content" at bounding box center [348, 202] width 9 height 10
click at [378, 201] on icon "Main content" at bounding box center [382, 201] width 9 height 9
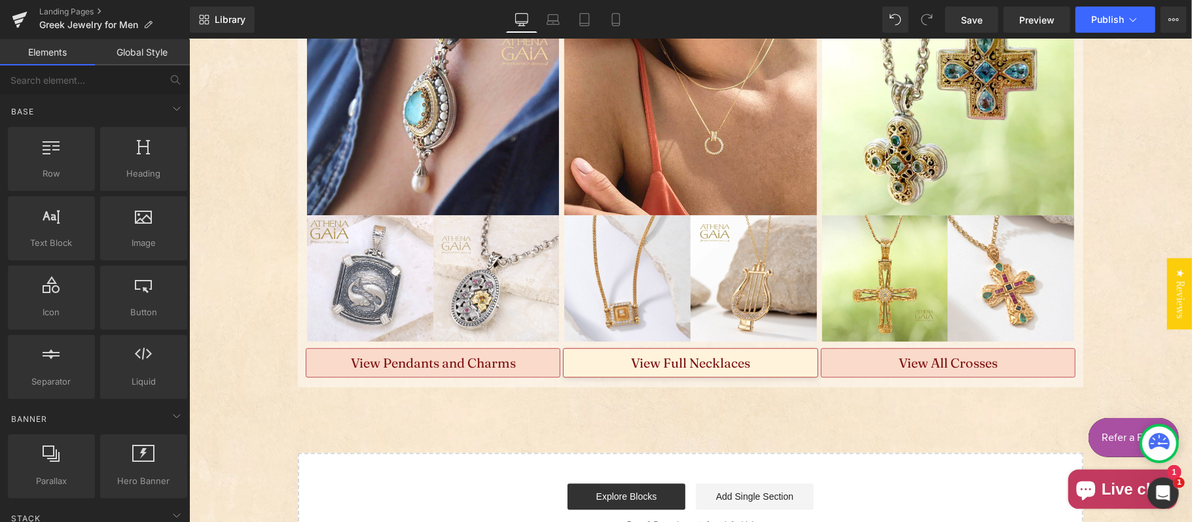
scroll to position [2592, 0]
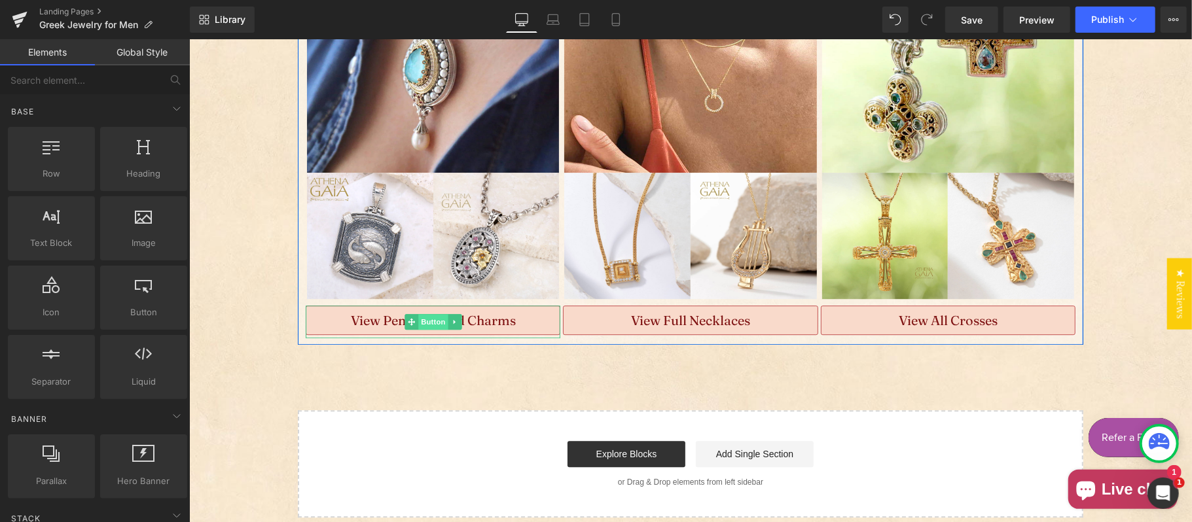
click at [429, 319] on span "Button" at bounding box center [433, 321] width 30 height 16
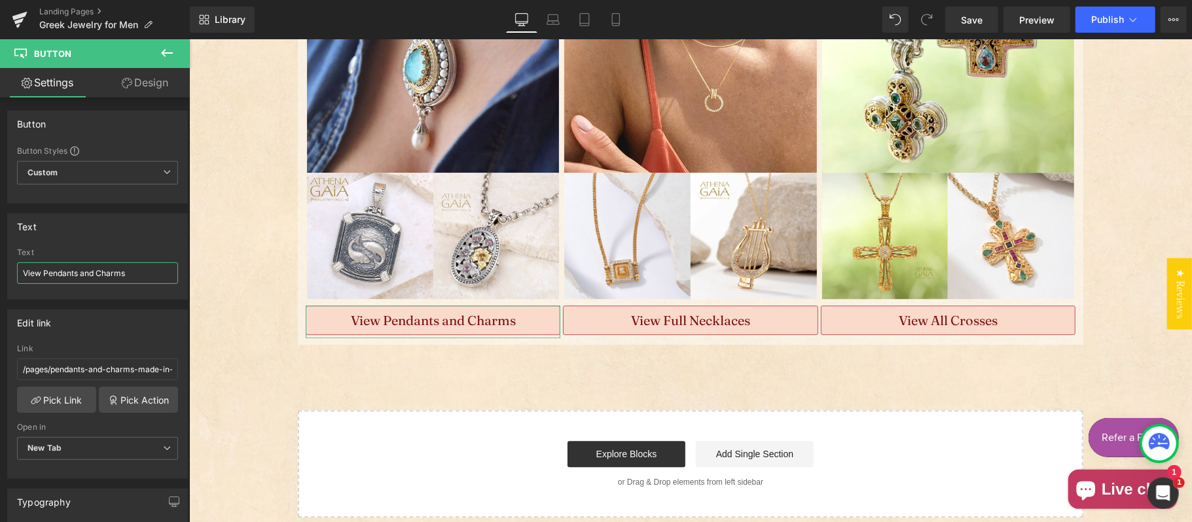
drag, startPoint x: 233, startPoint y: 312, endPoint x: 194, endPoint y: 272, distance: 56.0
type input "View Cuff Link"
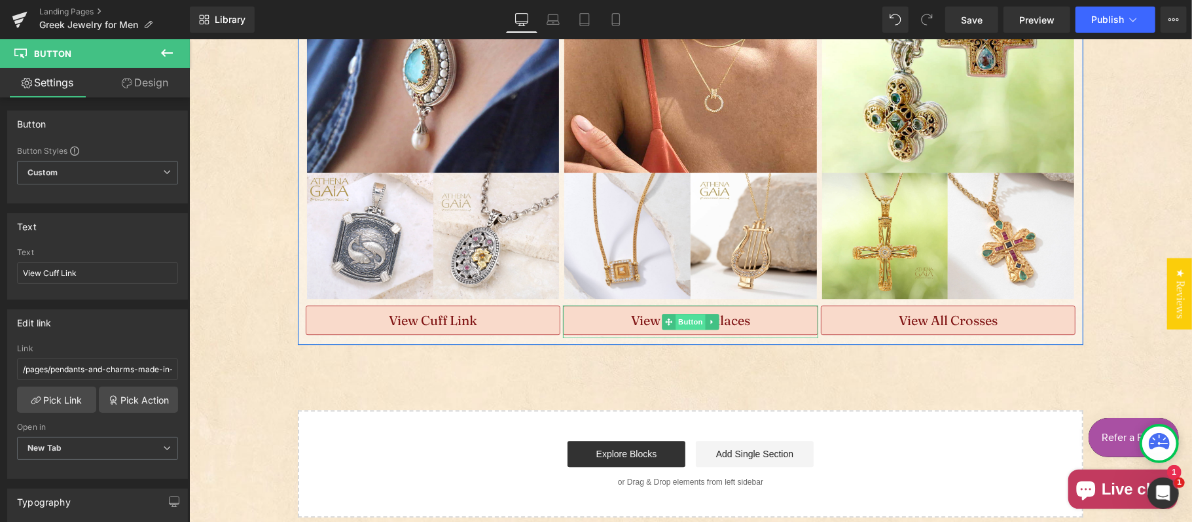
click at [678, 325] on span "Button" at bounding box center [690, 321] width 30 height 16
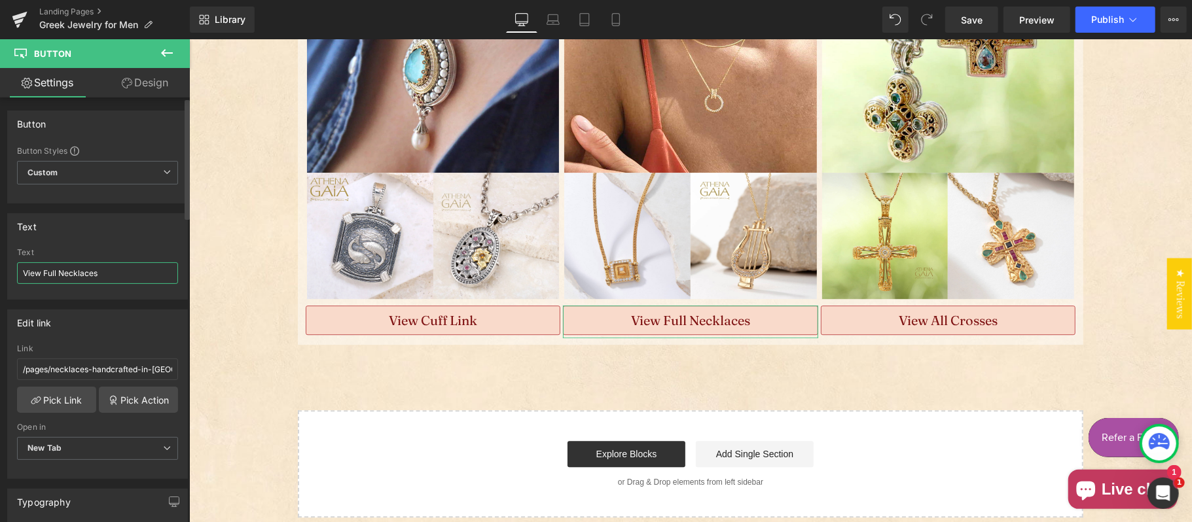
drag, startPoint x: 43, startPoint y: 273, endPoint x: 107, endPoint y: 281, distance: 64.6
click at [107, 281] on input "View Full Necklaces" at bounding box center [97, 273] width 161 height 22
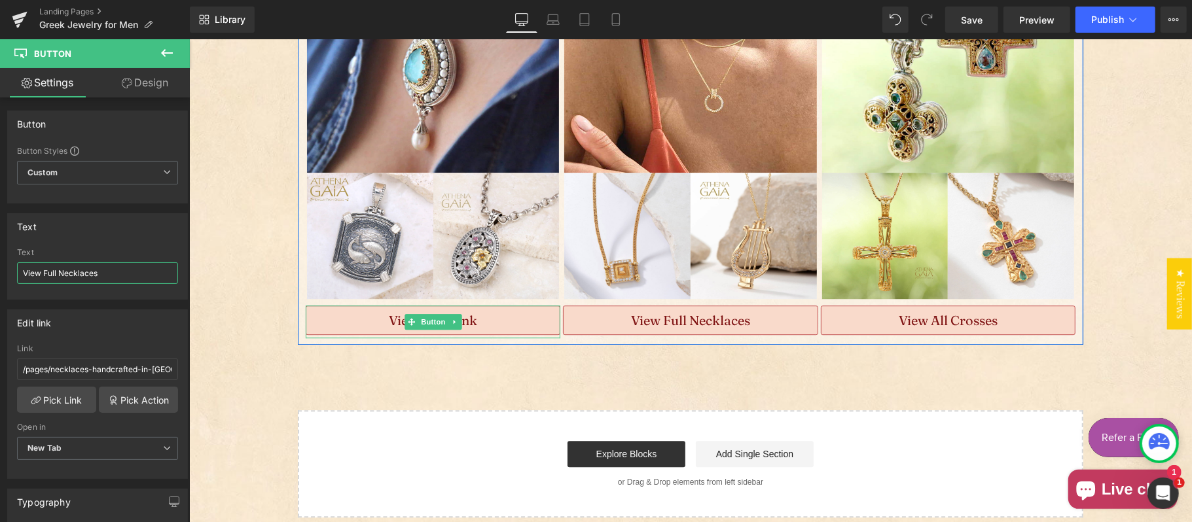
drag, startPoint x: 418, startPoint y: 317, endPoint x: 202, endPoint y: 270, distance: 221.1
click at [419, 317] on span "Button" at bounding box center [433, 321] width 30 height 16
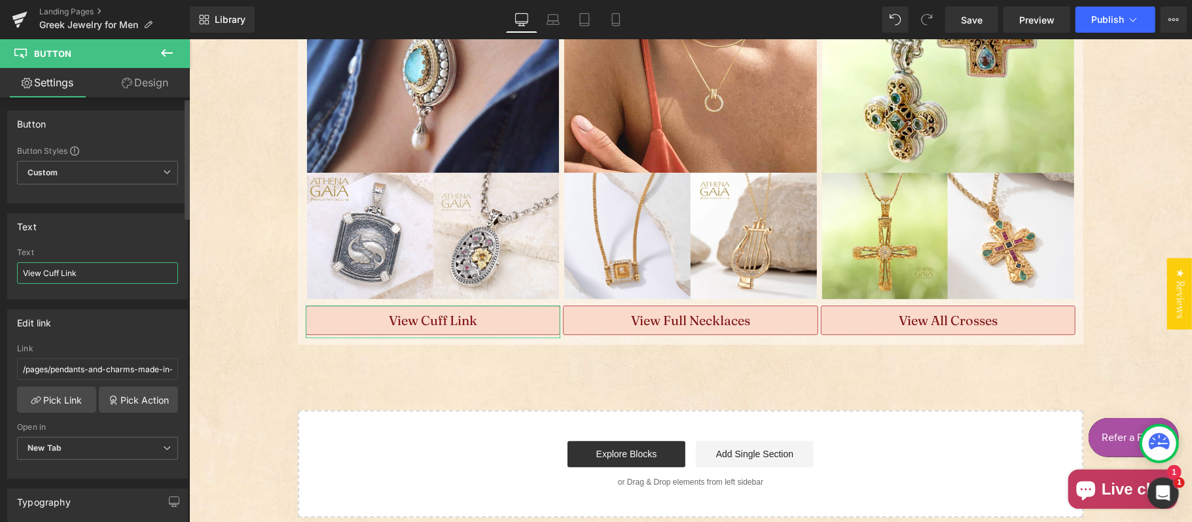
click at [43, 268] on input "View Cuff Link" at bounding box center [97, 273] width 161 height 22
type input "View All Cuff Link"
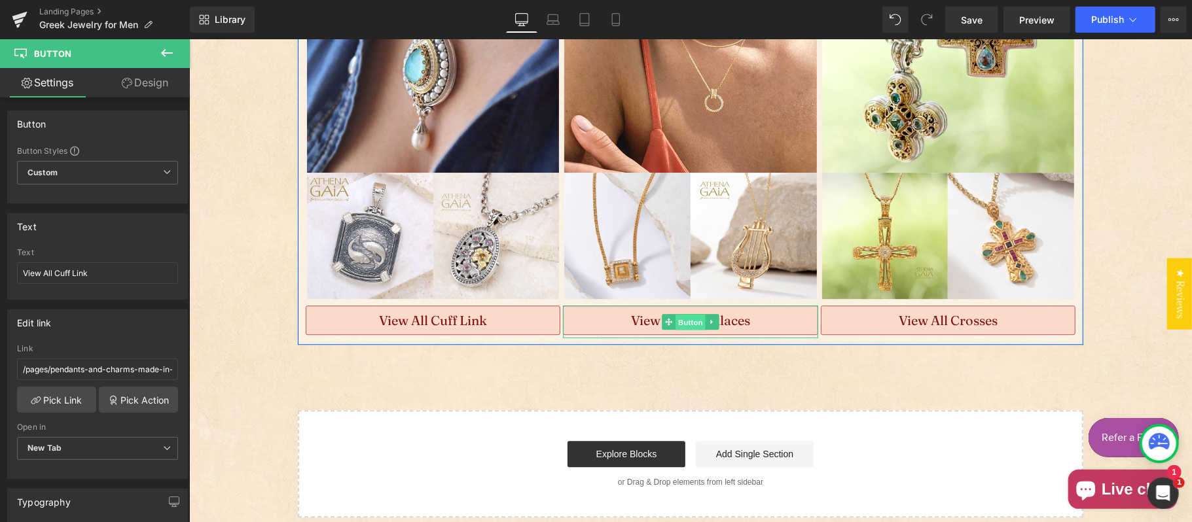
click at [679, 319] on span "Button" at bounding box center [690, 322] width 30 height 16
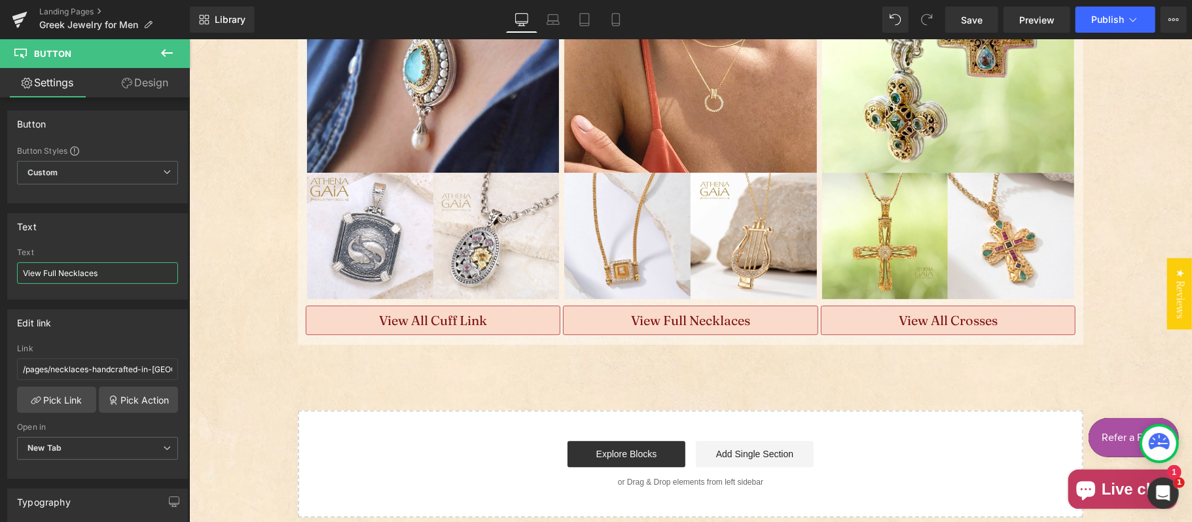
drag, startPoint x: 233, startPoint y: 313, endPoint x: 283, endPoint y: 269, distance: 66.7
type input "View All Crosses"
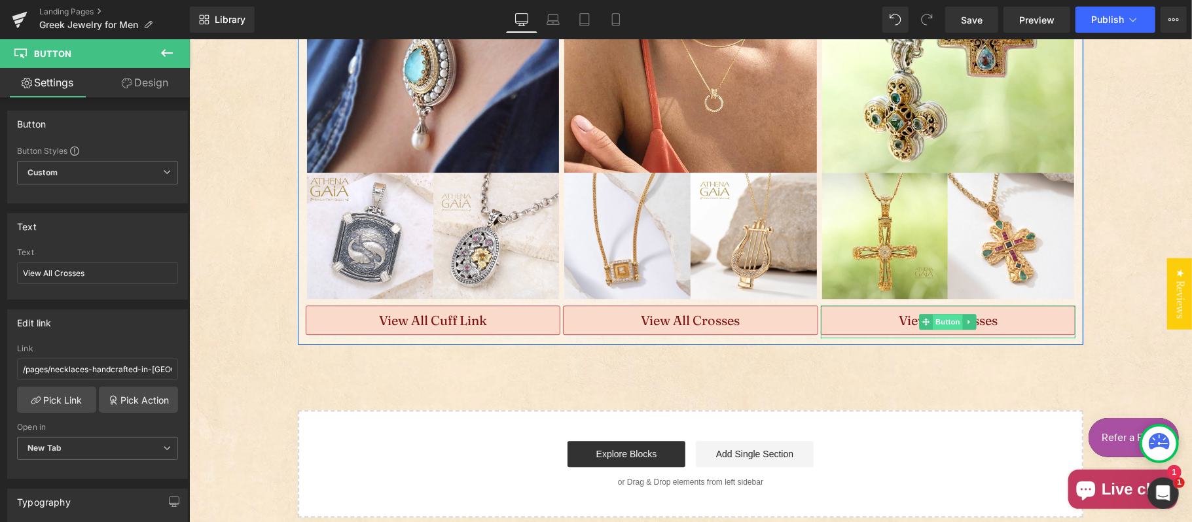
click at [938, 317] on span "Button" at bounding box center [948, 321] width 30 height 16
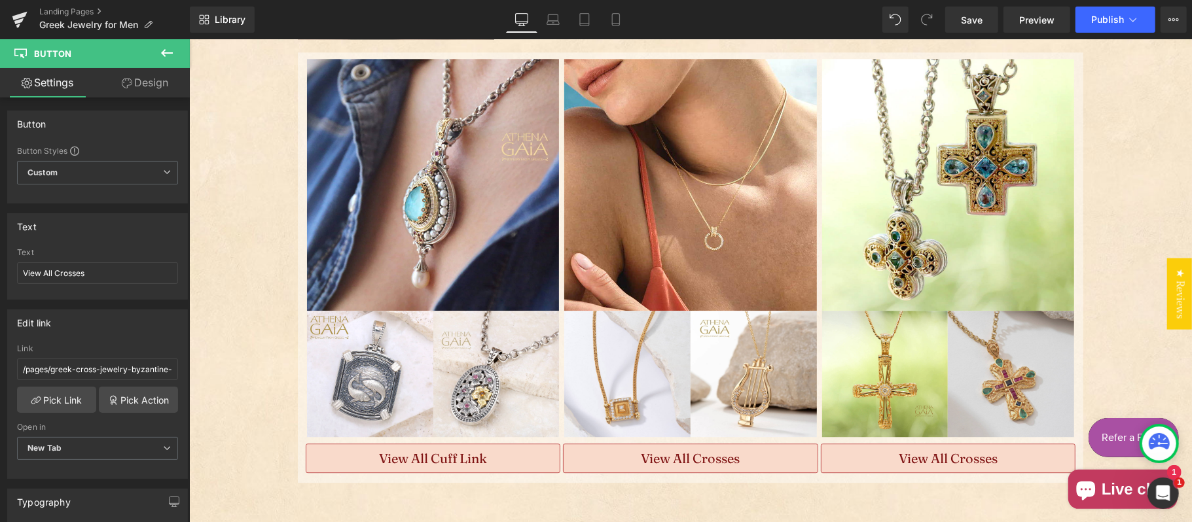
scroll to position [2446, 0]
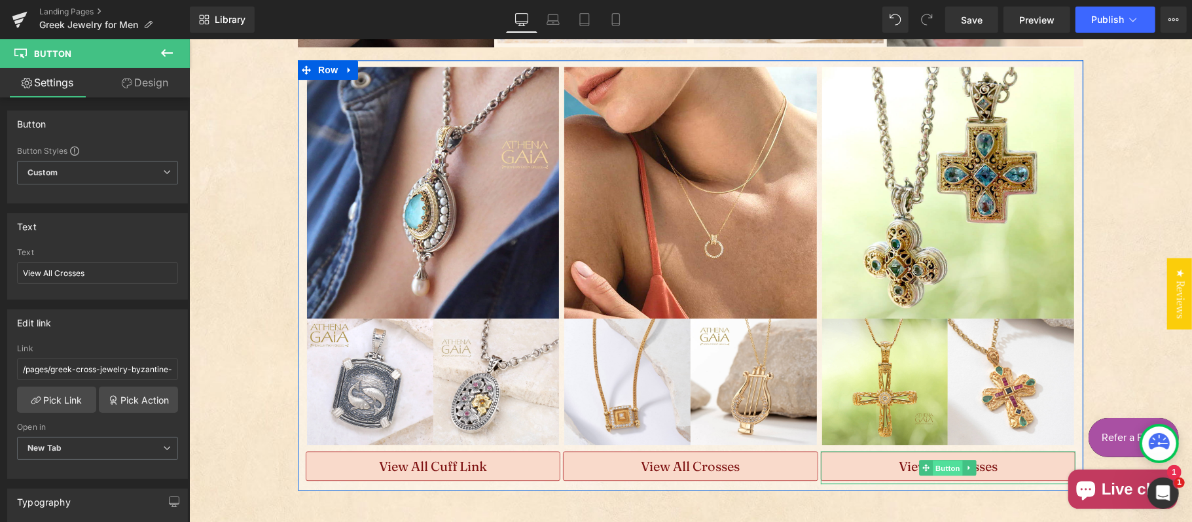
click at [933, 461] on span "Button" at bounding box center [948, 468] width 30 height 16
click at [933, 466] on span "Button" at bounding box center [948, 468] width 30 height 16
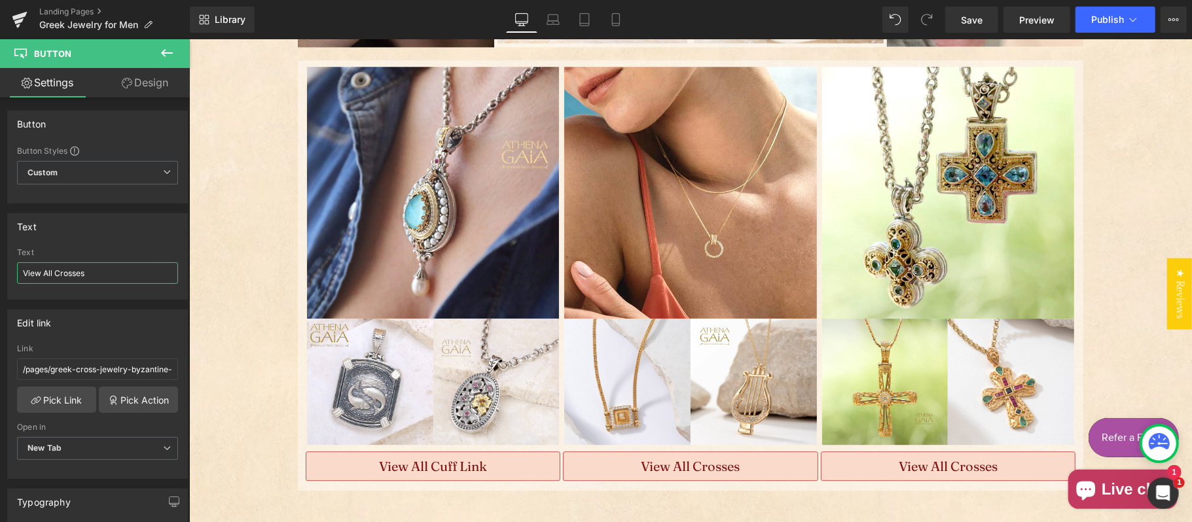
drag, startPoint x: 249, startPoint y: 310, endPoint x: 220, endPoint y: 273, distance: 47.0
type input "View All Chains"
click at [961, 14] on span "Save" at bounding box center [972, 20] width 22 height 14
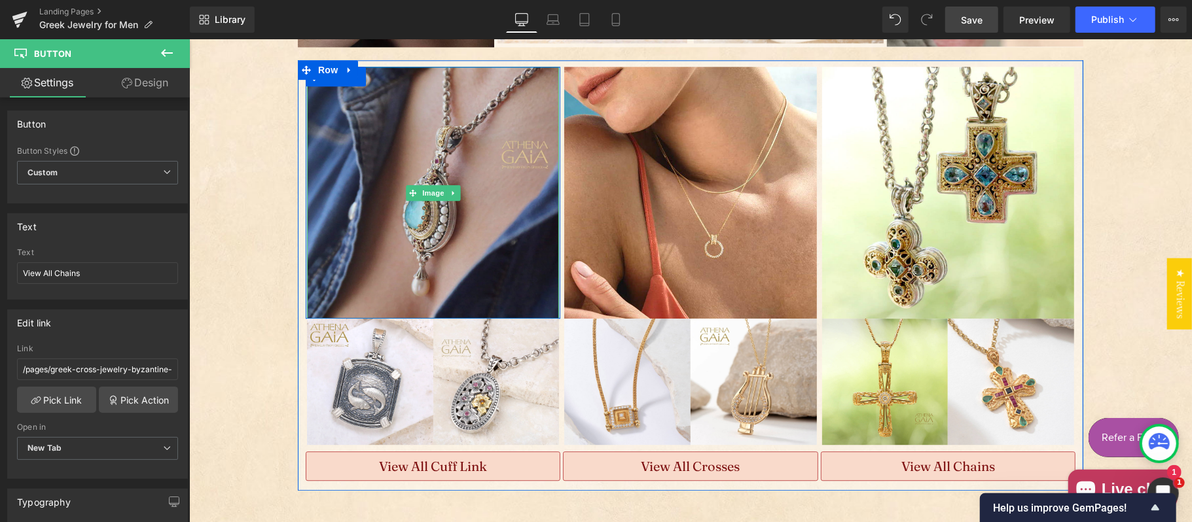
click at [399, 243] on img "Main content" at bounding box center [432, 192] width 252 height 252
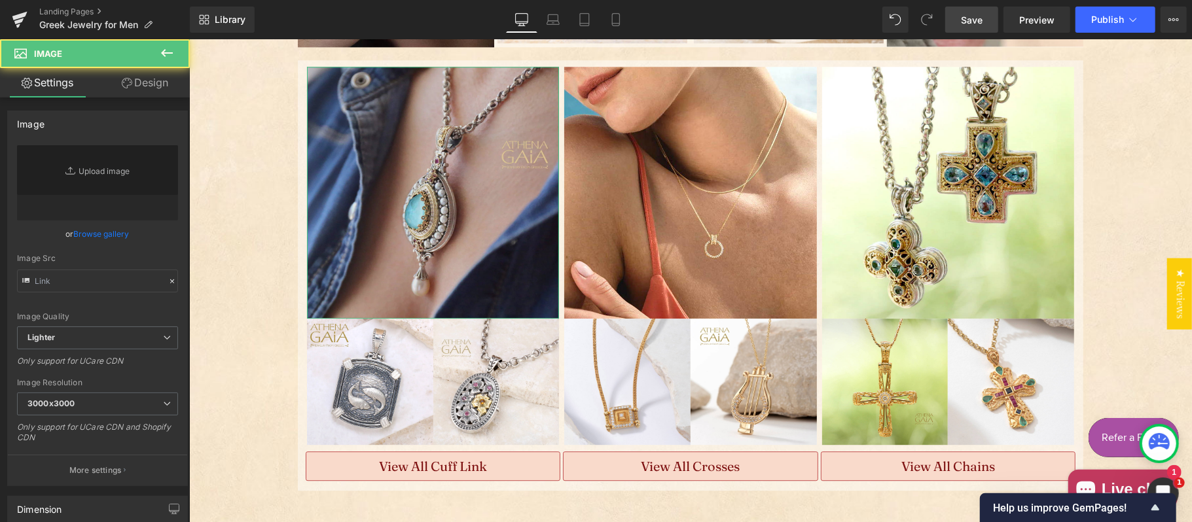
type input "[URL][DOMAIN_NAME]"
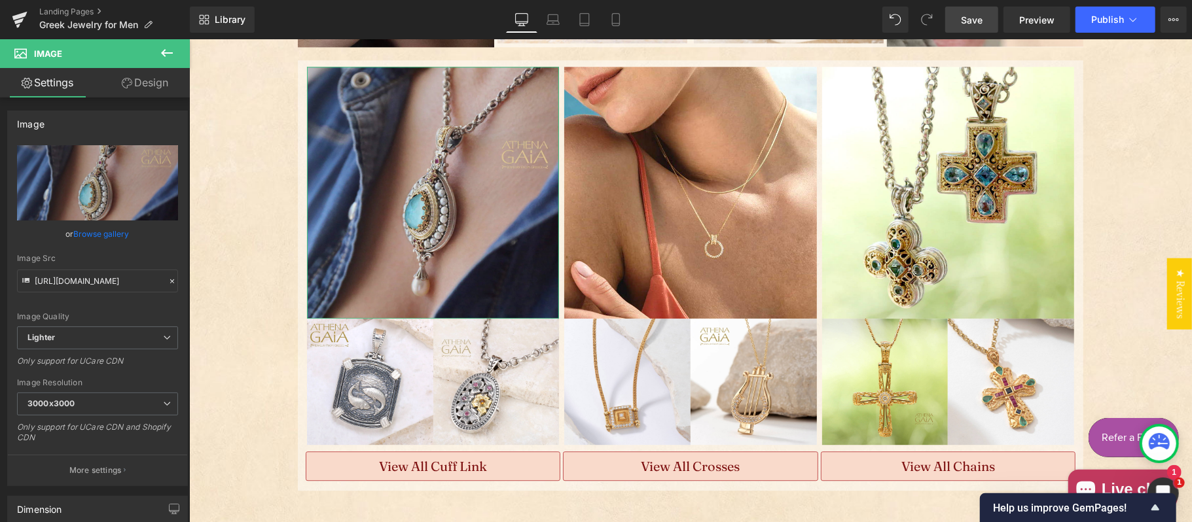
click at [95, 173] on link "Replace Image" at bounding box center [97, 182] width 161 height 75
type input "C:\fakepath\maltese-cuff-links-gerochrsito.jpg"
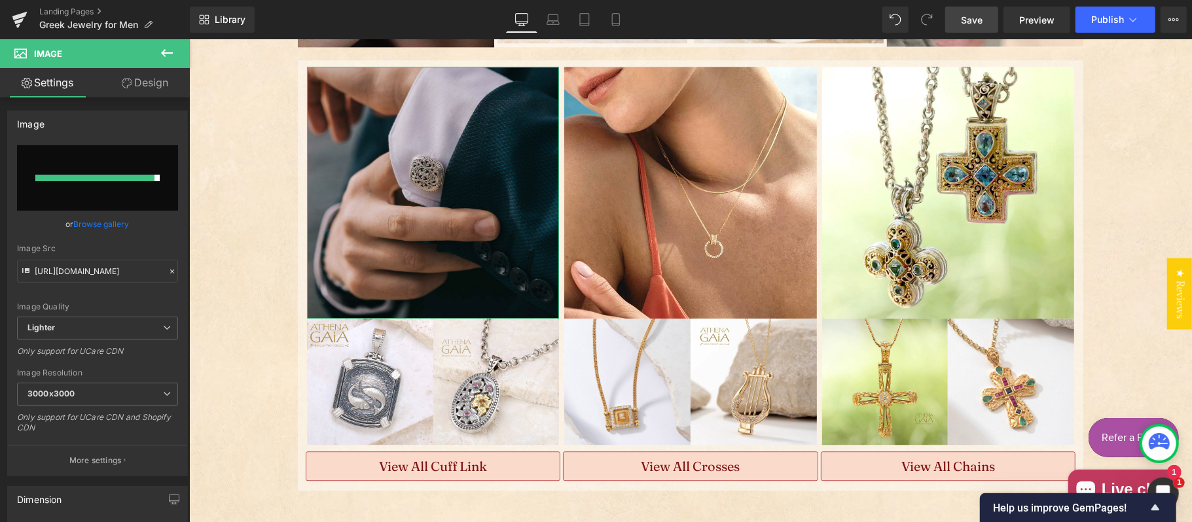
type input "[URL][DOMAIN_NAME]"
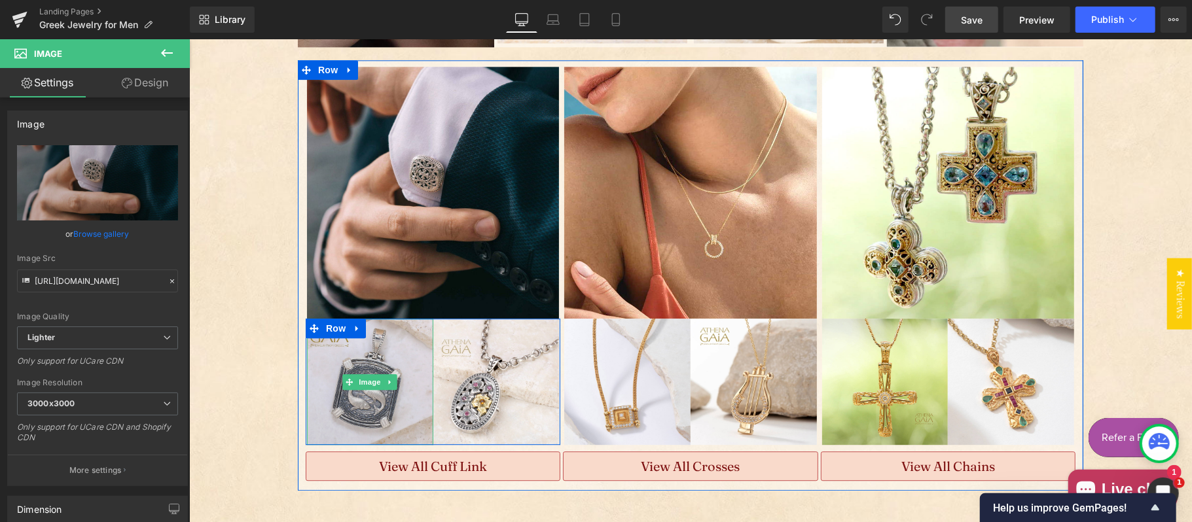
click at [370, 393] on img "Main content" at bounding box center [369, 381] width 126 height 126
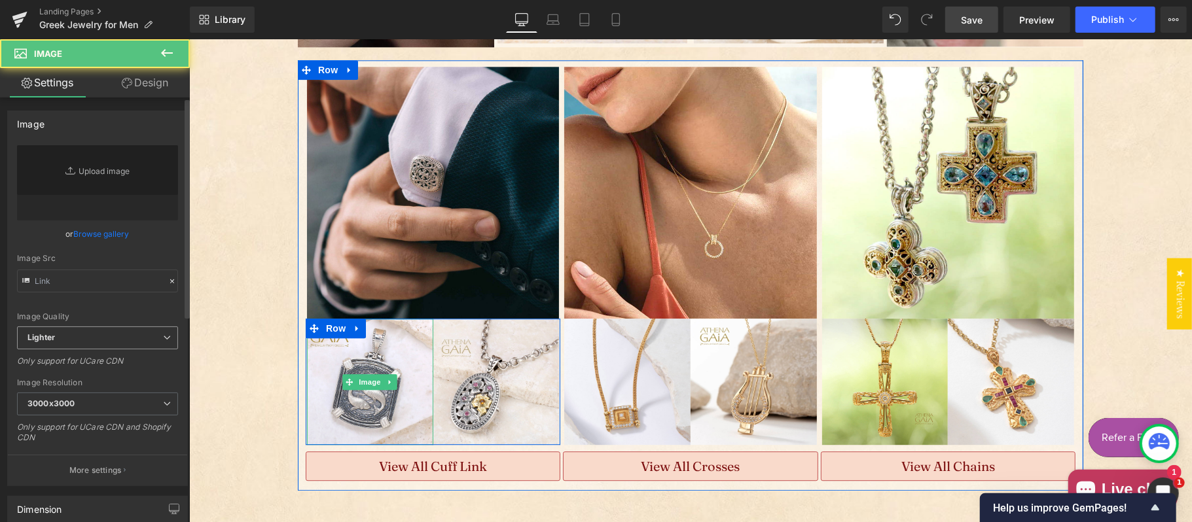
type input "[URL][DOMAIN_NAME]"
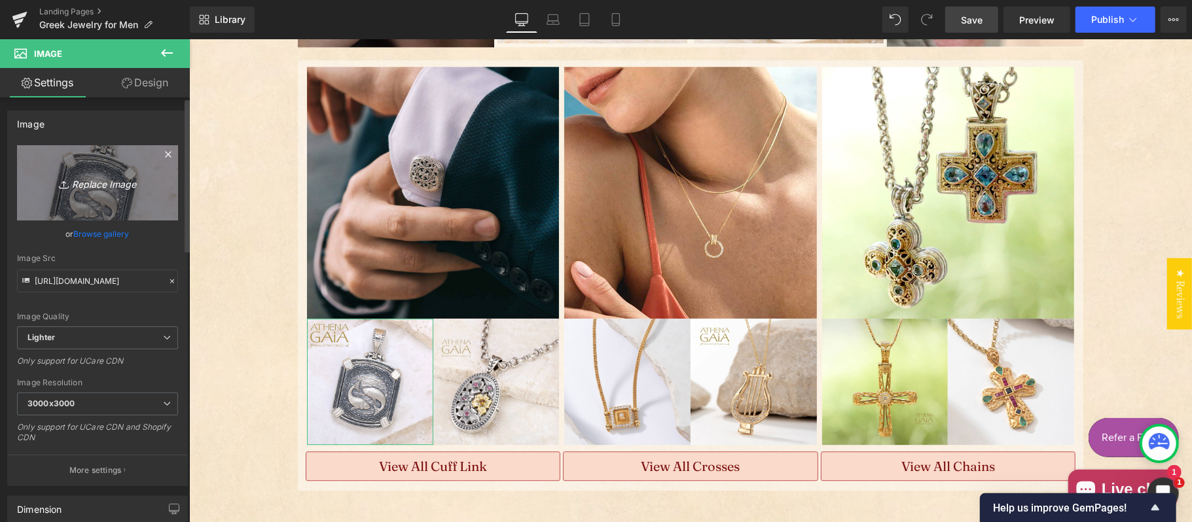
click at [105, 186] on icon "Replace Image" at bounding box center [97, 183] width 105 height 16
type input "C:\fakepath\greek-jewelry-23-03-03-19983.jpg"
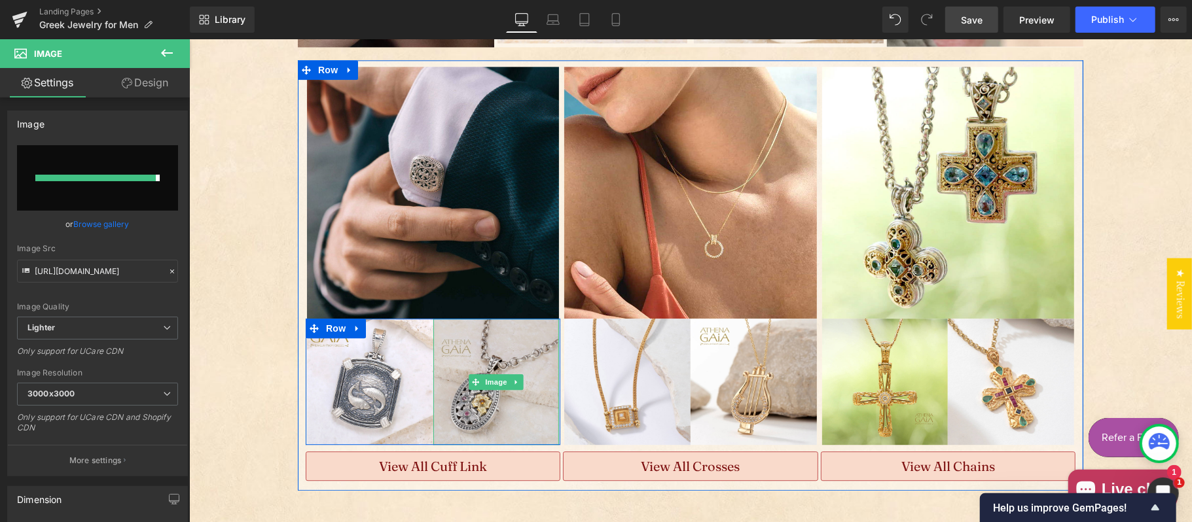
type input "[URL][DOMAIN_NAME]"
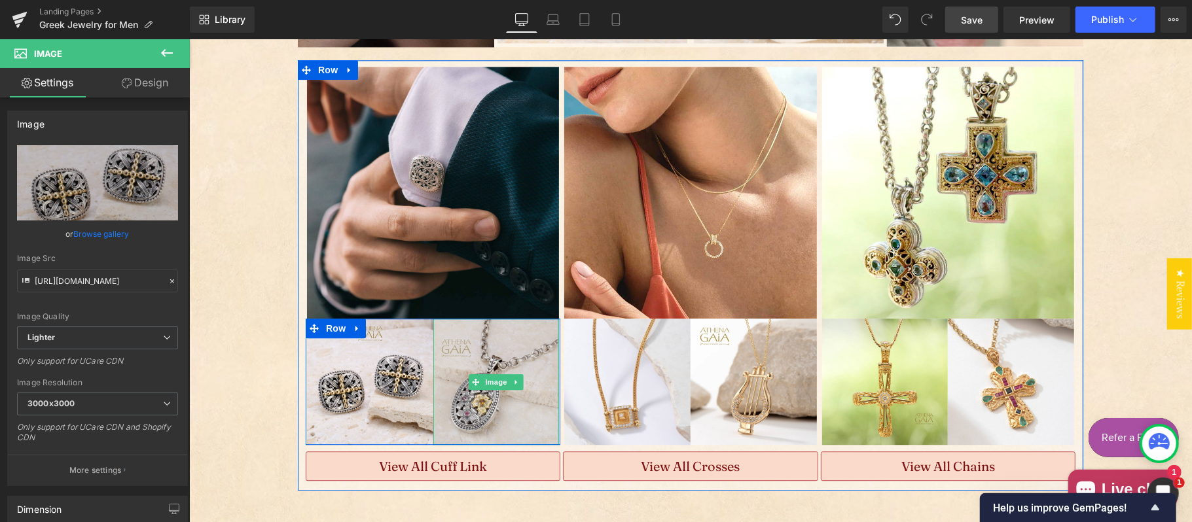
click at [476, 406] on img "Main content" at bounding box center [496, 381] width 126 height 126
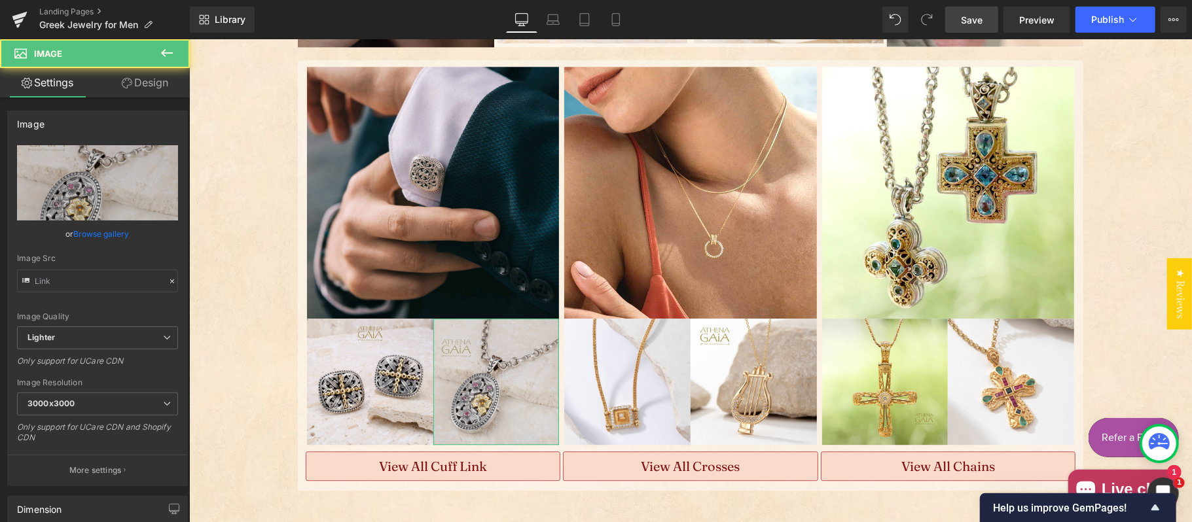
type input "[URL][DOMAIN_NAME]"
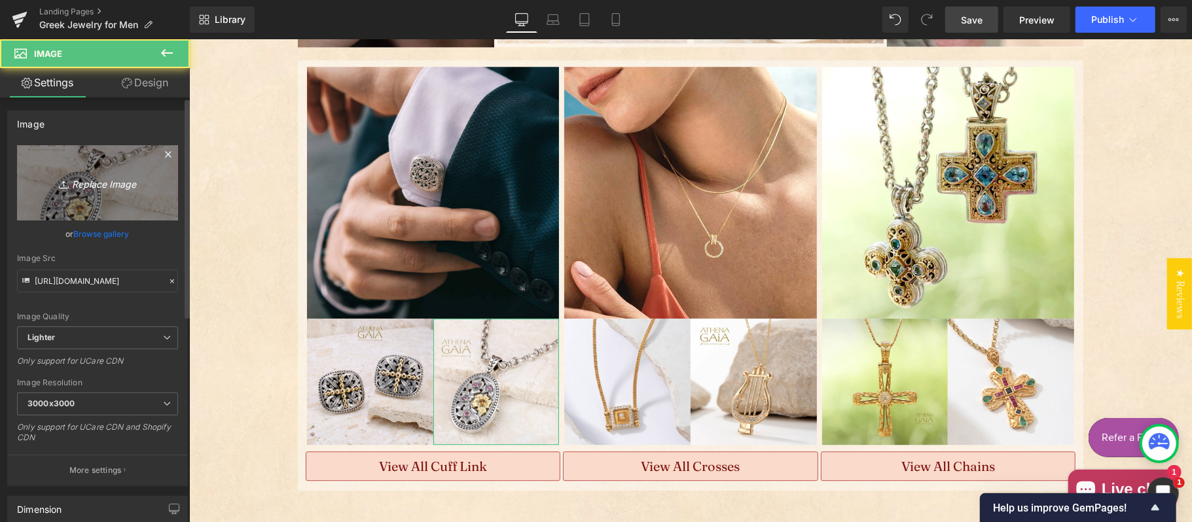
drag, startPoint x: 288, startPoint y: 368, endPoint x: 108, endPoint y: 192, distance: 251.3
click at [108, 192] on link "Replace Image" at bounding box center [97, 182] width 161 height 75
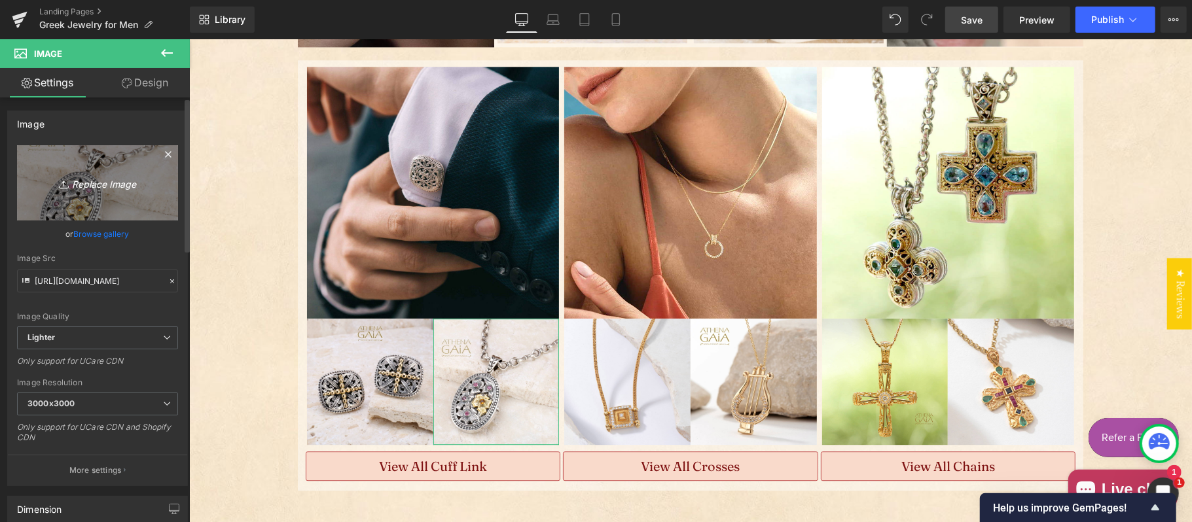
type input "C:\fakepath\7157-gerochristo-gold-faced-cufflinks-IMG_0010.jpg"
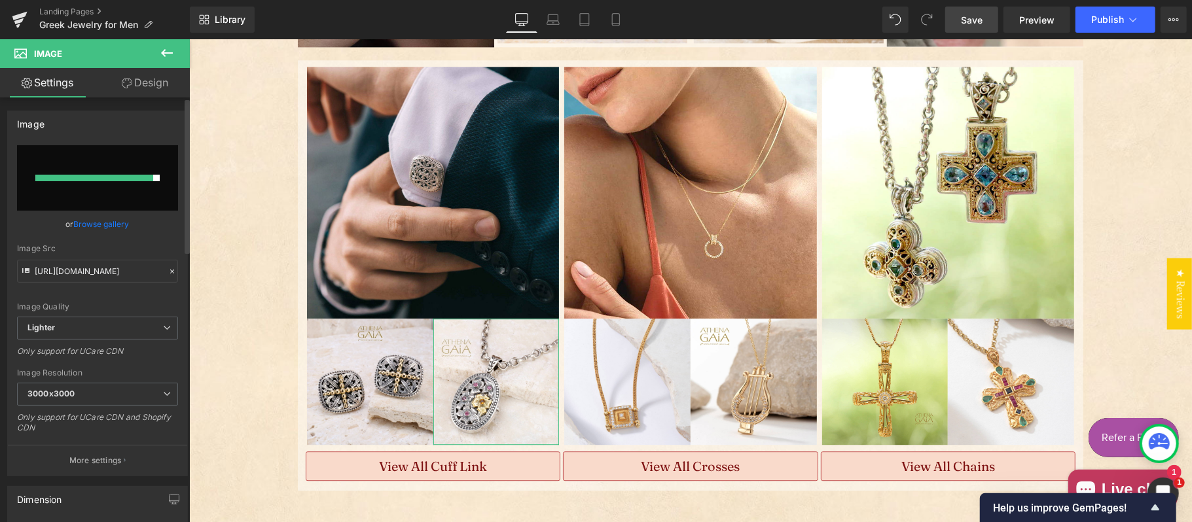
type input "[URL][DOMAIN_NAME]"
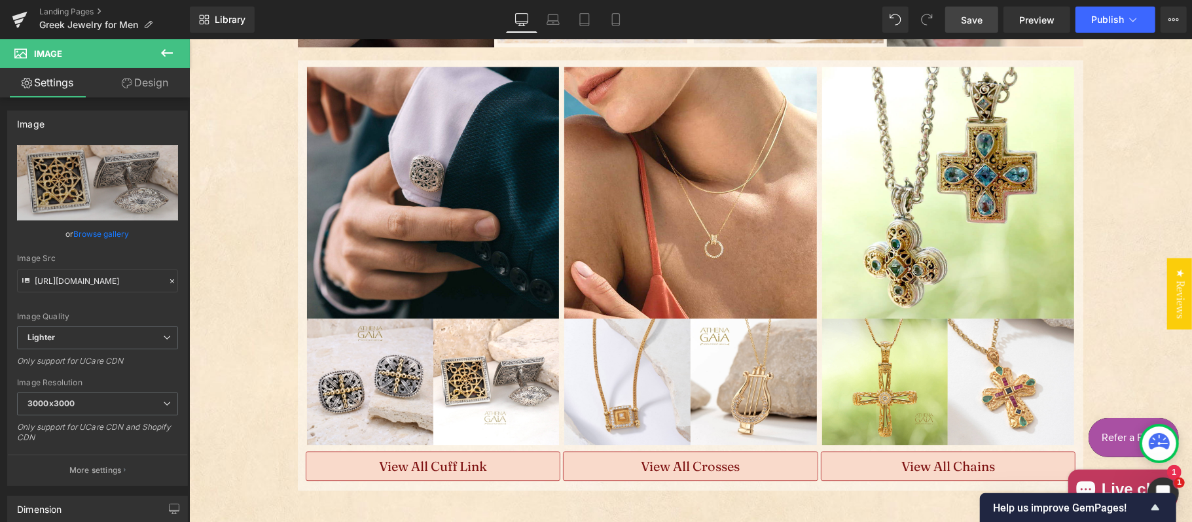
click at [982, 14] on span "Save" at bounding box center [972, 20] width 22 height 14
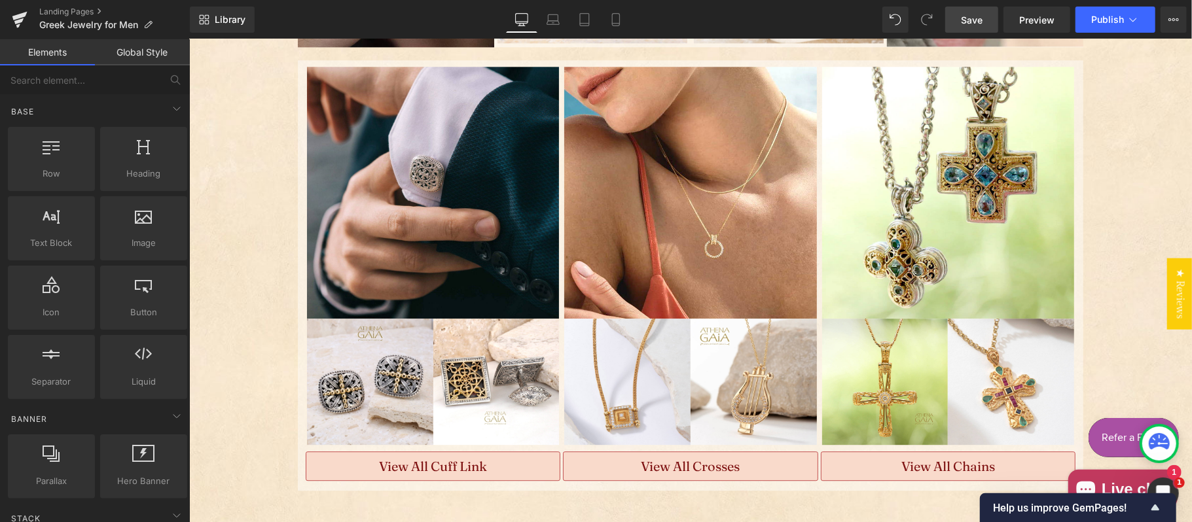
scroll to position [2010, 0]
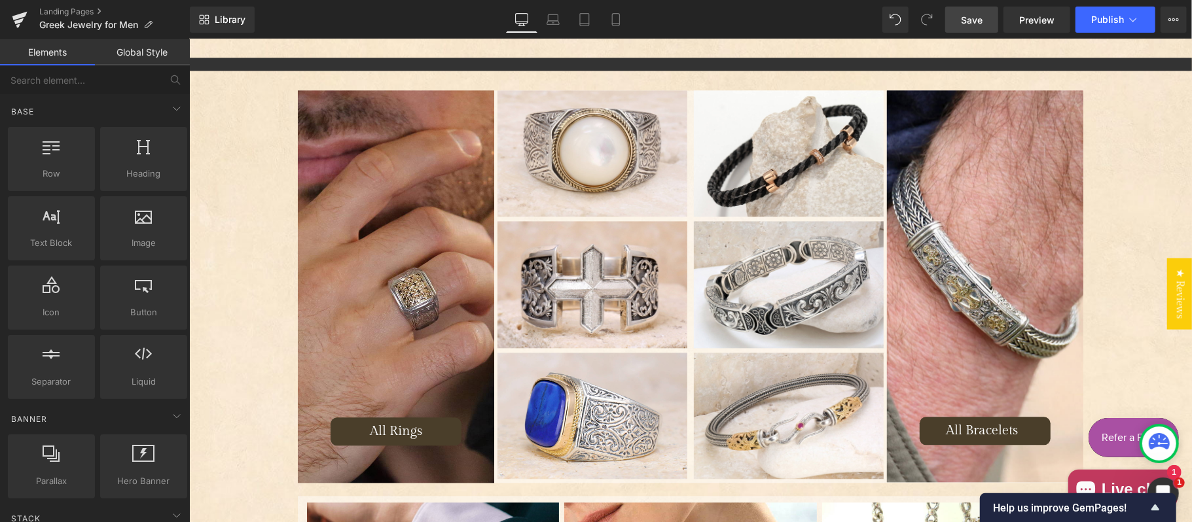
click at [969, 26] on span "Save" at bounding box center [972, 20] width 22 height 14
